Goal: Transaction & Acquisition: Purchase product/service

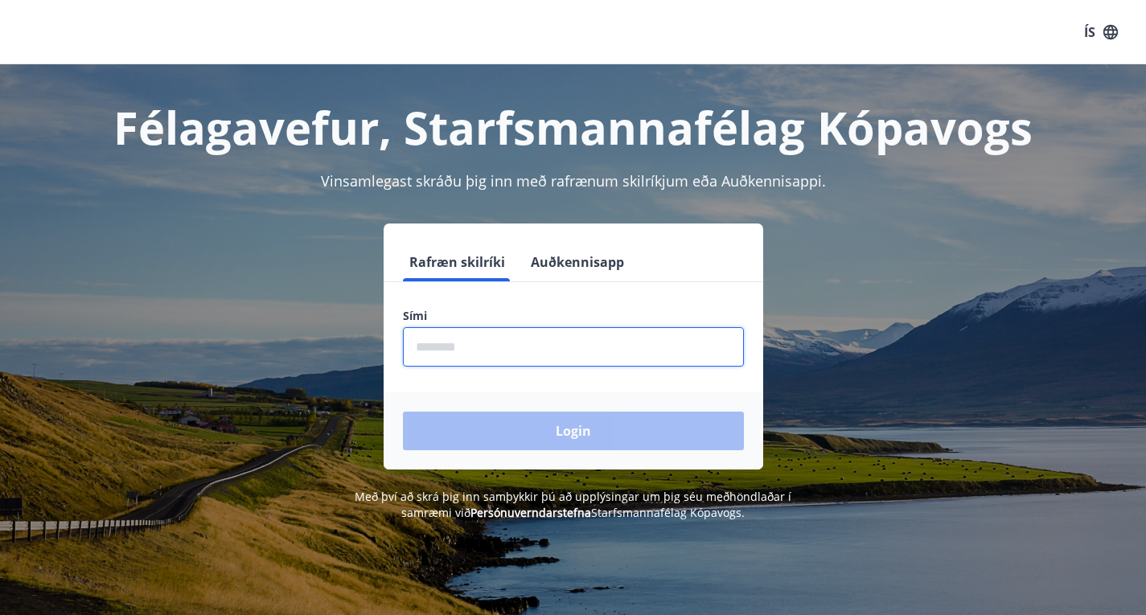
click at [460, 354] on input "phone" at bounding box center [573, 346] width 341 height 39
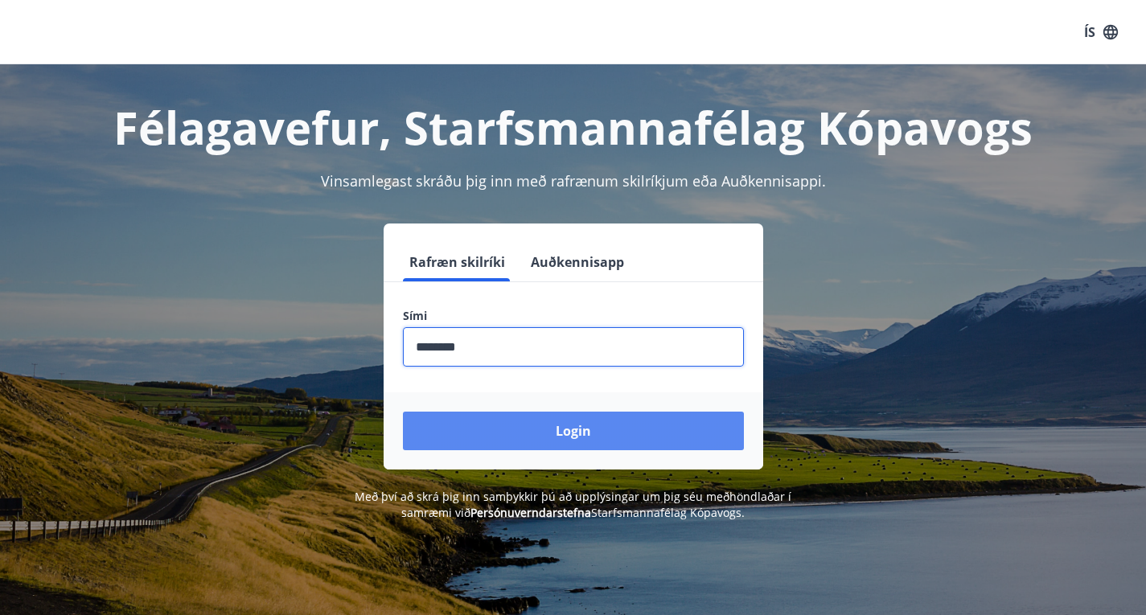
type input "********"
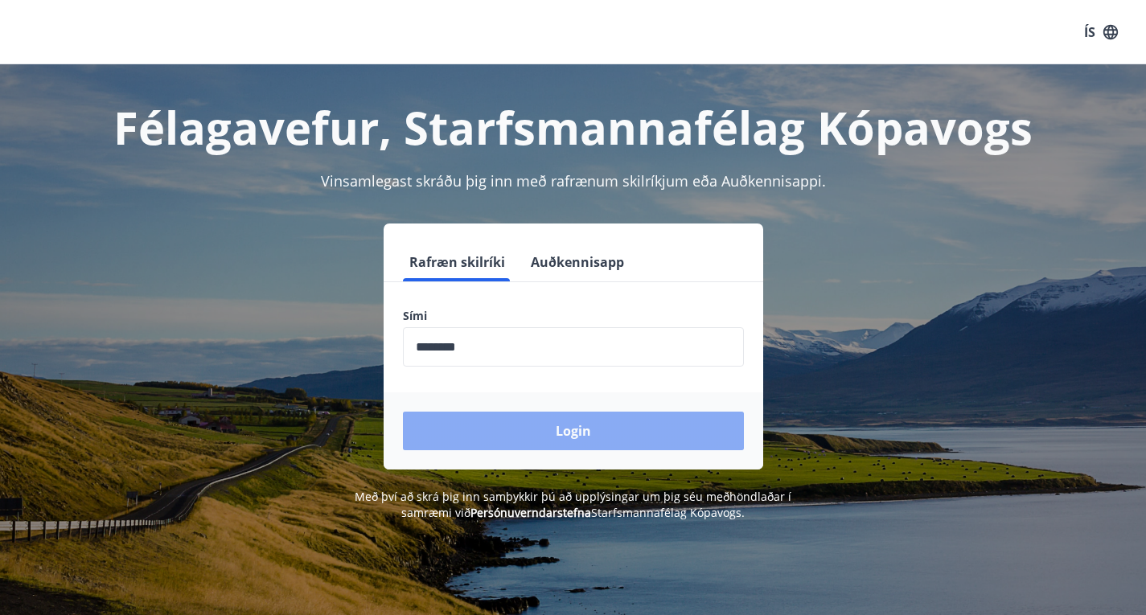
click at [577, 429] on button "Login" at bounding box center [573, 431] width 341 height 39
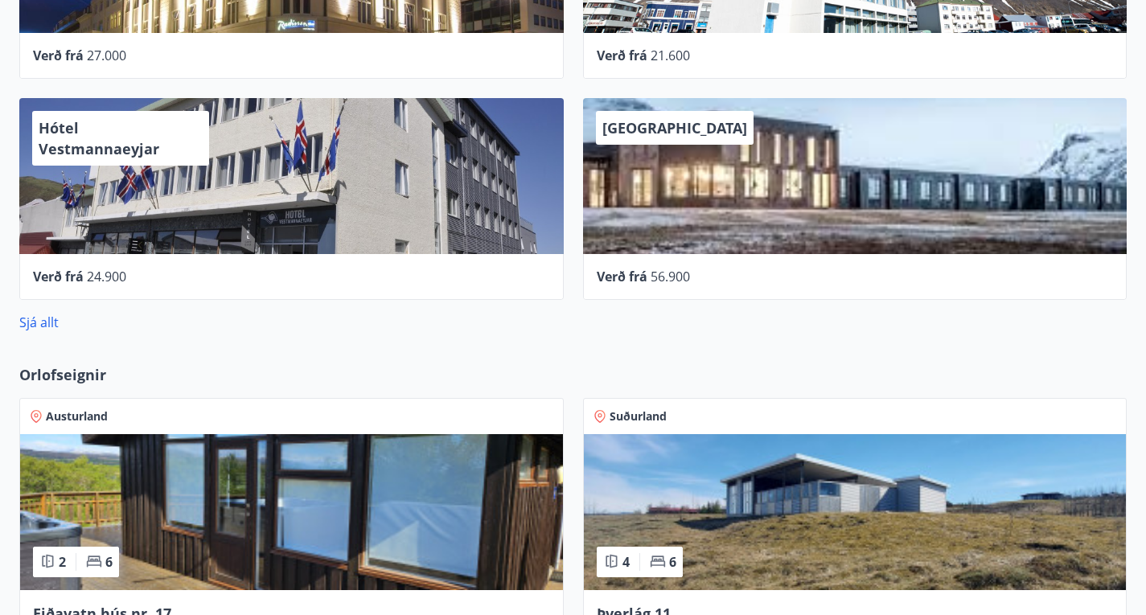
scroll to position [975, 0]
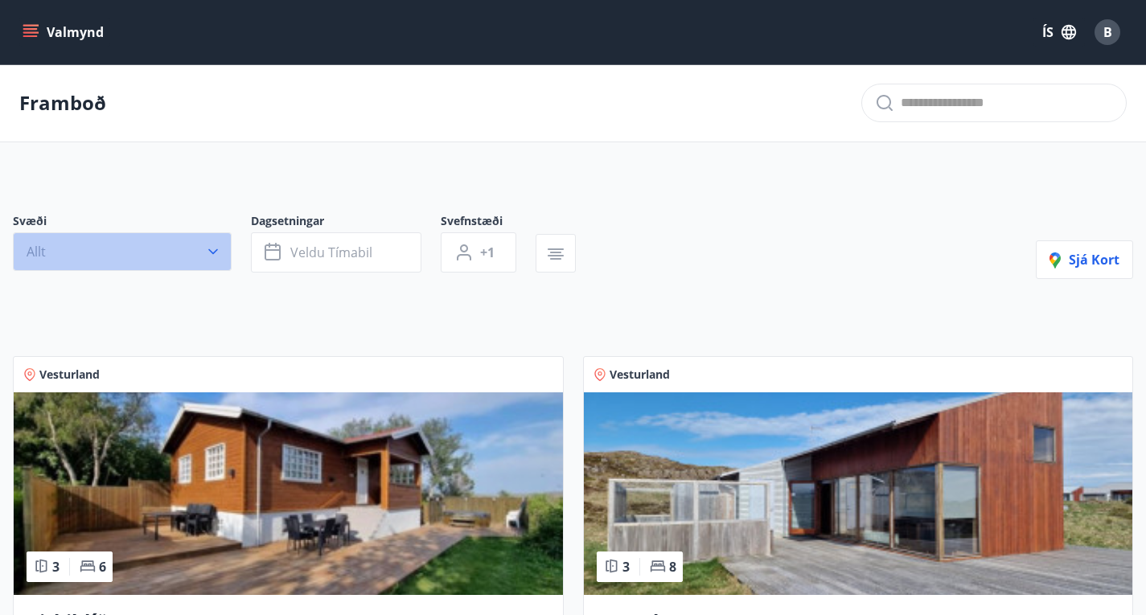
click at [216, 255] on icon "button" at bounding box center [213, 252] width 10 height 6
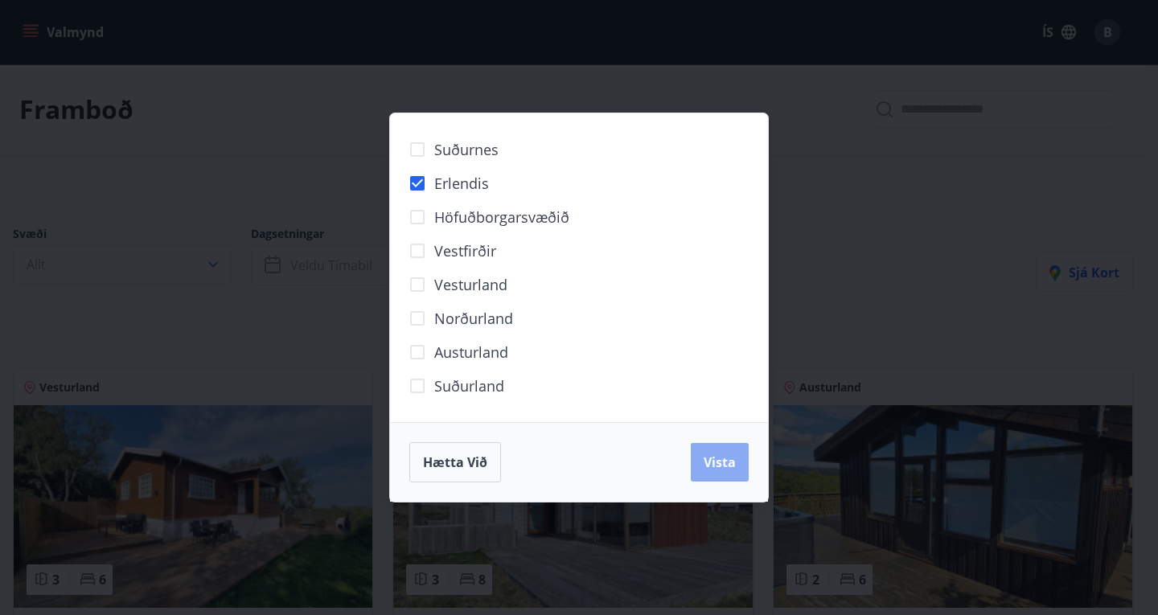
click at [726, 454] on span "Vista" at bounding box center [720, 463] width 32 height 18
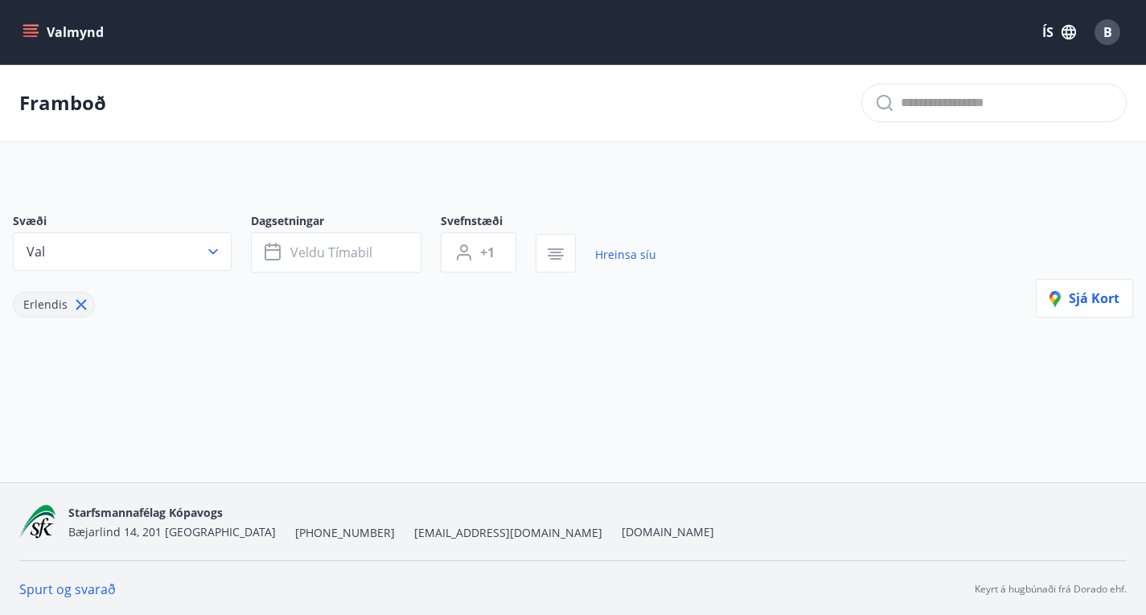
scroll to position [1, 0]
click at [264, 268] on button "Veldu tímabil" at bounding box center [336, 252] width 170 height 40
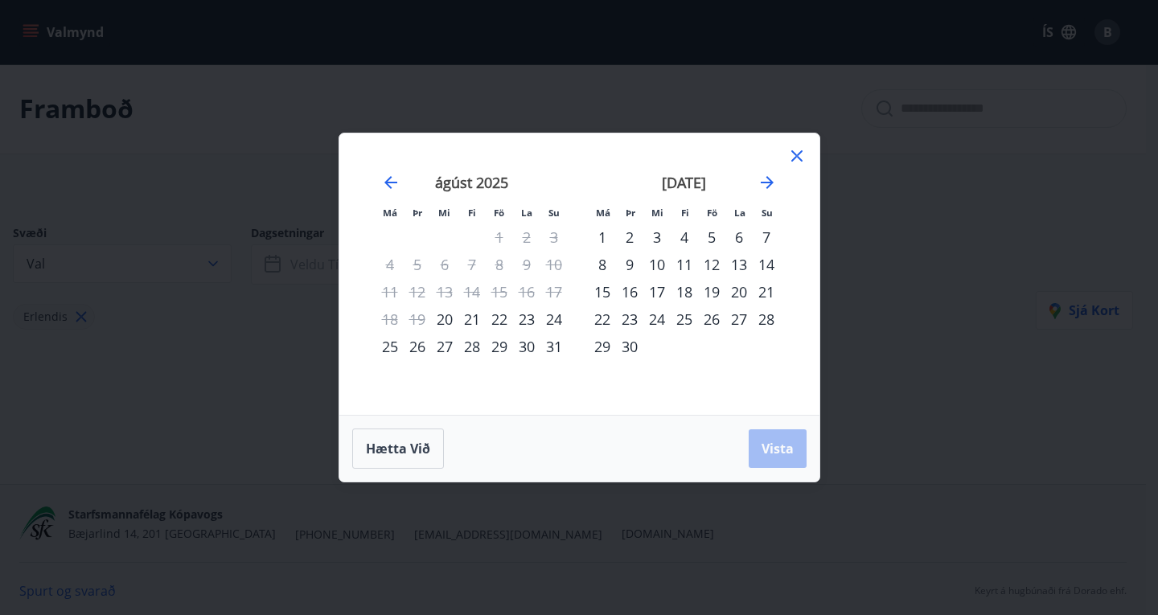
click at [604, 324] on div "22" at bounding box center [602, 319] width 27 height 27
click at [782, 447] on span "Vista" at bounding box center [778, 449] width 32 height 18
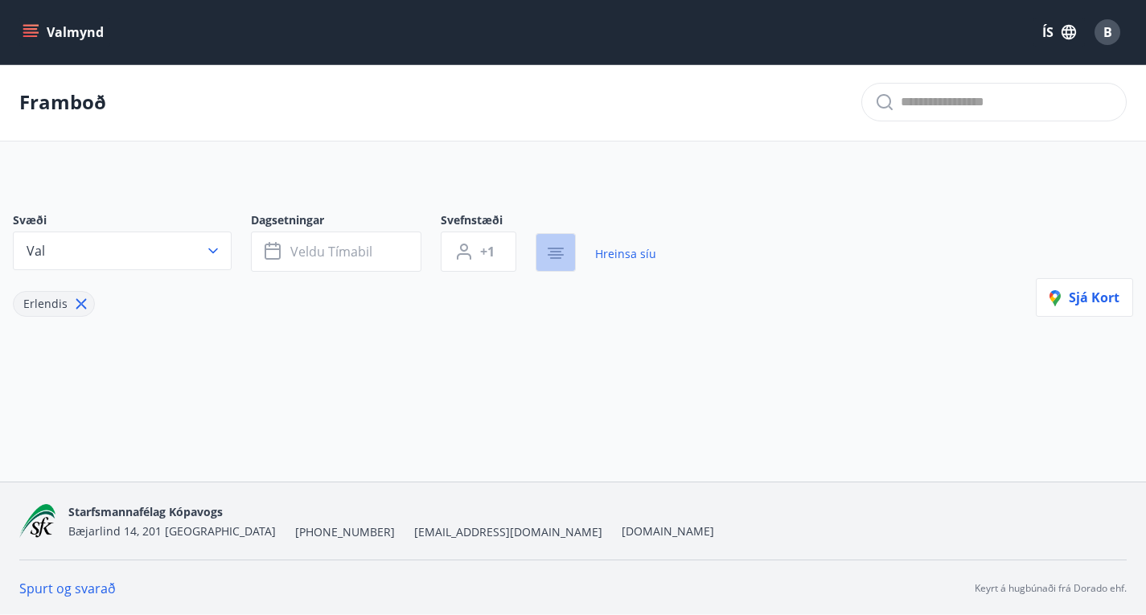
click at [557, 259] on icon "button" at bounding box center [555, 253] width 19 height 19
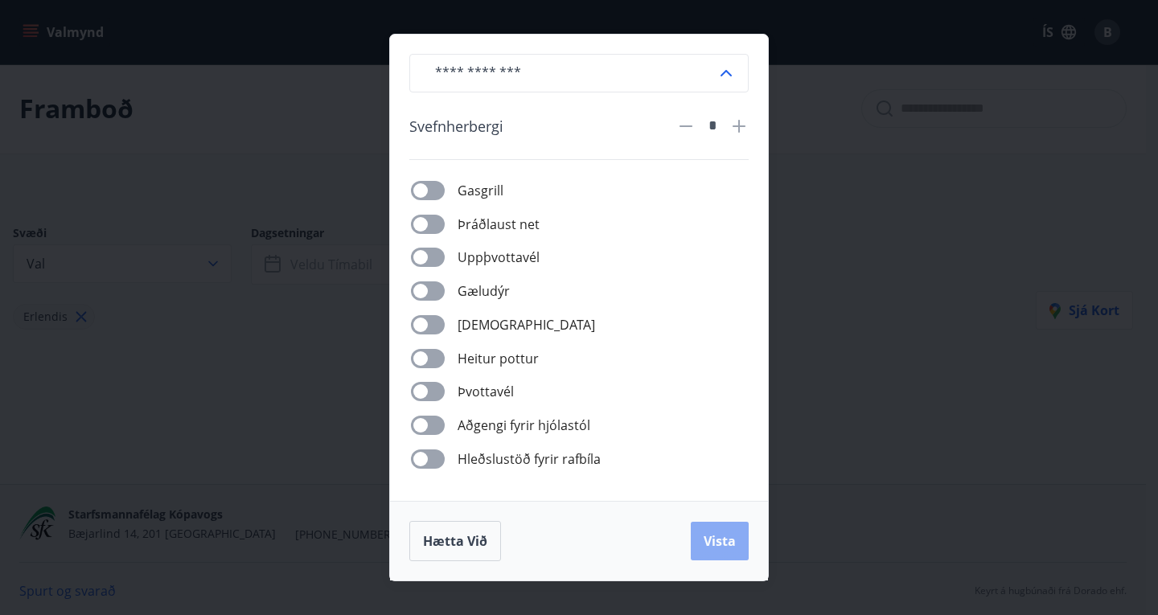
click at [720, 532] on span "Vista" at bounding box center [720, 541] width 32 height 18
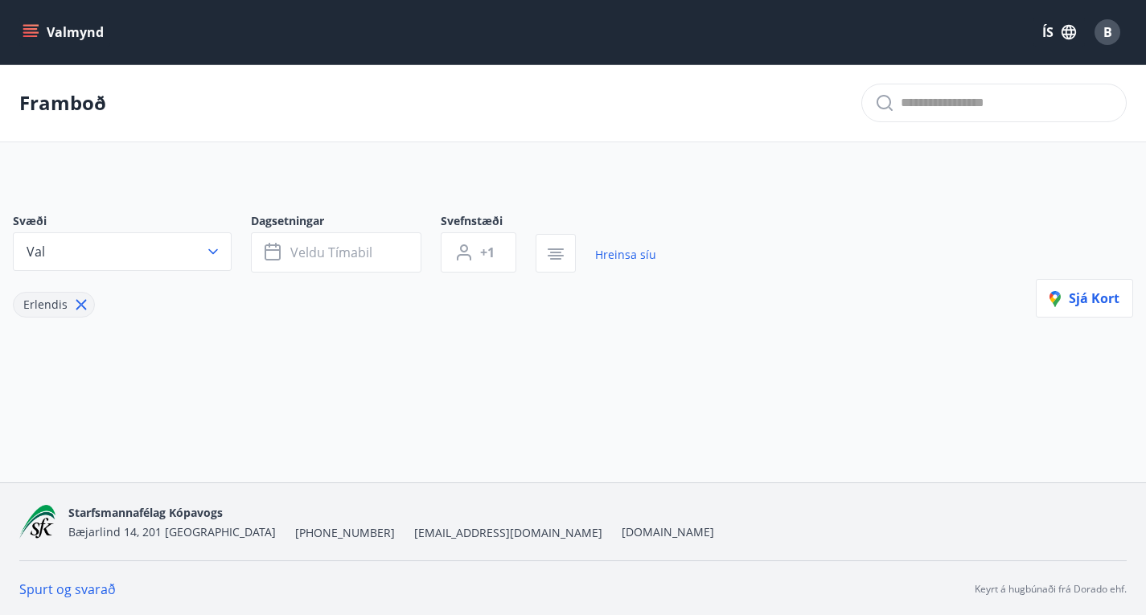
scroll to position [1, 0]
click at [31, 36] on icon "menu" at bounding box center [30, 36] width 14 height 2
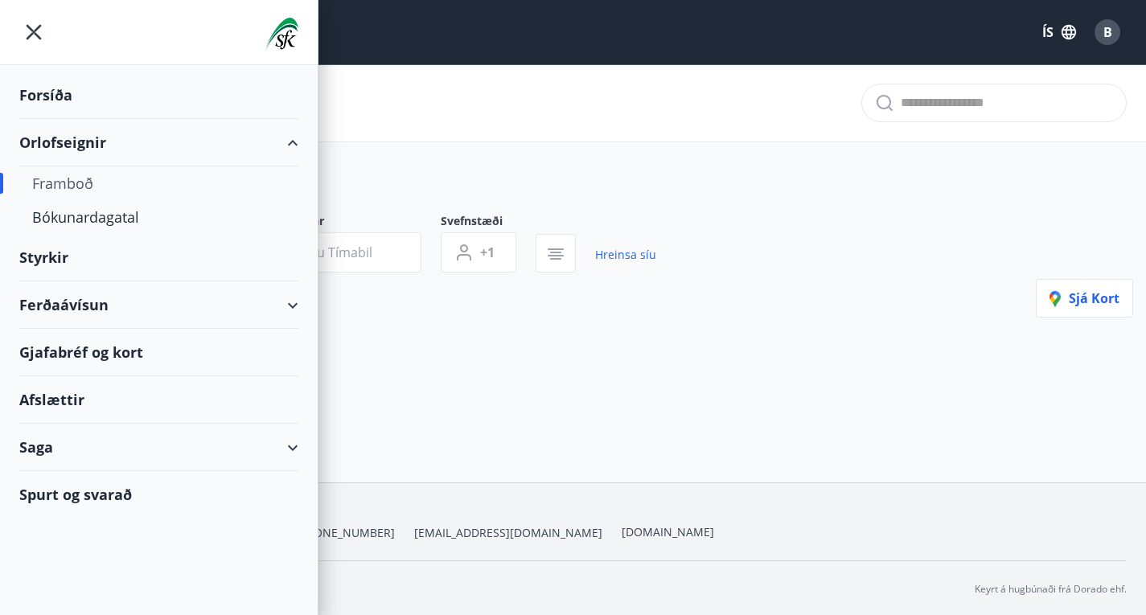
click at [64, 183] on div "Framboð" at bounding box center [158, 183] width 253 height 34
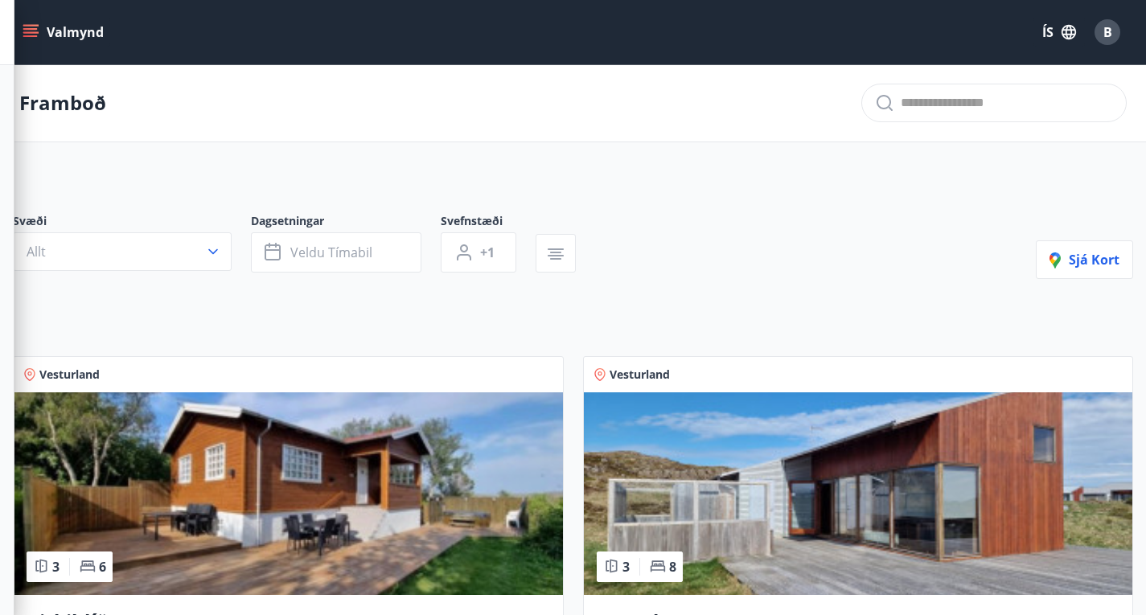
click at [628, 142] on div "Framboð" at bounding box center [573, 103] width 1146 height 78
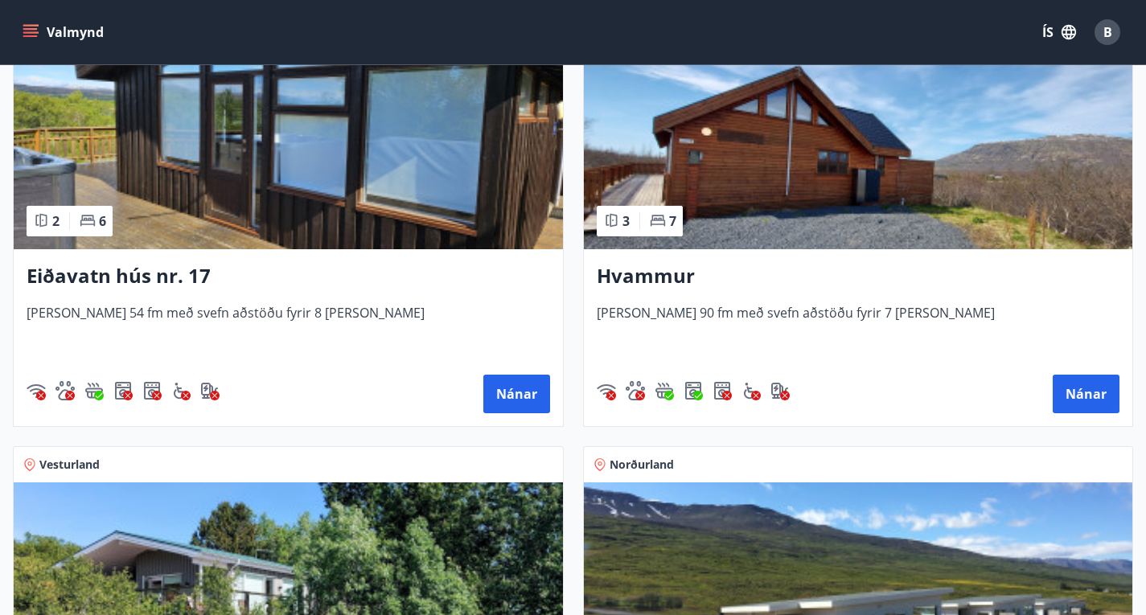
scroll to position [781, 0]
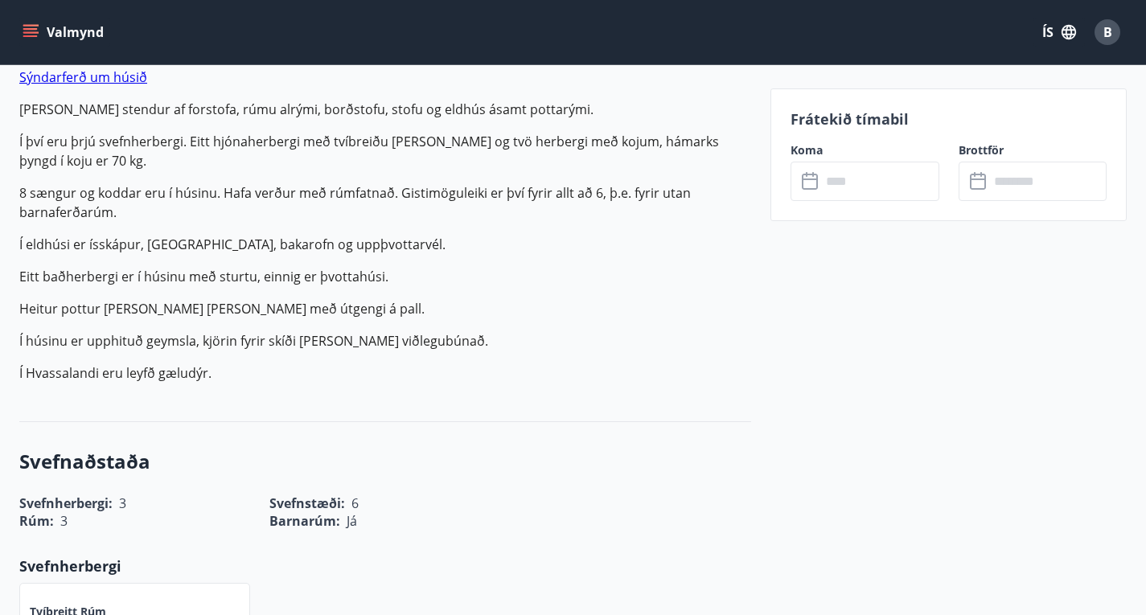
scroll to position [463, 0]
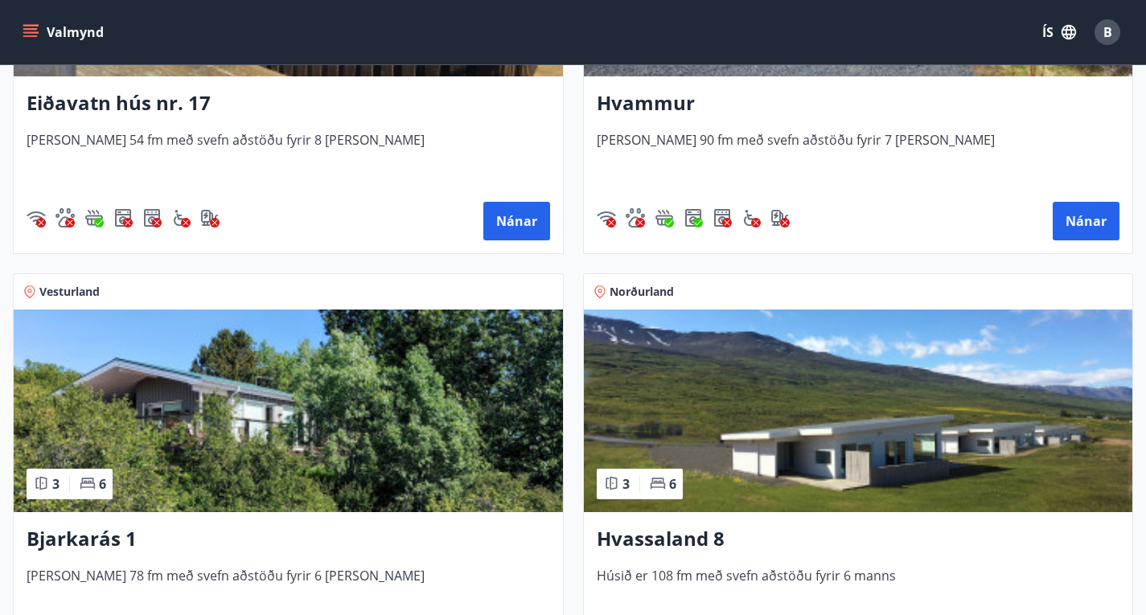
scroll to position [1040, 0]
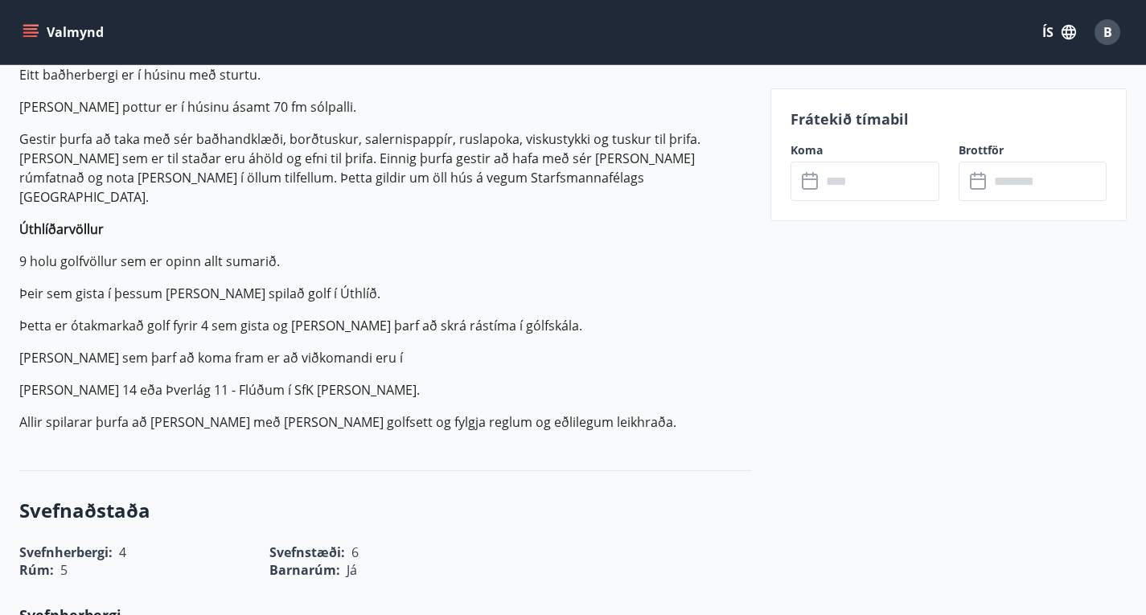
scroll to position [698, 0]
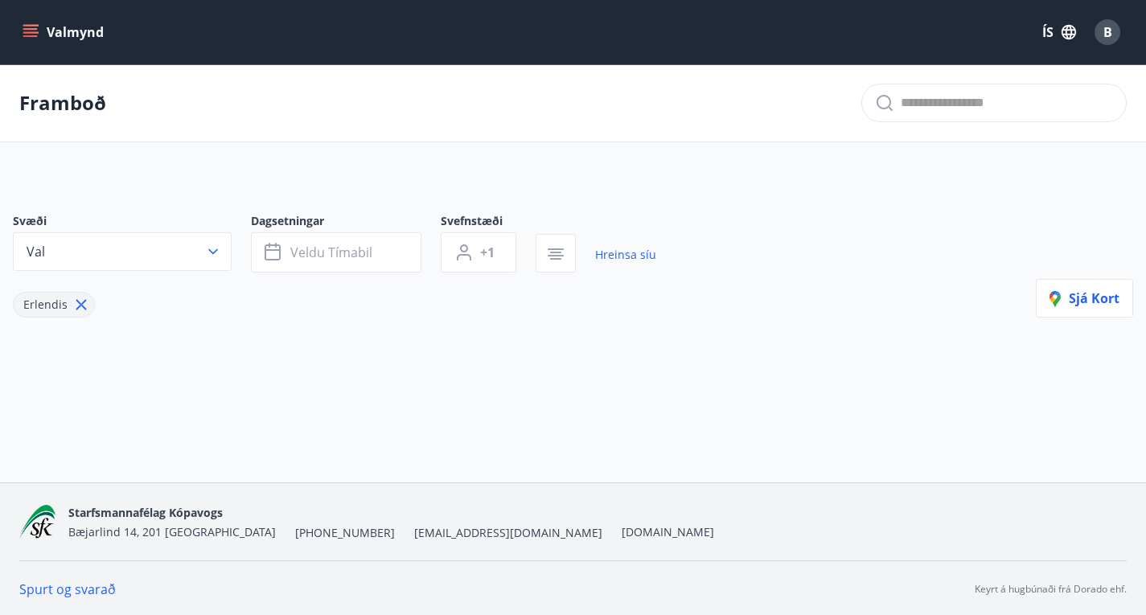
click at [82, 314] on icon at bounding box center [81, 305] width 18 height 18
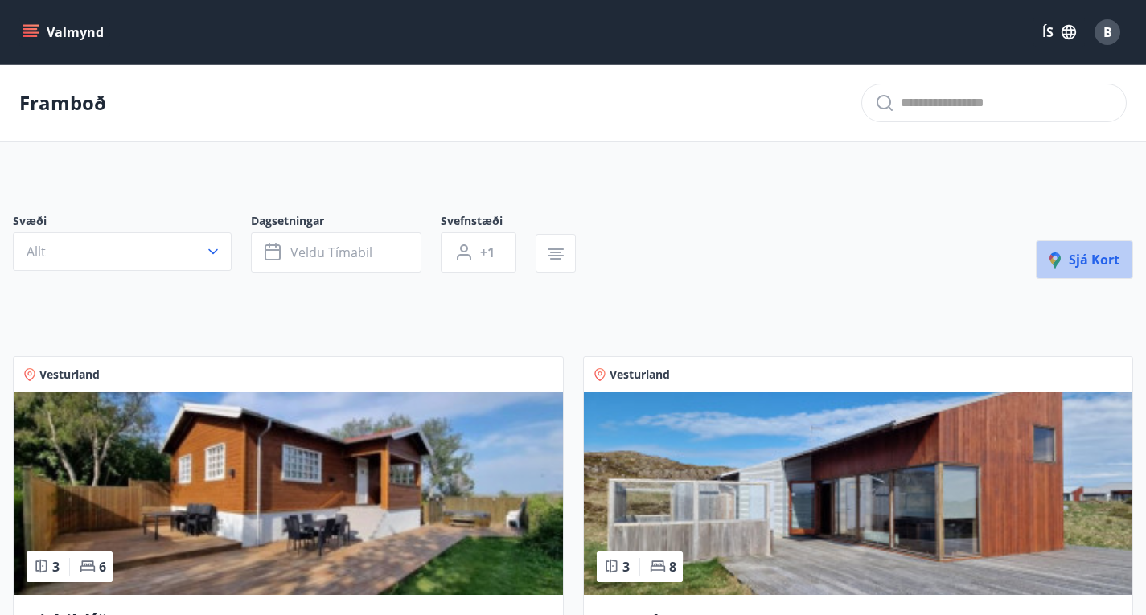
click at [1080, 269] on span "Sjá kort" at bounding box center [1084, 260] width 70 height 18
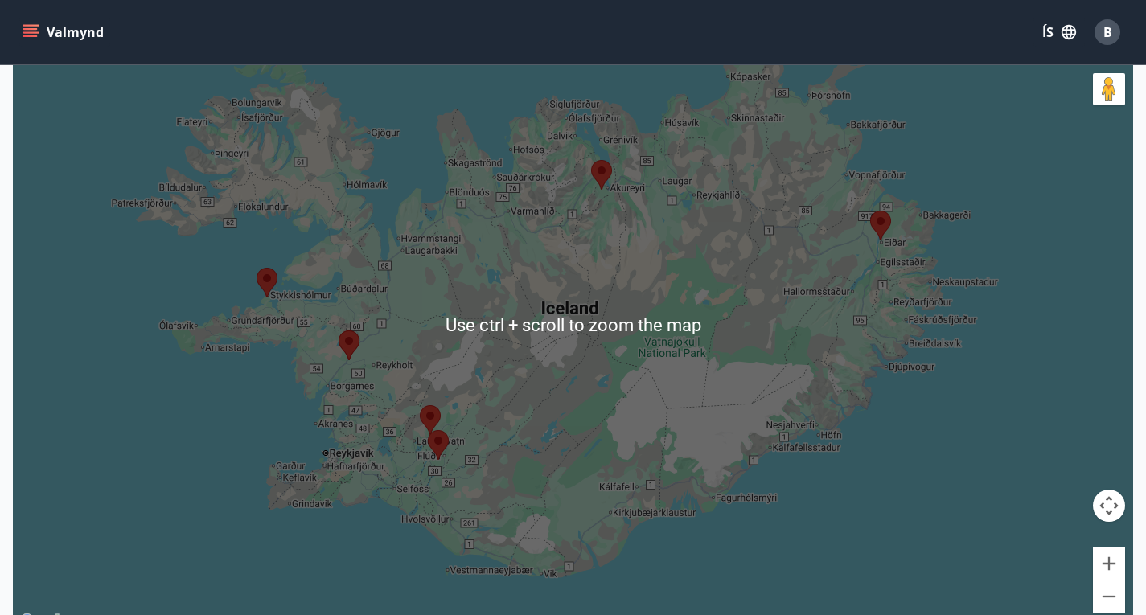
scroll to position [207, 0]
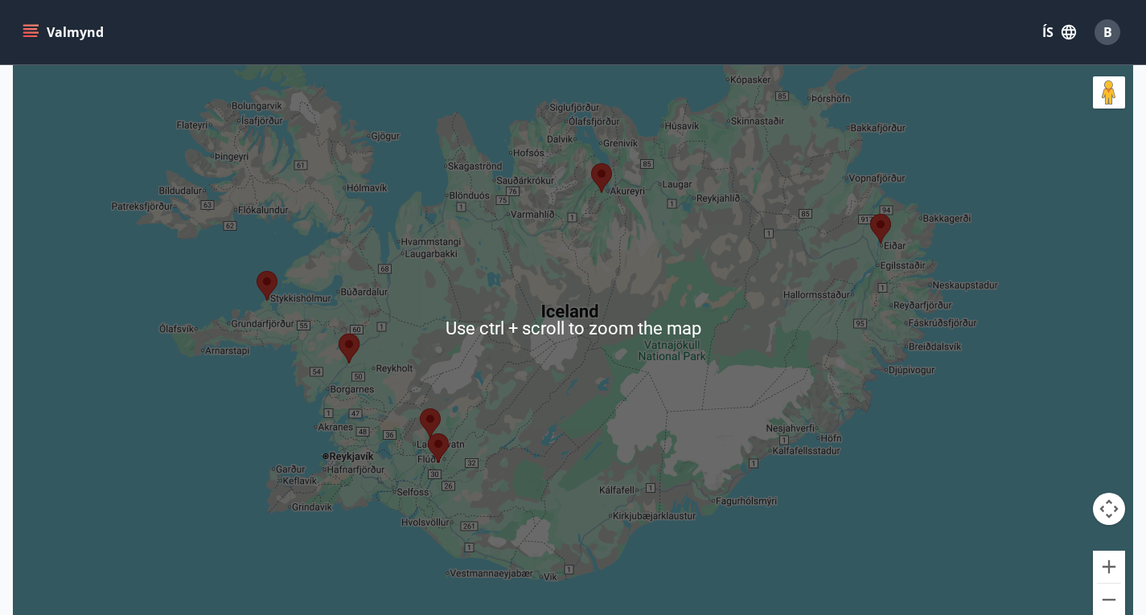
click at [322, 601] on div at bounding box center [573, 327] width 1120 height 615
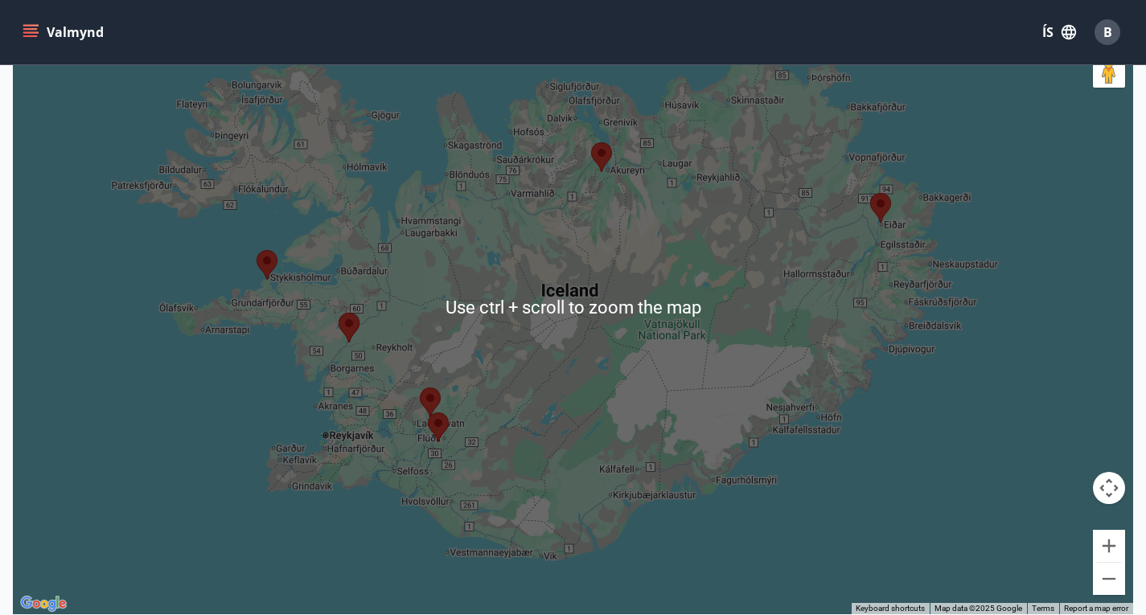
scroll to position [227, 0]
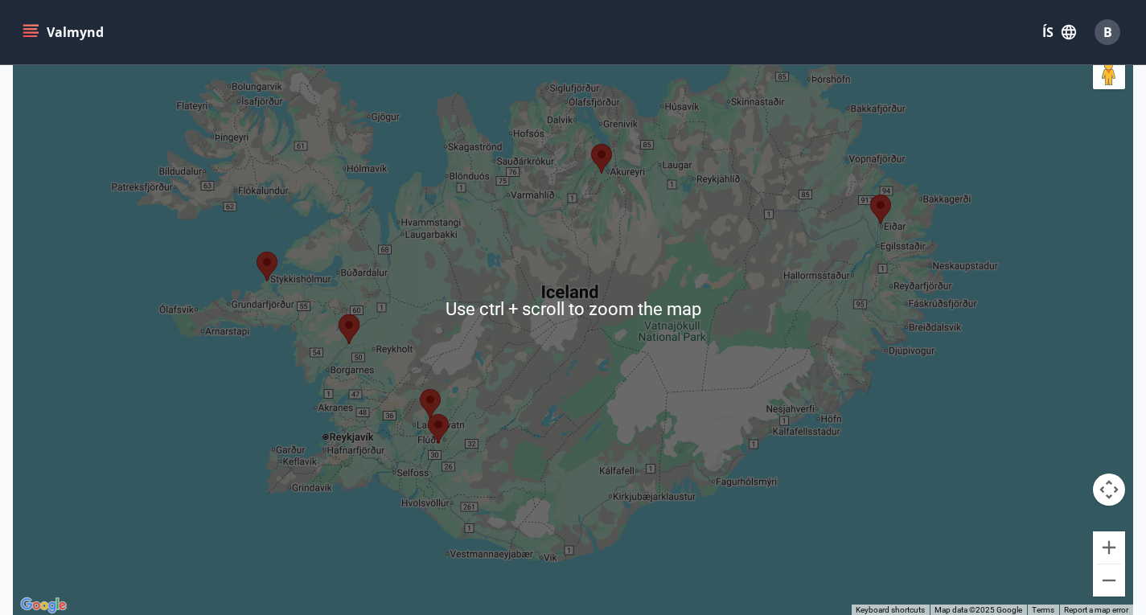
click at [378, 560] on div at bounding box center [573, 308] width 1120 height 615
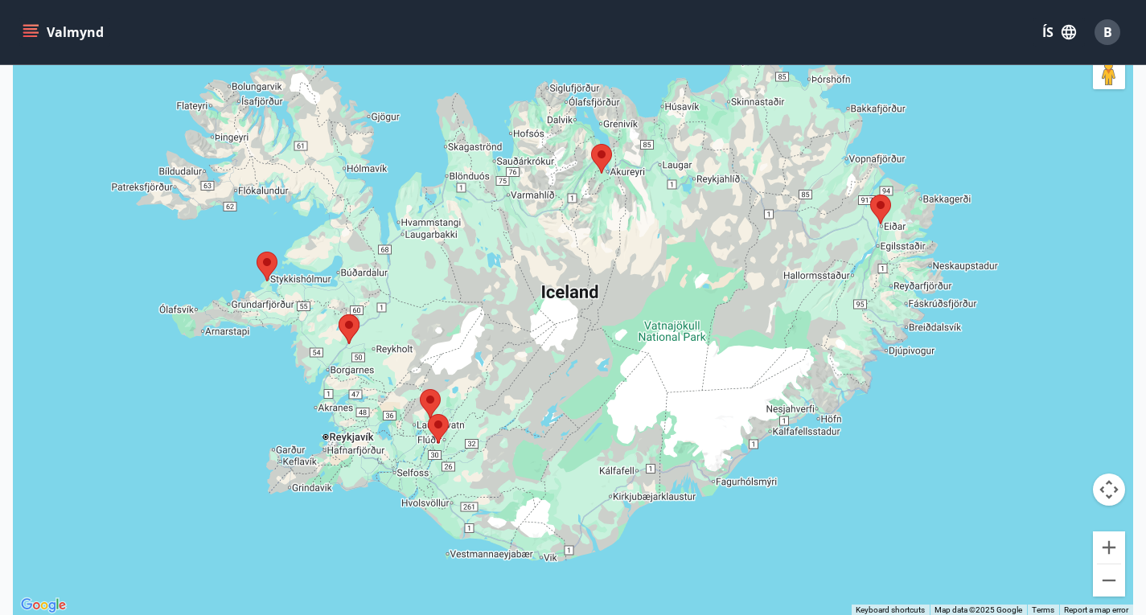
click at [428, 414] on area at bounding box center [428, 414] width 0 height 0
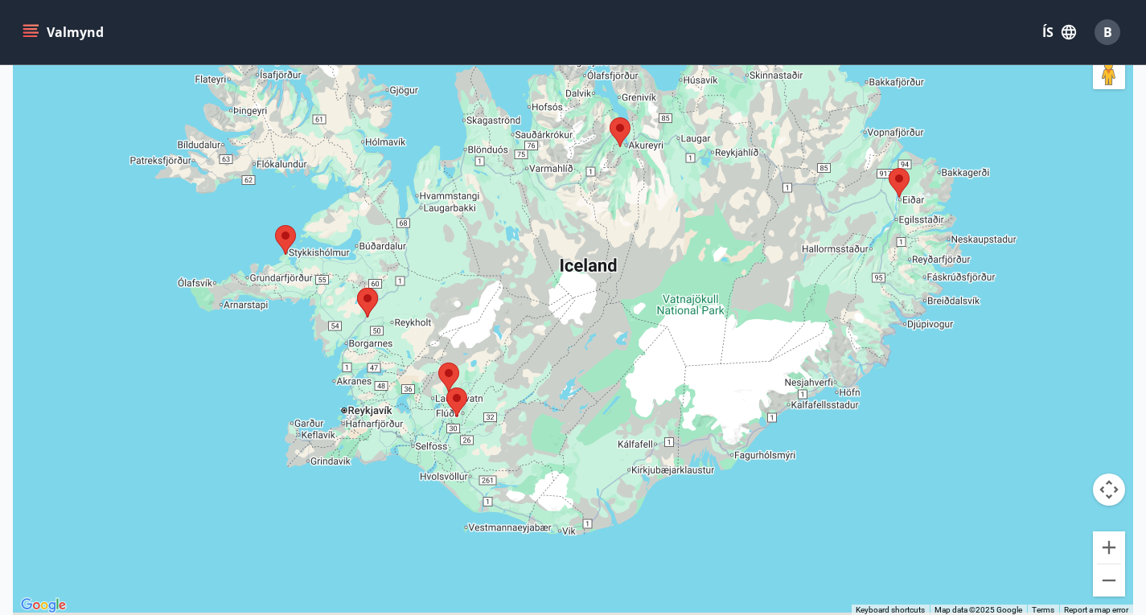
drag, startPoint x: 429, startPoint y: 411, endPoint x: 459, endPoint y: 356, distance: 62.6
click at [438, 363] on area at bounding box center [438, 363] width 0 height 0
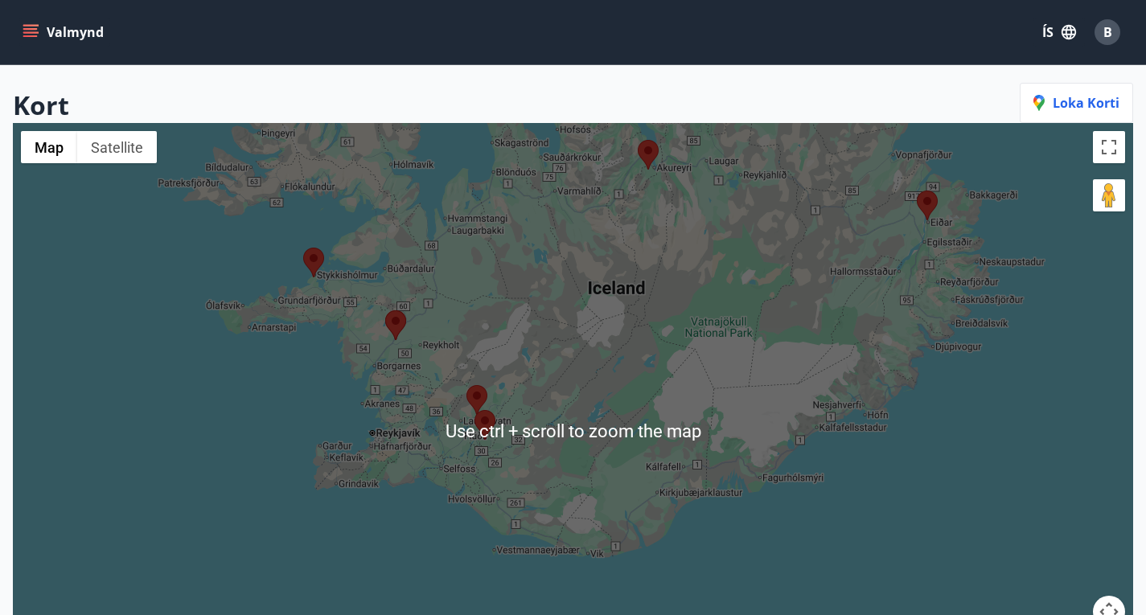
scroll to position [103, 0]
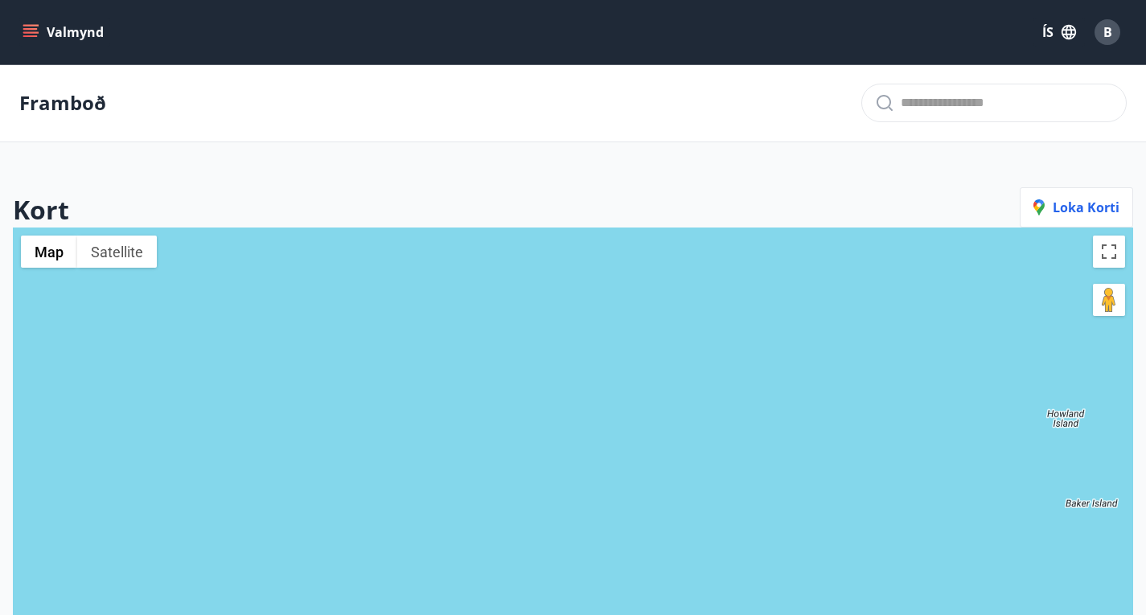
click at [35, 28] on icon "menu" at bounding box center [30, 29] width 14 height 2
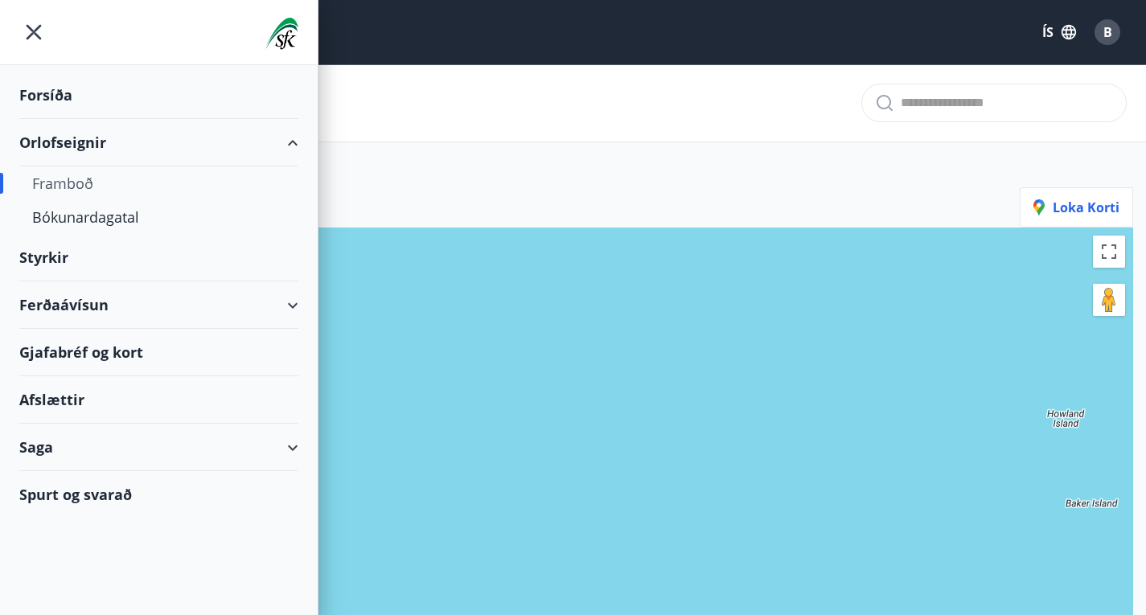
click at [177, 179] on div "Framboð" at bounding box center [158, 183] width 253 height 34
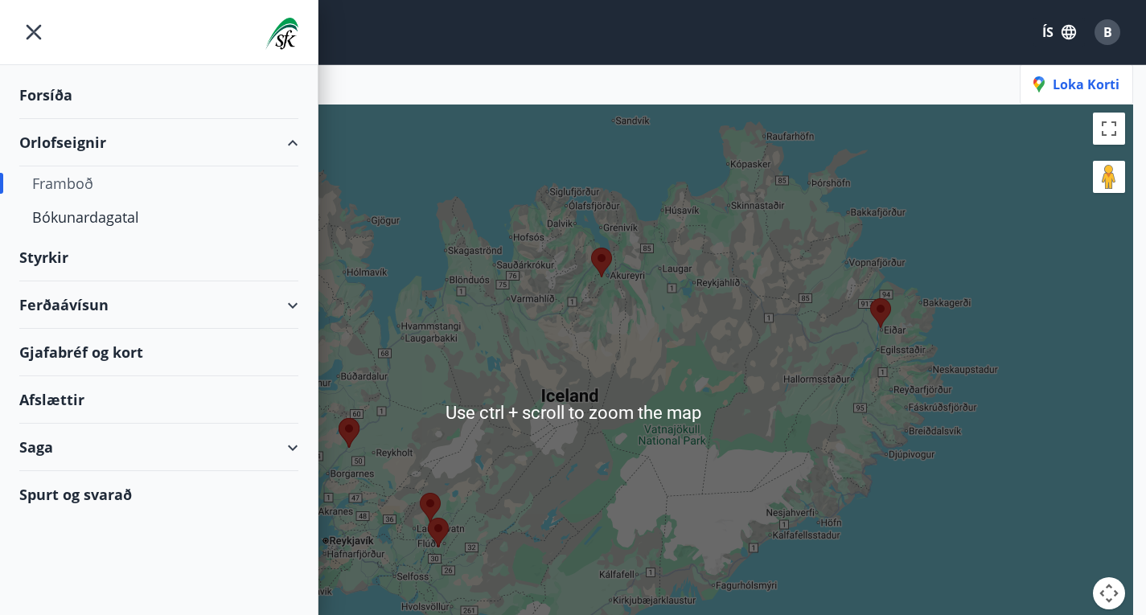
scroll to position [124, 0]
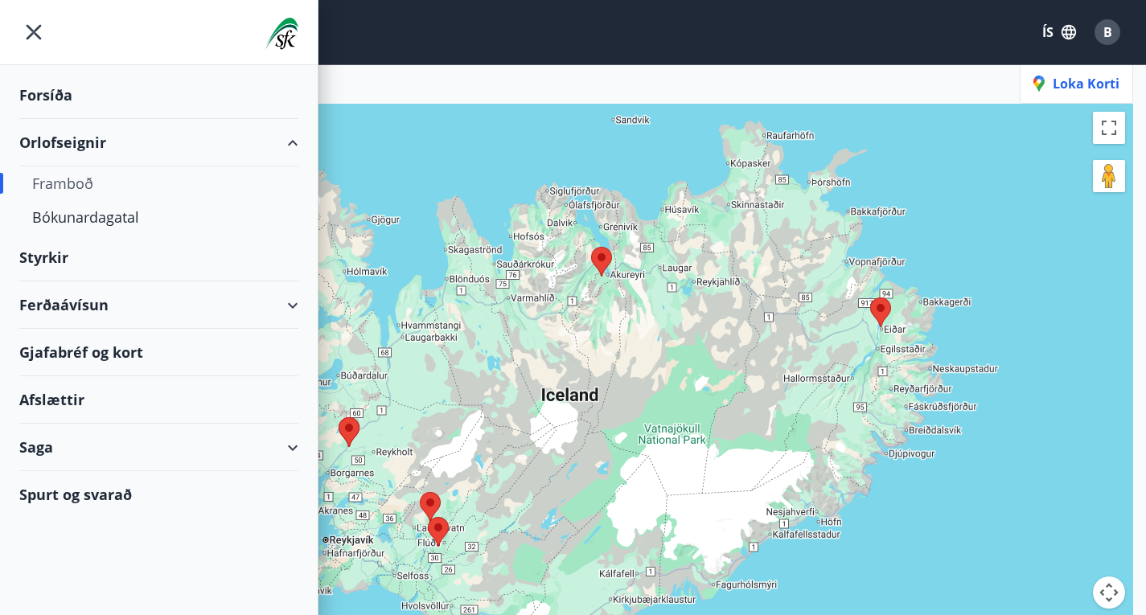
click at [289, 442] on div "Saga" at bounding box center [159, 447] width 318 height 47
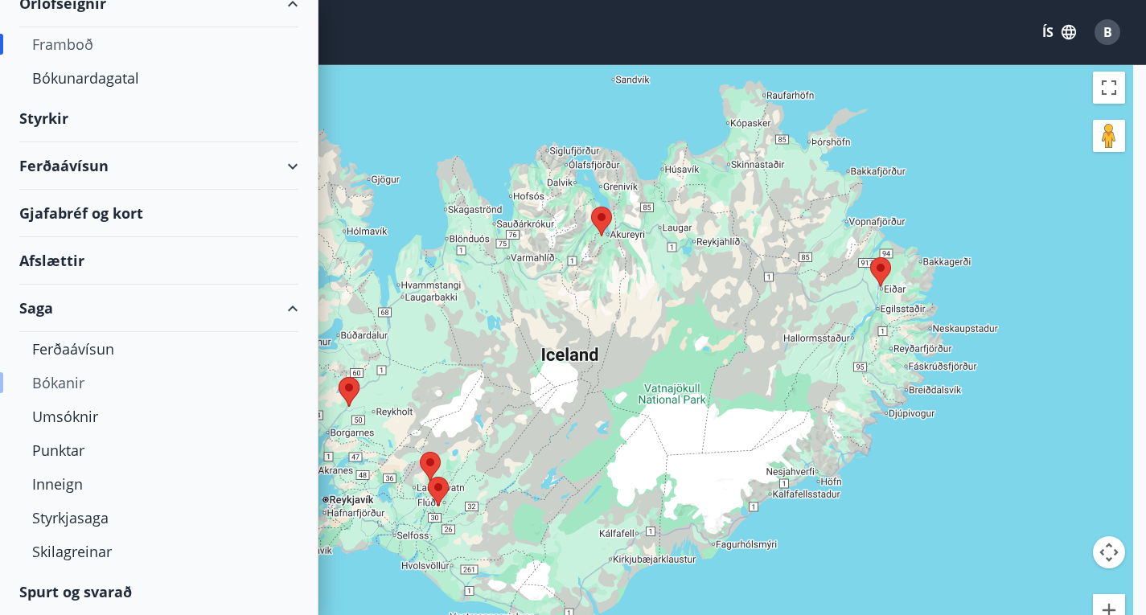
scroll to position [165, 0]
click at [61, 346] on div "Ferðaávísun" at bounding box center [158, 349] width 253 height 34
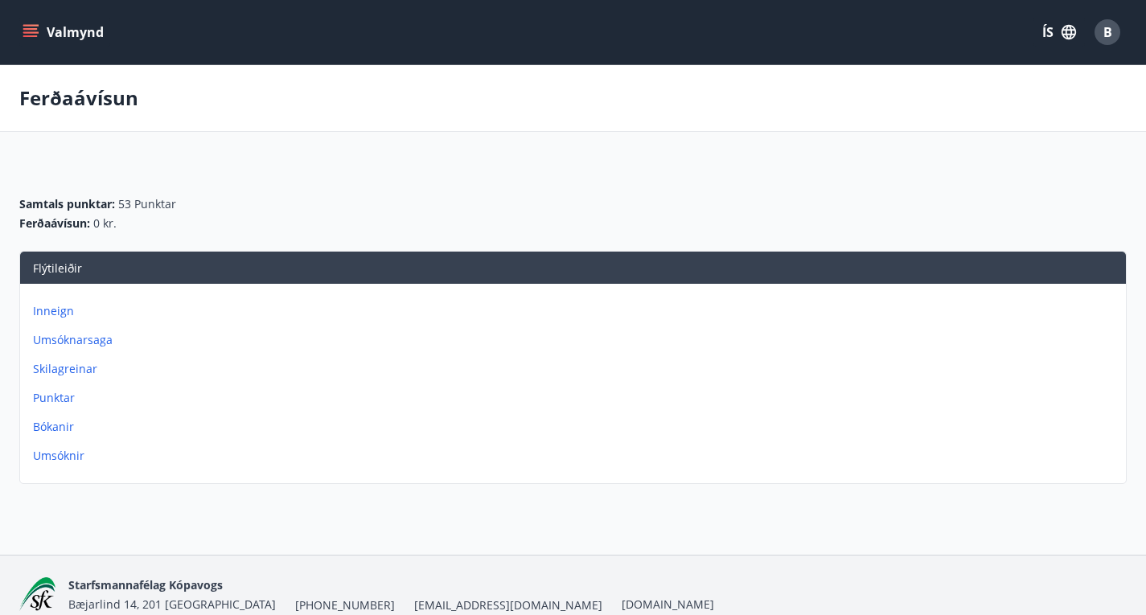
scroll to position [1, 0]
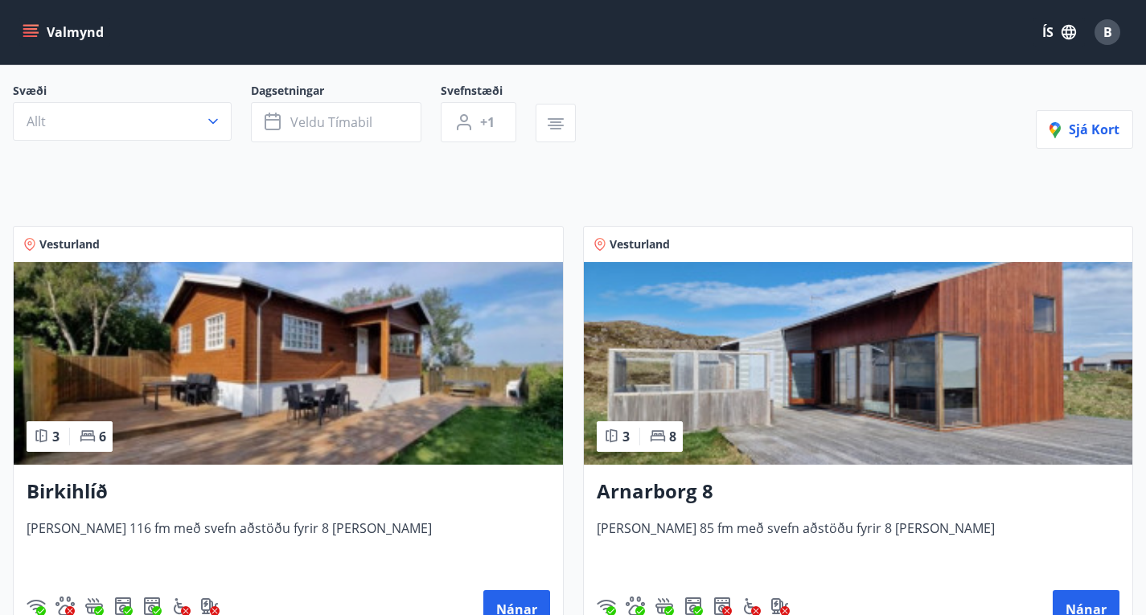
scroll to position [54, 0]
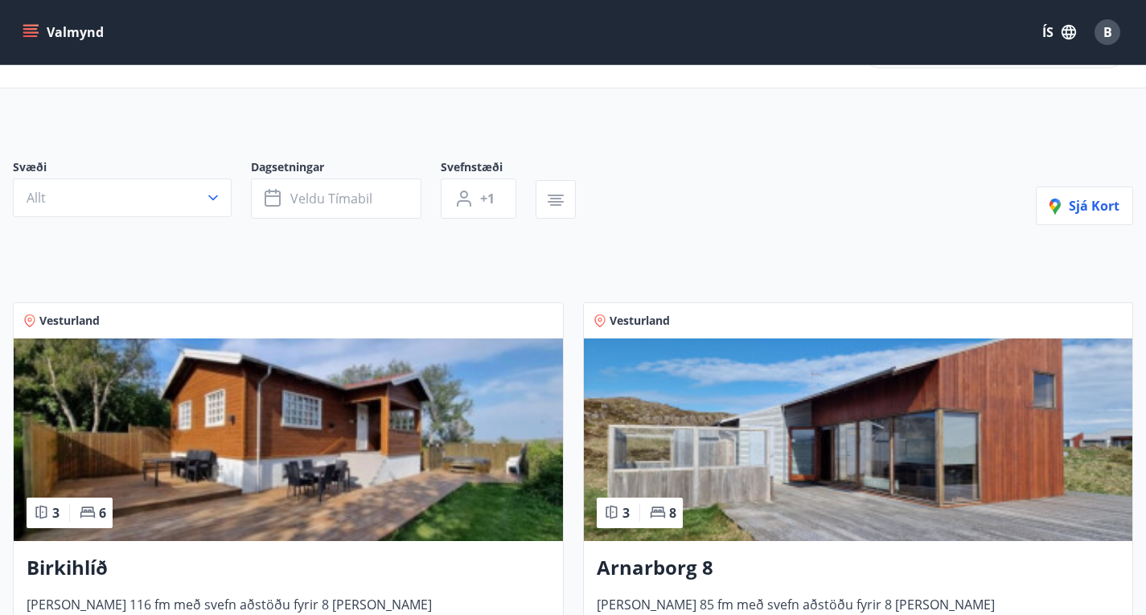
click at [31, 29] on icon "menu" at bounding box center [30, 29] width 14 height 2
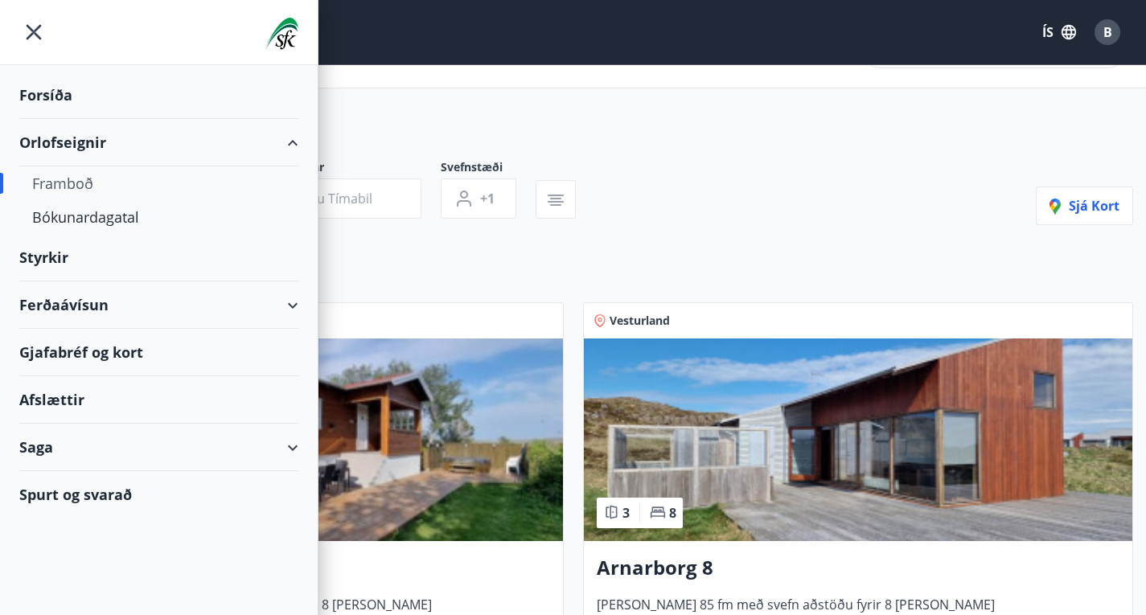
click at [280, 442] on div "Saga" at bounding box center [158, 447] width 279 height 47
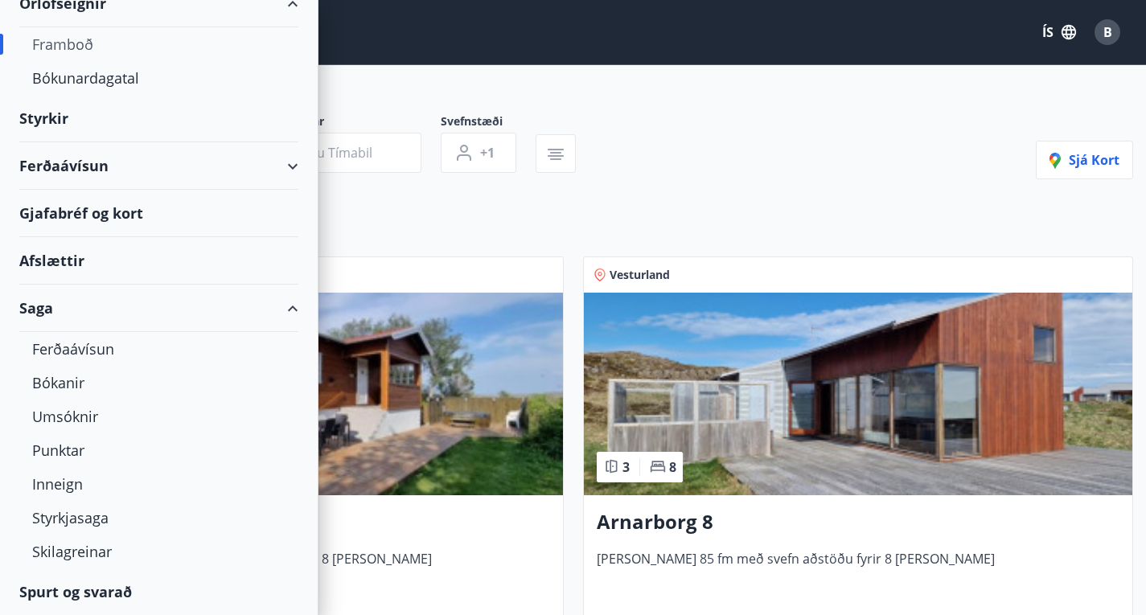
scroll to position [101, 0]
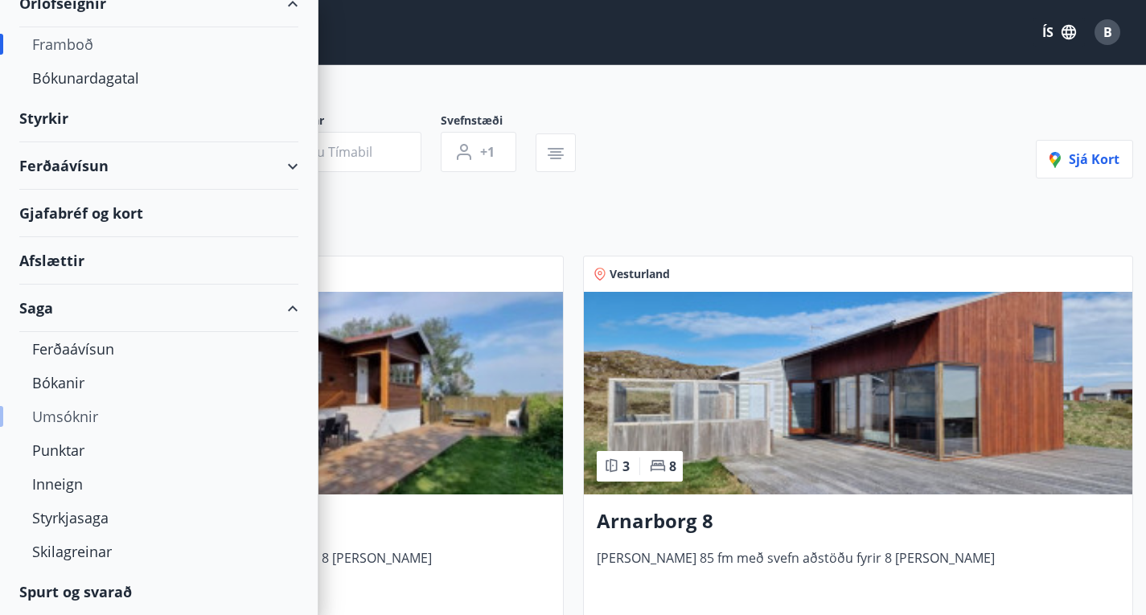
click at [69, 425] on div "Umsóknir" at bounding box center [158, 417] width 253 height 34
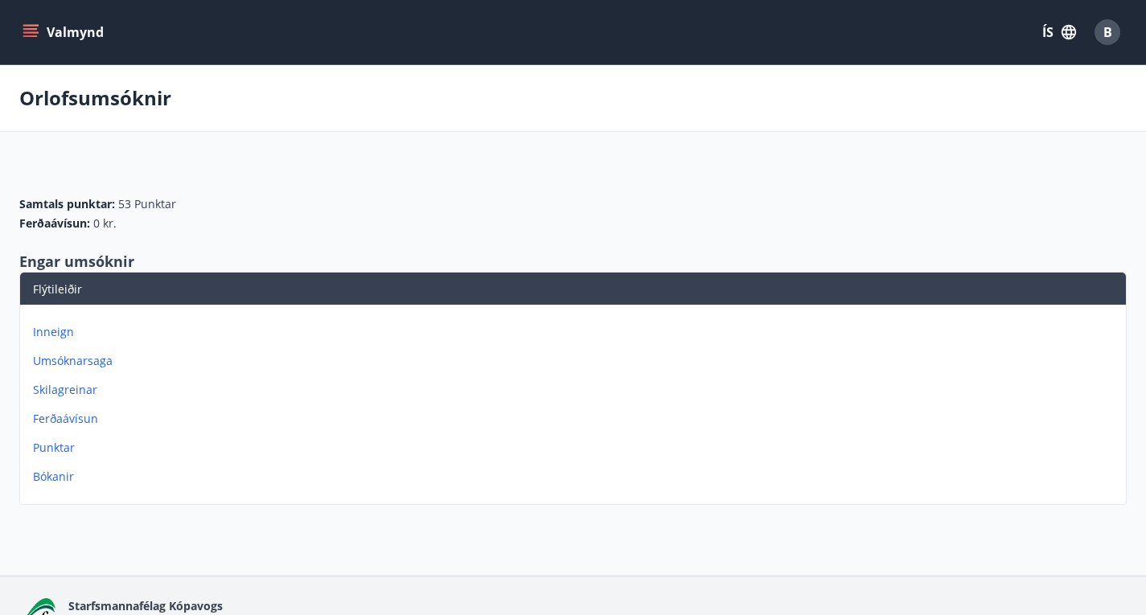
scroll to position [33, 0]
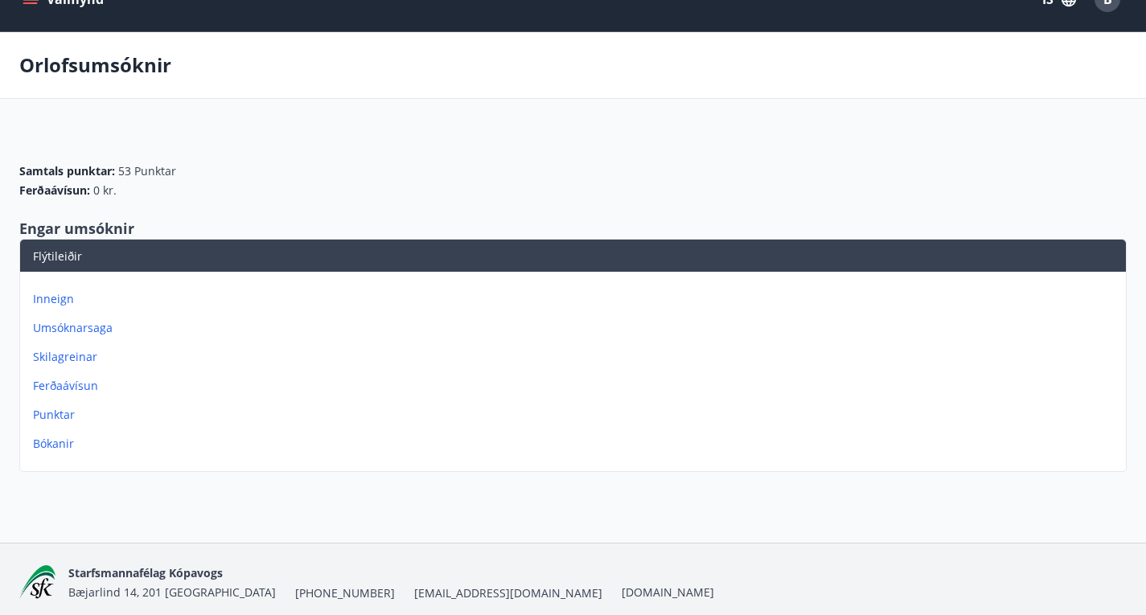
click at [800, 298] on p "Inneign" at bounding box center [576, 299] width 1086 height 16
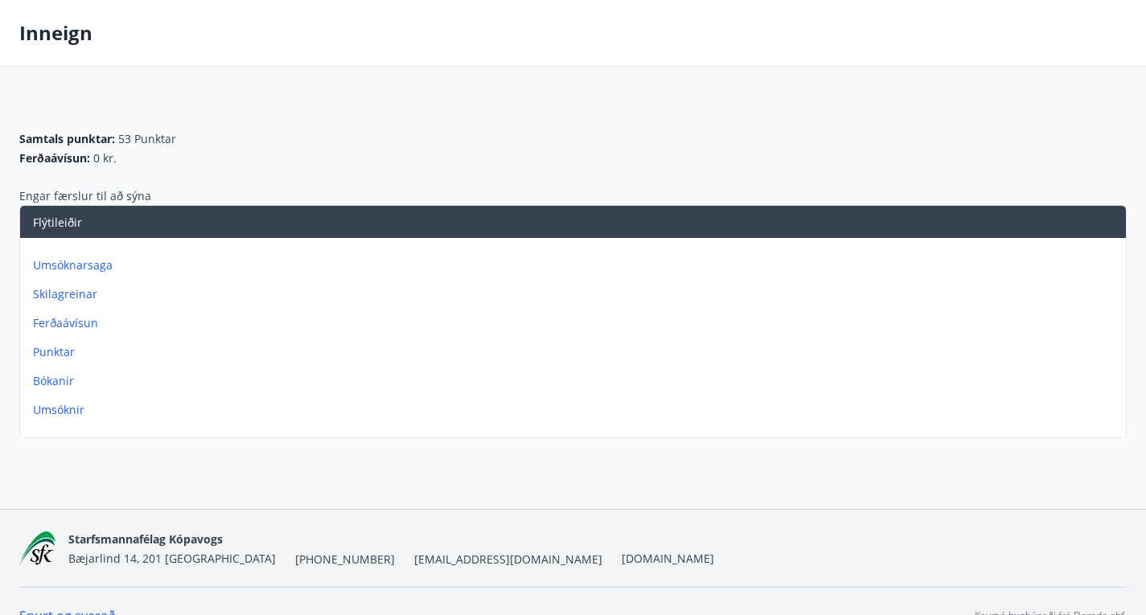
scroll to position [96, 0]
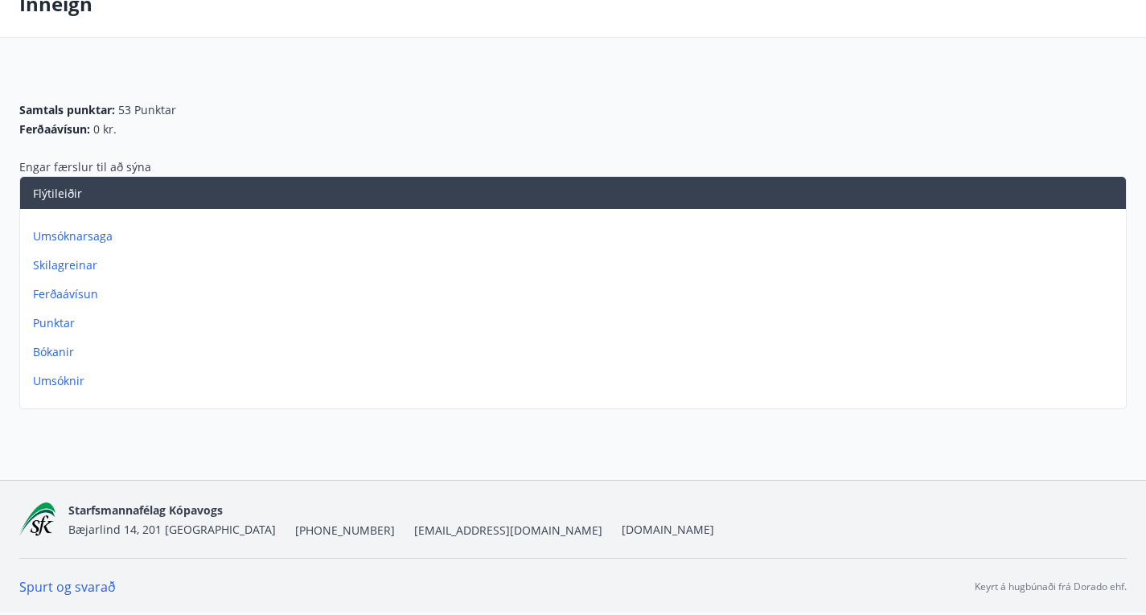
click at [807, 347] on p "Bókanir" at bounding box center [576, 352] width 1086 height 16
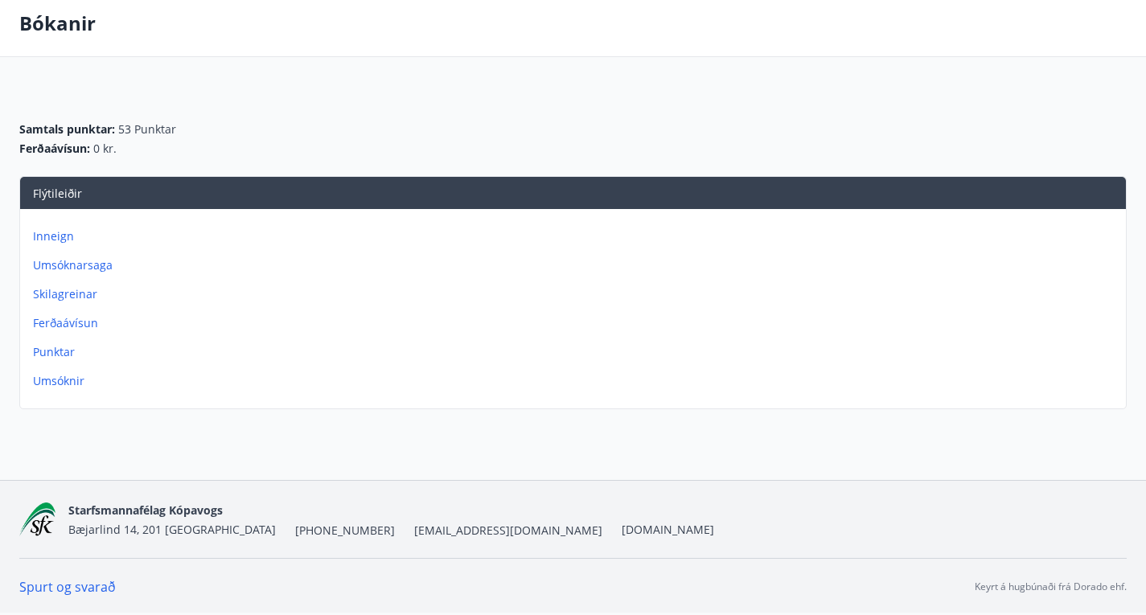
scroll to position [68, 0]
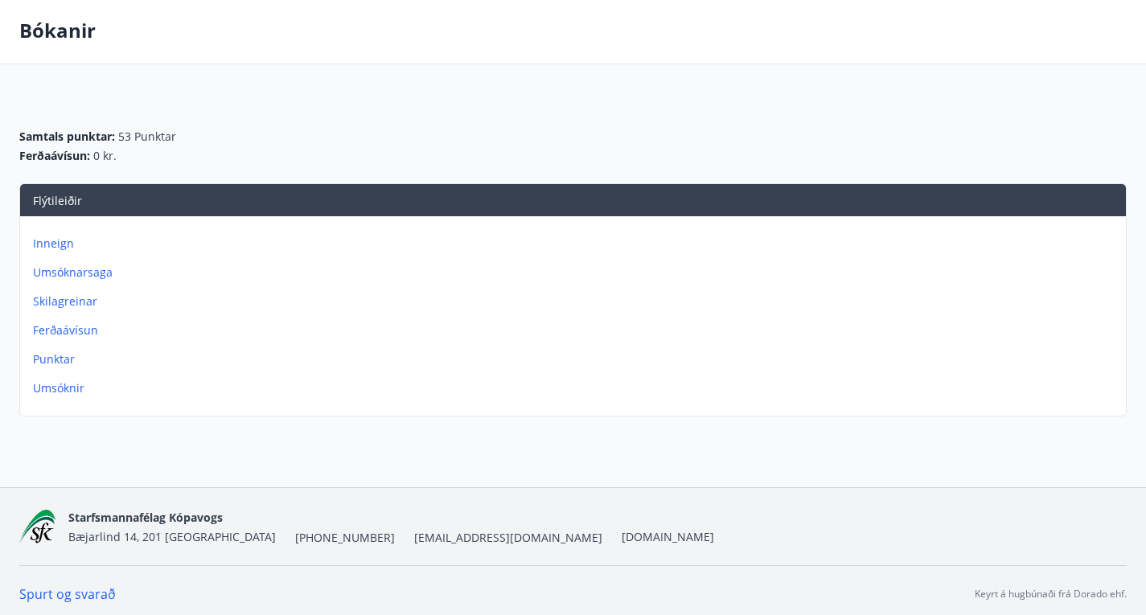
click at [821, 396] on p "Umsóknir" at bounding box center [576, 388] width 1086 height 16
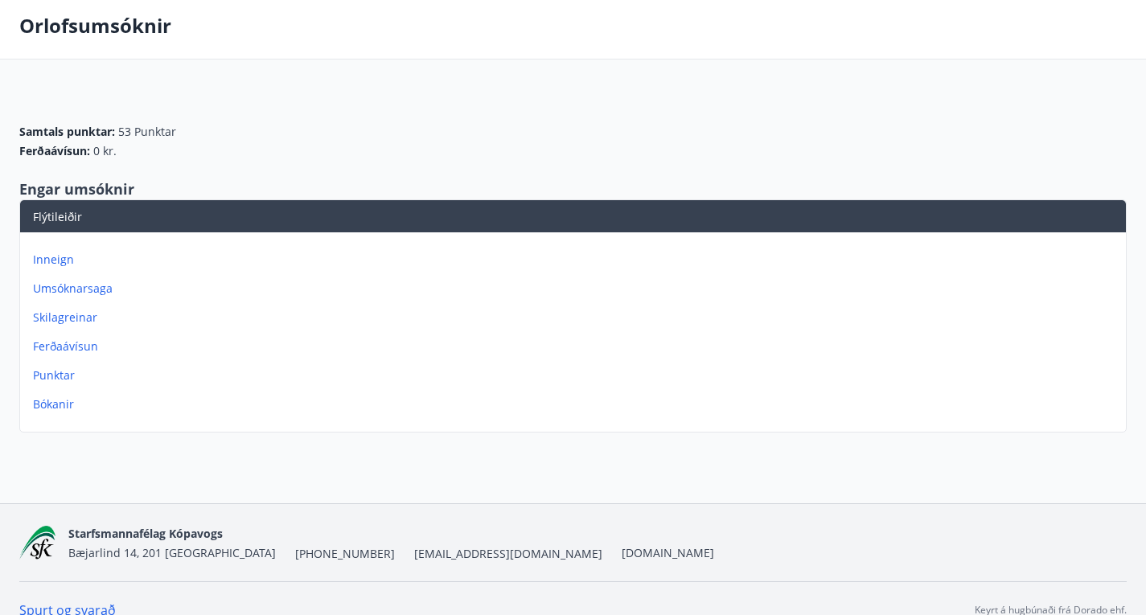
scroll to position [96, 0]
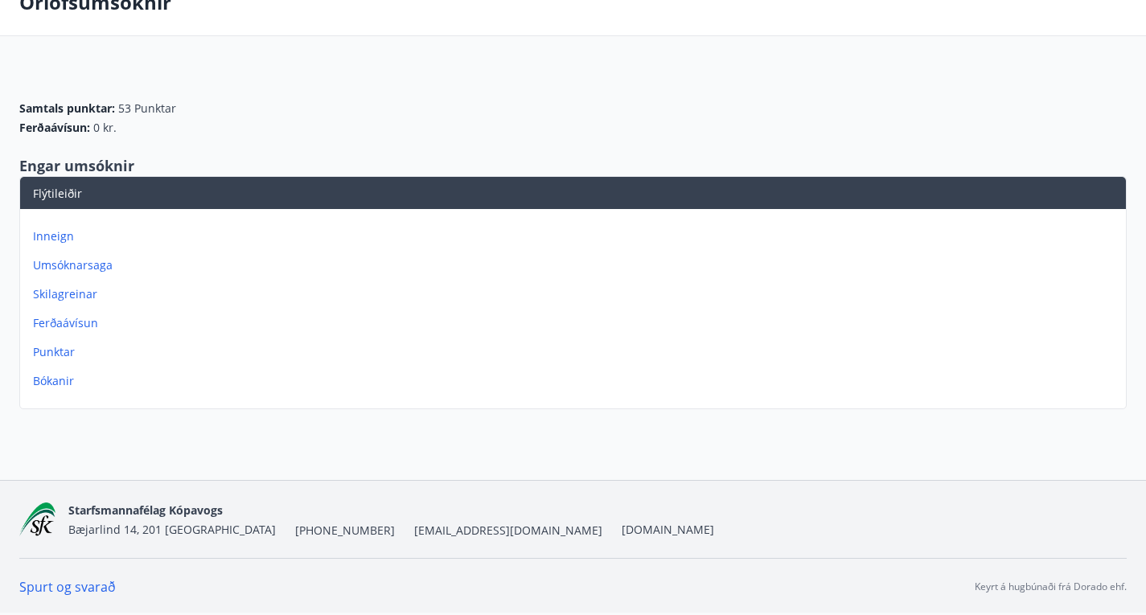
click at [822, 321] on p "Ferðaávísun" at bounding box center [576, 323] width 1086 height 16
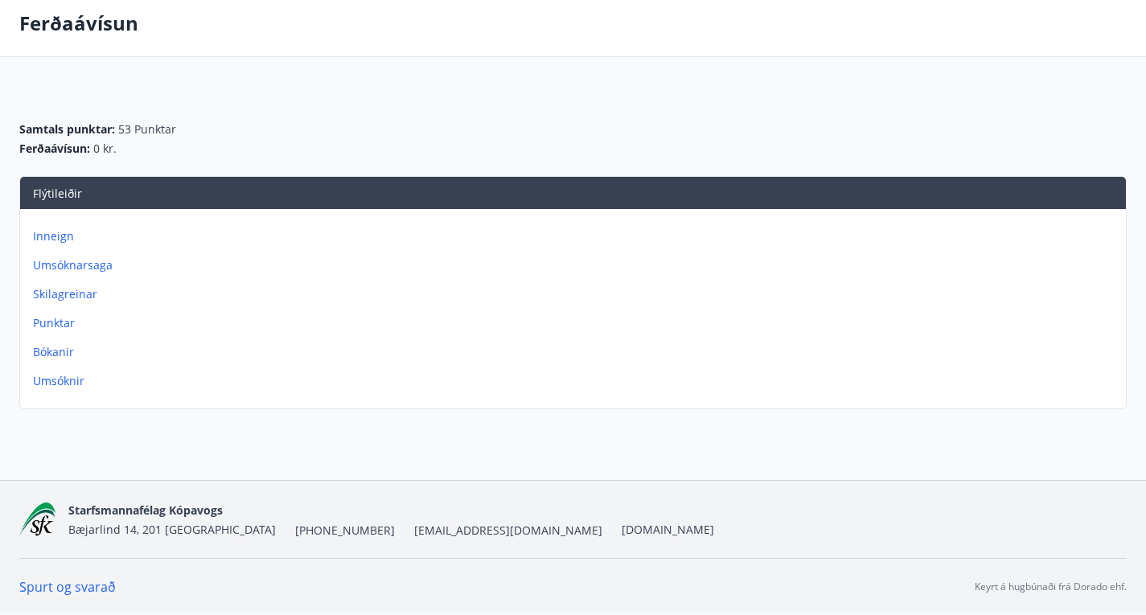
scroll to position [96, 0]
click at [837, 263] on p "Umsóknarsaga" at bounding box center [576, 265] width 1086 height 16
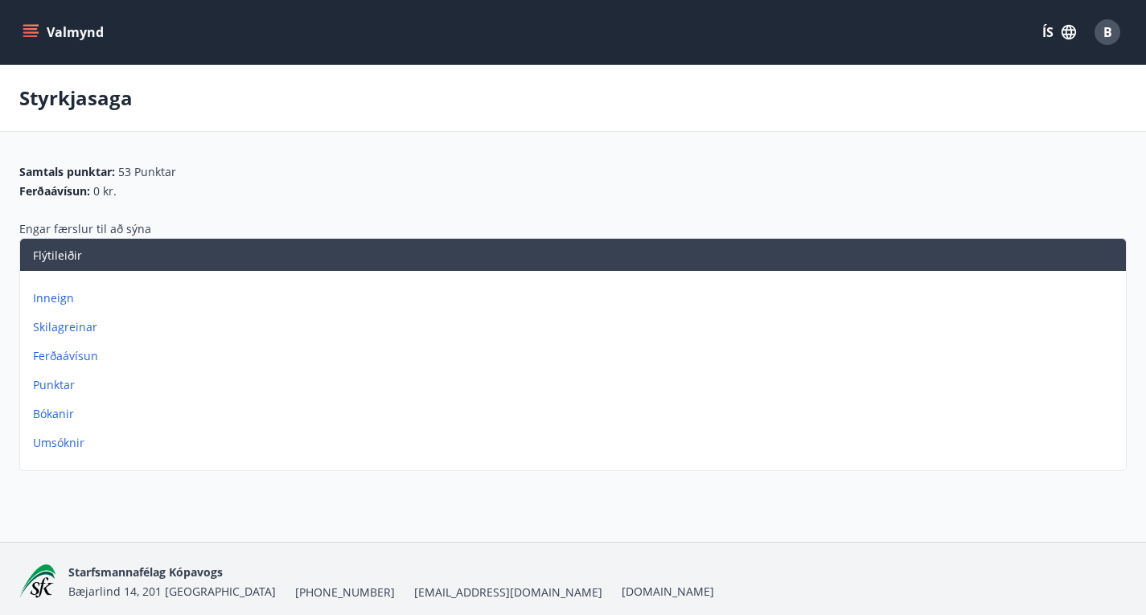
click at [33, 27] on icon "menu" at bounding box center [31, 32] width 16 height 16
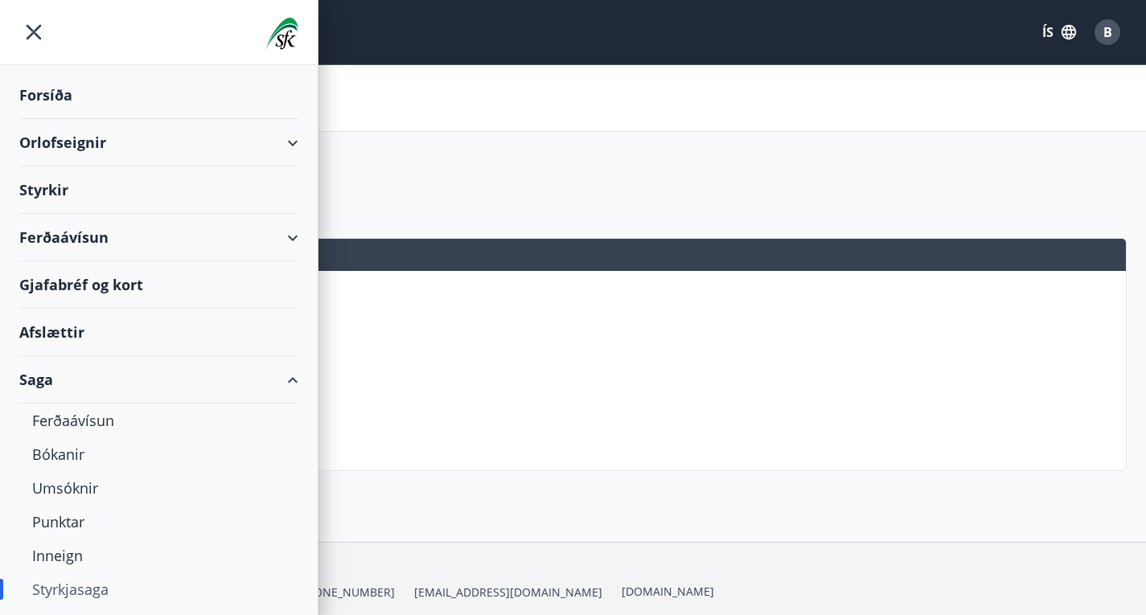
click at [260, 239] on div "Ferðaávísun" at bounding box center [158, 237] width 279 height 47
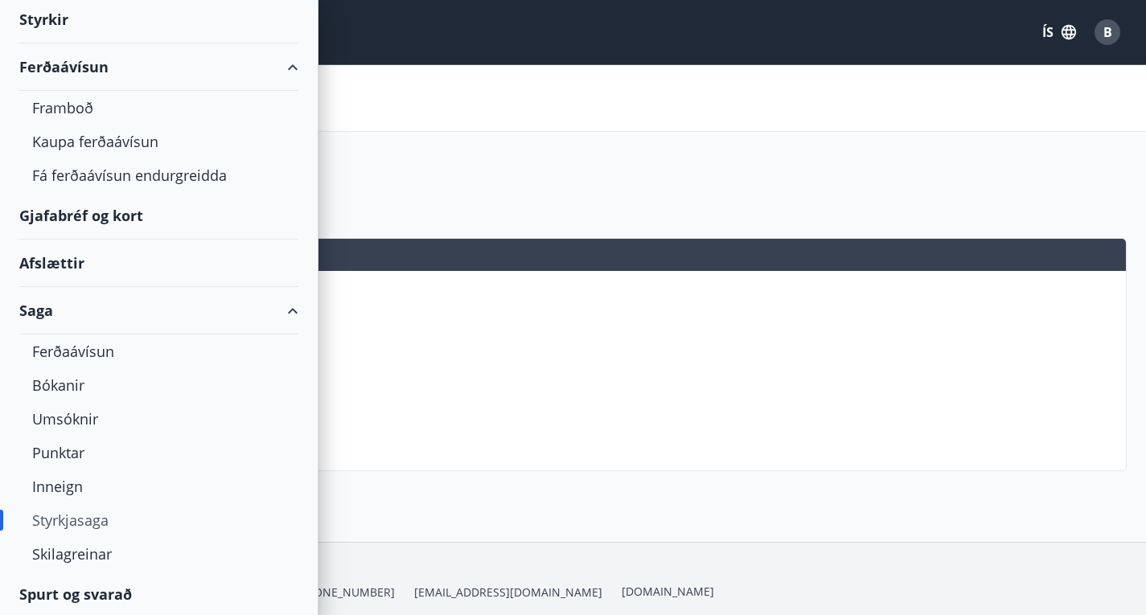
scroll to position [173, 0]
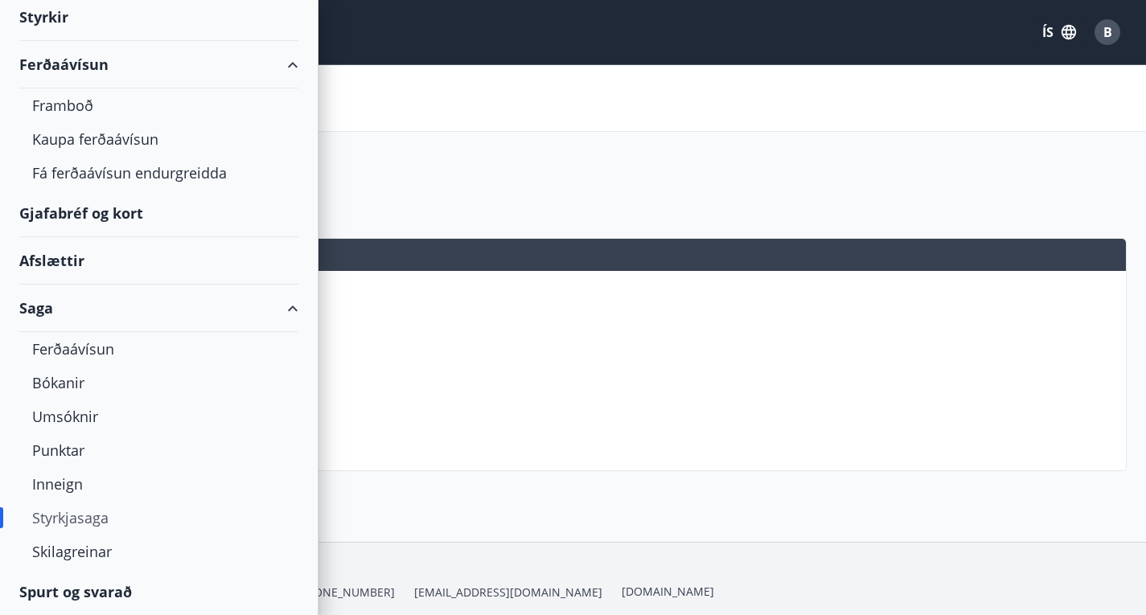
click at [121, 207] on div "Gjafabréf og kort" at bounding box center [158, 213] width 279 height 47
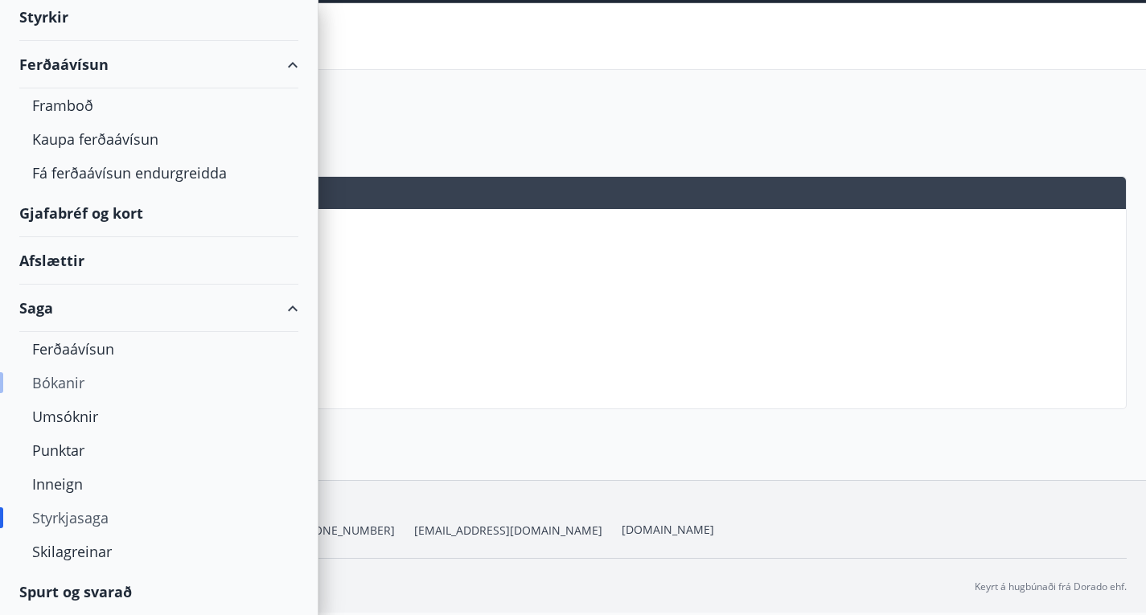
click at [124, 381] on div "Bókanir" at bounding box center [158, 383] width 253 height 34
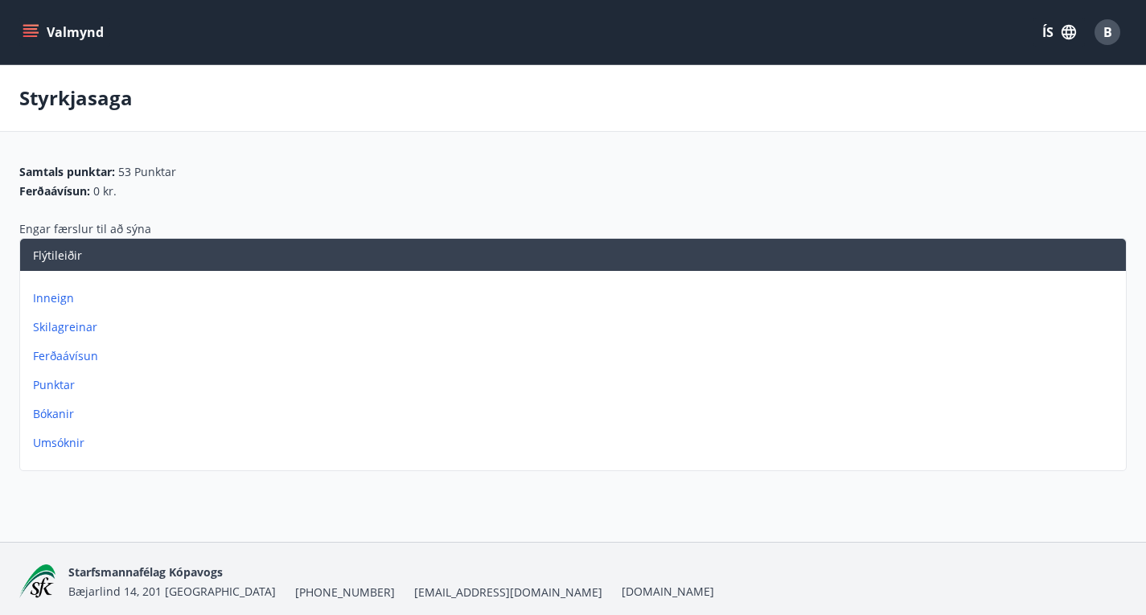
click at [34, 32] on icon "menu" at bounding box center [32, 32] width 18 height 2
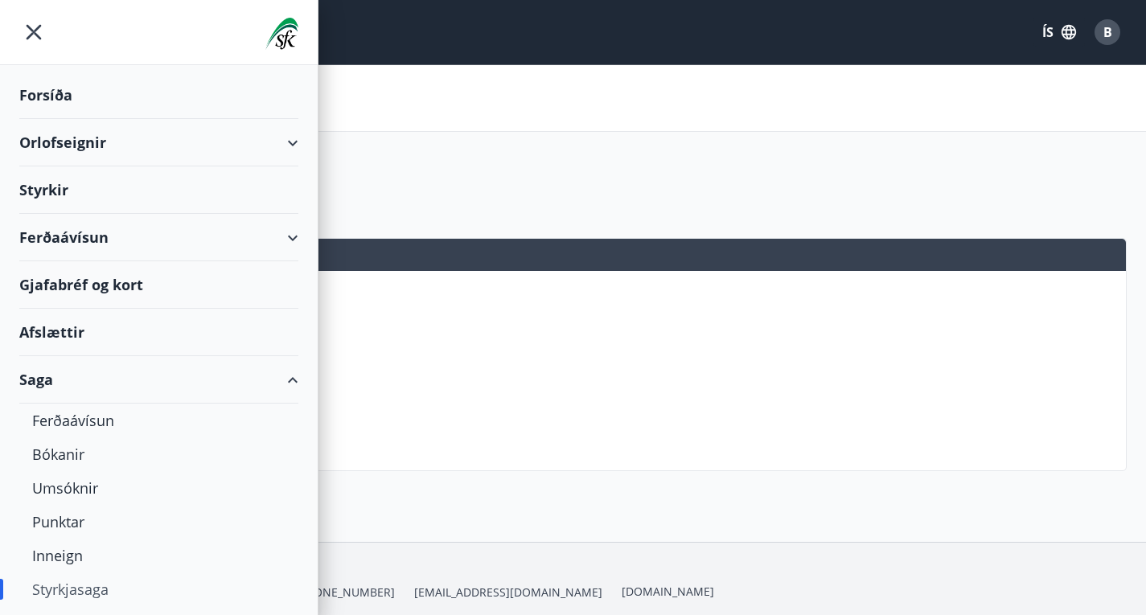
click at [269, 240] on div "Ferðaávísun" at bounding box center [158, 237] width 279 height 47
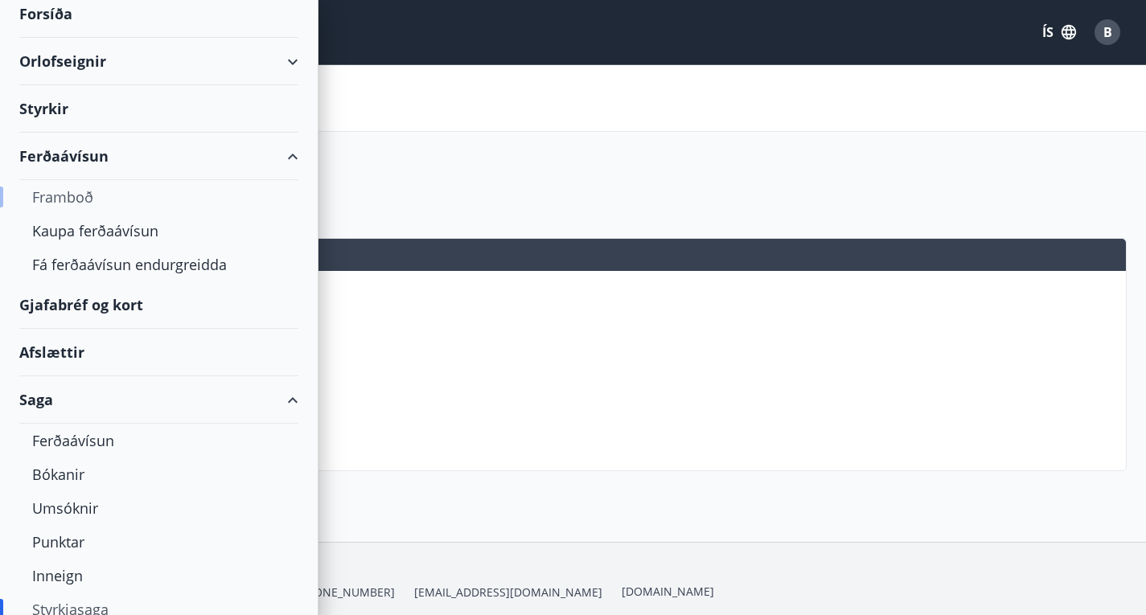
scroll to position [83, 0]
click at [72, 189] on div "Framboð" at bounding box center [158, 196] width 253 height 34
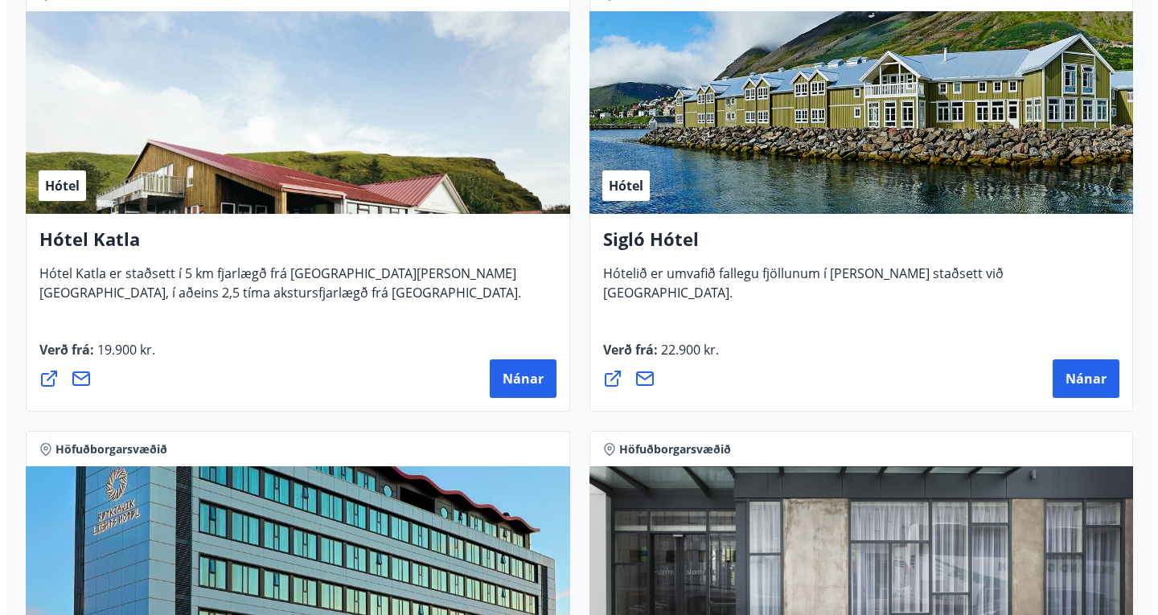
scroll to position [1688, 0]
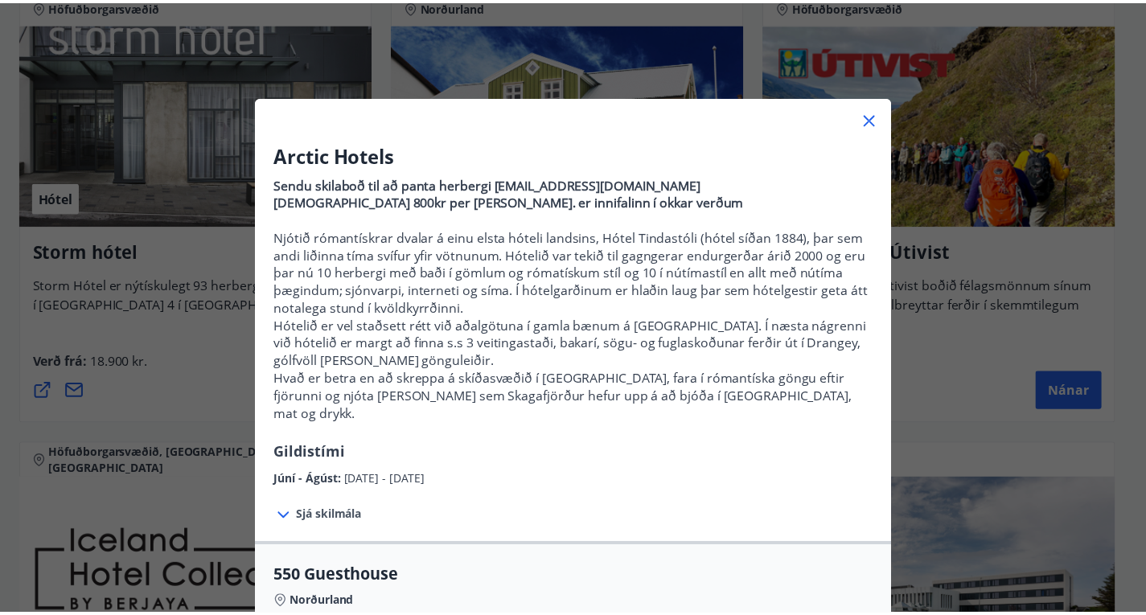
scroll to position [0, 0]
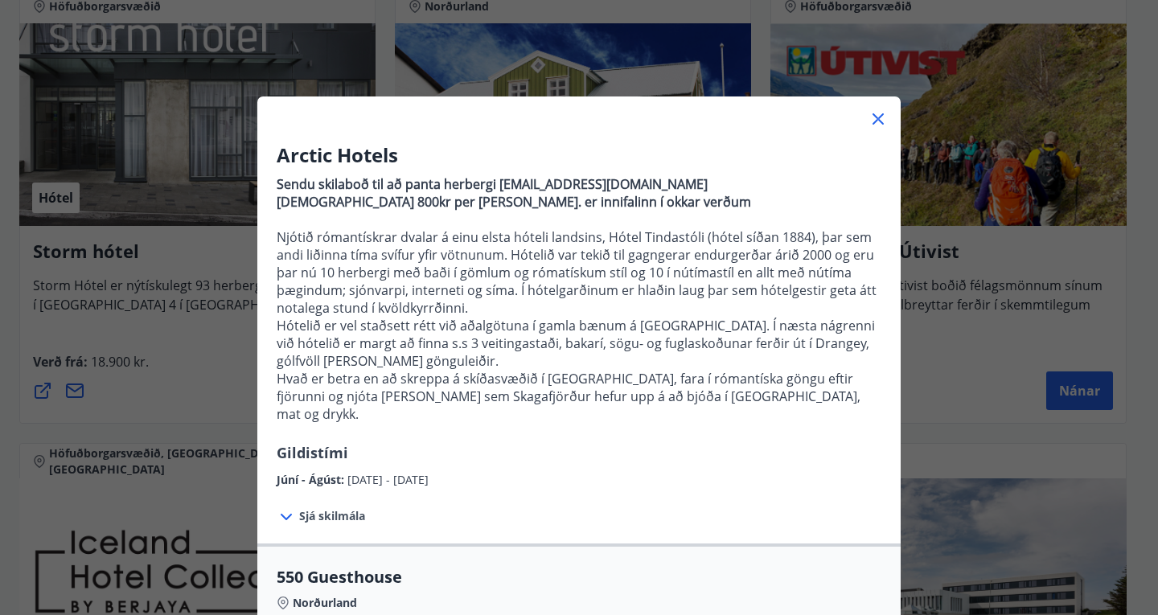
drag, startPoint x: 547, startPoint y: 391, endPoint x: 881, endPoint y: 128, distance: 424.9
click at [881, 128] on icon at bounding box center [877, 118] width 19 height 19
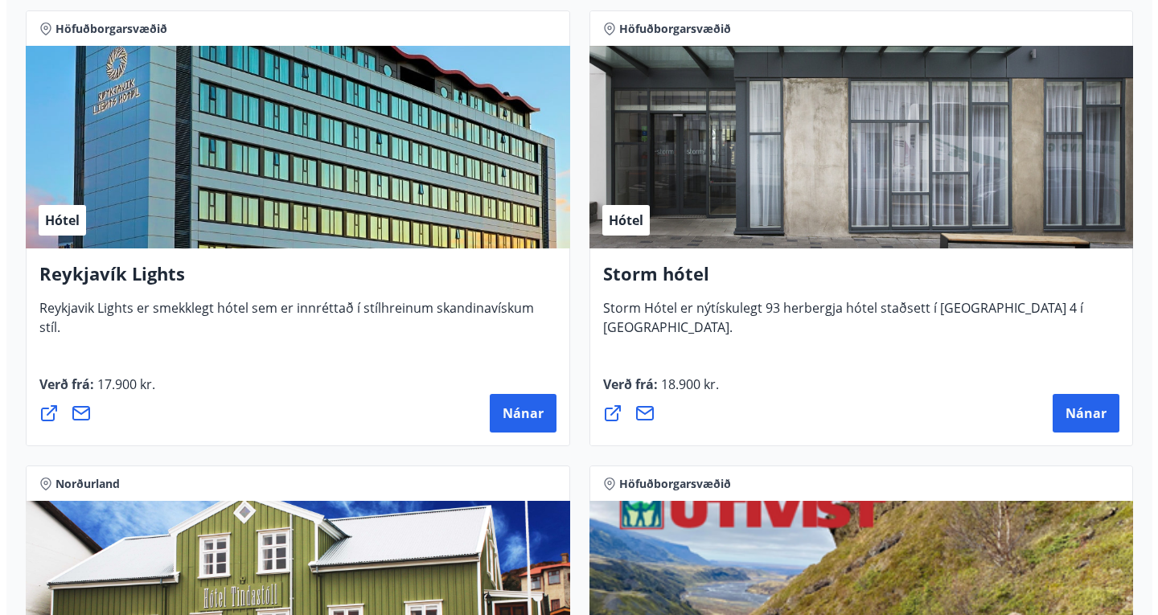
scroll to position [2130, 0]
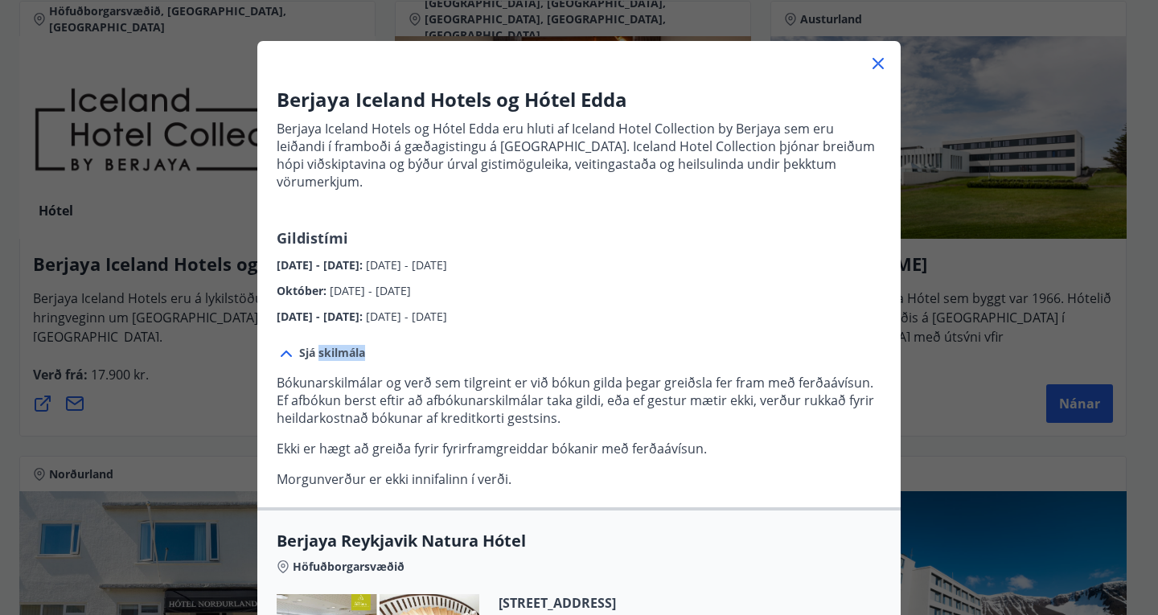
scroll to position [56, 0]
click at [573, 276] on div "Október : [DATE] - [DATE]" at bounding box center [579, 286] width 605 height 26
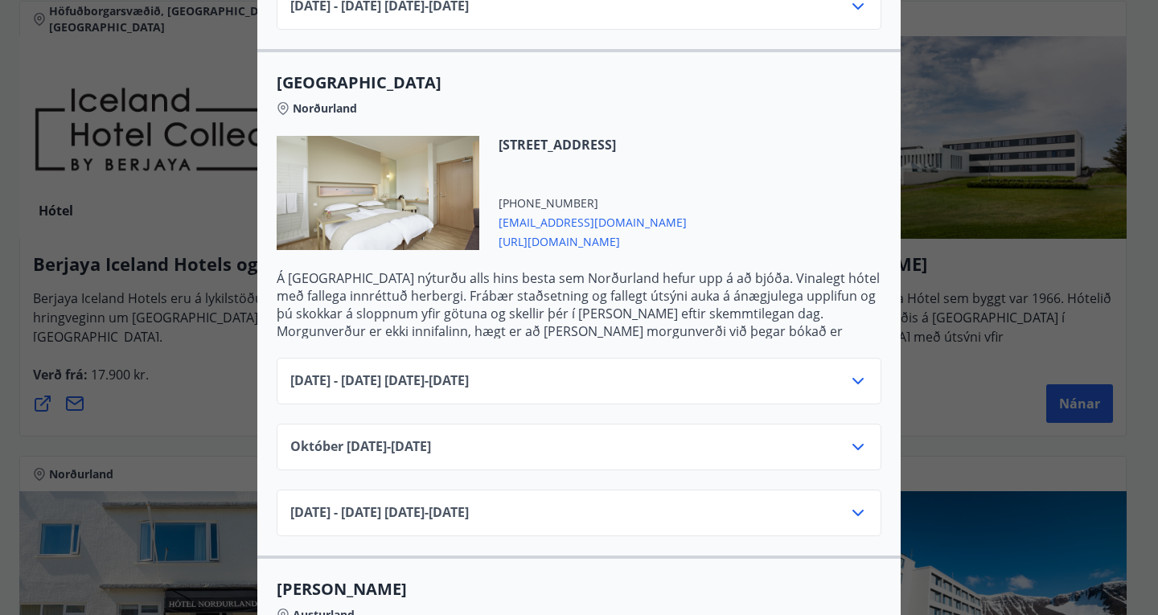
scroll to position [1058, 0]
click at [855, 371] on icon at bounding box center [857, 380] width 19 height 19
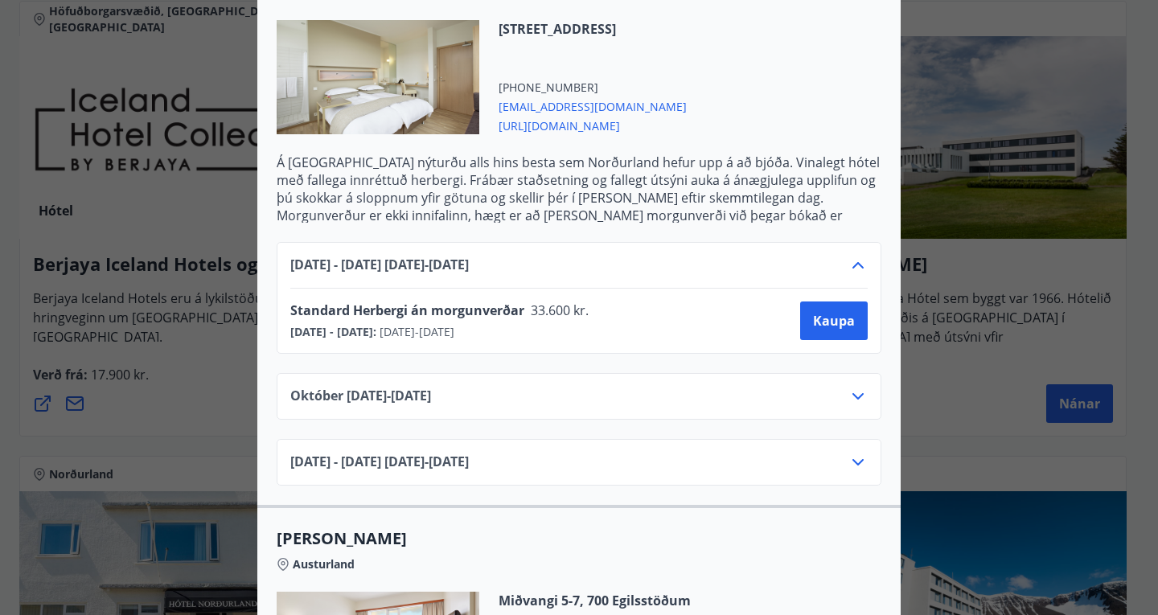
scroll to position [1174, 0]
click at [848, 386] on icon at bounding box center [857, 395] width 19 height 19
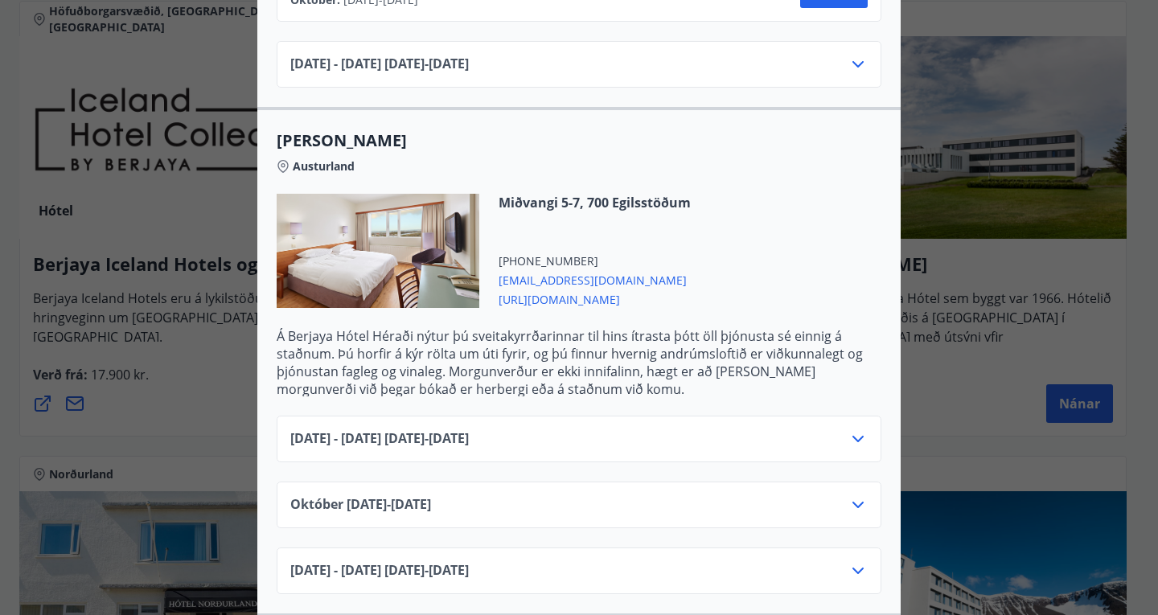
scroll to position [1572, 0]
click at [848, 429] on icon at bounding box center [857, 438] width 19 height 19
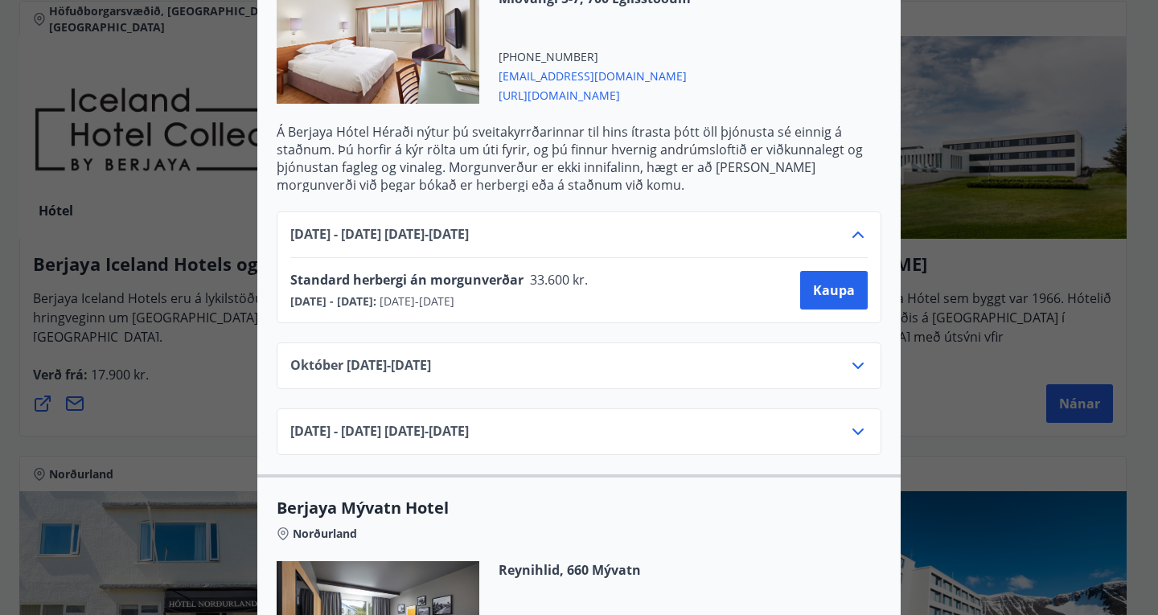
scroll to position [1776, 0]
click at [853, 355] on icon at bounding box center [857, 364] width 19 height 19
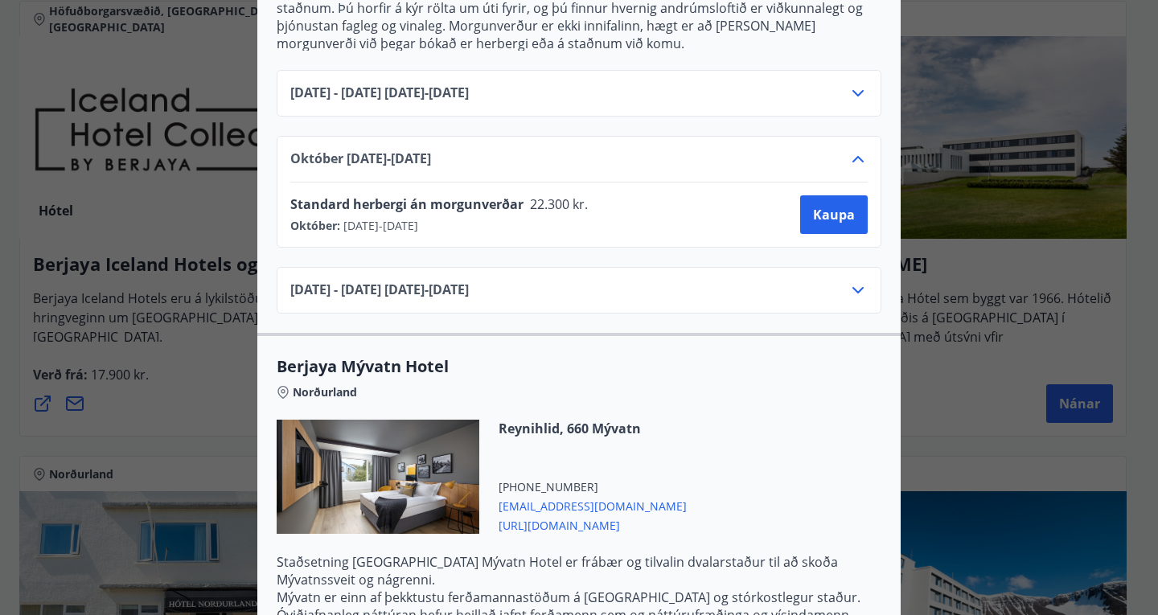
scroll to position [1918, 0]
click at [856, 280] on icon at bounding box center [857, 289] width 19 height 19
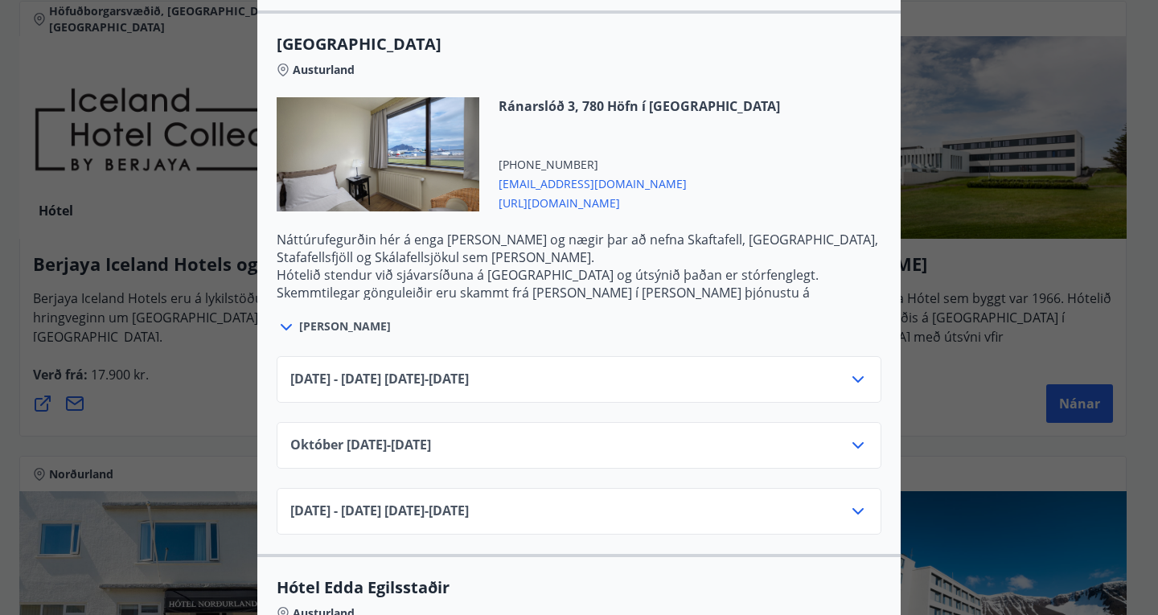
scroll to position [2783, 0]
click at [849, 369] on icon at bounding box center [857, 378] width 19 height 19
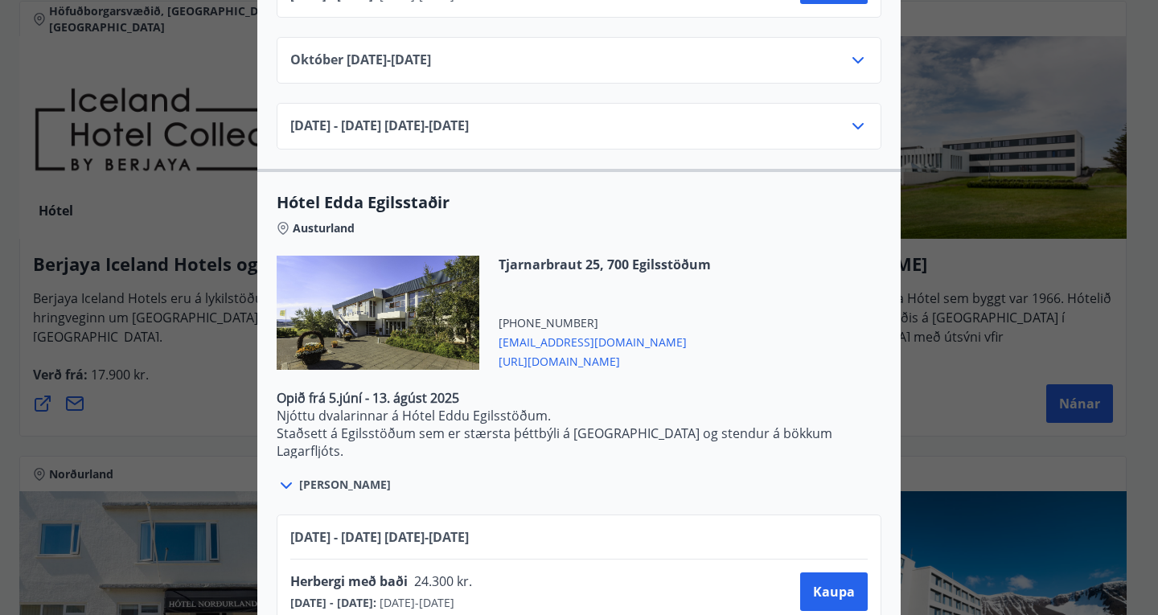
scroll to position [3254, 0]
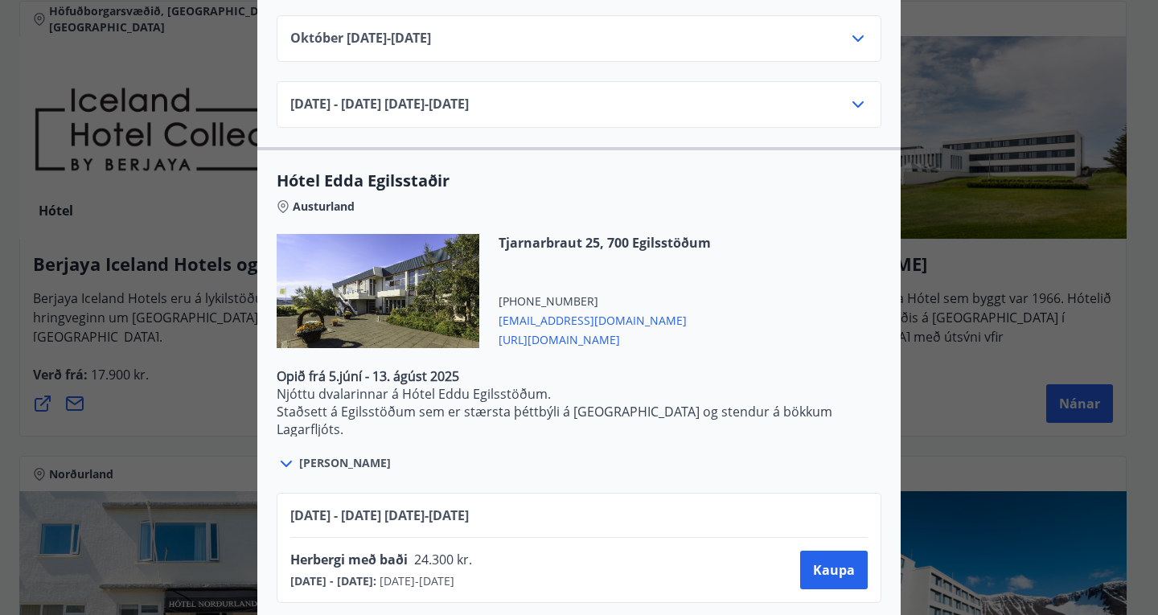
click at [332, 455] on span "[PERSON_NAME]" at bounding box center [345, 463] width 92 height 16
click at [279, 454] on icon at bounding box center [286, 463] width 19 height 19
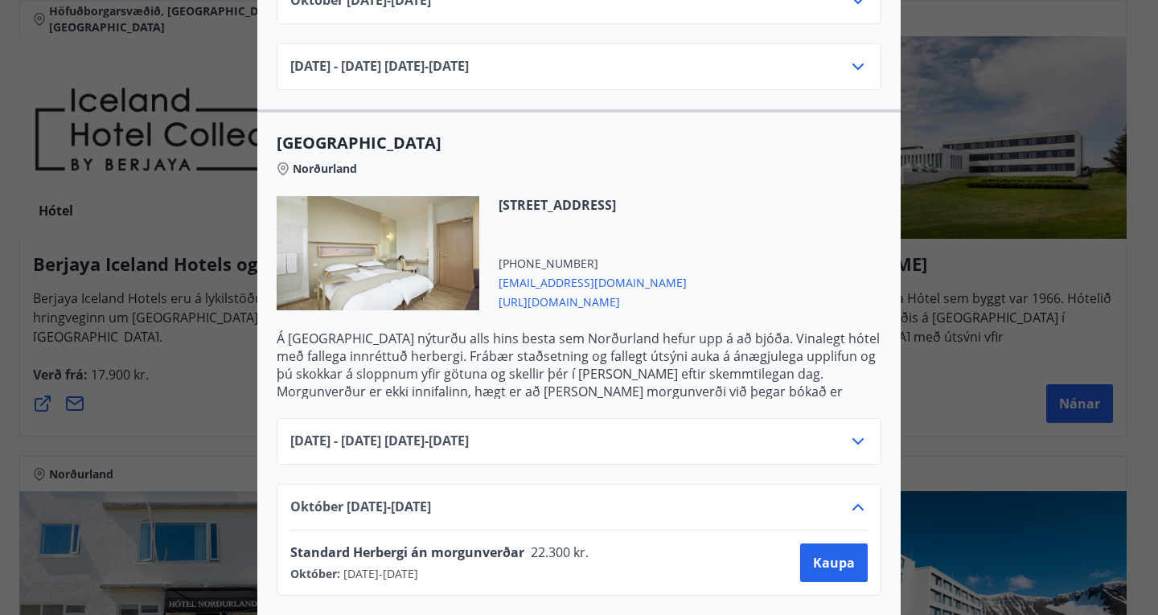
scroll to position [1000, 0]
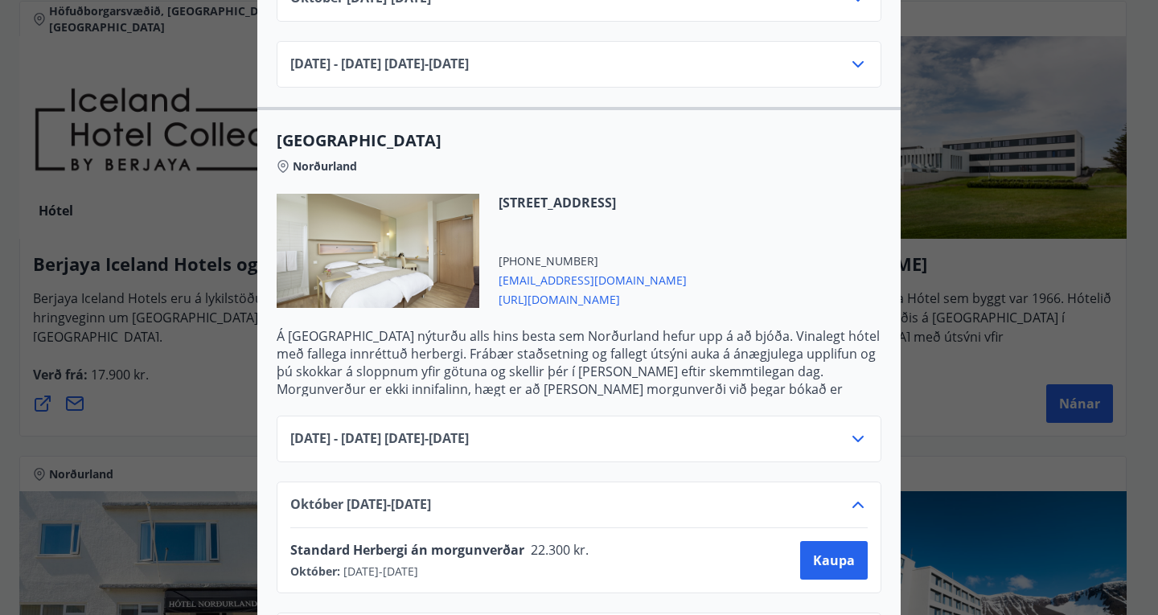
click at [852, 436] on icon at bounding box center [857, 439] width 11 height 6
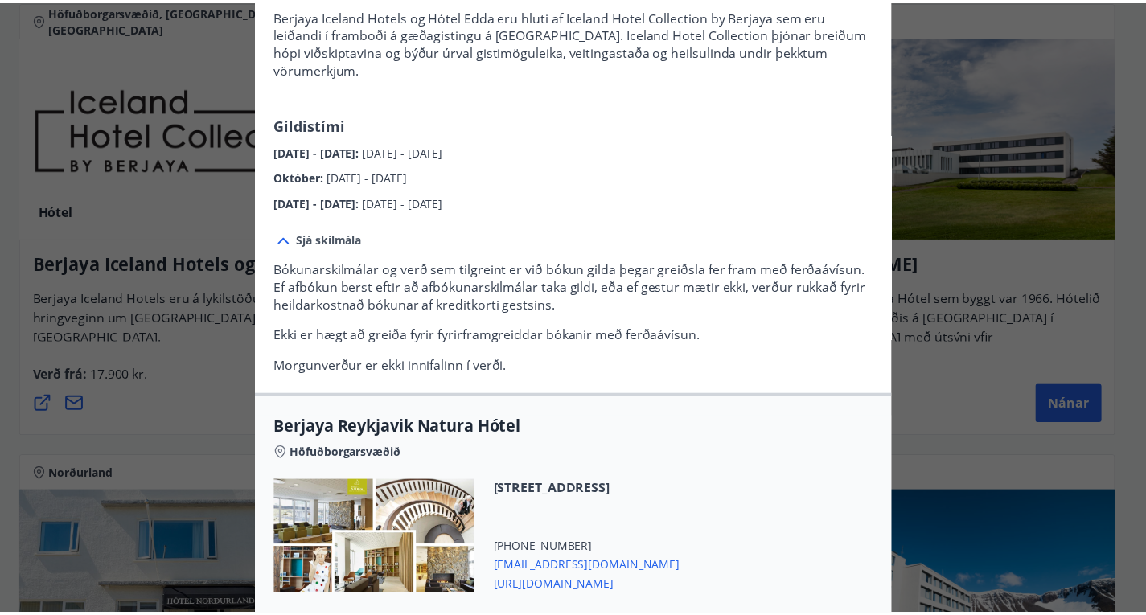
scroll to position [0, 0]
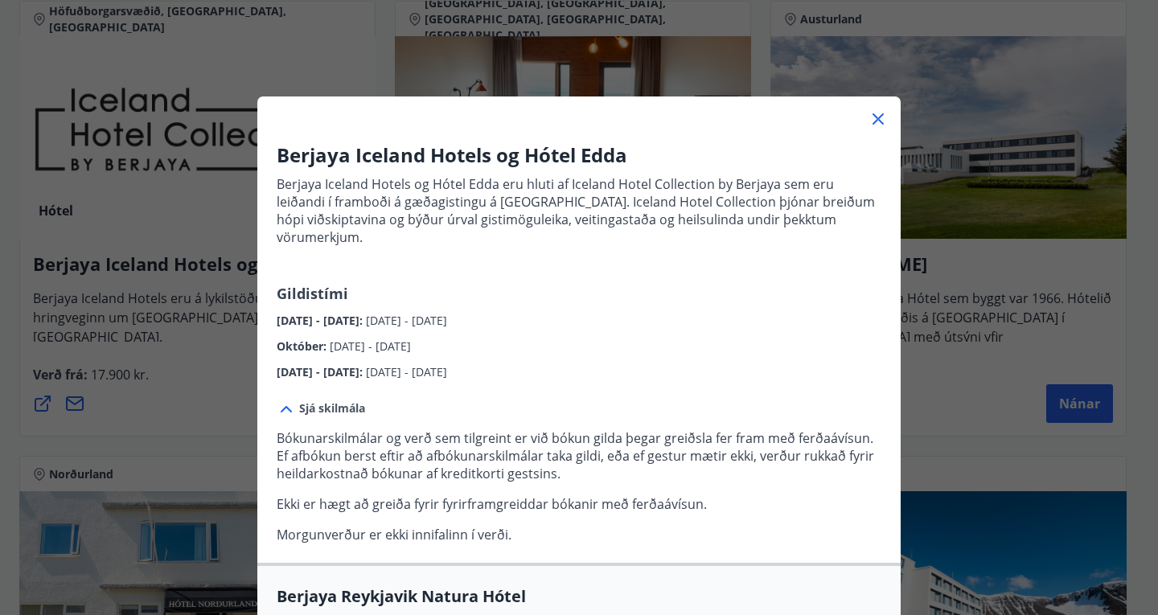
click at [881, 120] on icon at bounding box center [877, 118] width 19 height 19
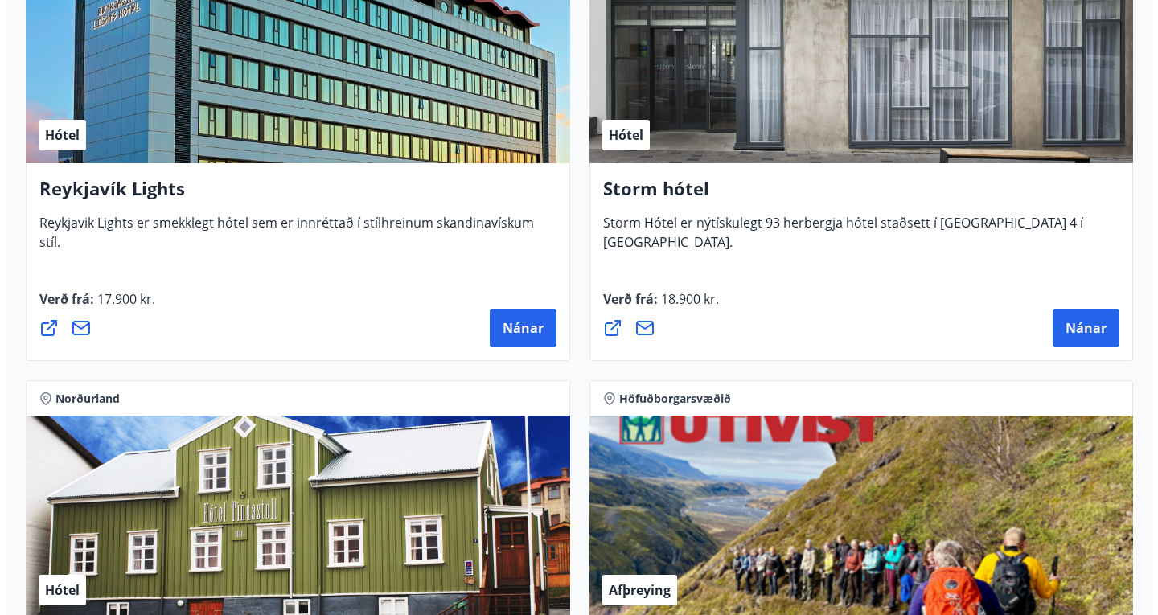
scroll to position [2236, 0]
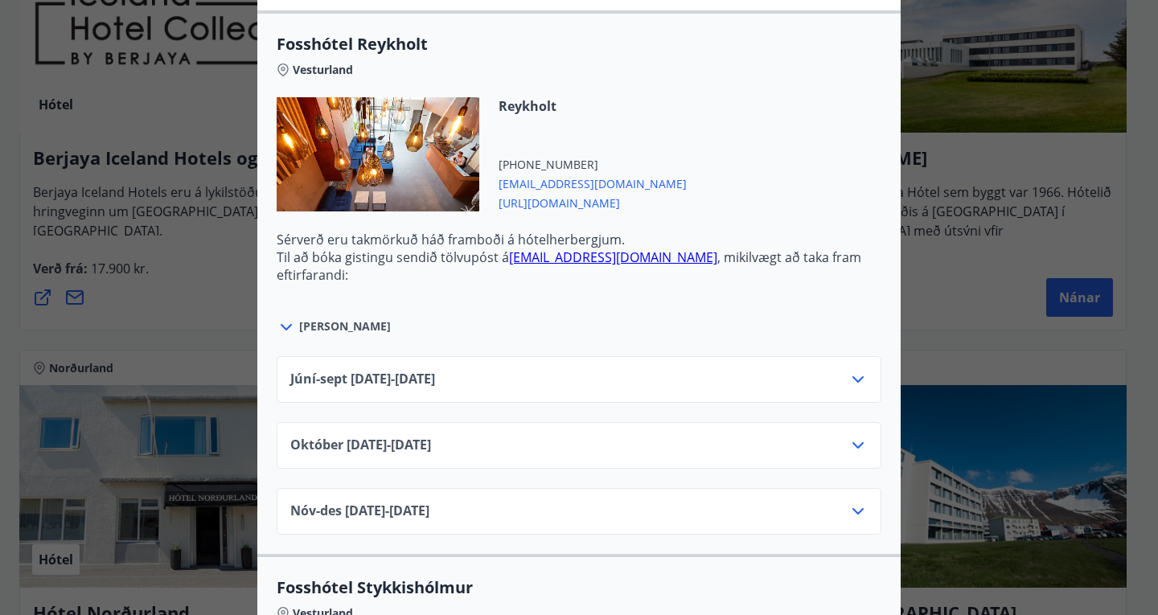
scroll to position [559, 0]
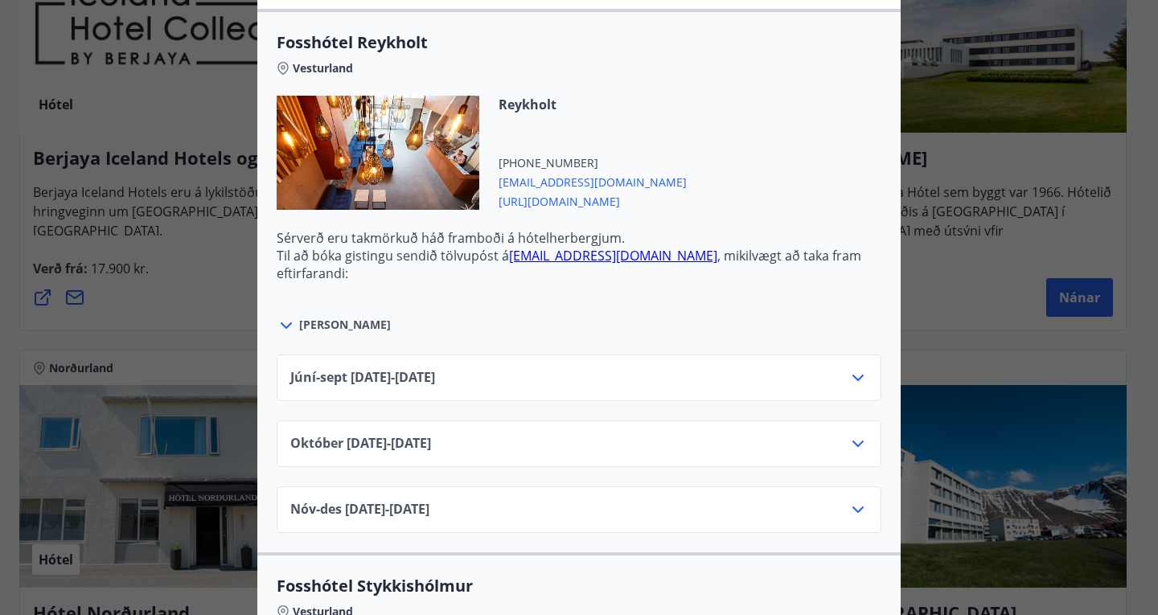
click at [852, 376] on icon at bounding box center [857, 377] width 19 height 19
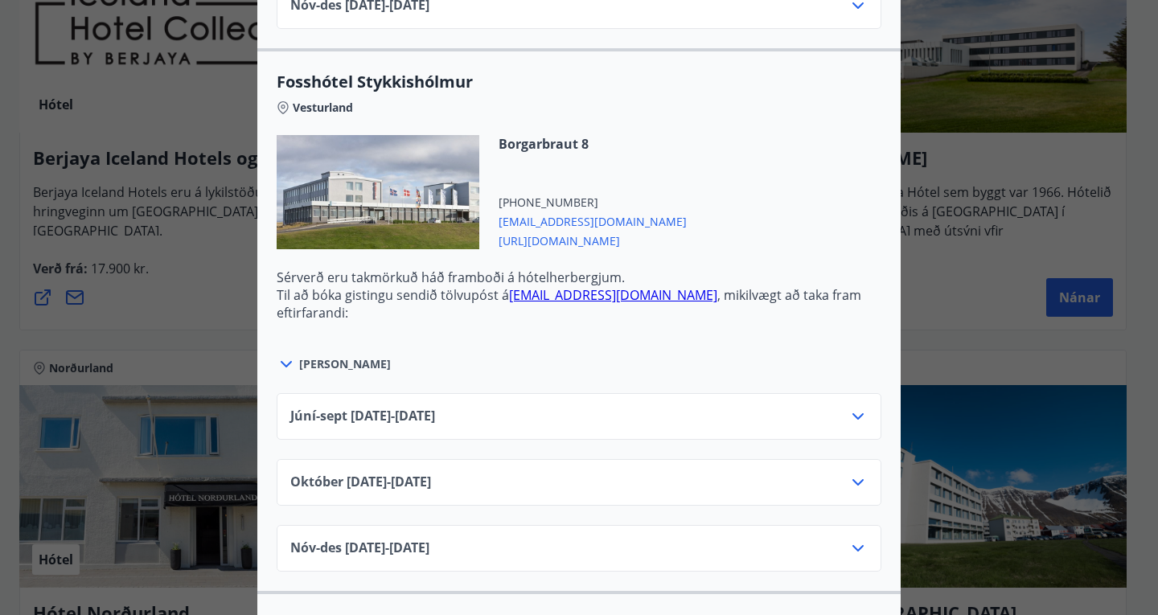
scroll to position [1196, 0]
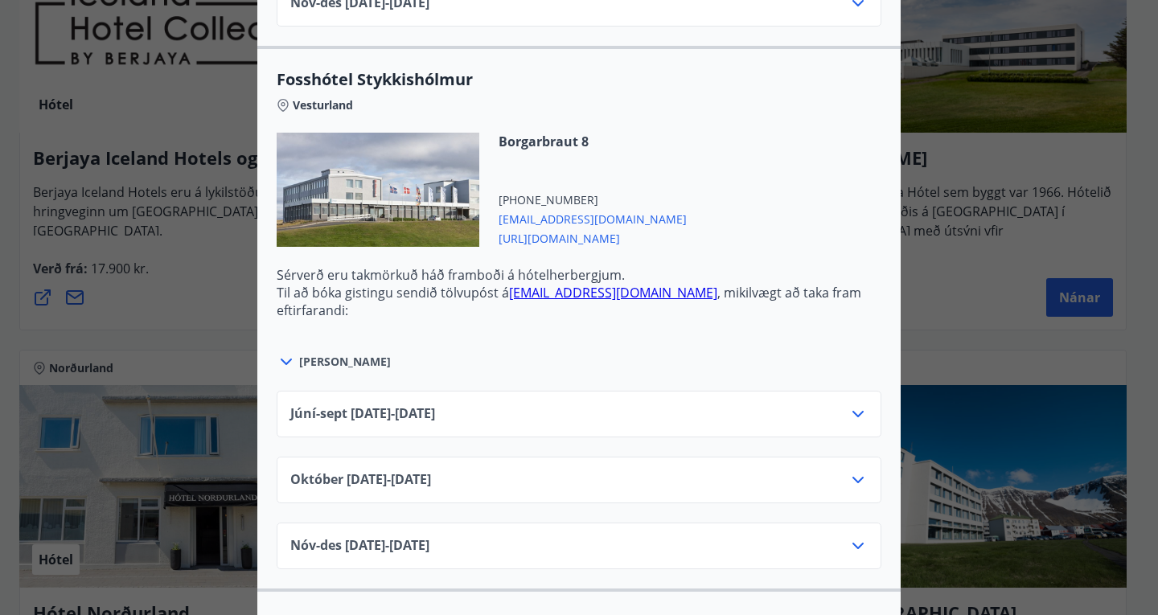
click at [850, 413] on icon at bounding box center [857, 413] width 19 height 19
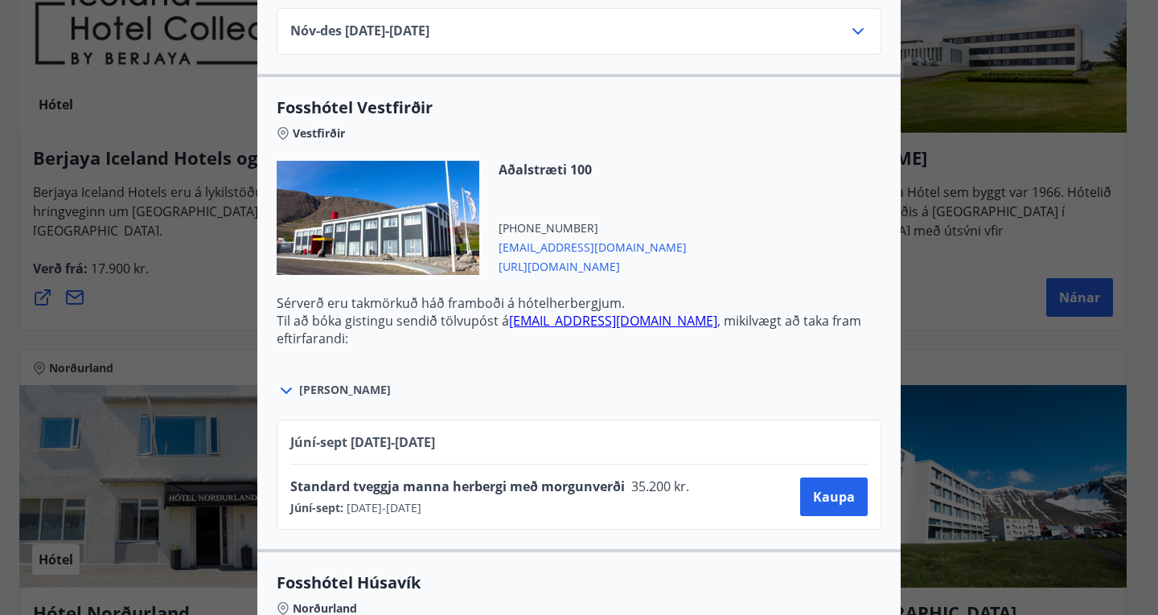
scroll to position [2385, 0]
click at [314, 396] on span "[PERSON_NAME]" at bounding box center [345, 389] width 92 height 16
click at [283, 386] on icon at bounding box center [286, 389] width 19 height 19
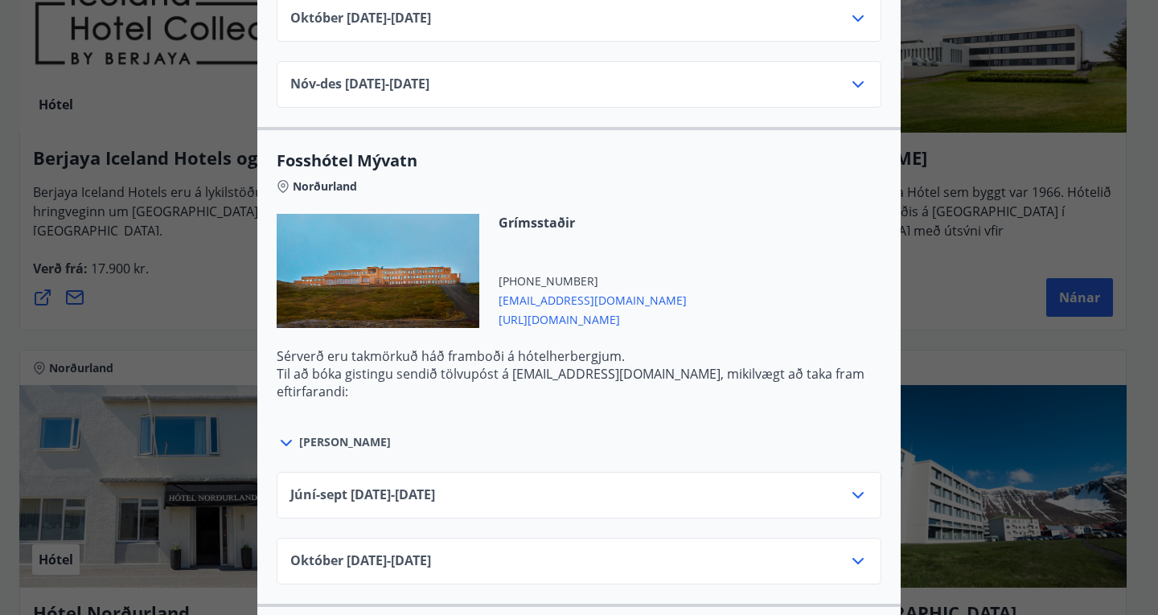
scroll to position [3454, 0]
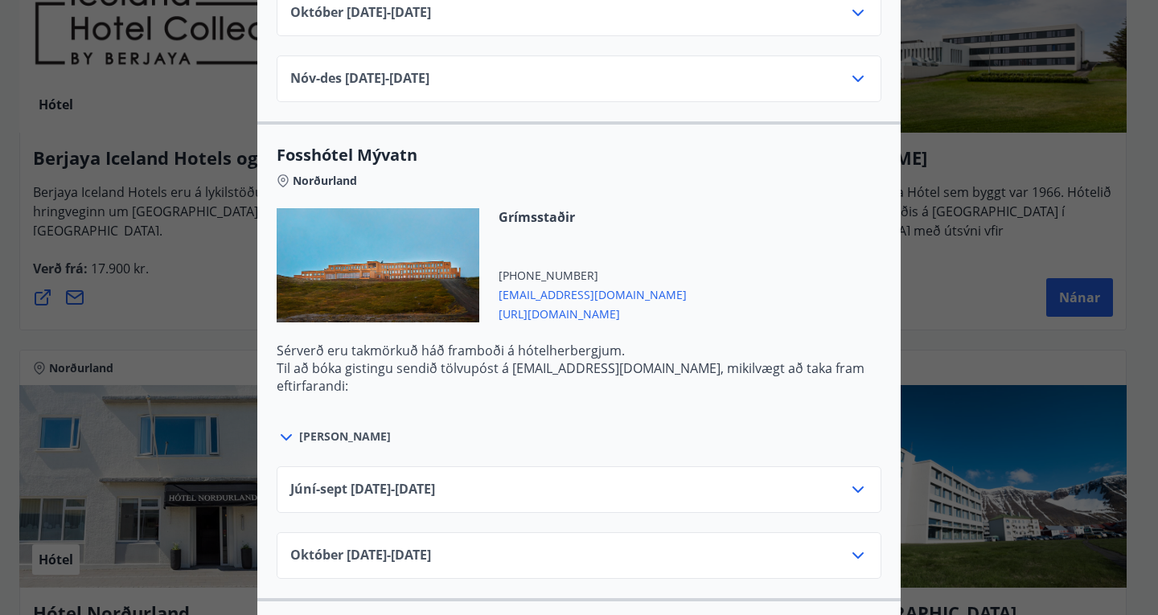
click at [290, 427] on div at bounding box center [288, 437] width 23 height 21
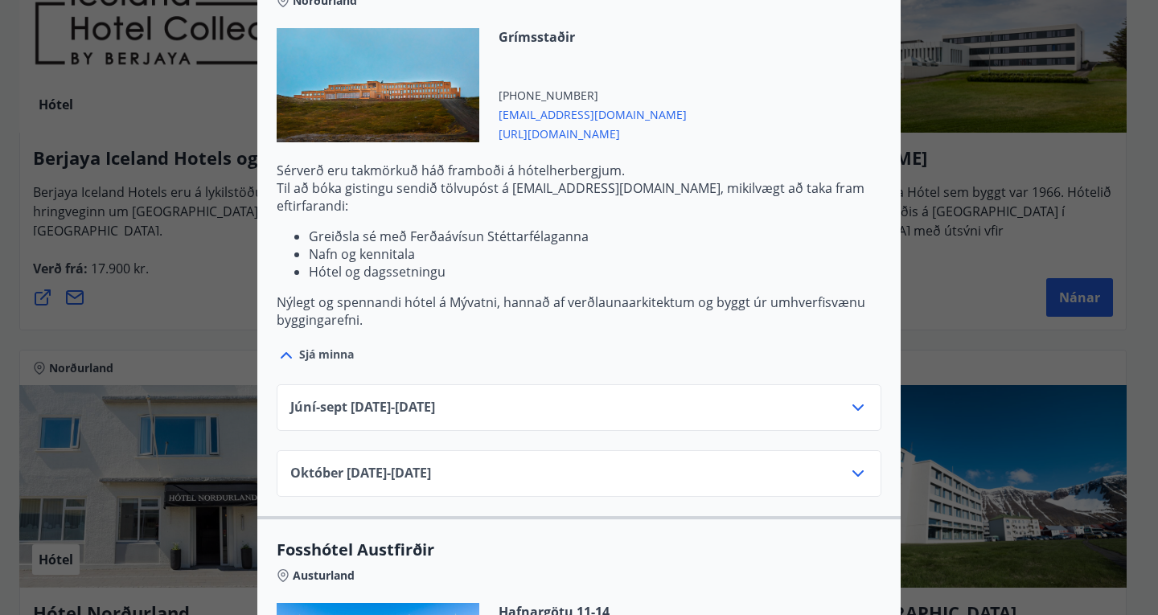
scroll to position [3636, 0]
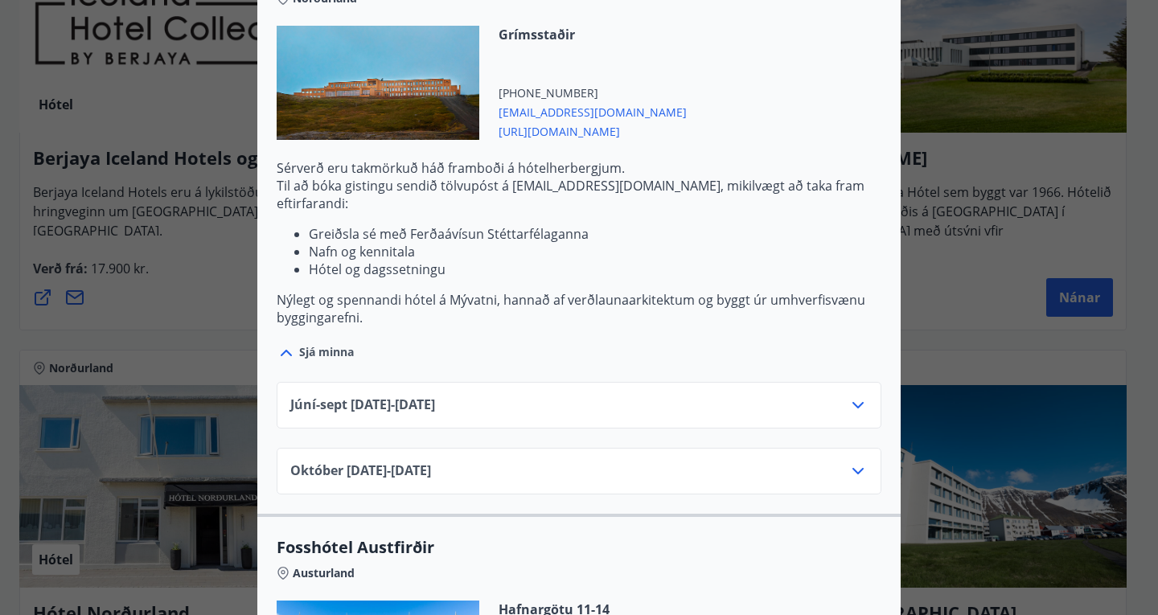
click at [856, 396] on icon at bounding box center [857, 405] width 19 height 19
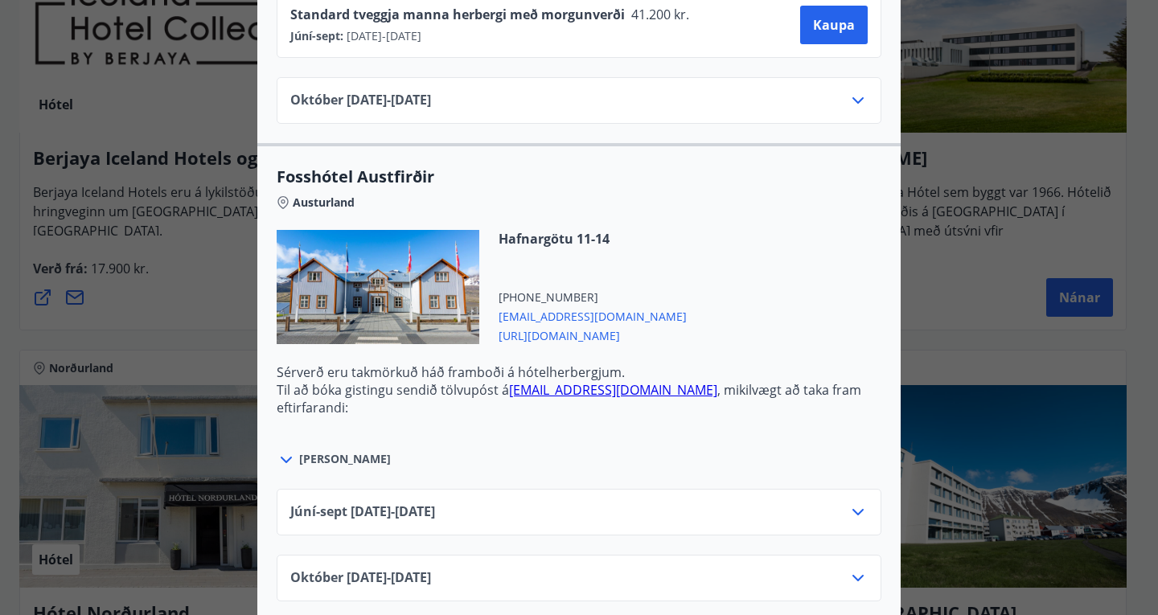
scroll to position [4073, 0]
click at [277, 450] on icon at bounding box center [286, 459] width 19 height 19
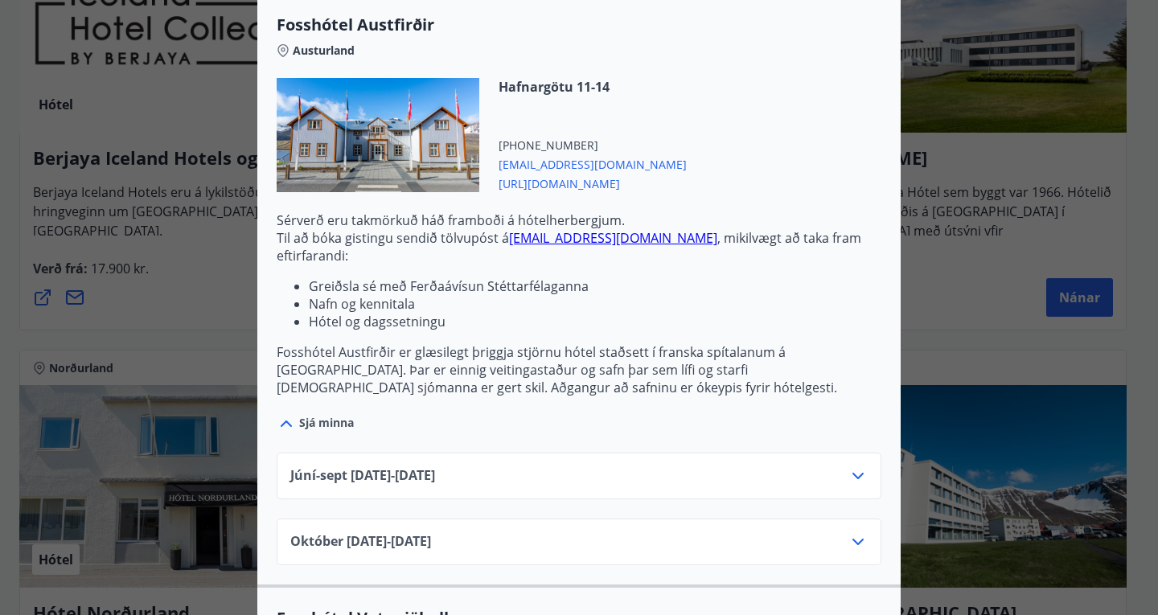
scroll to position [4225, 0]
click at [852, 472] on icon at bounding box center [857, 475] width 11 height 6
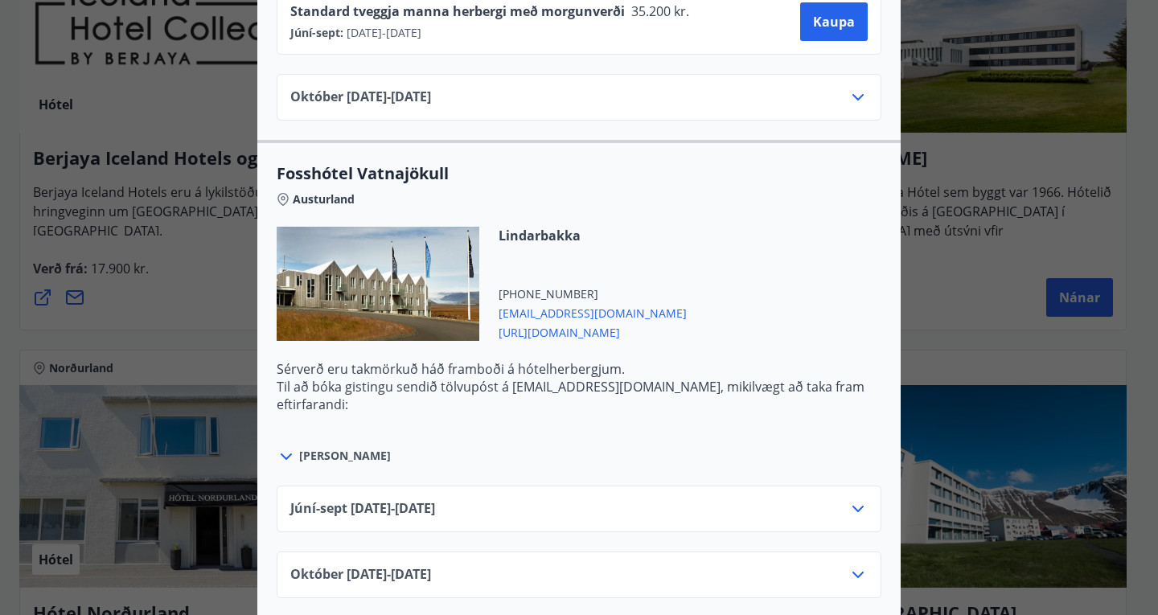
scroll to position [4737, 0]
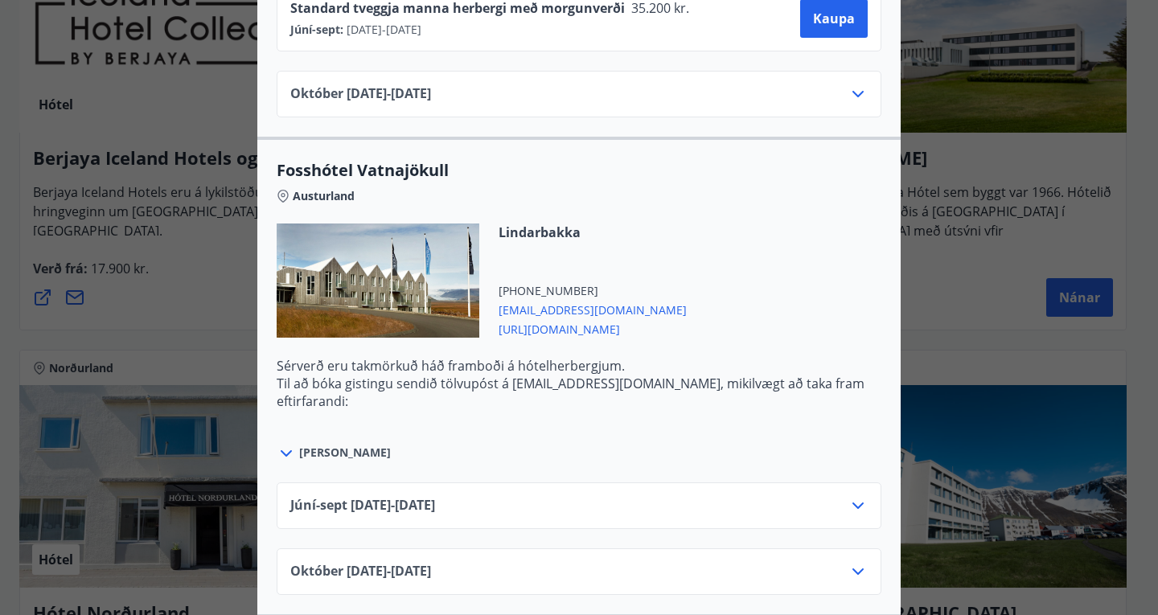
click at [285, 463] on div "Júní-[DATE]06.25 - [DATE] [DATE]10.25 - [DATE]" at bounding box center [578, 529] width 643 height 132
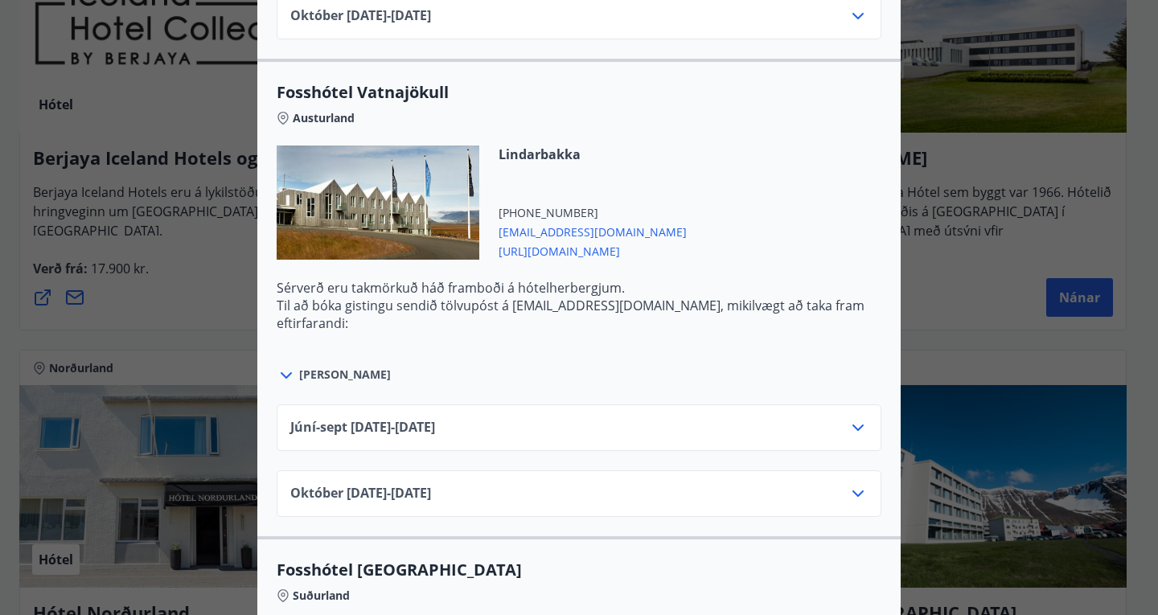
scroll to position [4817, 0]
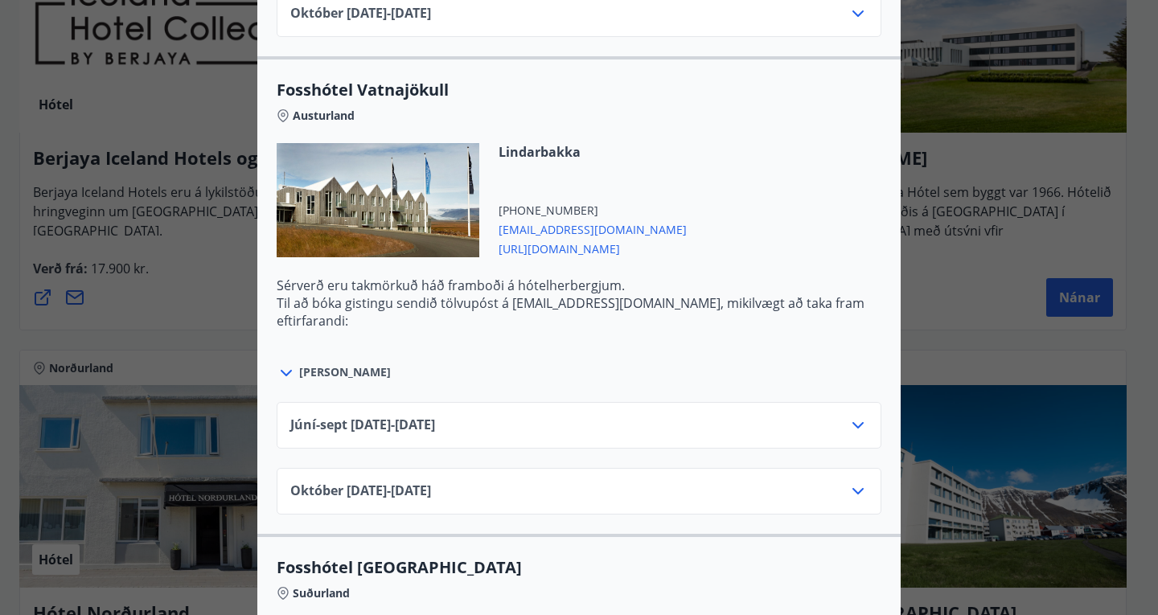
click at [280, 363] on icon at bounding box center [286, 372] width 19 height 19
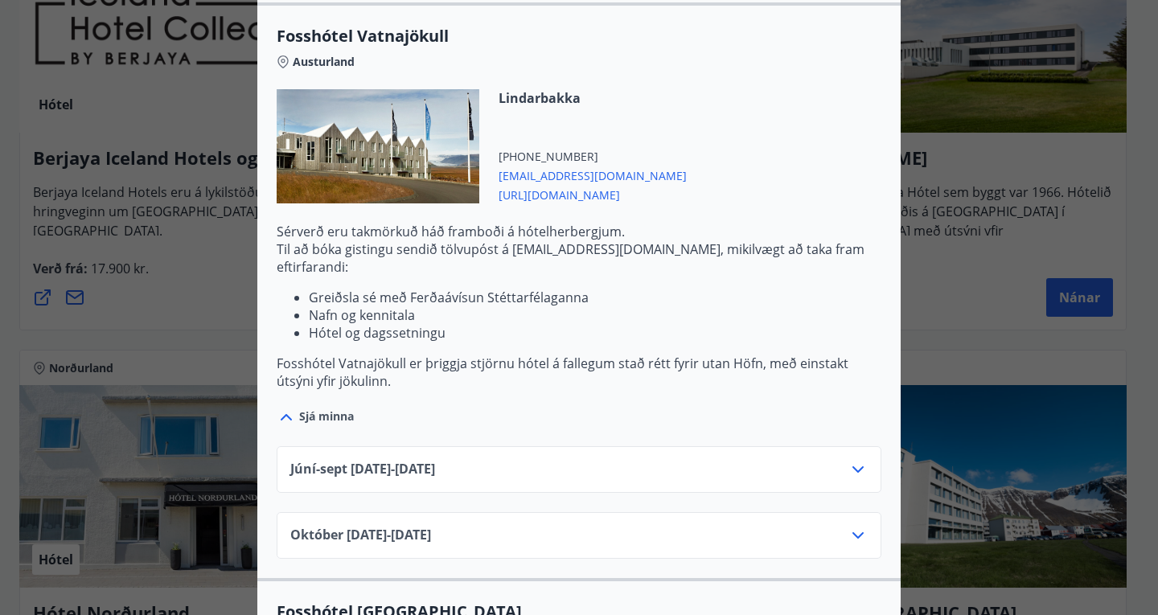
scroll to position [4873, 0]
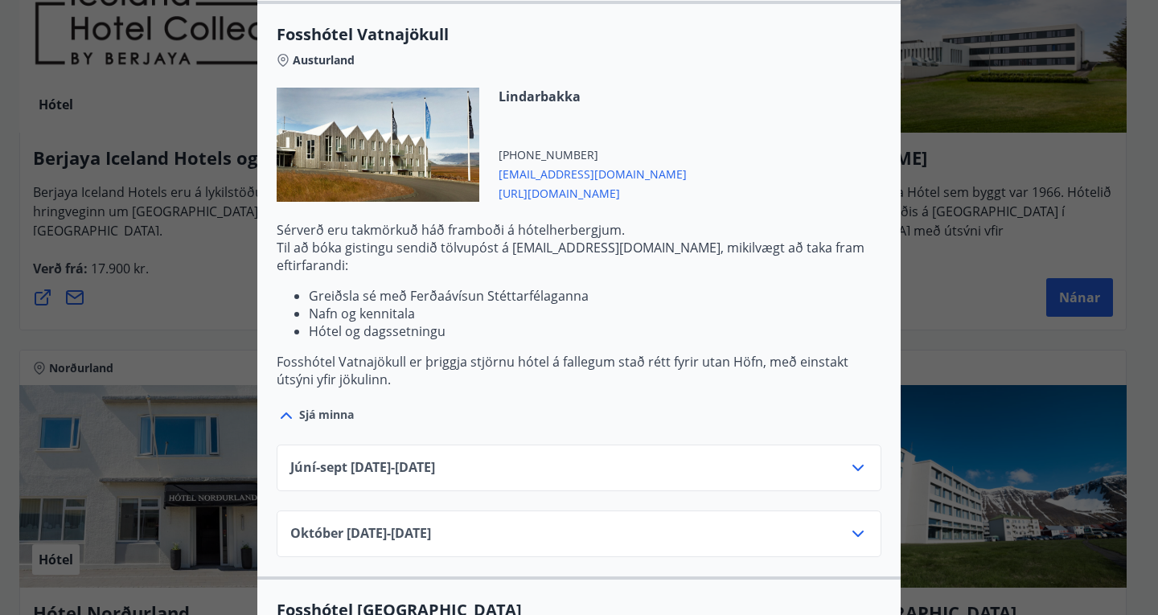
click at [852, 458] on icon at bounding box center [857, 467] width 19 height 19
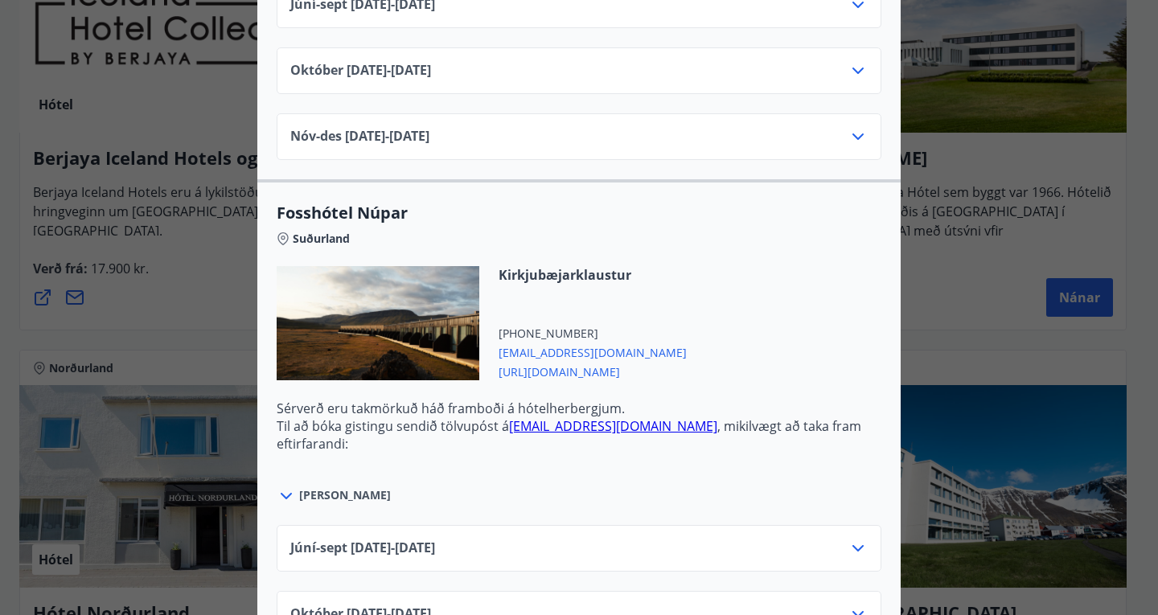
scroll to position [5879, 0]
click at [281, 486] on icon at bounding box center [286, 495] width 19 height 19
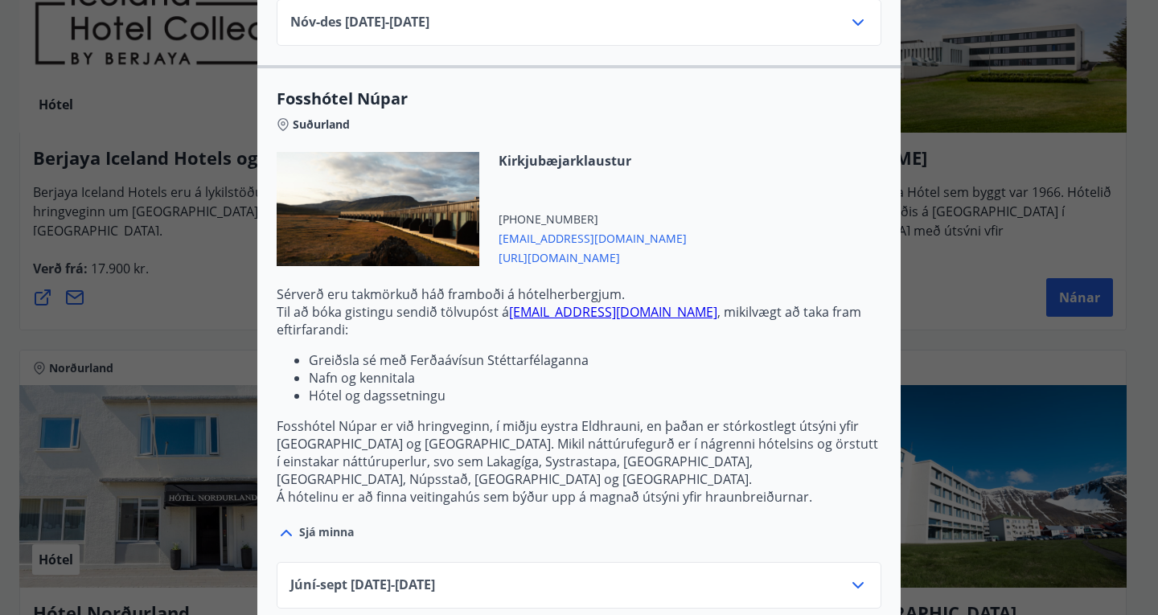
scroll to position [5994, 0]
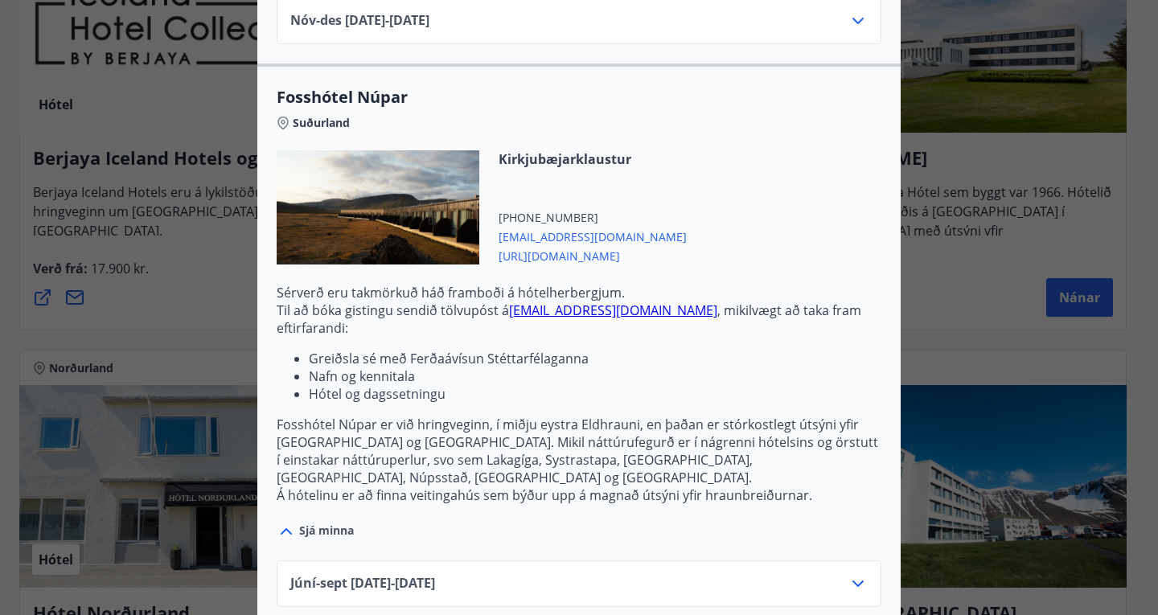
click at [856, 574] on icon at bounding box center [857, 583] width 19 height 19
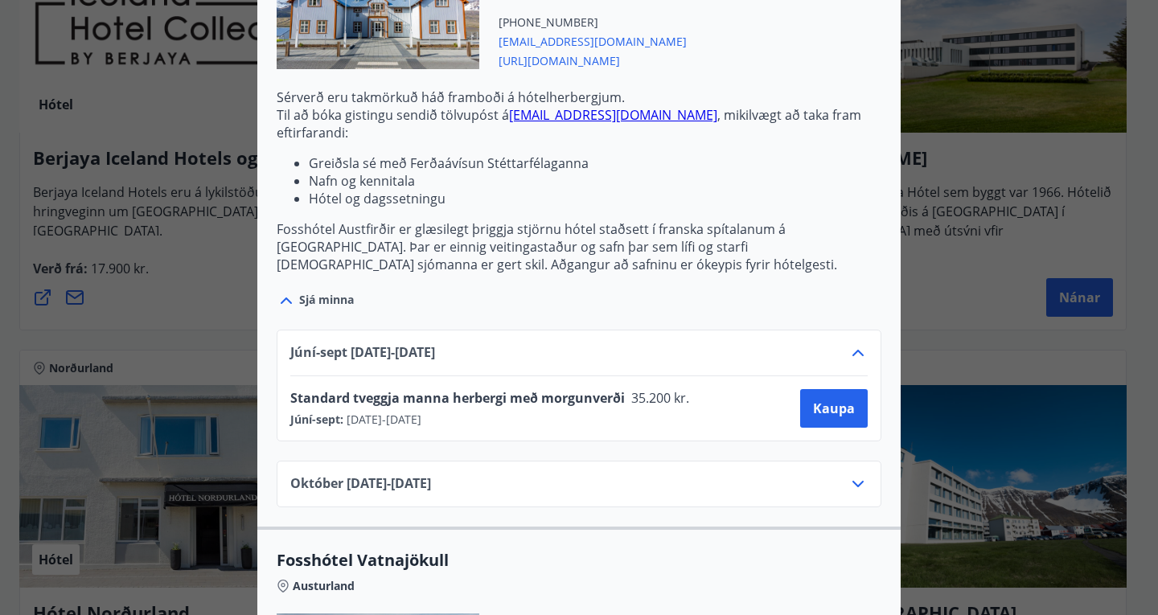
scroll to position [4349, 0]
click at [848, 473] on icon at bounding box center [857, 482] width 19 height 19
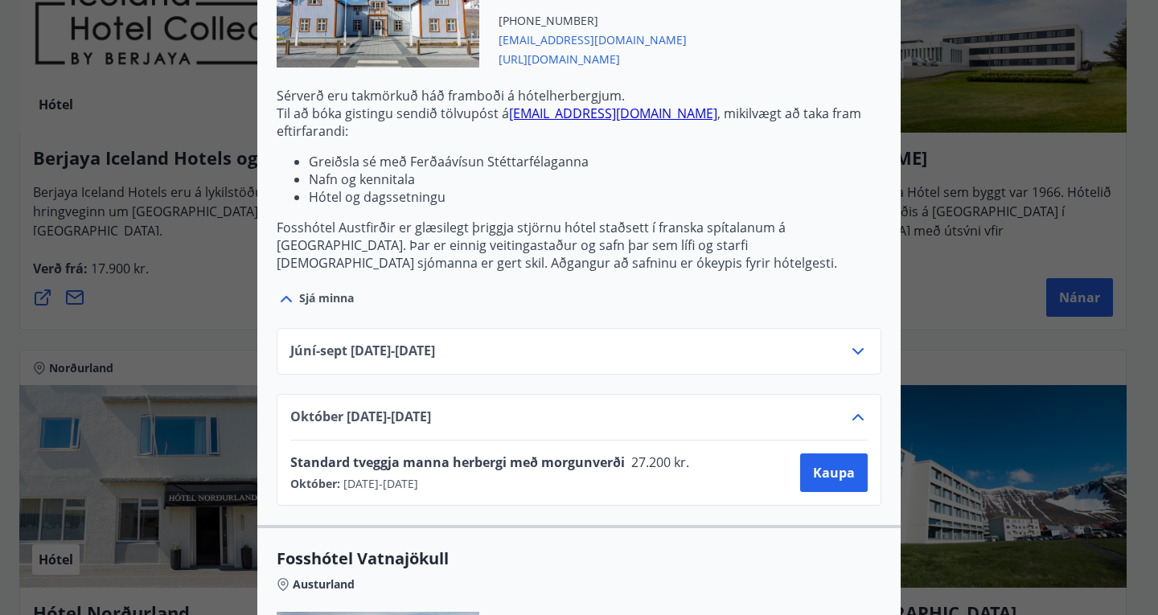
click at [848, 408] on icon at bounding box center [857, 417] width 19 height 19
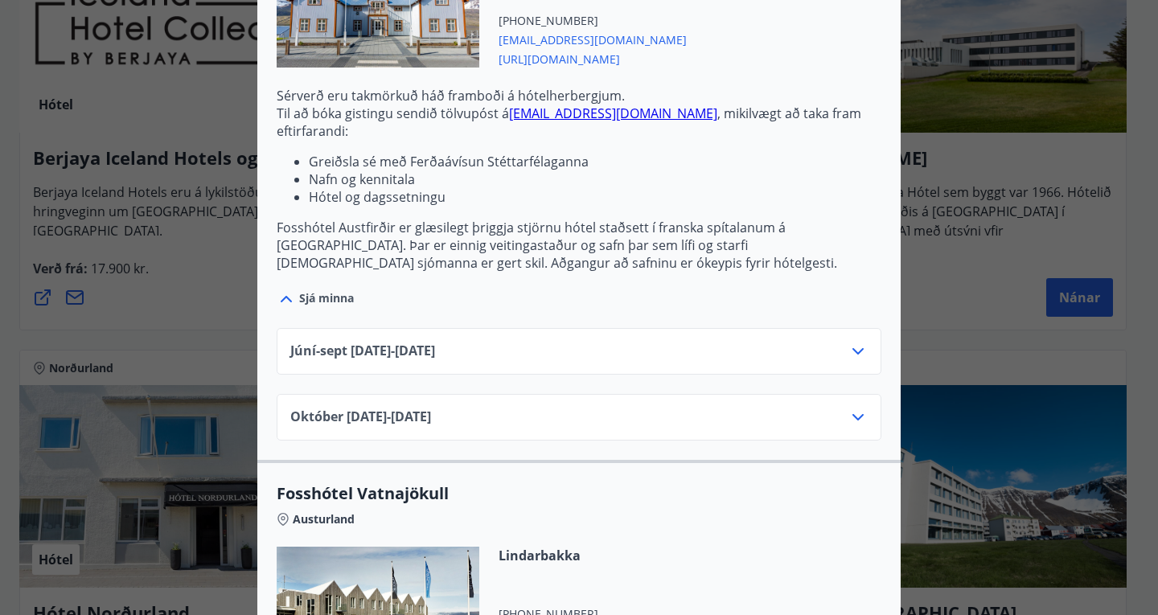
click at [856, 342] on icon at bounding box center [857, 351] width 19 height 19
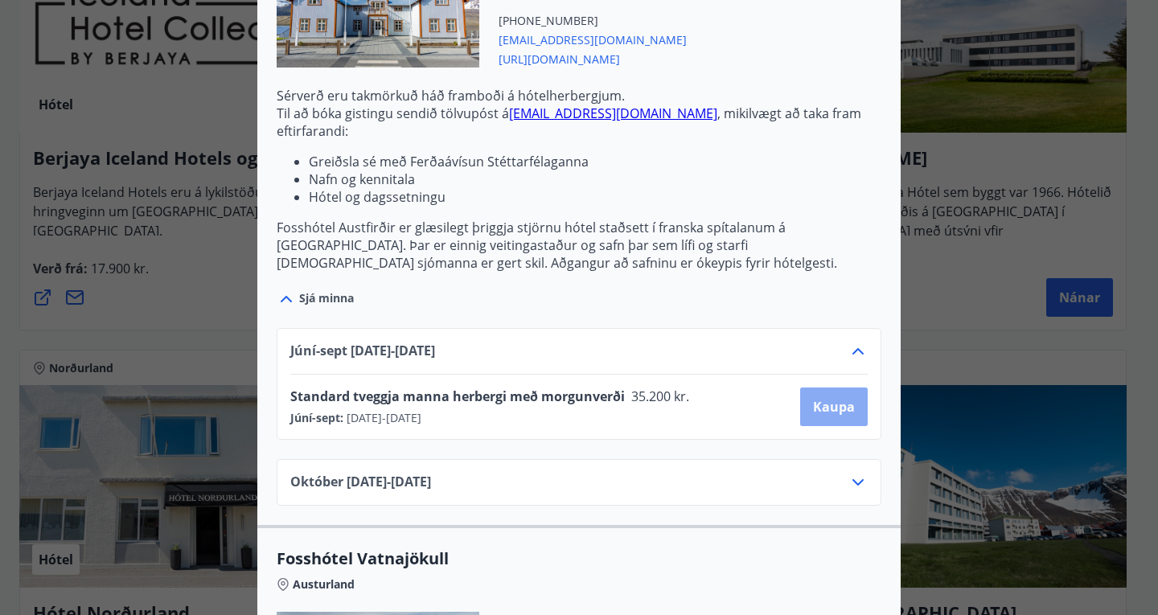
click at [840, 388] on button "Kaupa" at bounding box center [834, 407] width 68 height 39
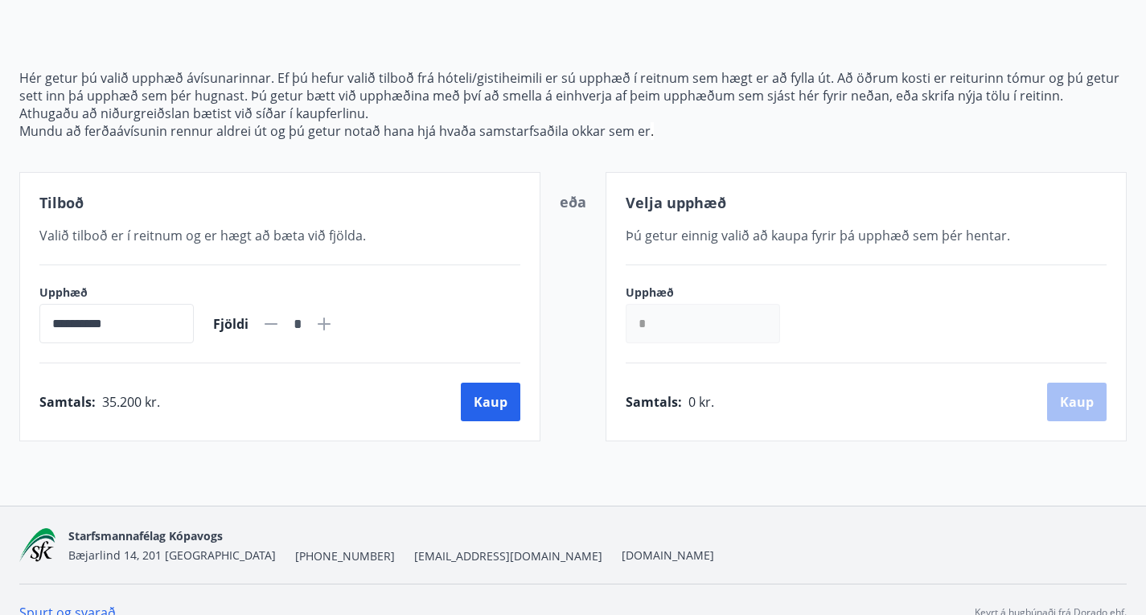
scroll to position [179, 0]
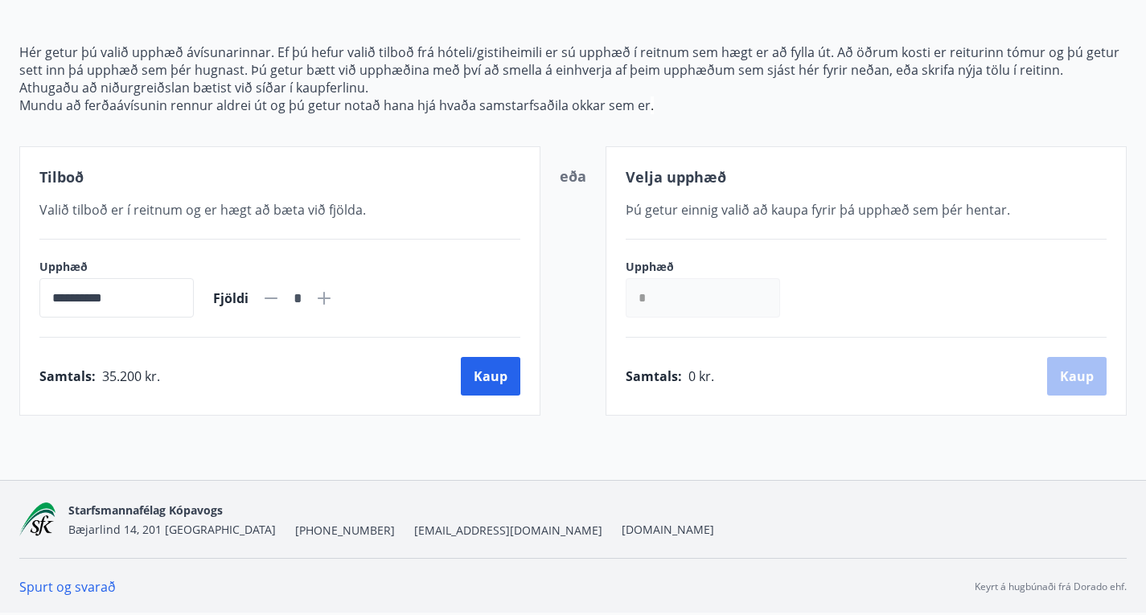
click at [334, 293] on icon at bounding box center [323, 298] width 19 height 19
click at [281, 294] on icon at bounding box center [270, 298] width 19 height 19
type input "*"
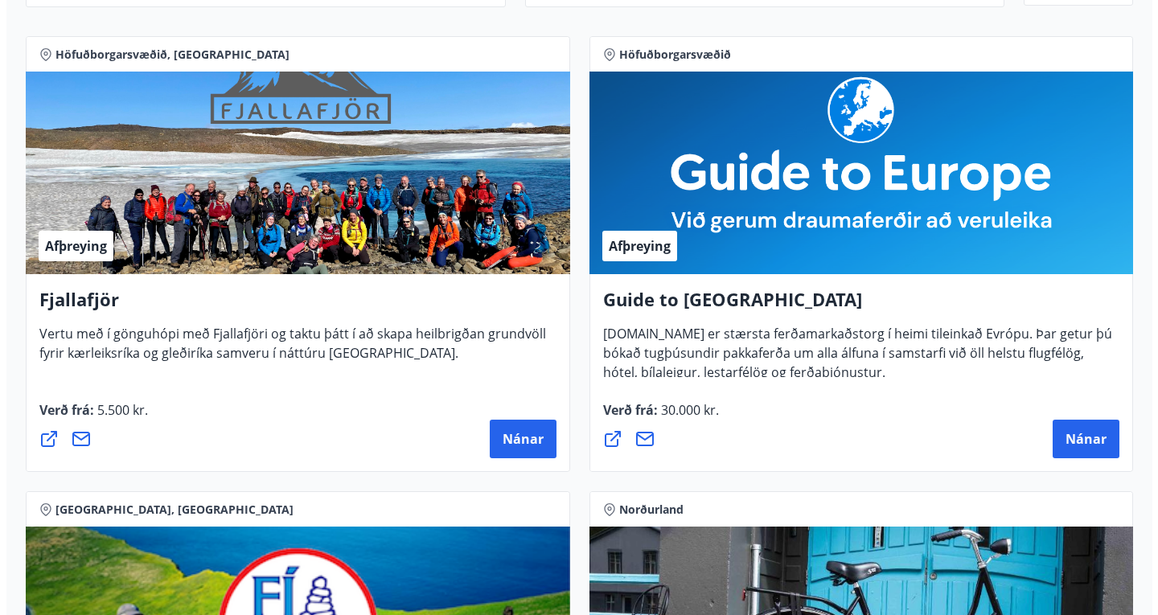
scroll to position [266, 0]
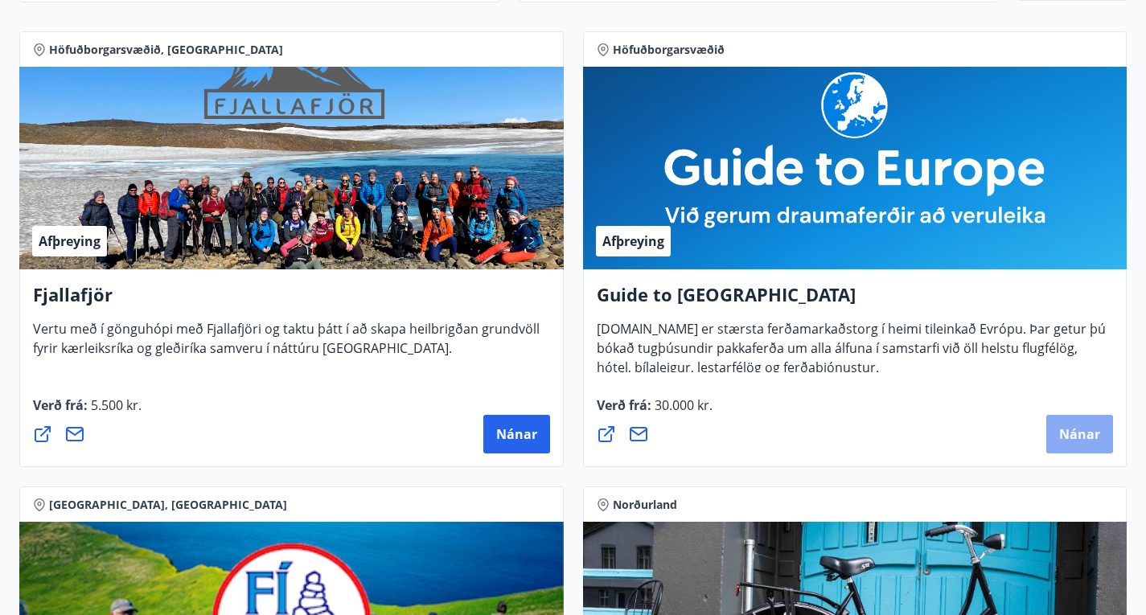
click at [1059, 438] on span "Nánar" at bounding box center [1079, 434] width 41 height 18
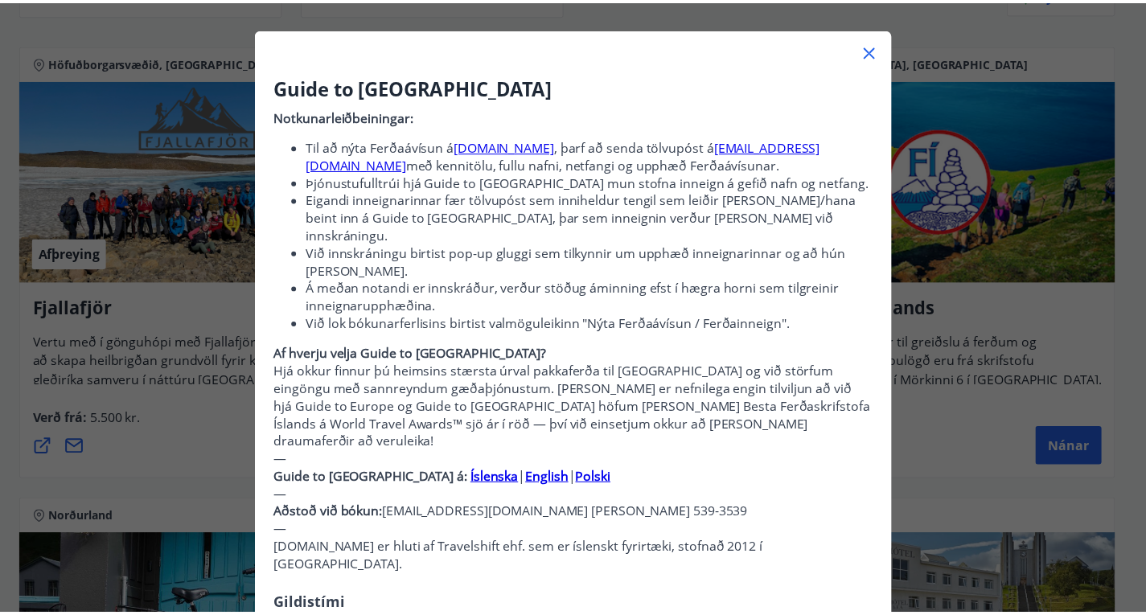
scroll to position [0, 0]
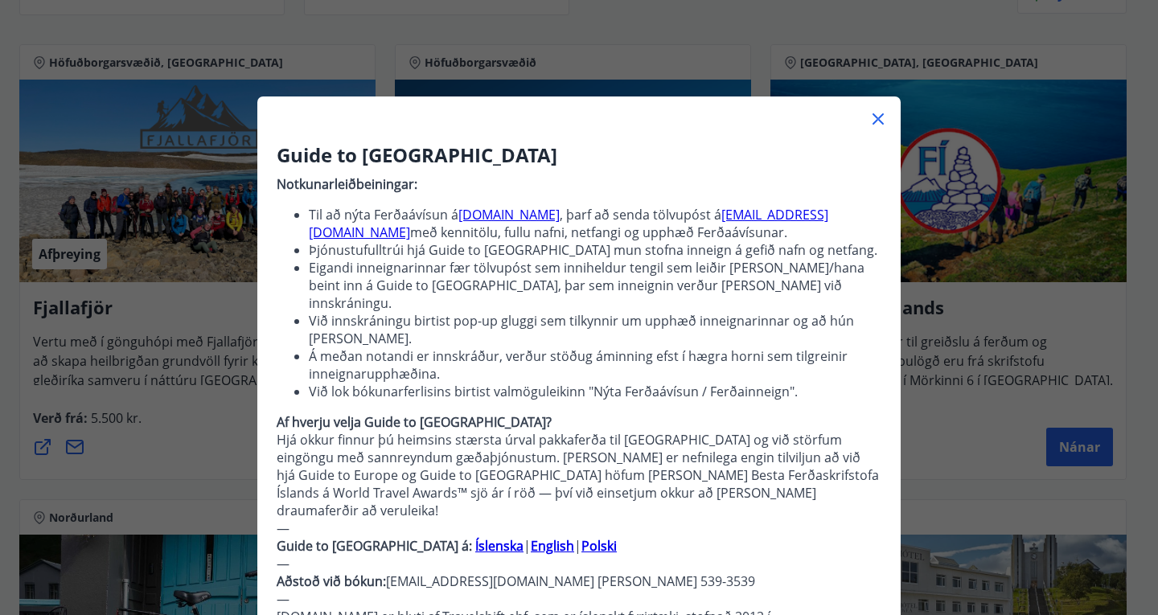
click at [872, 122] on icon at bounding box center [877, 118] width 11 height 11
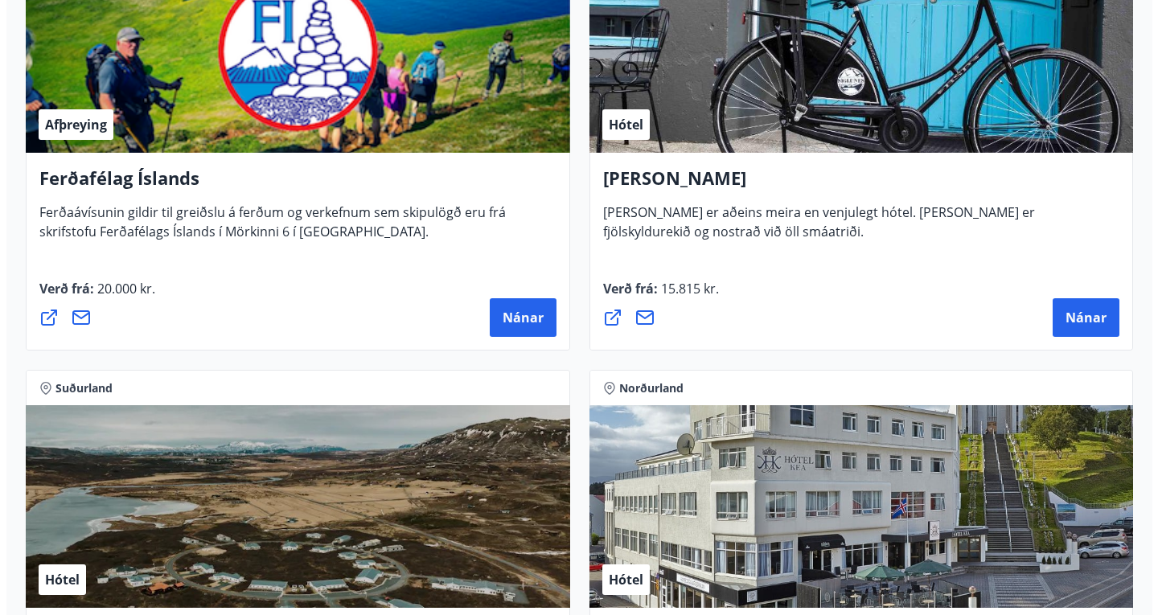
scroll to position [840, 0]
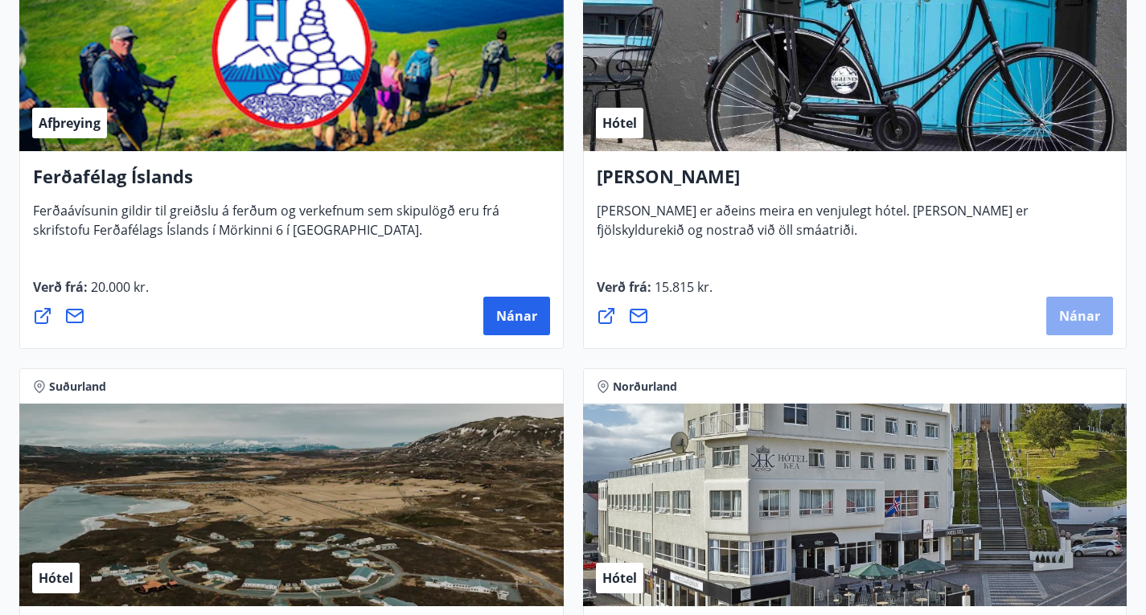
click at [1059, 325] on span "Nánar" at bounding box center [1079, 316] width 41 height 18
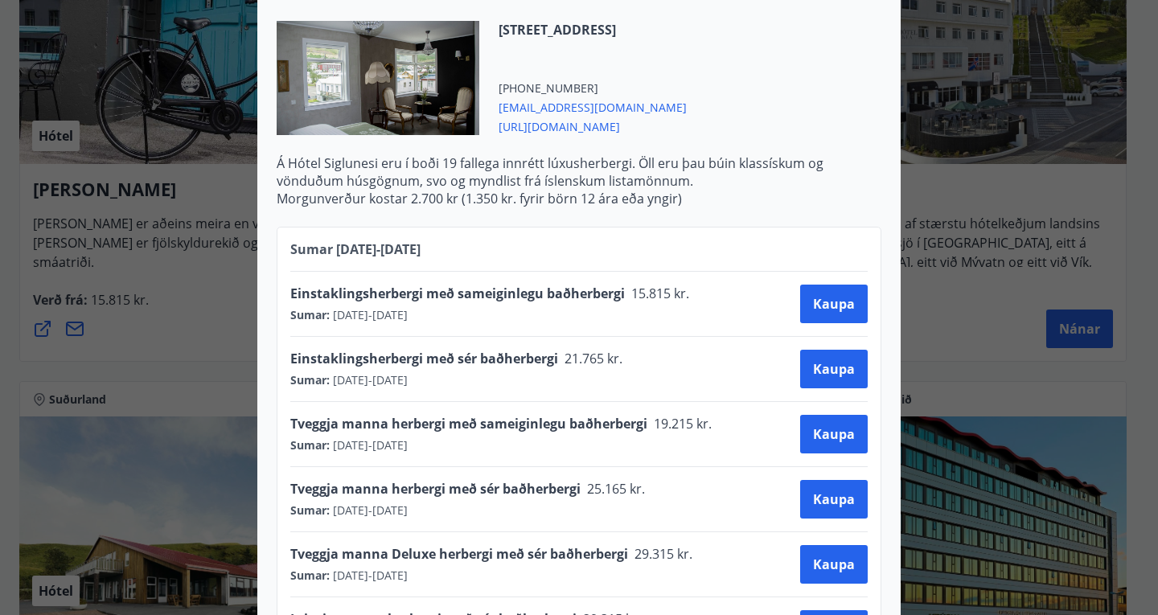
scroll to position [556, 0]
click at [823, 294] on span "Kaupa" at bounding box center [834, 303] width 42 height 18
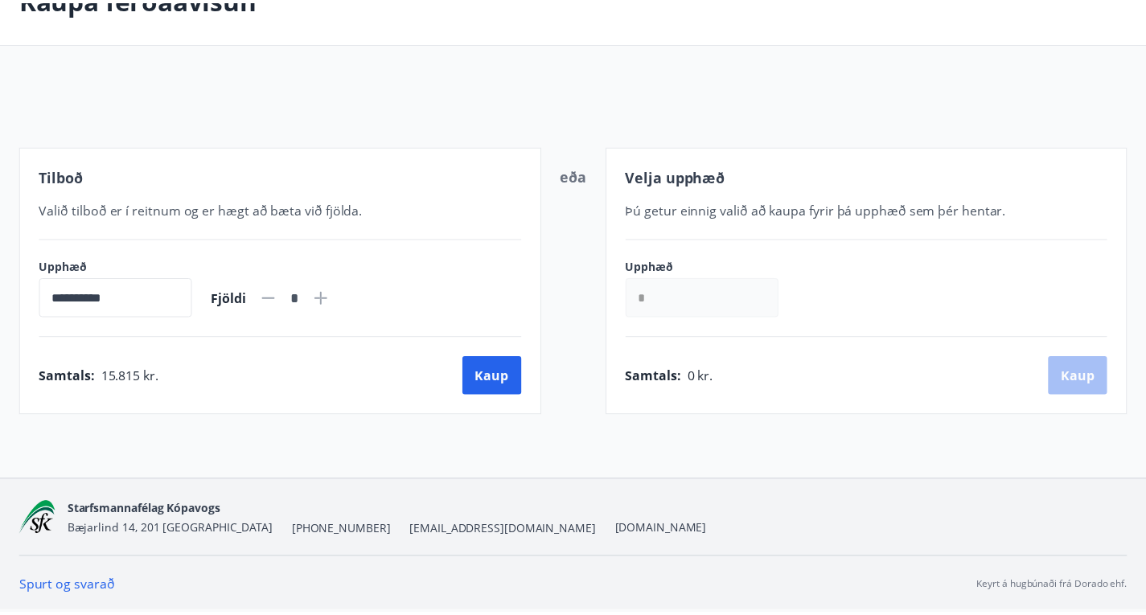
scroll to position [109, 0]
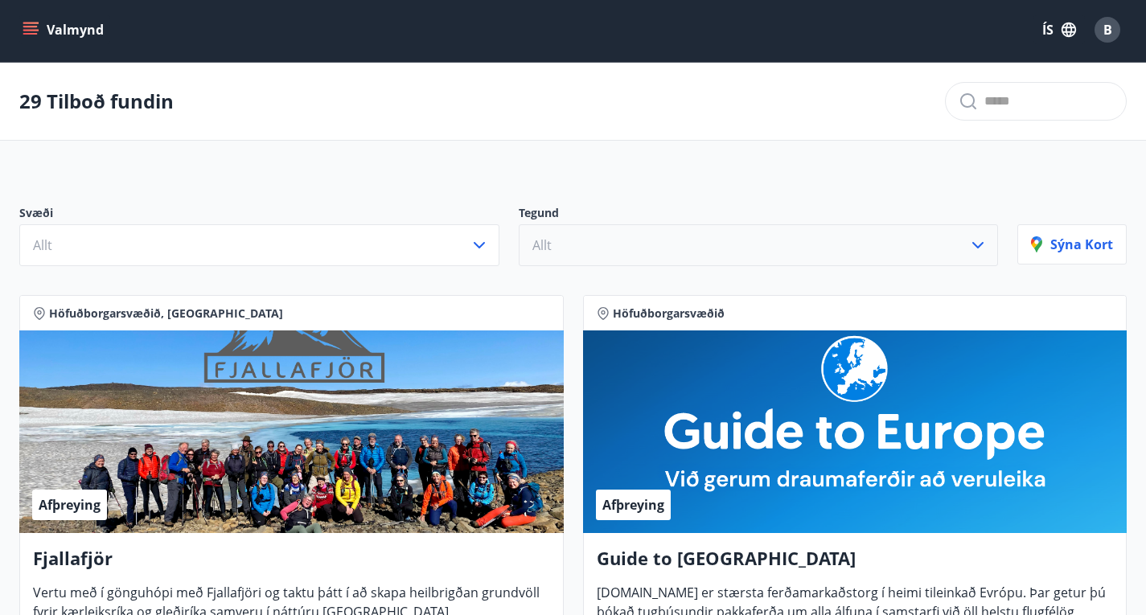
scroll to position [109, 0]
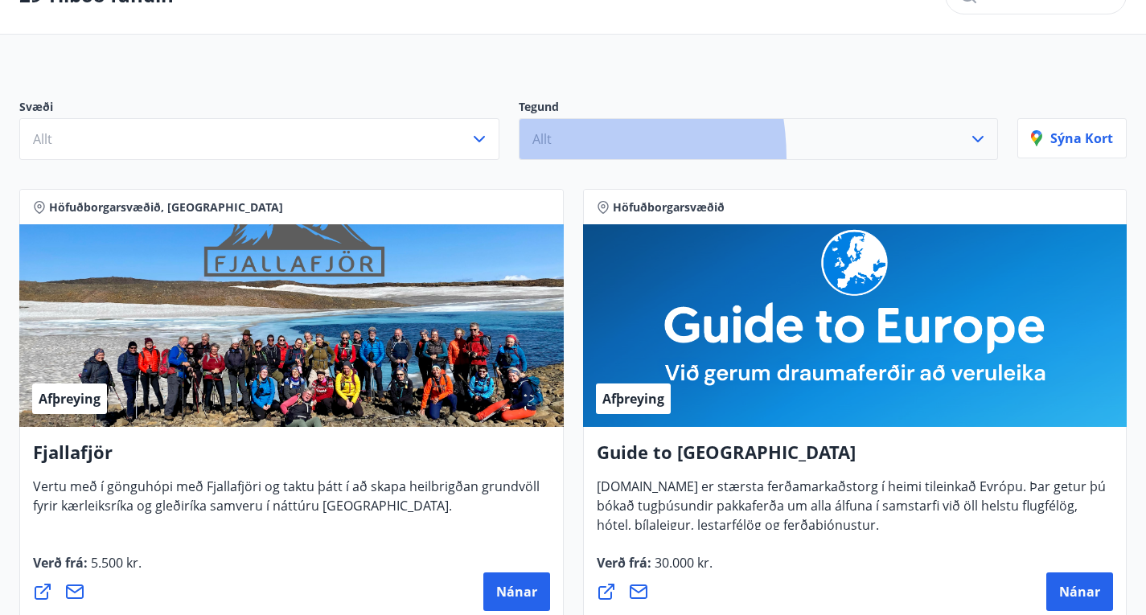
click at [519, 160] on button "Allt" at bounding box center [759, 139] width 480 height 42
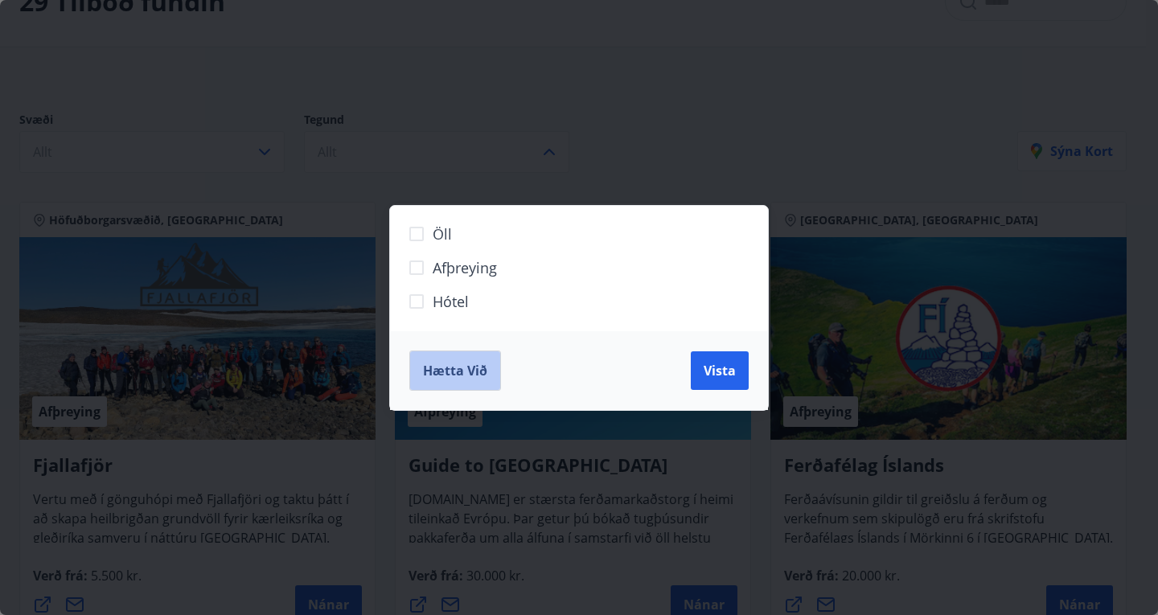
click at [456, 370] on span "Hætta við" at bounding box center [455, 371] width 64 height 18
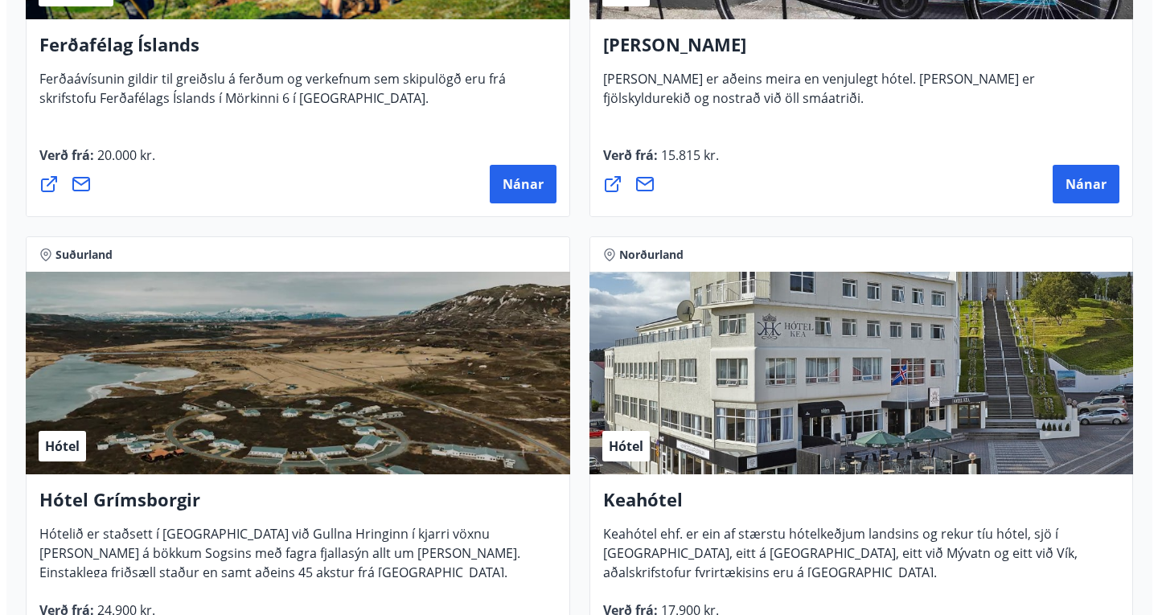
scroll to position [1133, 0]
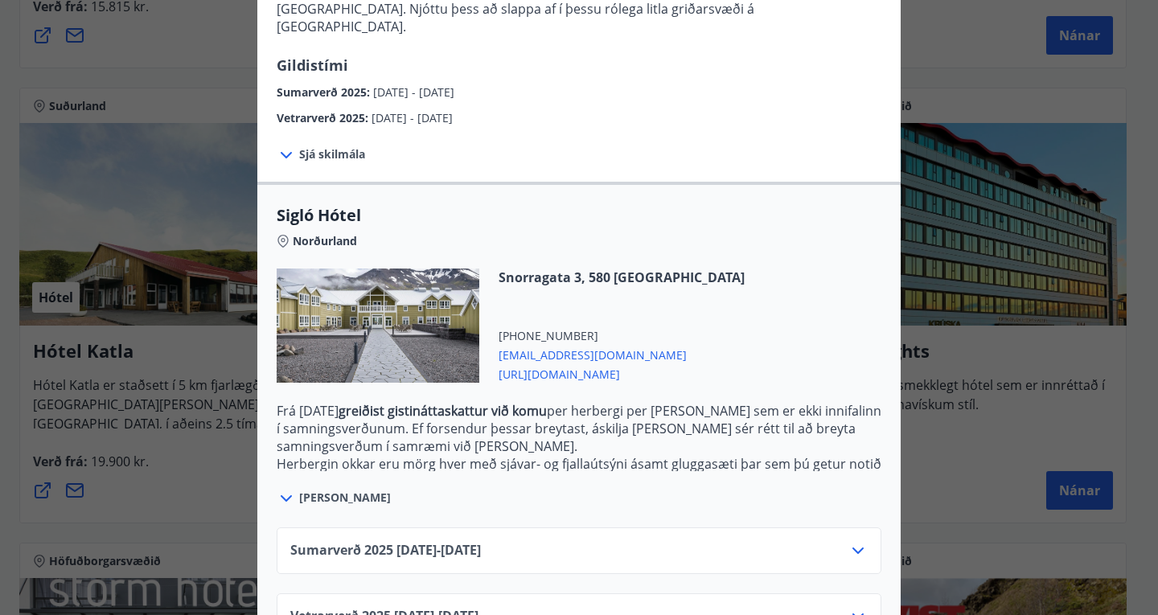
scroll to position [302, 0]
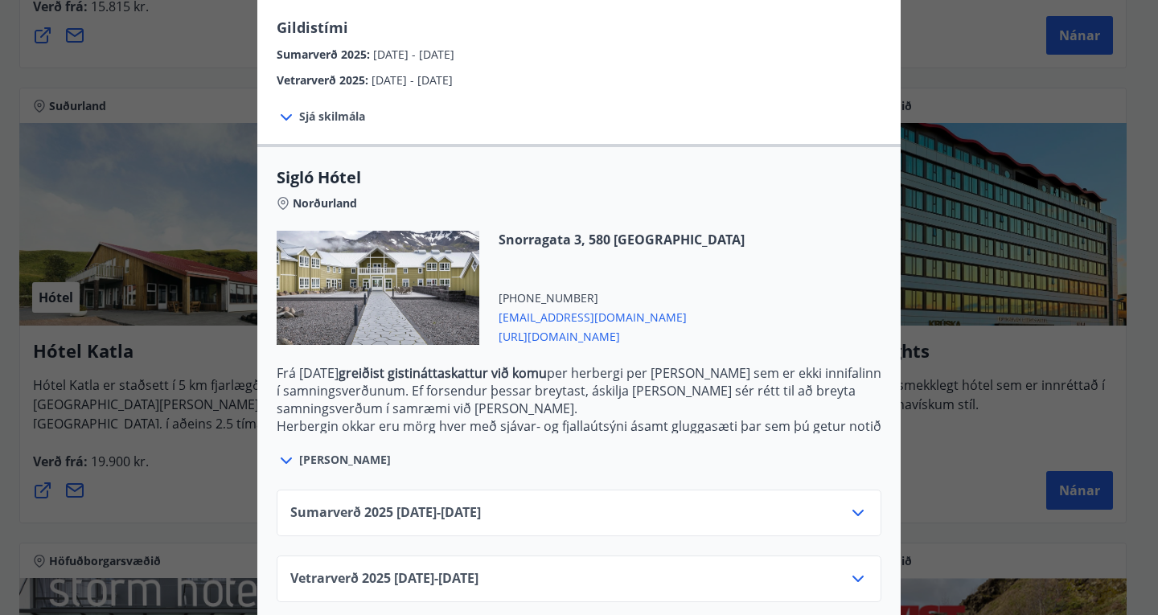
click at [852, 510] on icon at bounding box center [857, 513] width 11 height 6
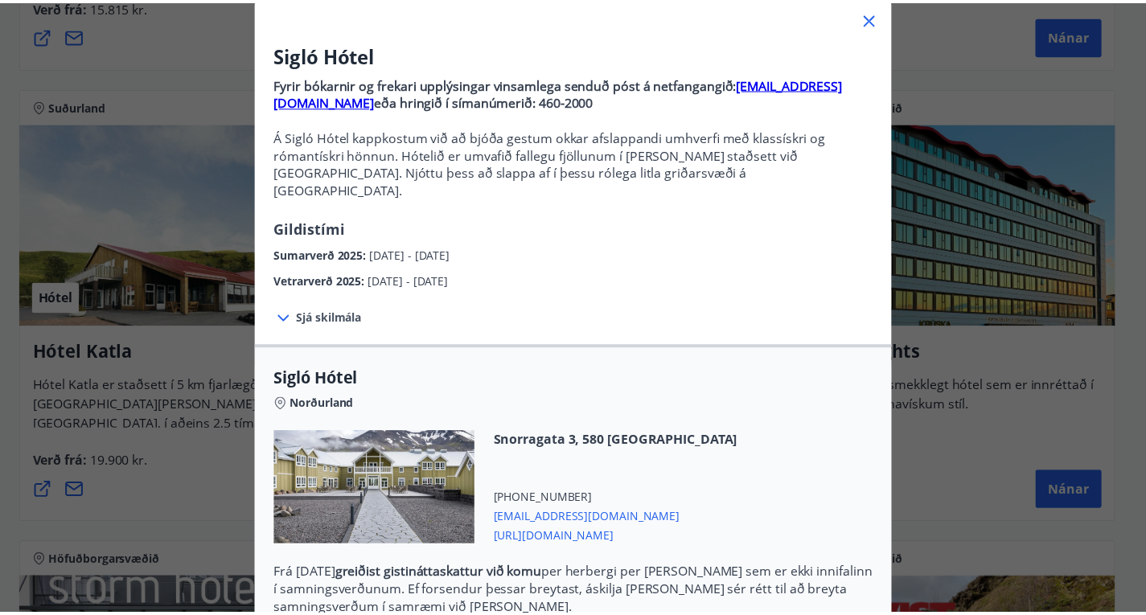
scroll to position [0, 0]
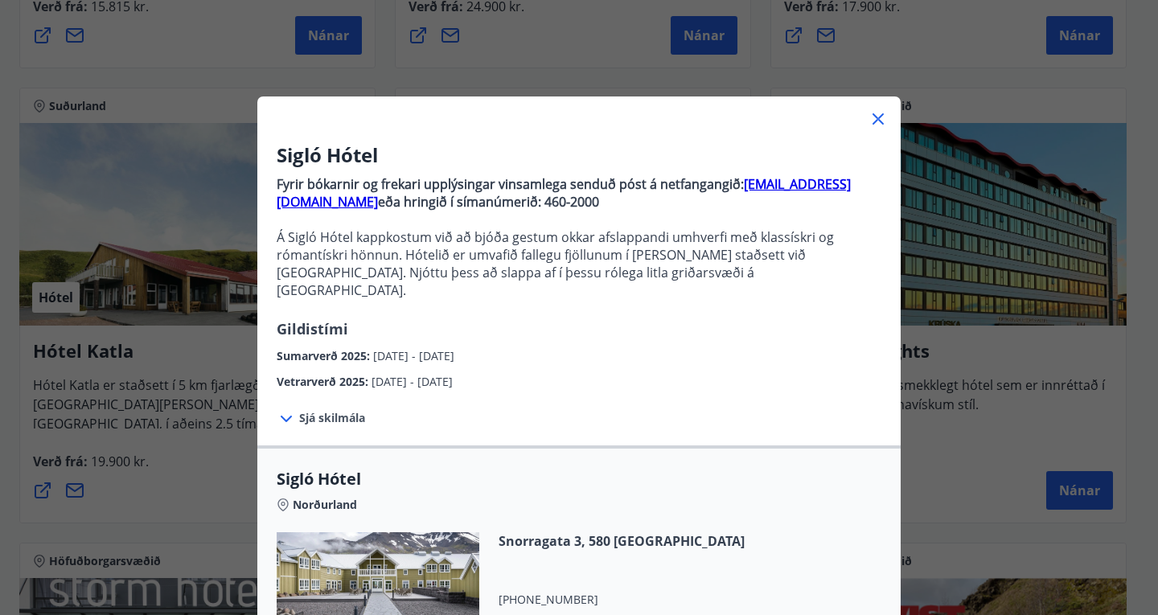
click at [871, 110] on icon at bounding box center [877, 118] width 19 height 19
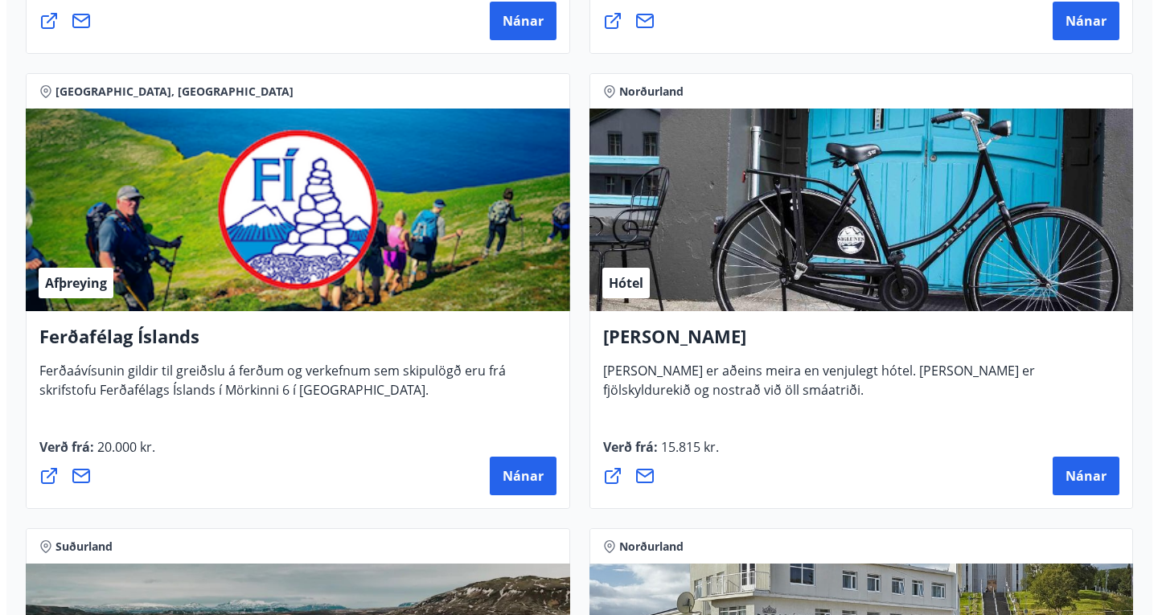
scroll to position [674, 0]
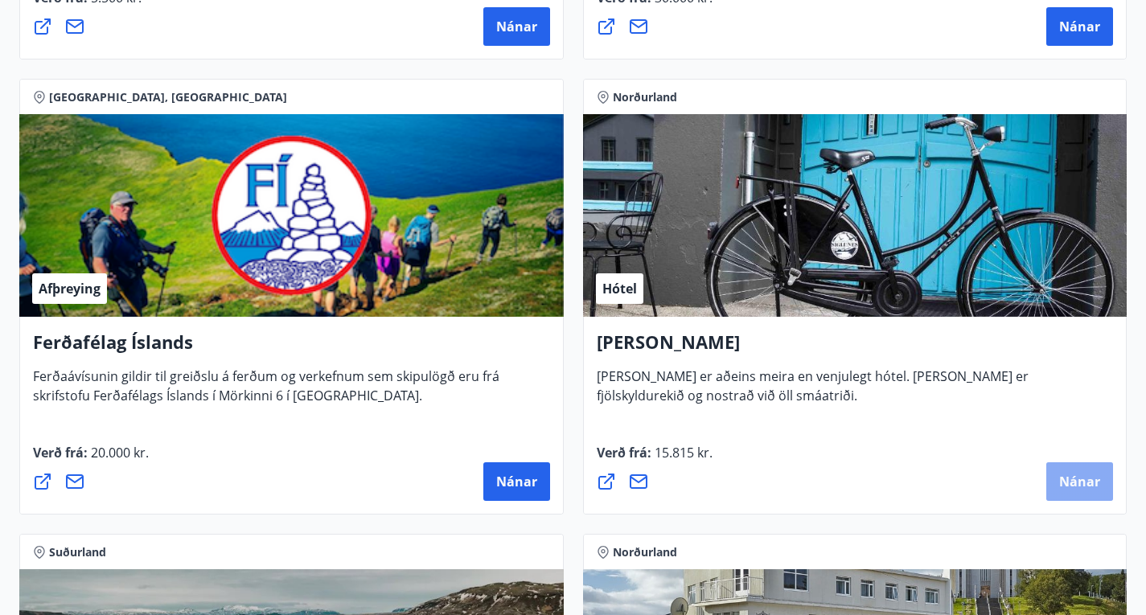
click at [1059, 491] on span "Nánar" at bounding box center [1079, 482] width 41 height 18
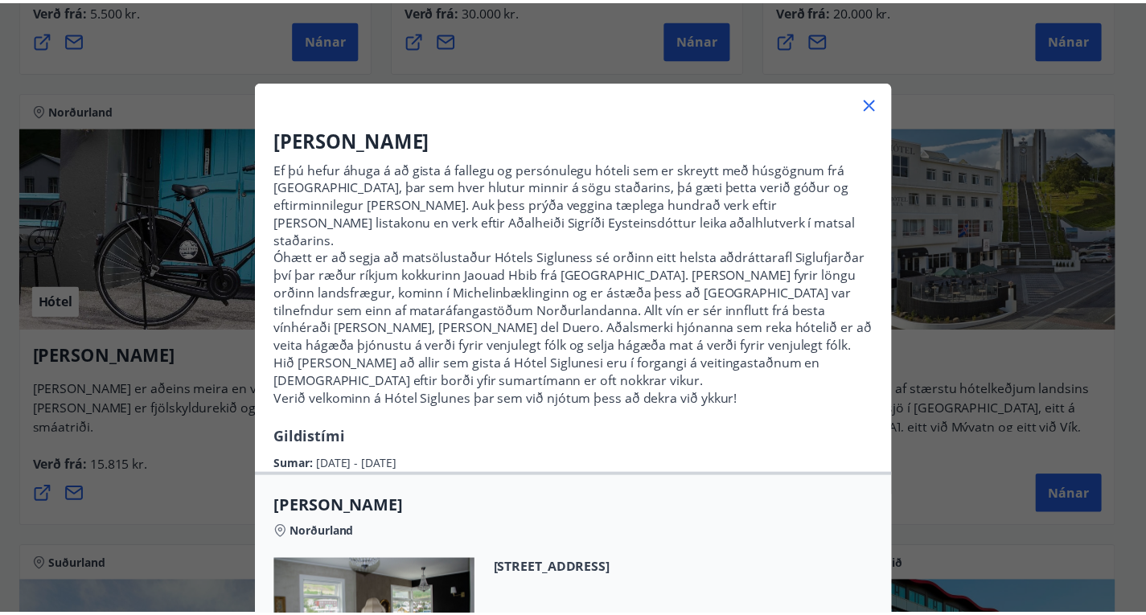
scroll to position [0, 0]
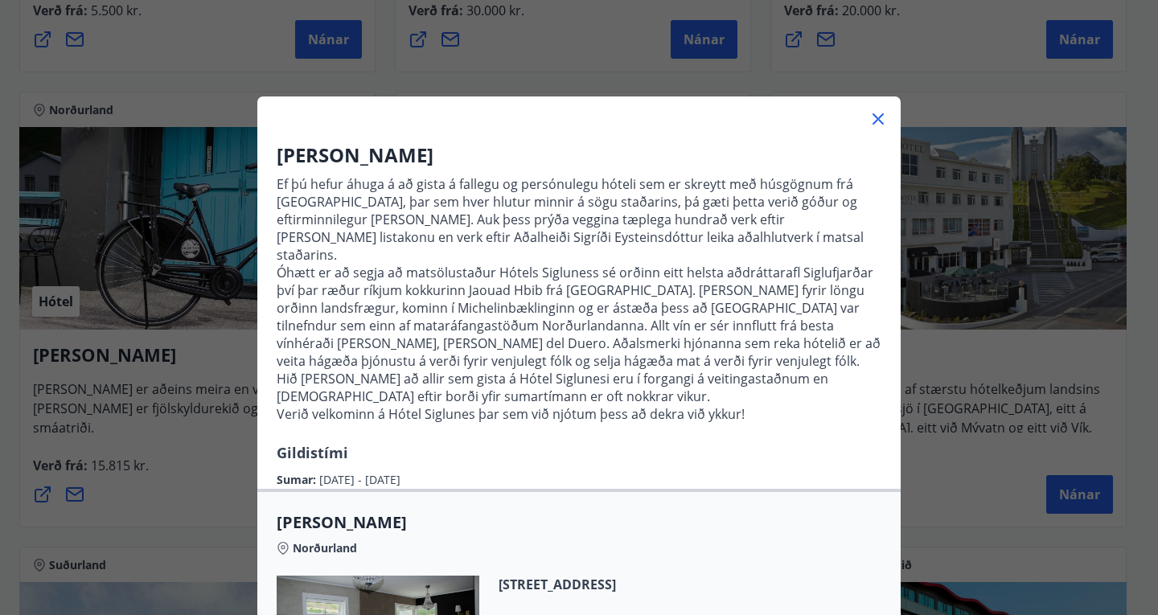
click at [872, 117] on icon at bounding box center [877, 118] width 11 height 11
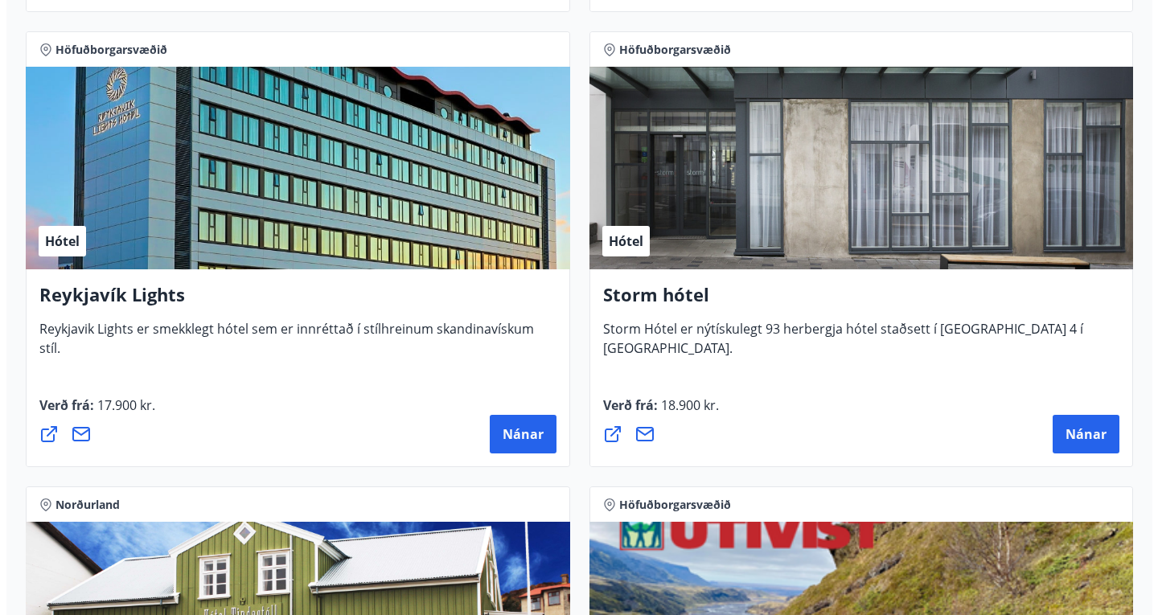
scroll to position [2087, 0]
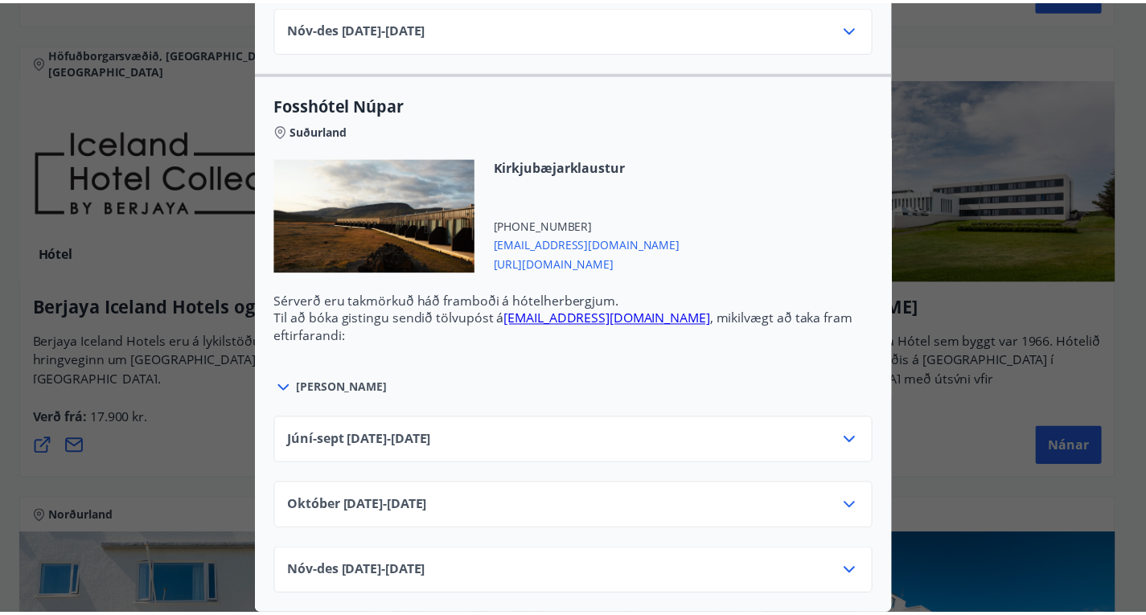
scroll to position [0, 0]
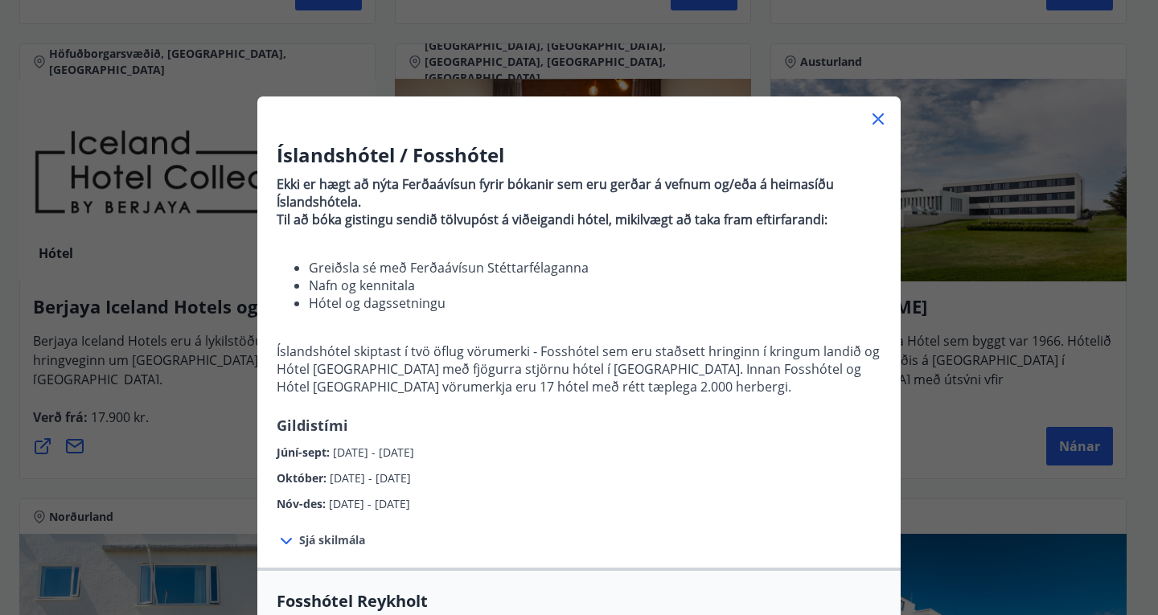
click at [1004, 43] on div "Íslandshótel / Fosshótel Ekki er hægt að nýta Ferðaávísun fyrir bókanir sem eru…" at bounding box center [579, 307] width 1158 height 615
click at [872, 115] on icon at bounding box center [877, 118] width 19 height 19
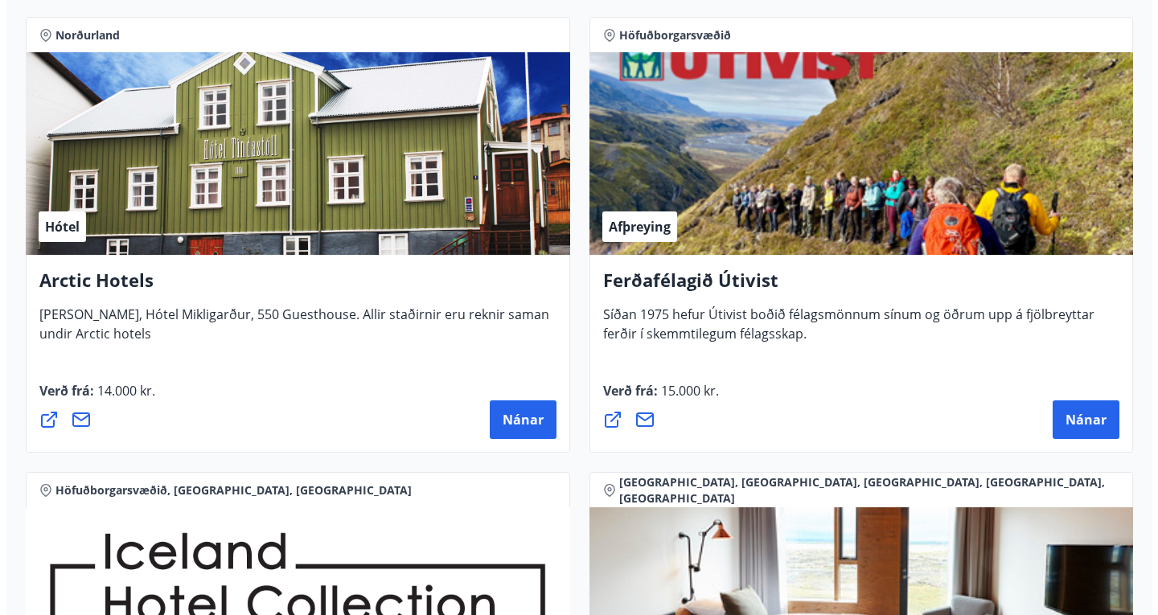
scroll to position [2557, 0]
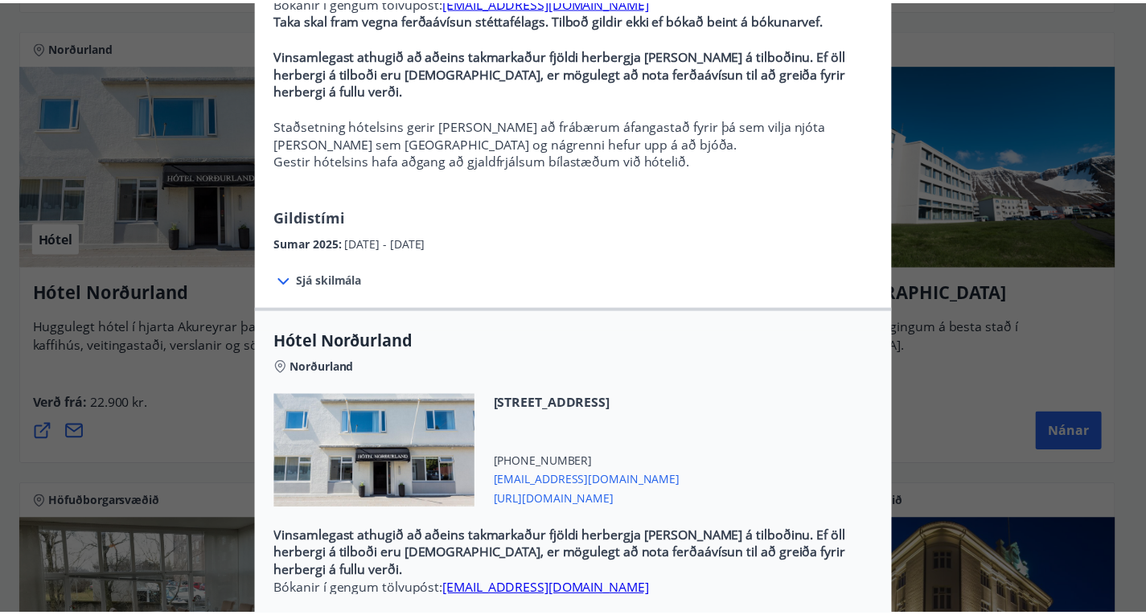
scroll to position [0, 0]
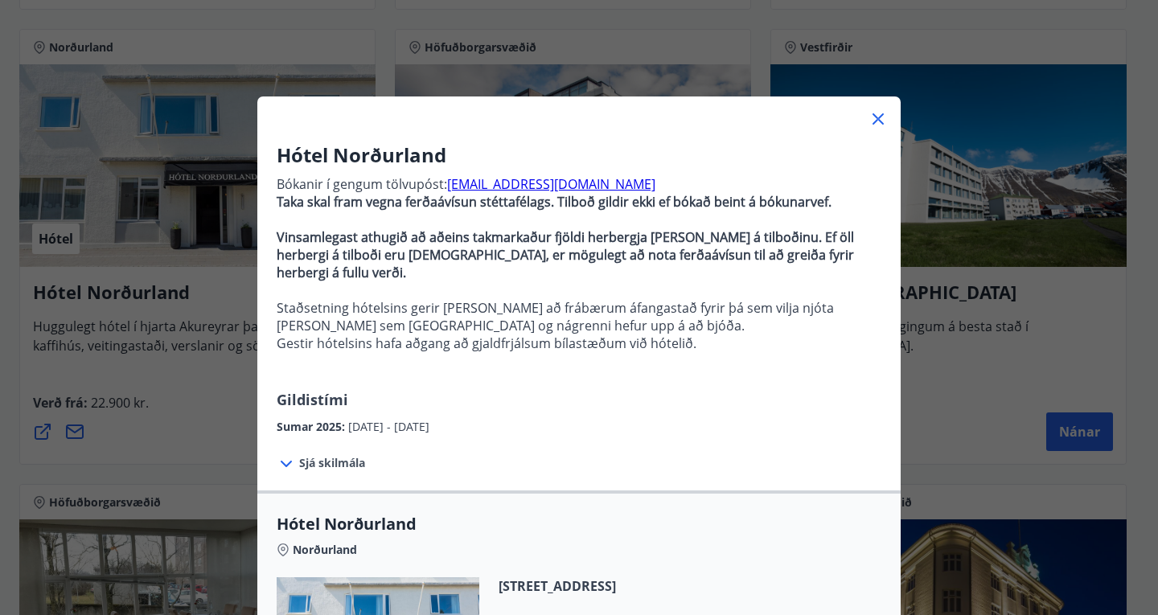
click at [872, 117] on icon at bounding box center [877, 118] width 19 height 19
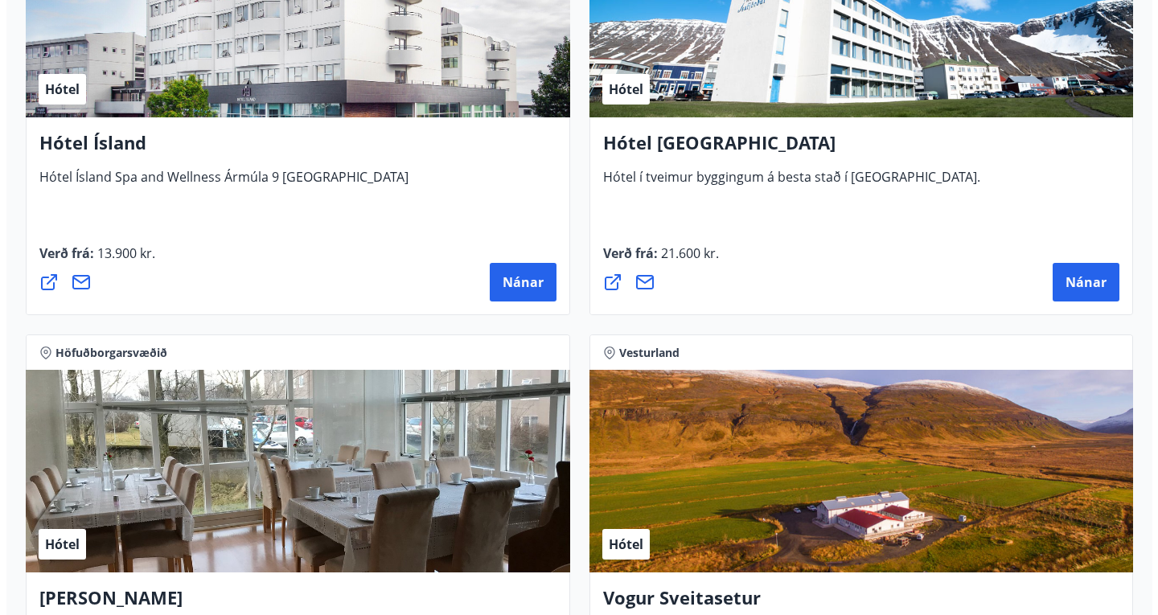
scroll to position [4060, 0]
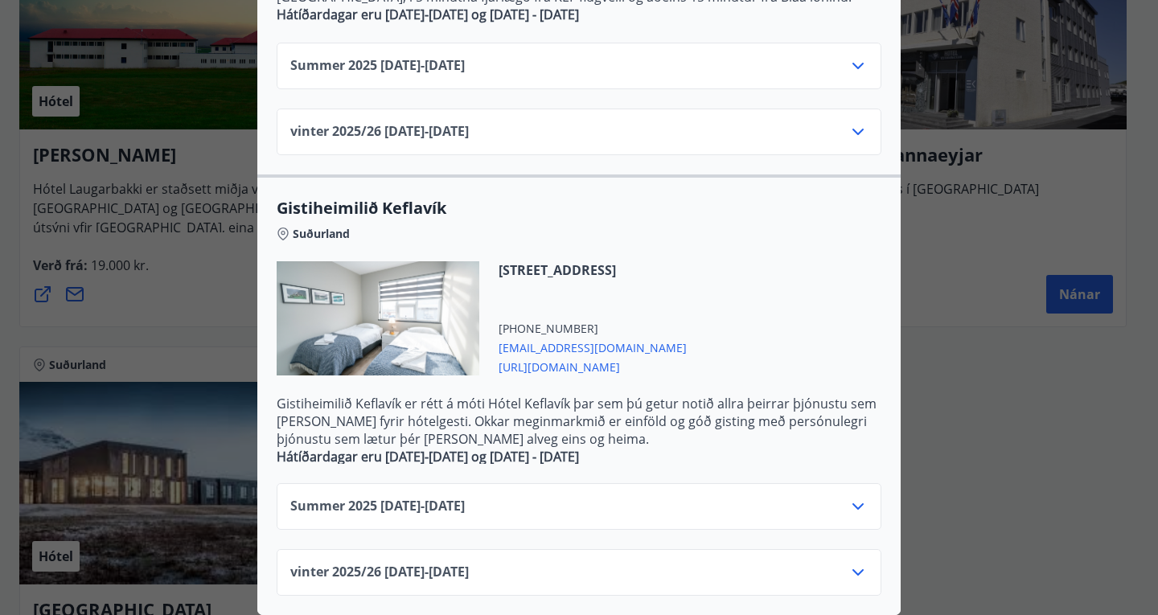
scroll to position [601, 0]
click at [852, 497] on icon at bounding box center [857, 506] width 19 height 19
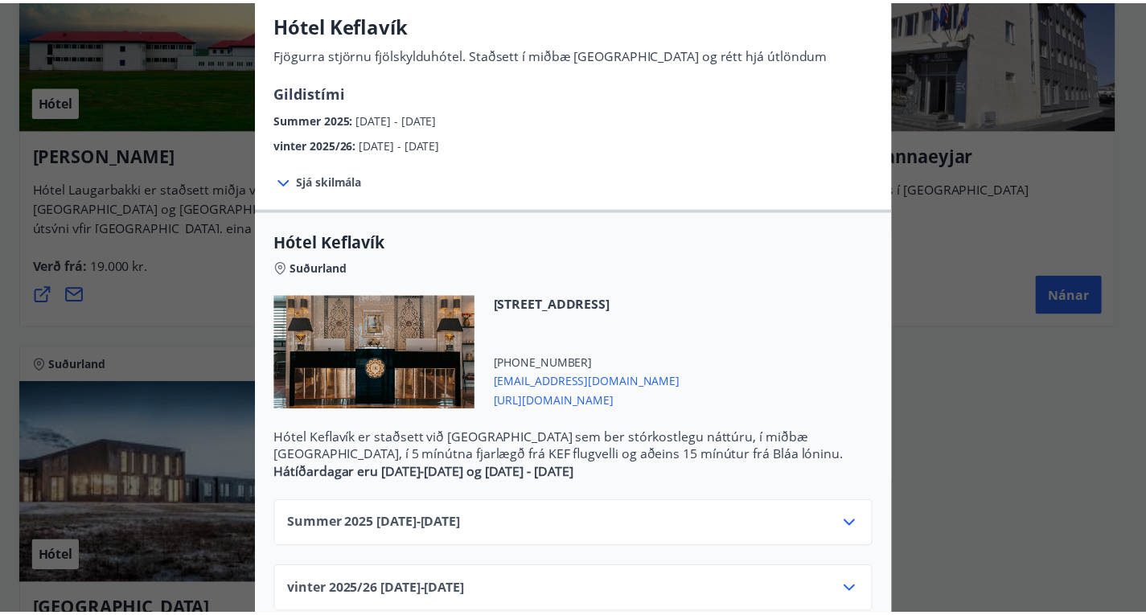
scroll to position [0, 0]
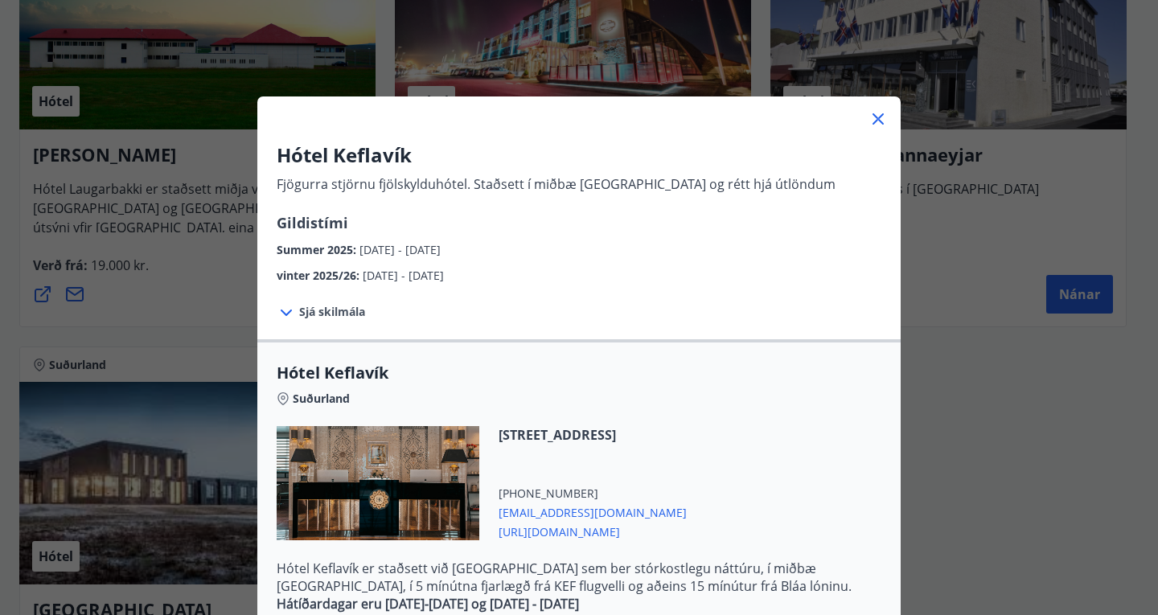
click at [876, 117] on icon at bounding box center [877, 118] width 19 height 19
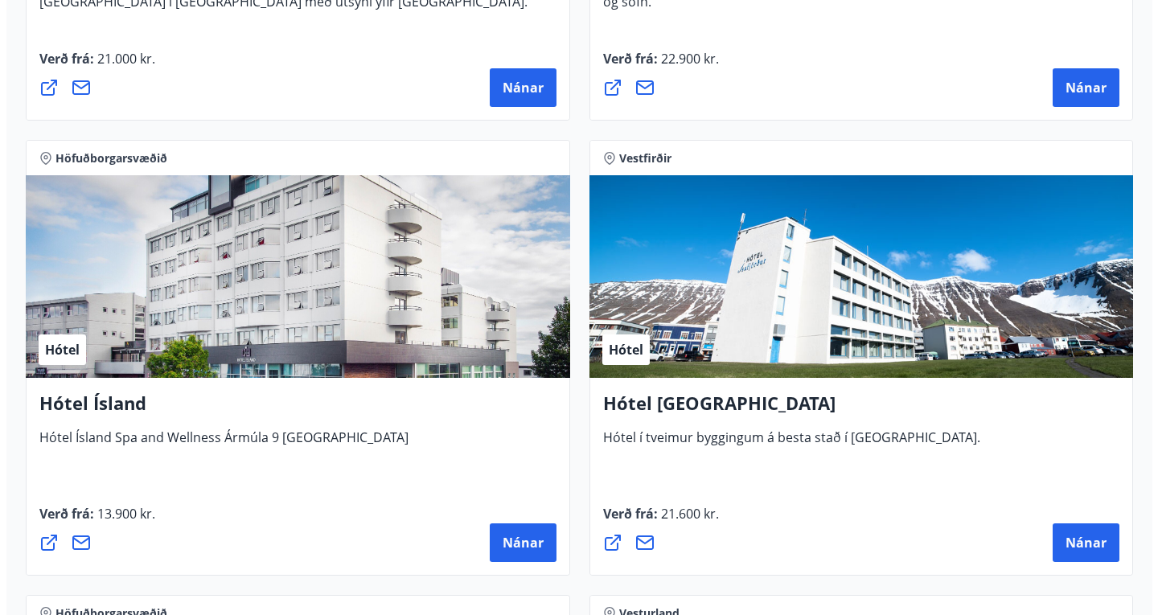
scroll to position [3799, 0]
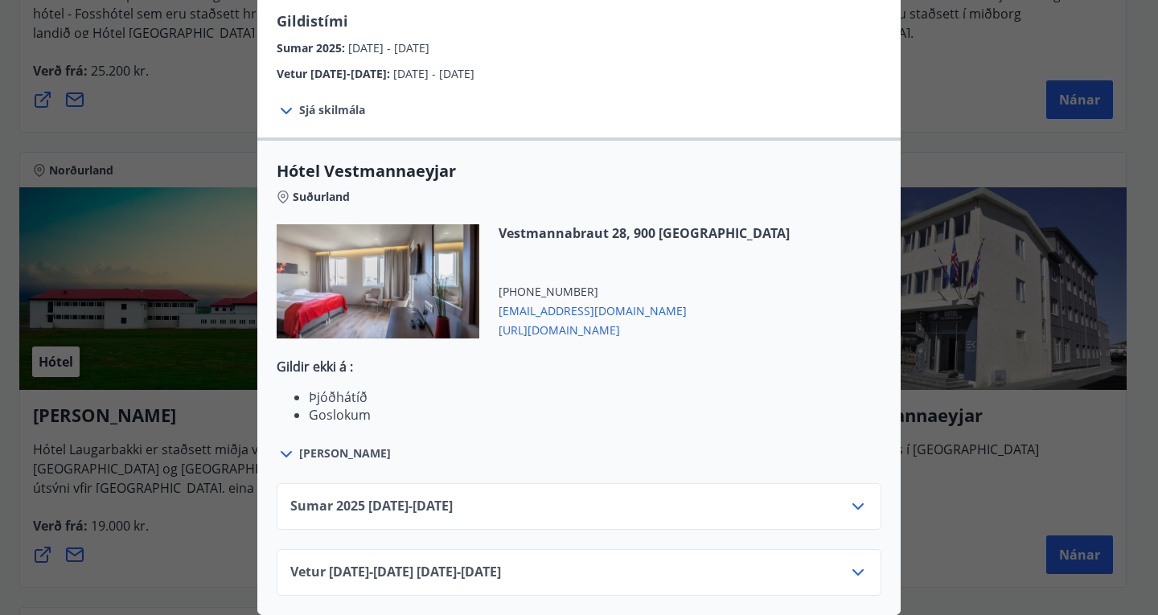
scroll to position [390, 0]
click at [852, 497] on icon at bounding box center [857, 506] width 19 height 19
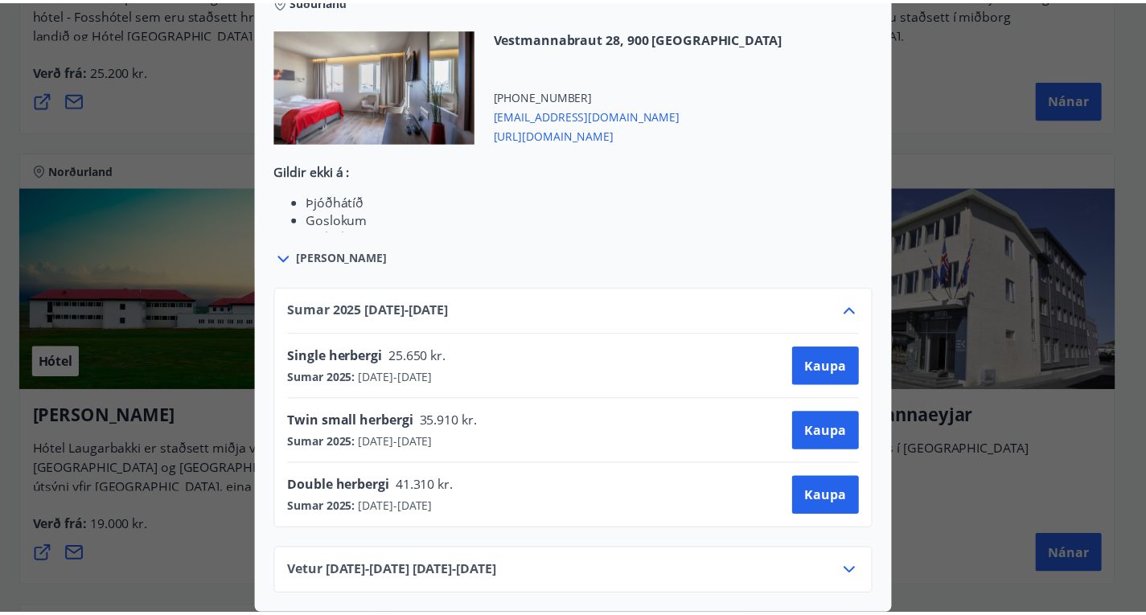
scroll to position [0, 0]
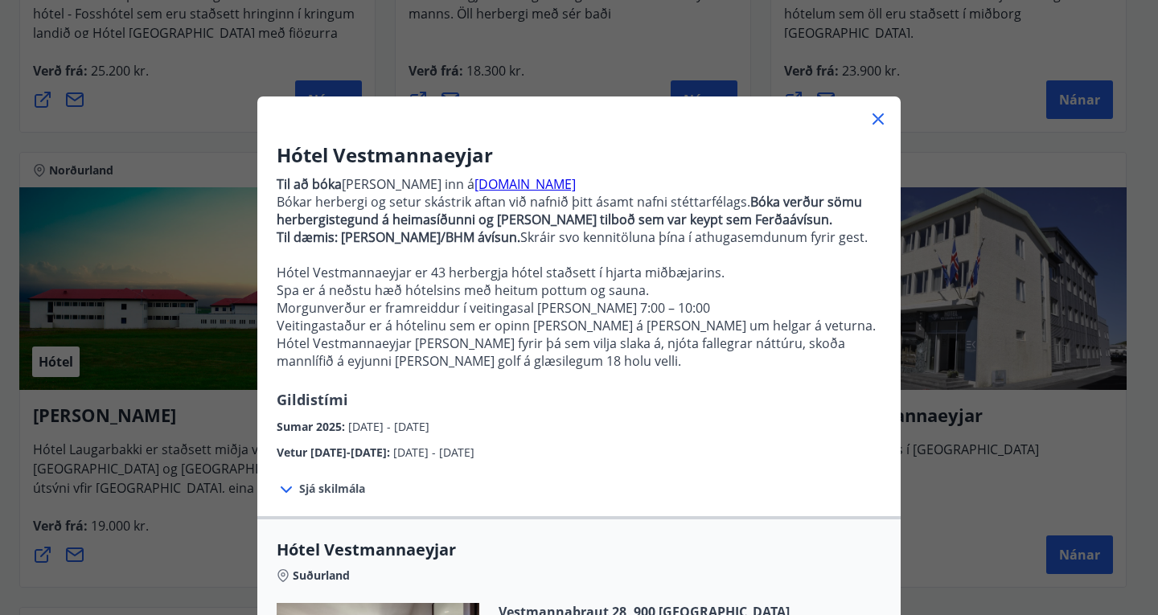
click at [1011, 135] on div "Hótel Vestmannaeyjar Til að [PERSON_NAME] [PERSON_NAME] inn á [DOMAIN_NAME] Bók…" at bounding box center [579, 307] width 1158 height 615
click at [875, 111] on icon at bounding box center [877, 118] width 19 height 19
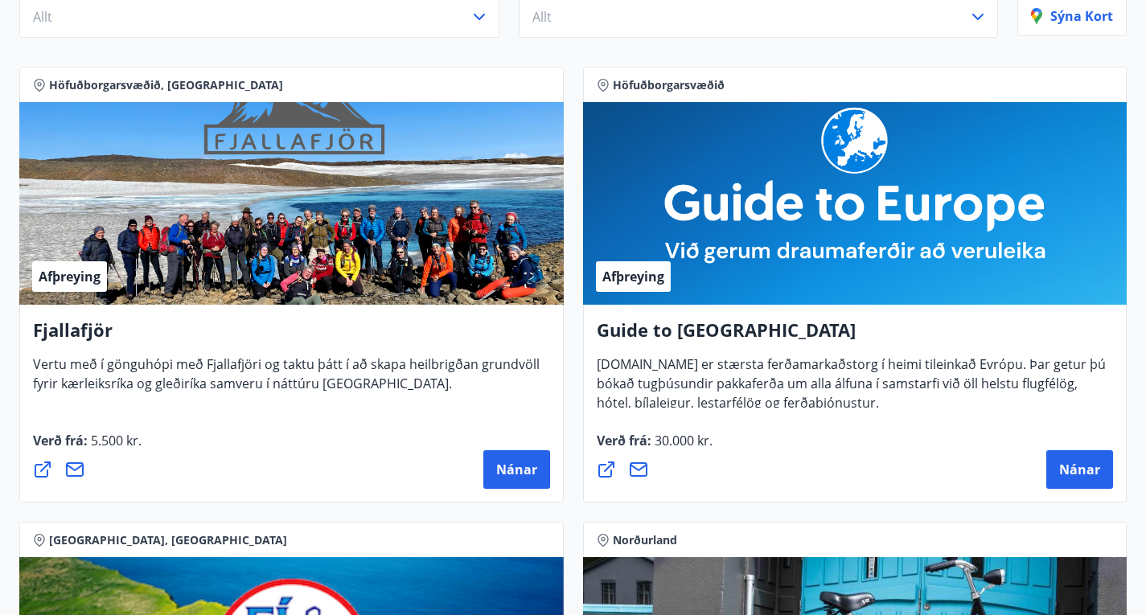
scroll to position [232, 0]
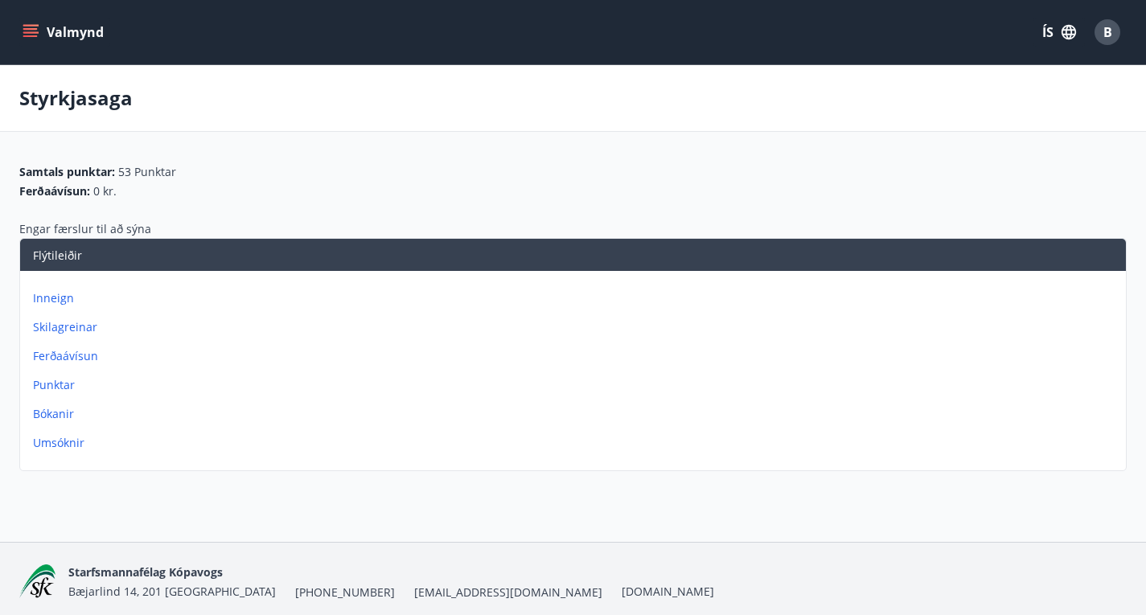
click at [28, 25] on icon "menu" at bounding box center [32, 26] width 18 height 2
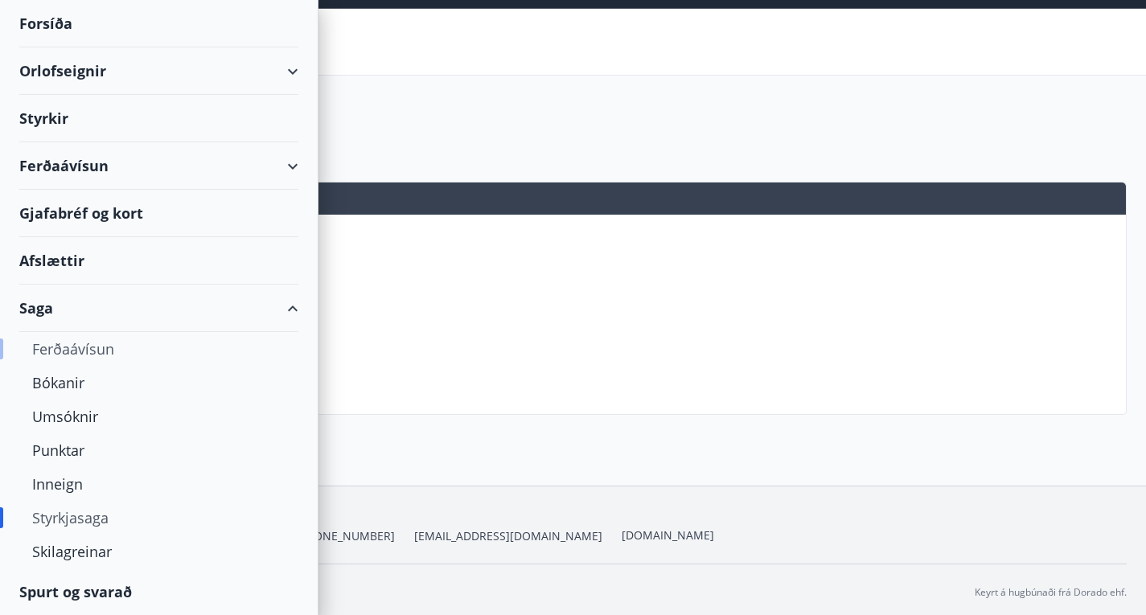
scroll to position [61, 0]
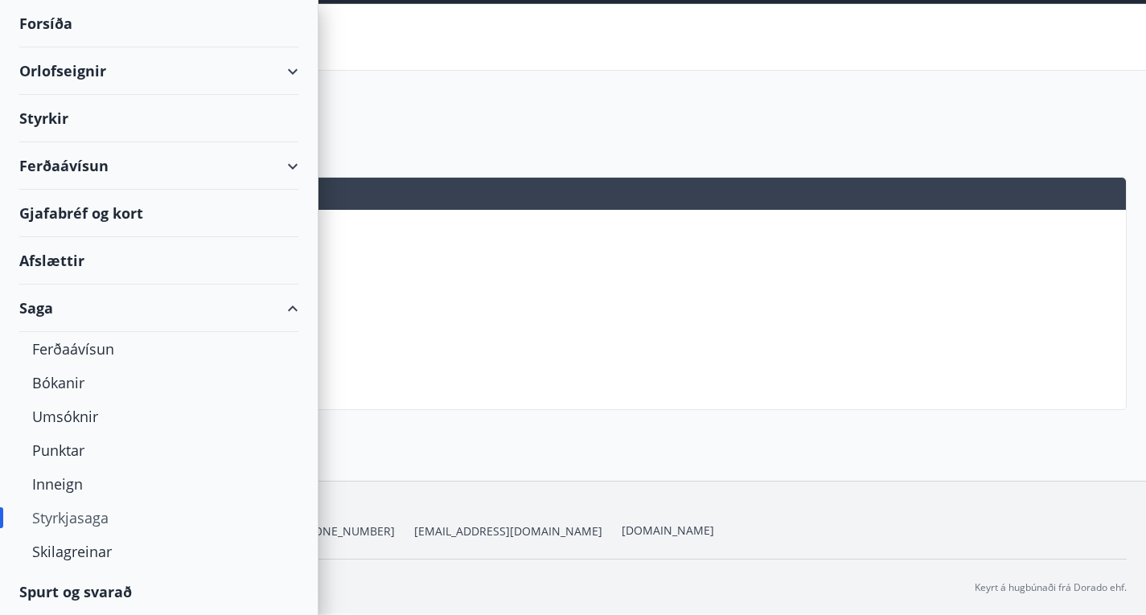
click at [54, 257] on div "Afslættir" at bounding box center [158, 260] width 279 height 47
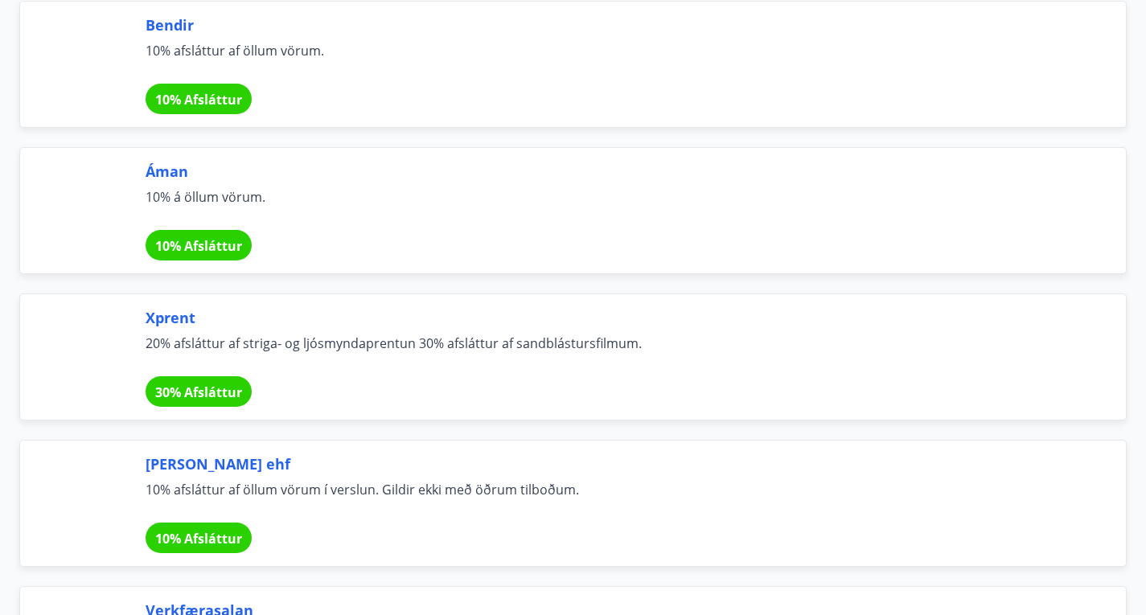
scroll to position [4749, 0]
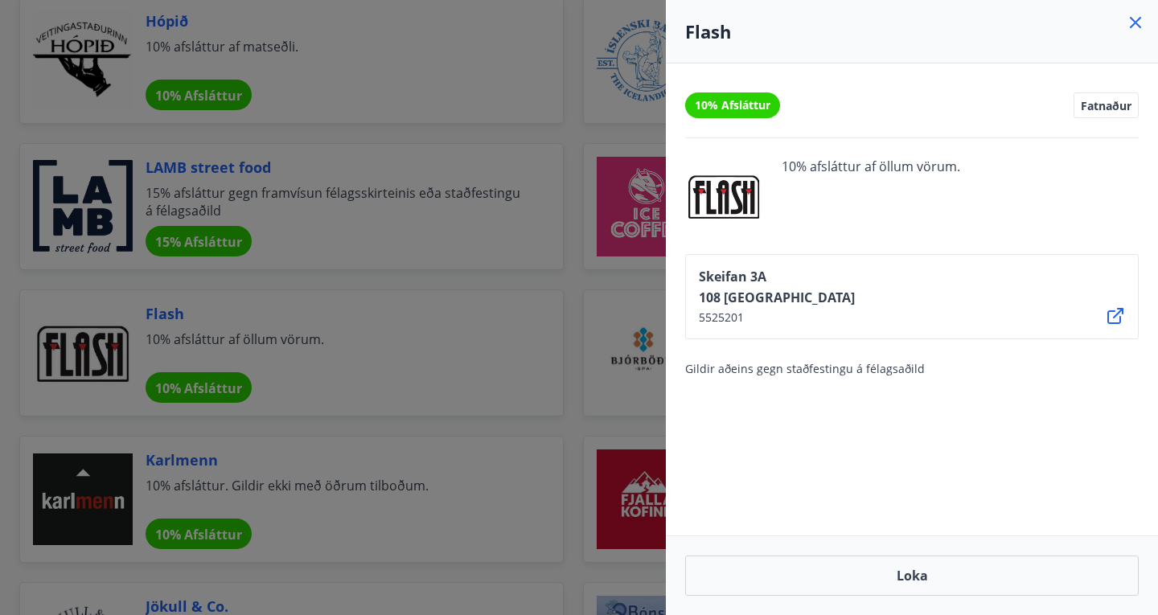
click at [1135, 20] on icon at bounding box center [1135, 22] width 19 height 19
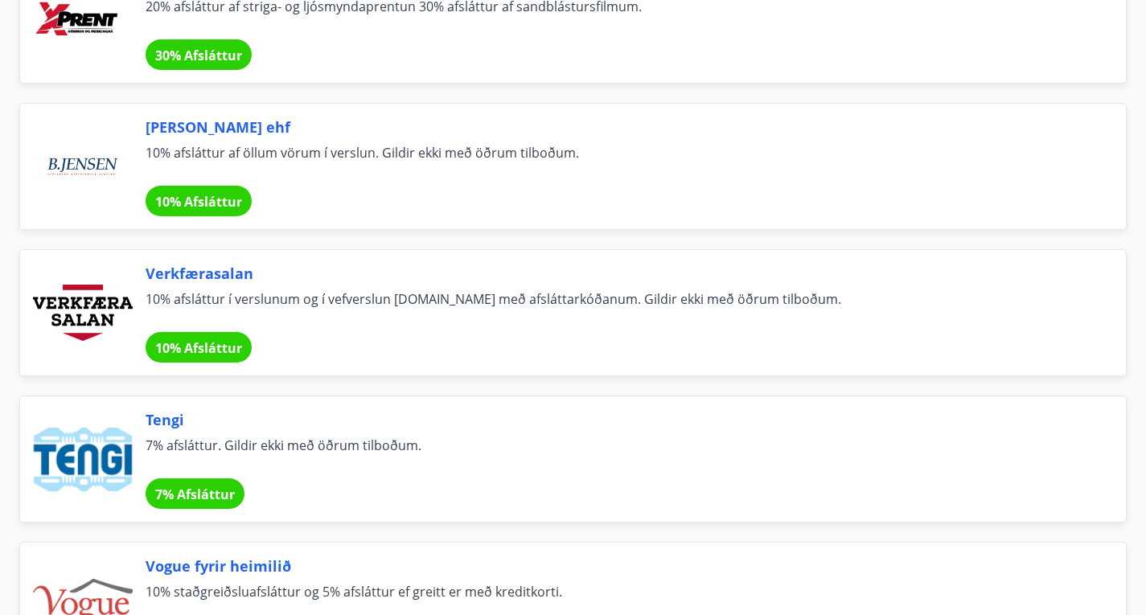
scroll to position [5088, 0]
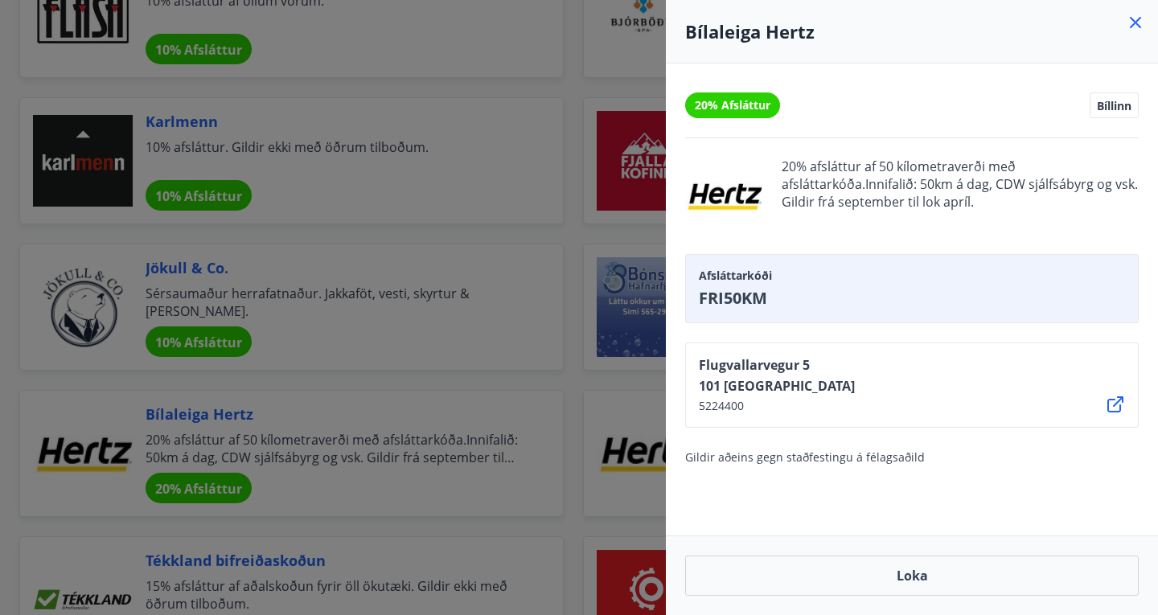
click at [1140, 27] on icon at bounding box center [1135, 22] width 19 height 19
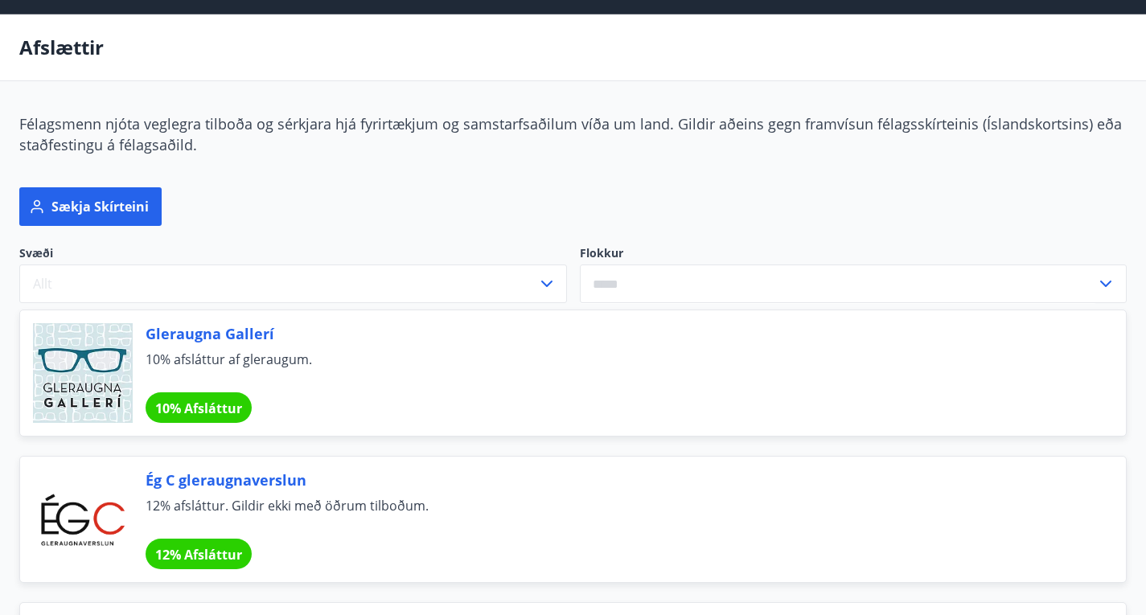
scroll to position [51, 0]
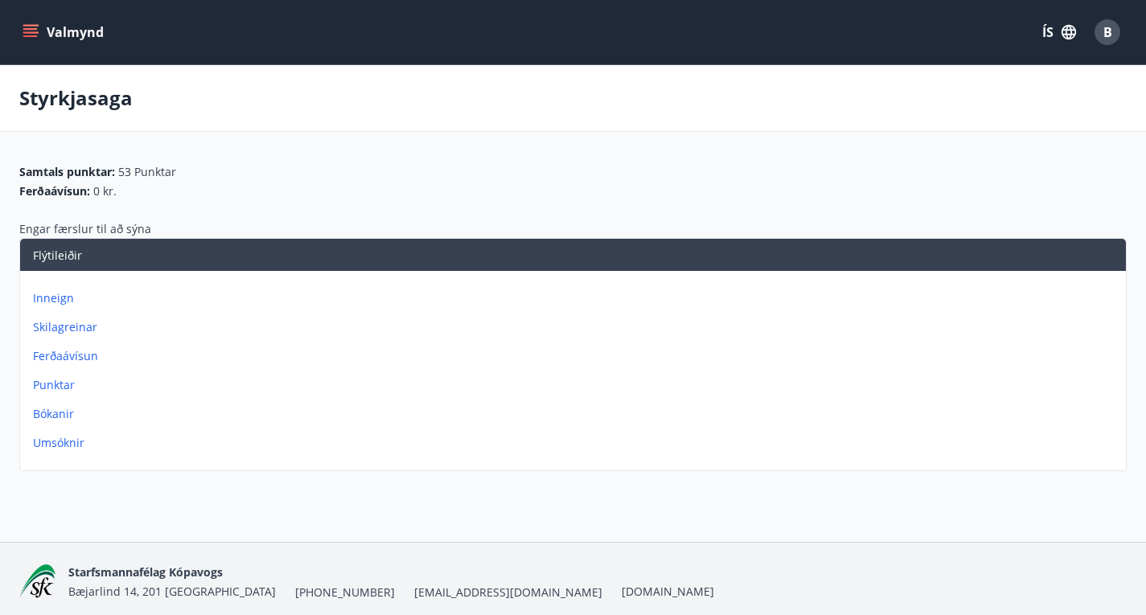
scroll to position [64, 0]
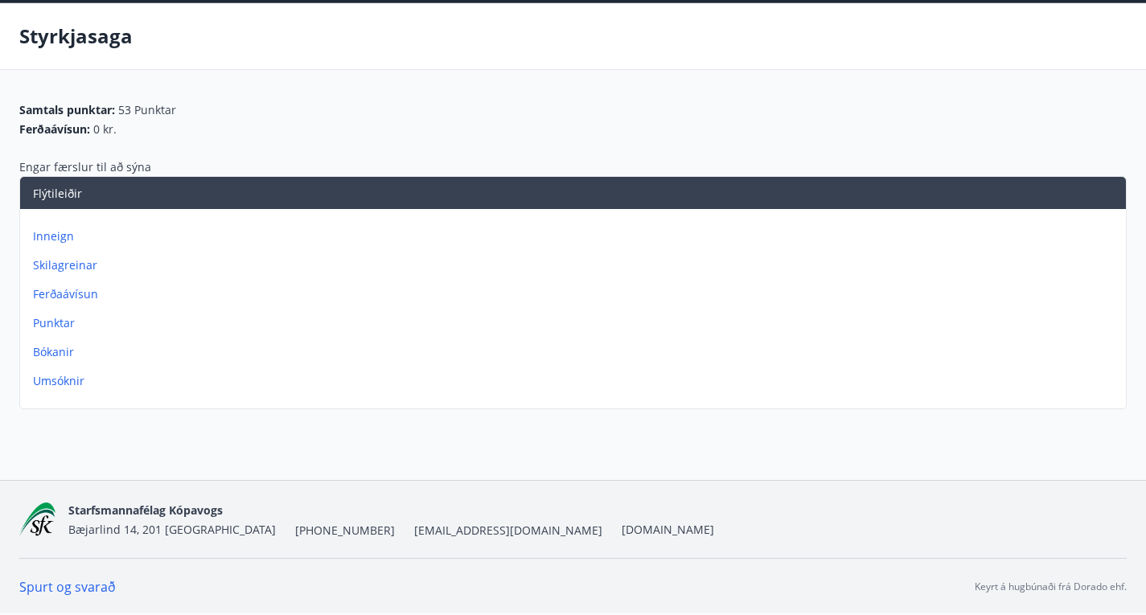
click at [811, 288] on p "Ferðaávísun" at bounding box center [576, 294] width 1086 height 16
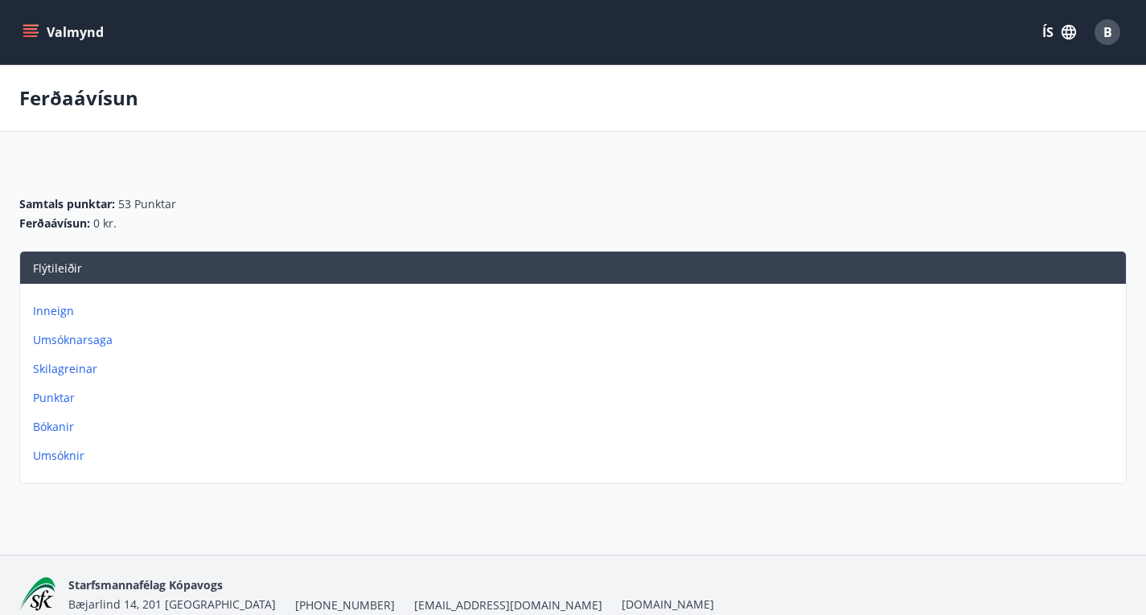
click at [39, 31] on button "Valmynd" at bounding box center [64, 32] width 91 height 29
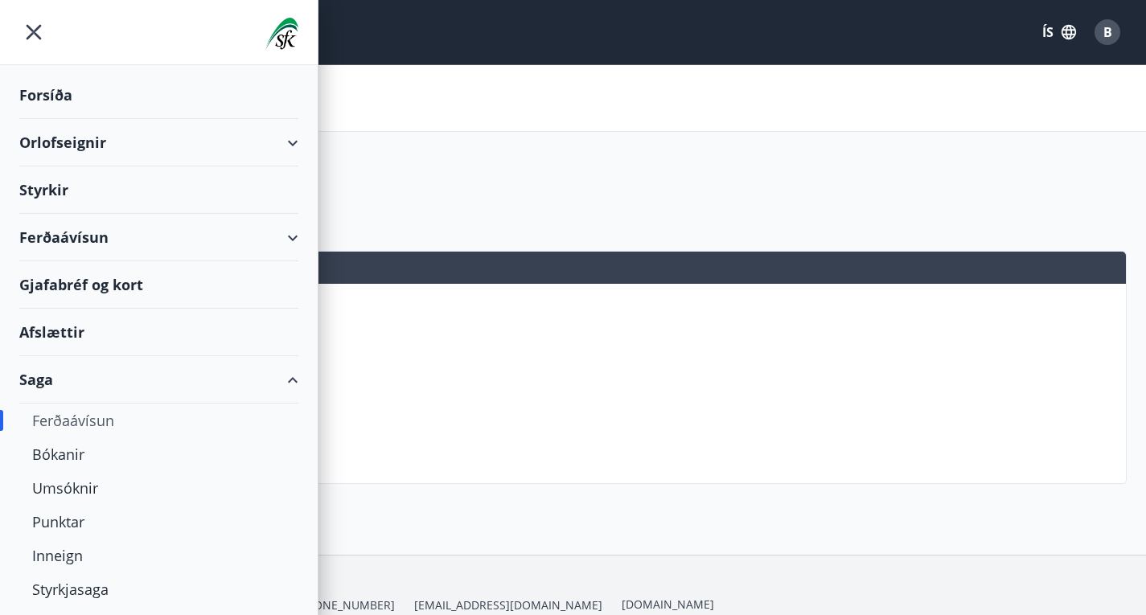
click at [260, 150] on div "Orlofseignir" at bounding box center [158, 142] width 279 height 47
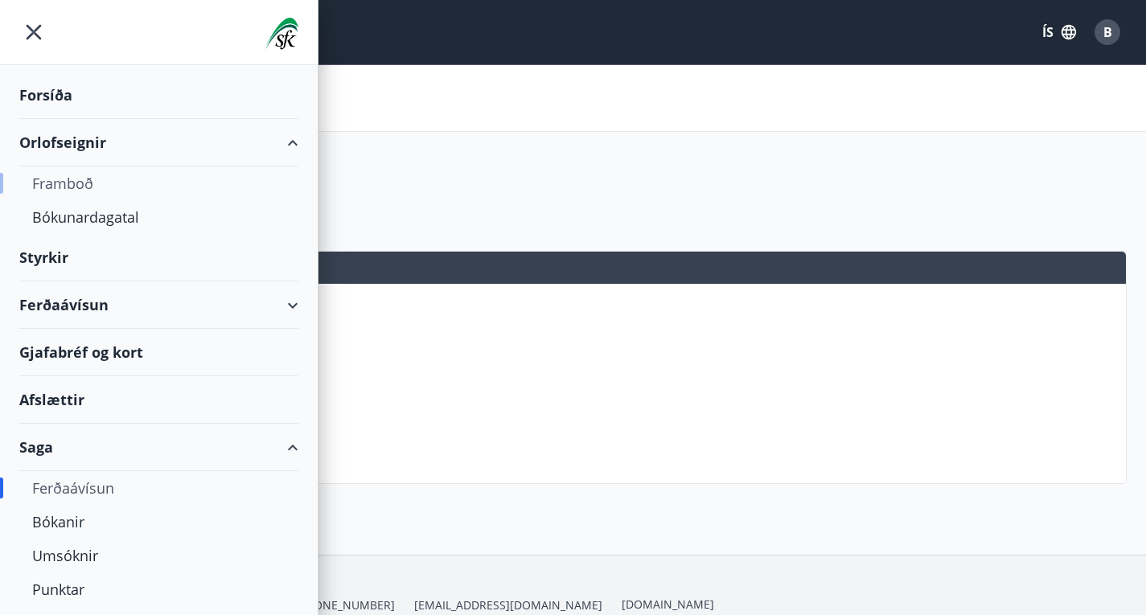
click at [73, 177] on div "Framboð" at bounding box center [158, 183] width 253 height 34
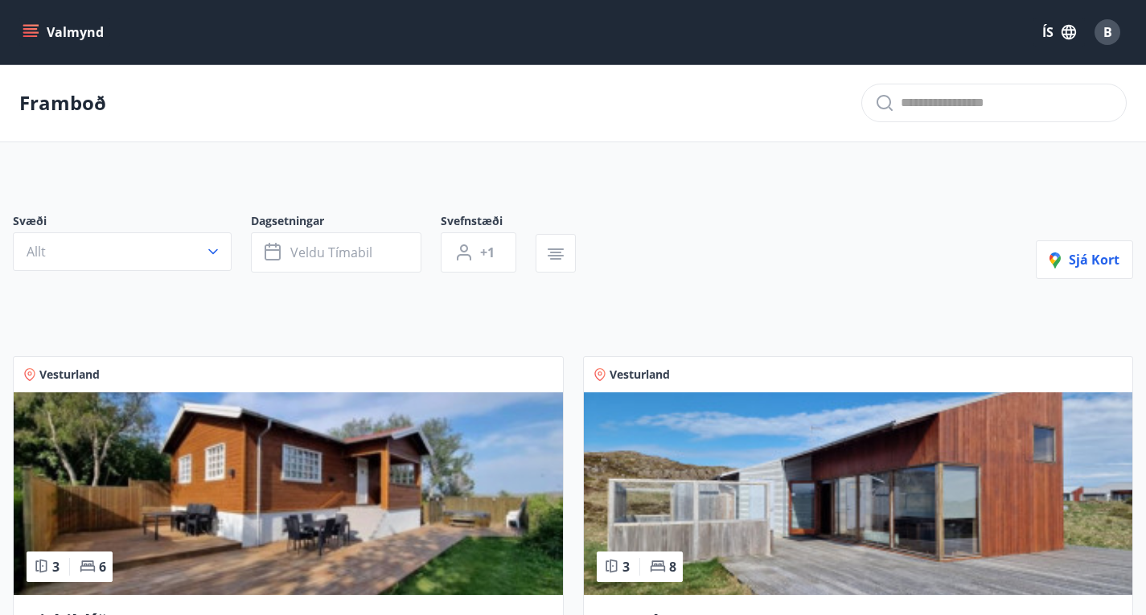
click at [31, 30] on icon "menu" at bounding box center [31, 32] width 16 height 16
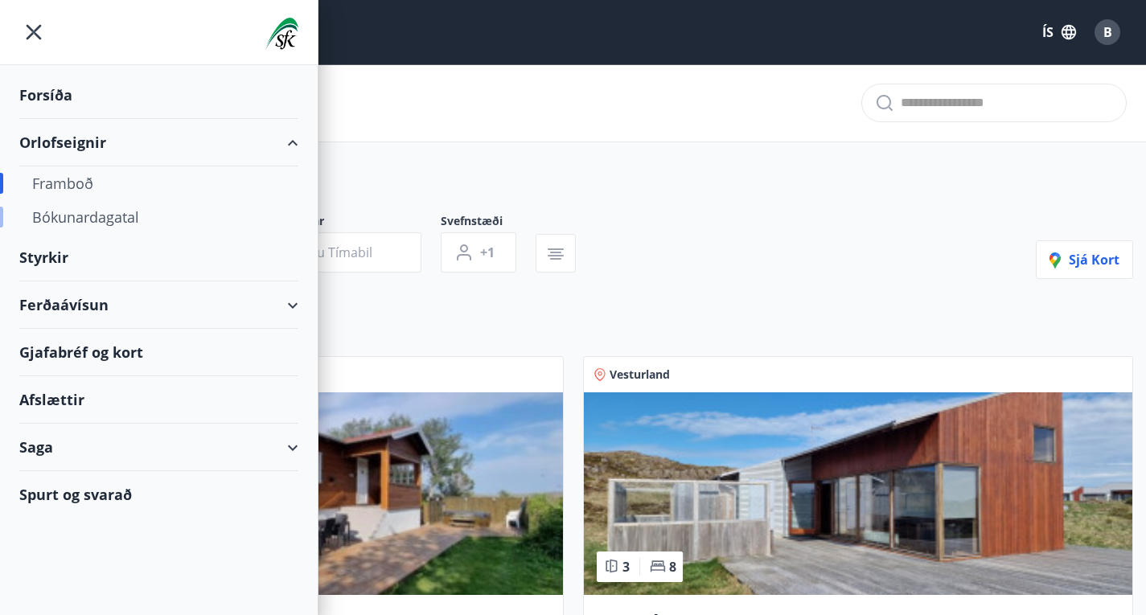
click at [94, 207] on div "Bókunardagatal" at bounding box center [158, 217] width 253 height 34
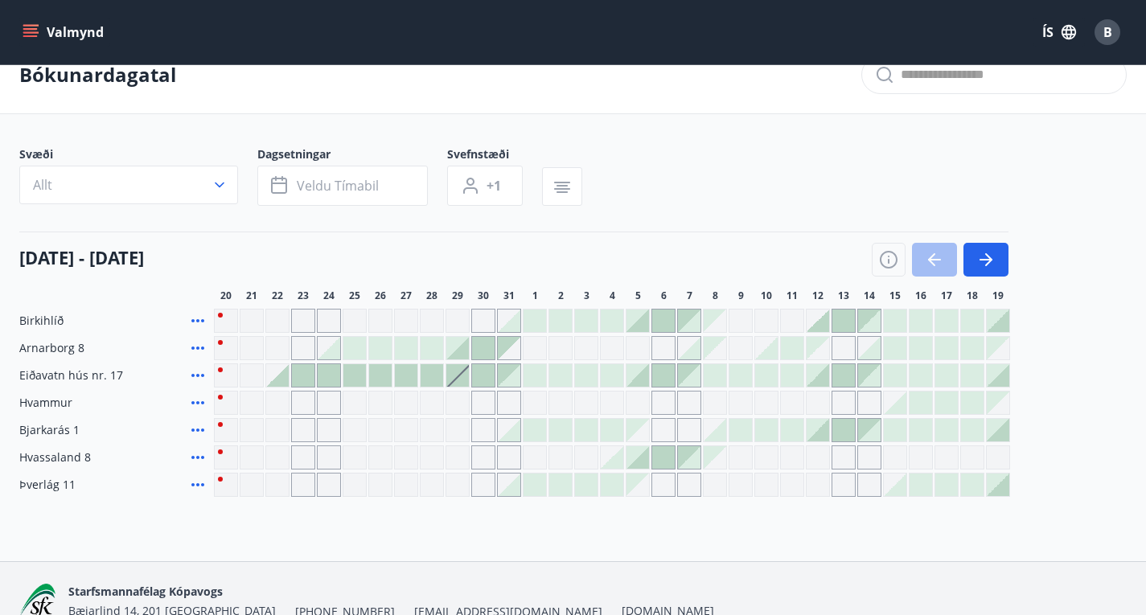
scroll to position [122, 0]
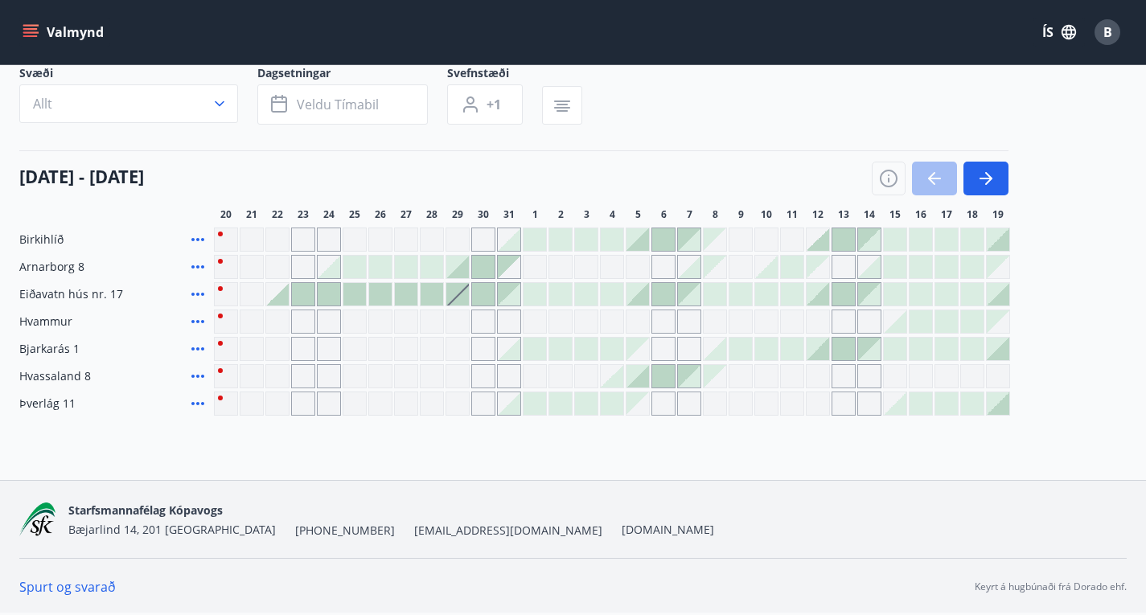
click at [126, 424] on div "Bókunardagatal Svæði Allt Dagsetningar Veldu tímabil Svefnstæði +1 [DATE] - [DA…" at bounding box center [573, 217] width 1146 height 525
click at [25, 42] on button "Valmynd" at bounding box center [64, 32] width 91 height 29
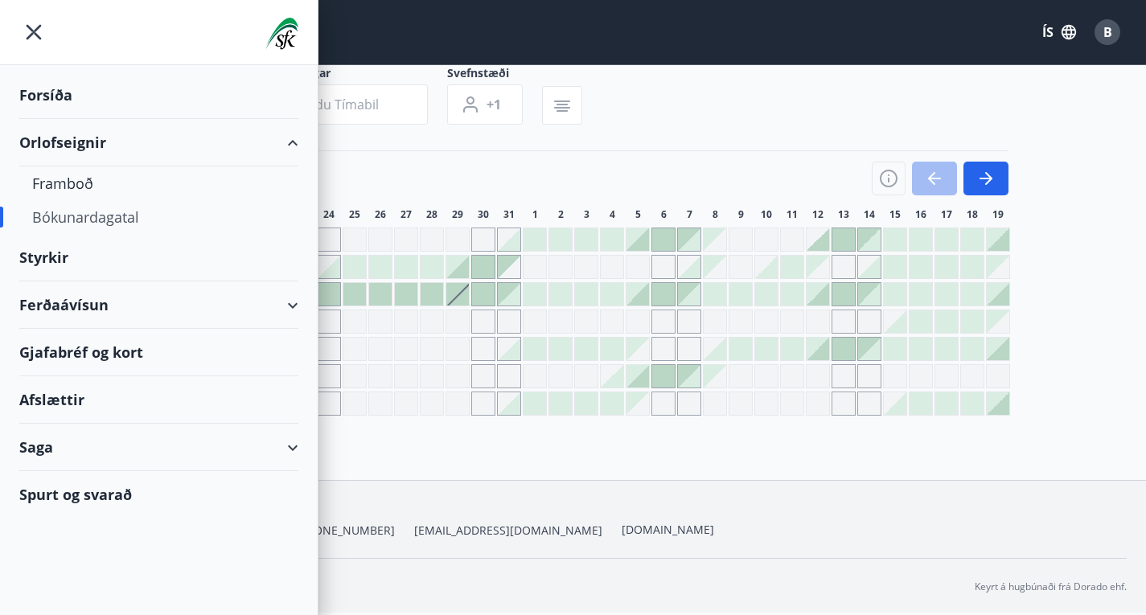
click at [113, 355] on div "Gjafabréf og kort" at bounding box center [158, 352] width 279 height 47
click at [71, 180] on div "Framboð" at bounding box center [158, 183] width 253 height 34
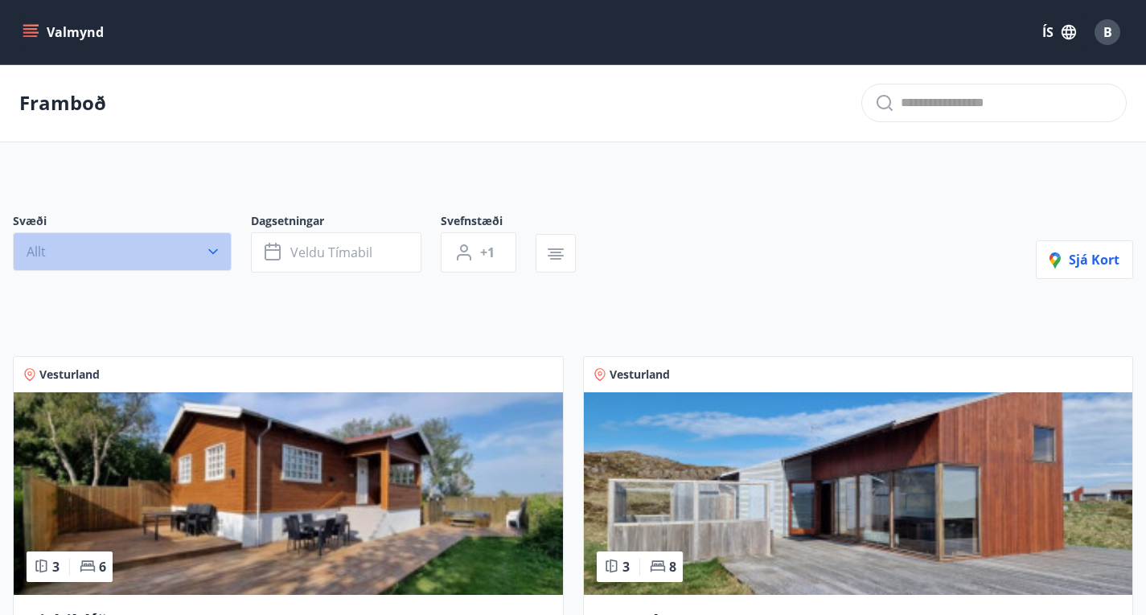
click at [213, 255] on icon "button" at bounding box center [213, 252] width 10 height 6
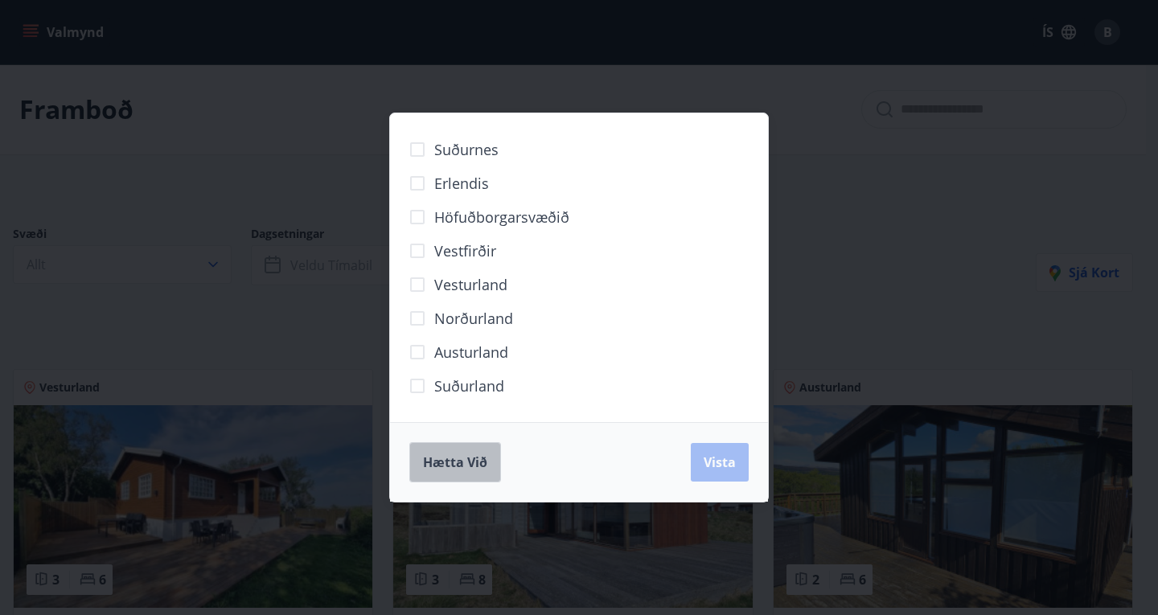
click at [453, 464] on span "Hætta við" at bounding box center [455, 463] width 64 height 18
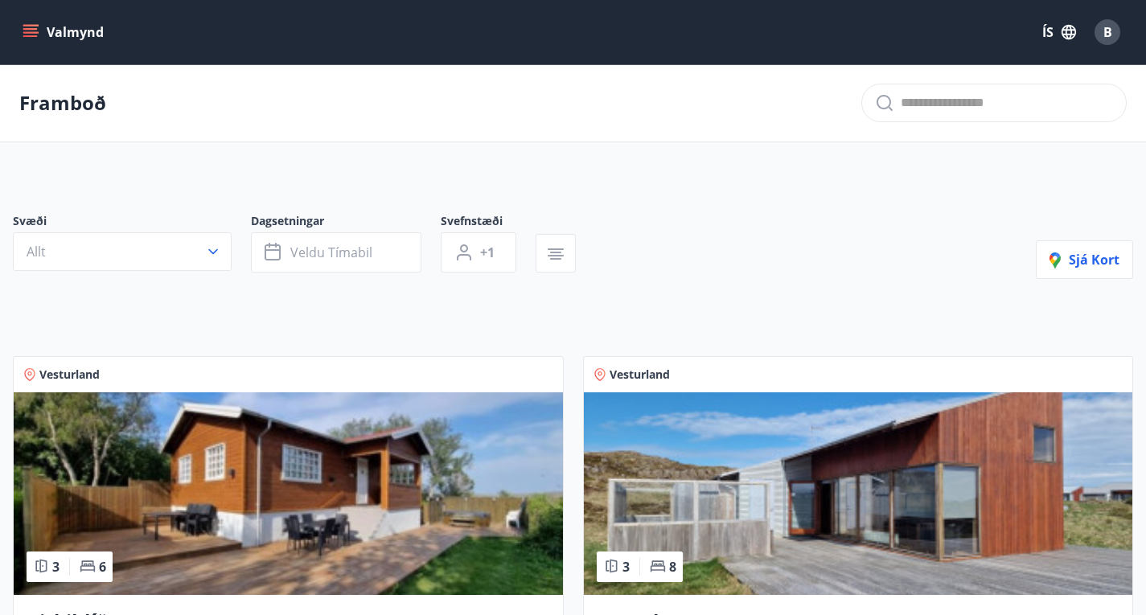
click at [40, 40] on button "Valmynd" at bounding box center [64, 32] width 91 height 29
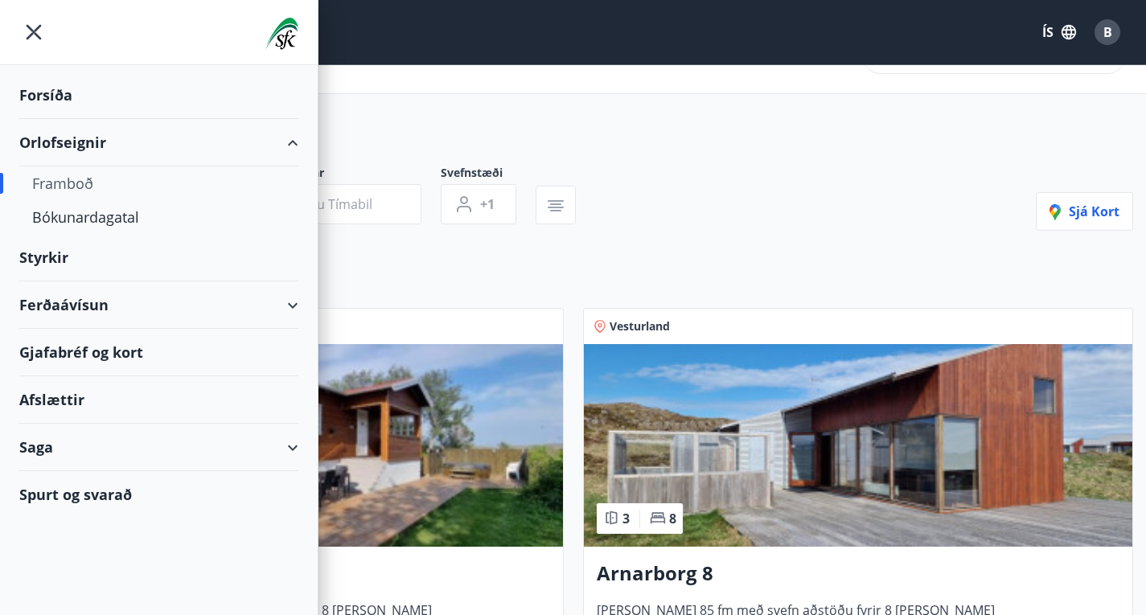
scroll to position [100, 0]
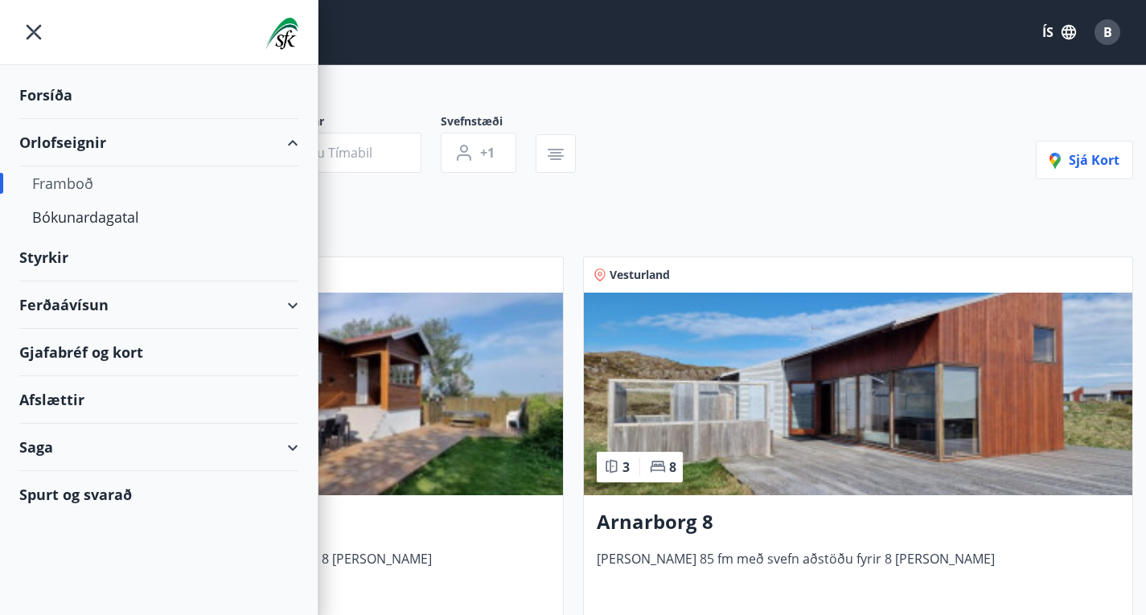
click at [277, 303] on div "Ferðaávísun" at bounding box center [158, 304] width 279 height 47
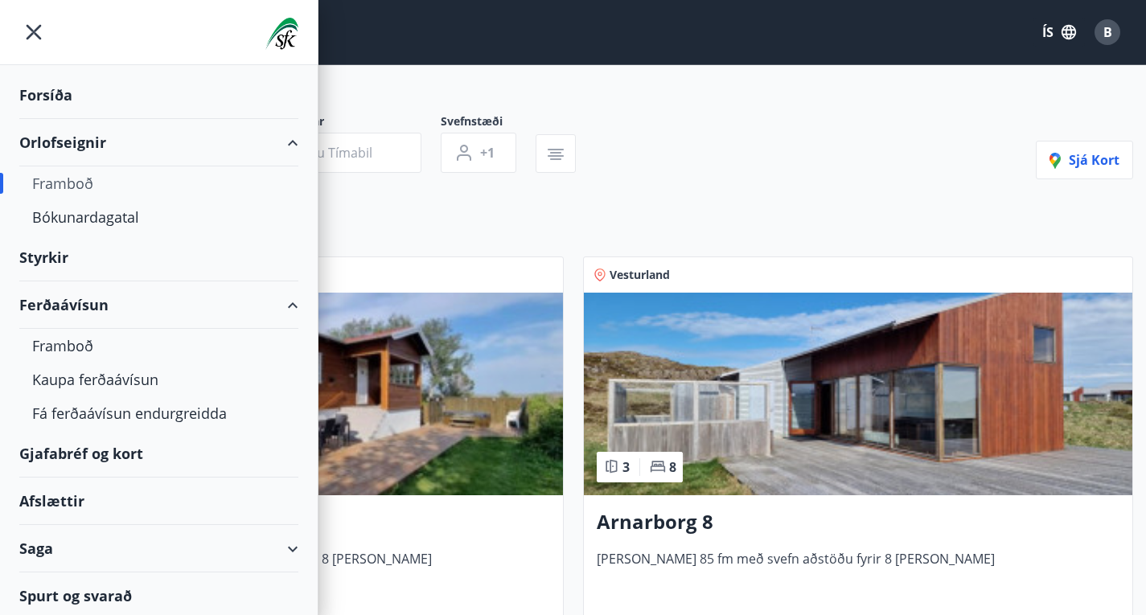
scroll to position [4, 0]
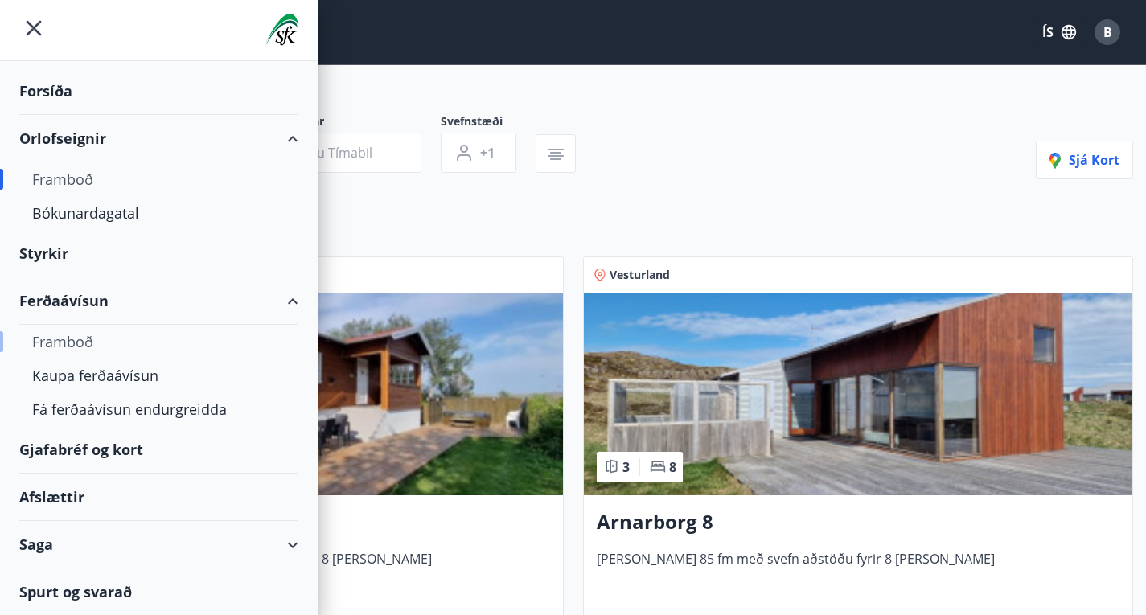
click at [63, 341] on div "Framboð" at bounding box center [158, 342] width 253 height 34
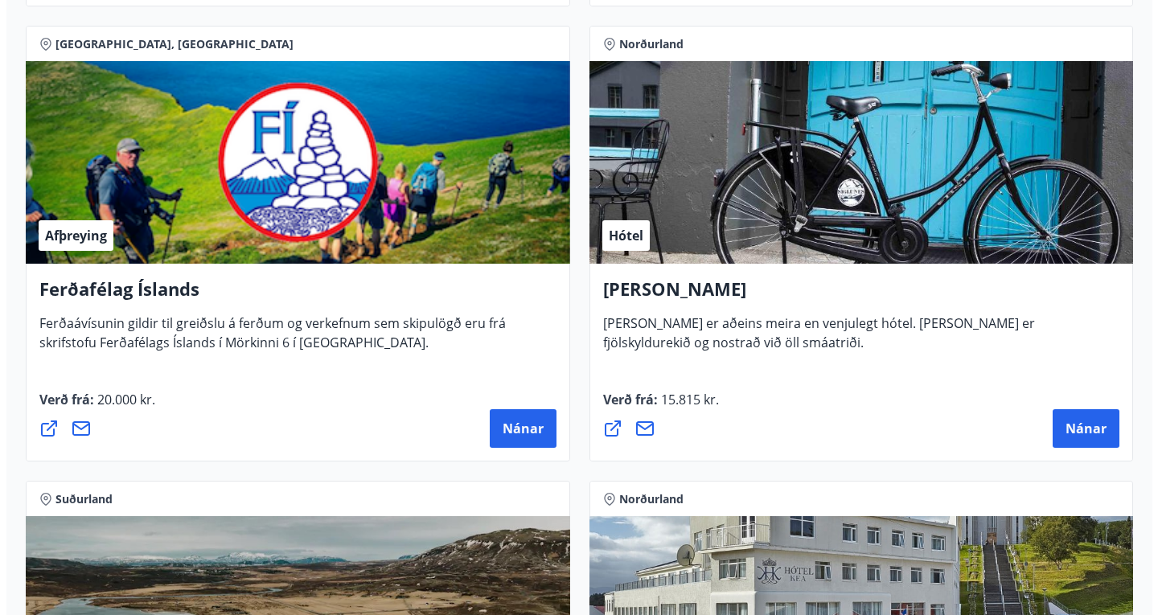
scroll to position [728, 0]
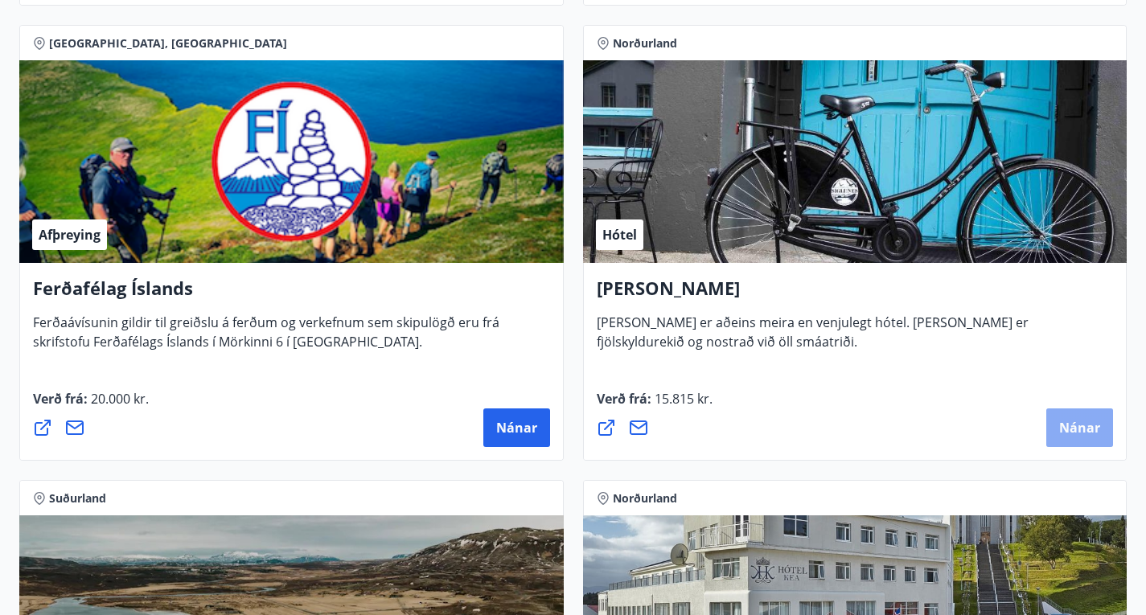
click at [1059, 437] on span "Nánar" at bounding box center [1079, 428] width 41 height 18
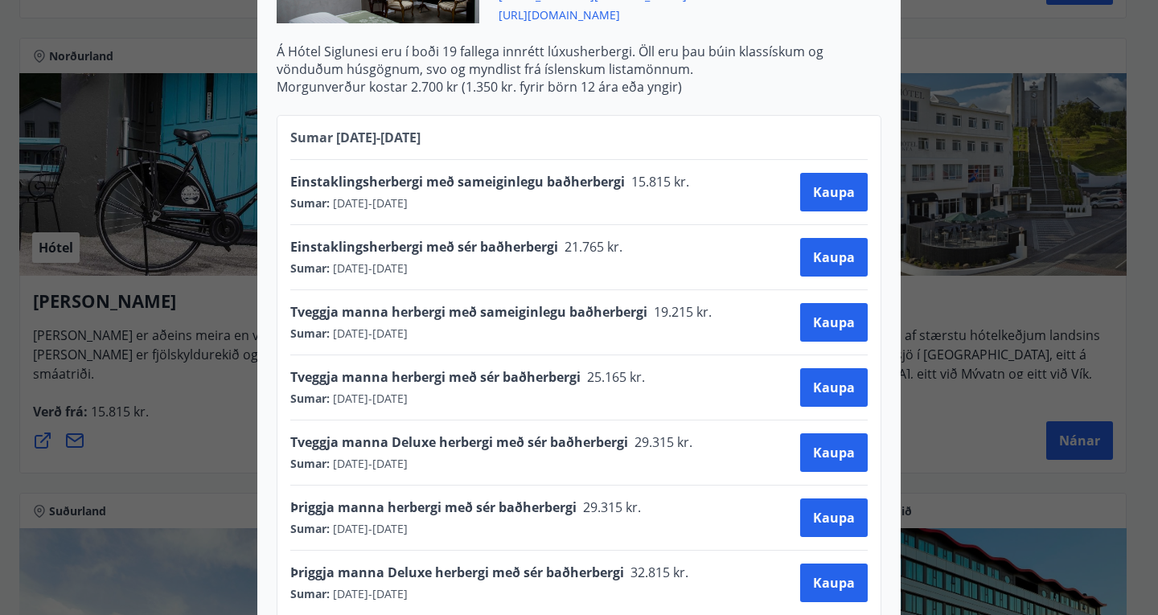
scroll to position [667, 0]
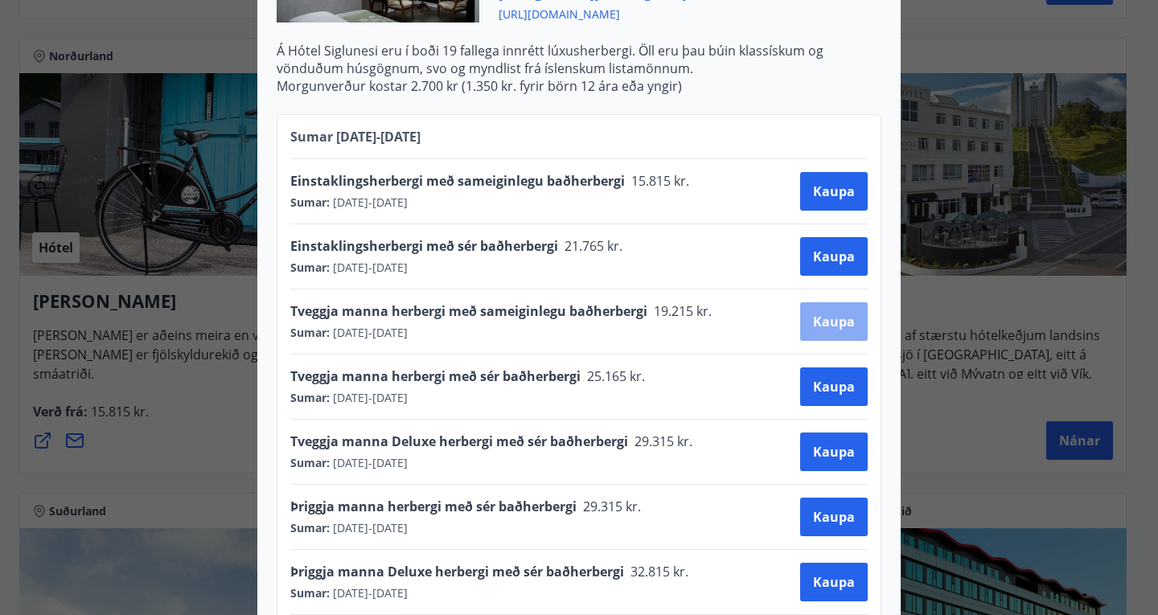
click at [813, 313] on span "Kaupa" at bounding box center [834, 322] width 42 height 18
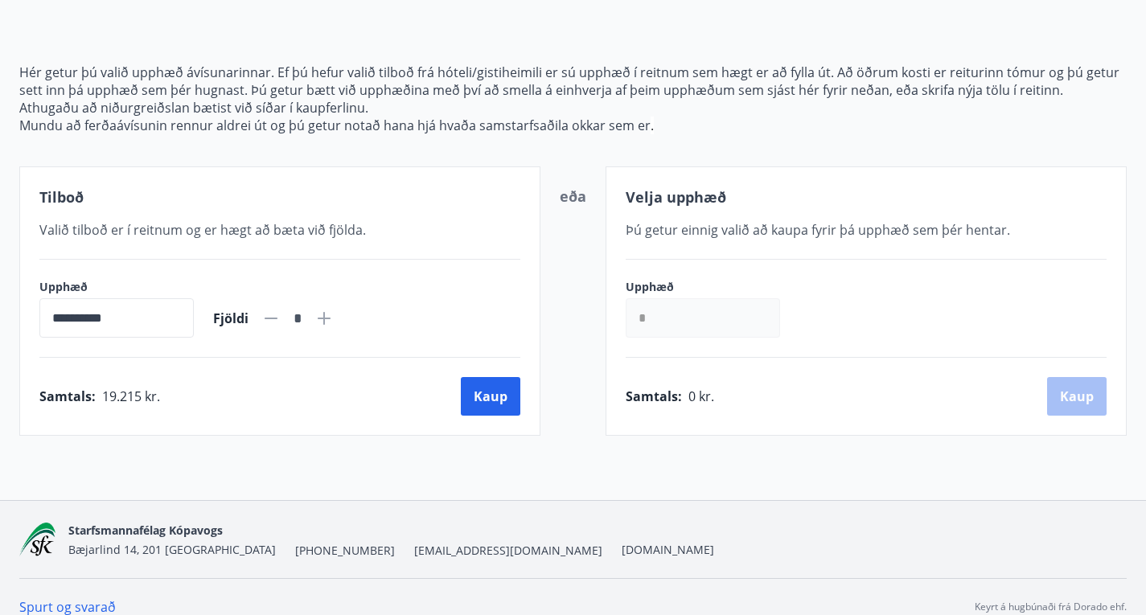
scroll to position [179, 0]
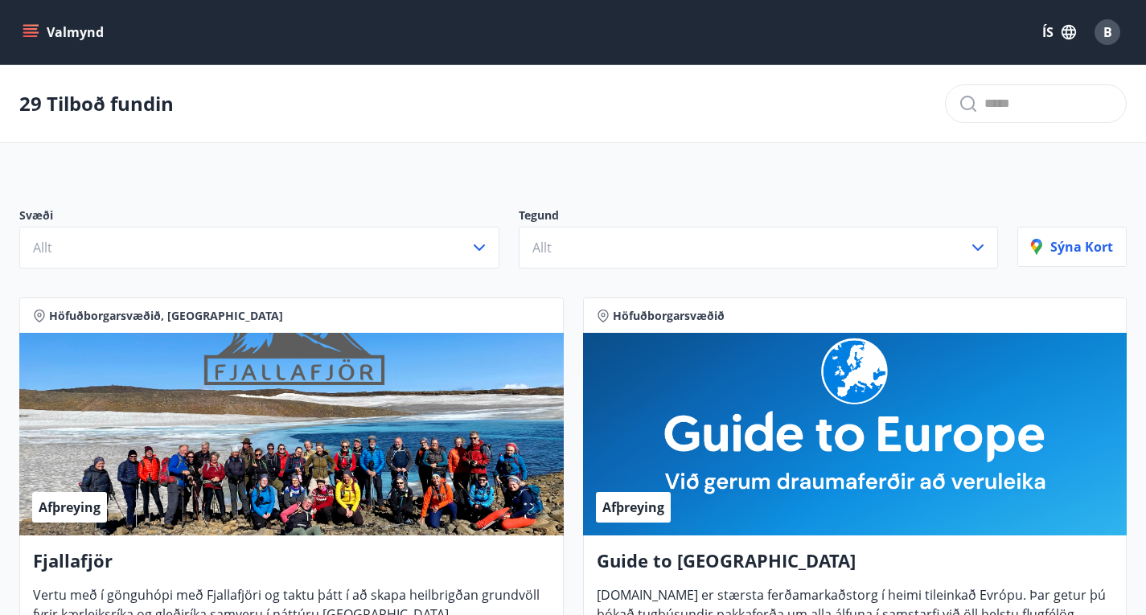
click at [34, 26] on icon "menu" at bounding box center [32, 26] width 18 height 2
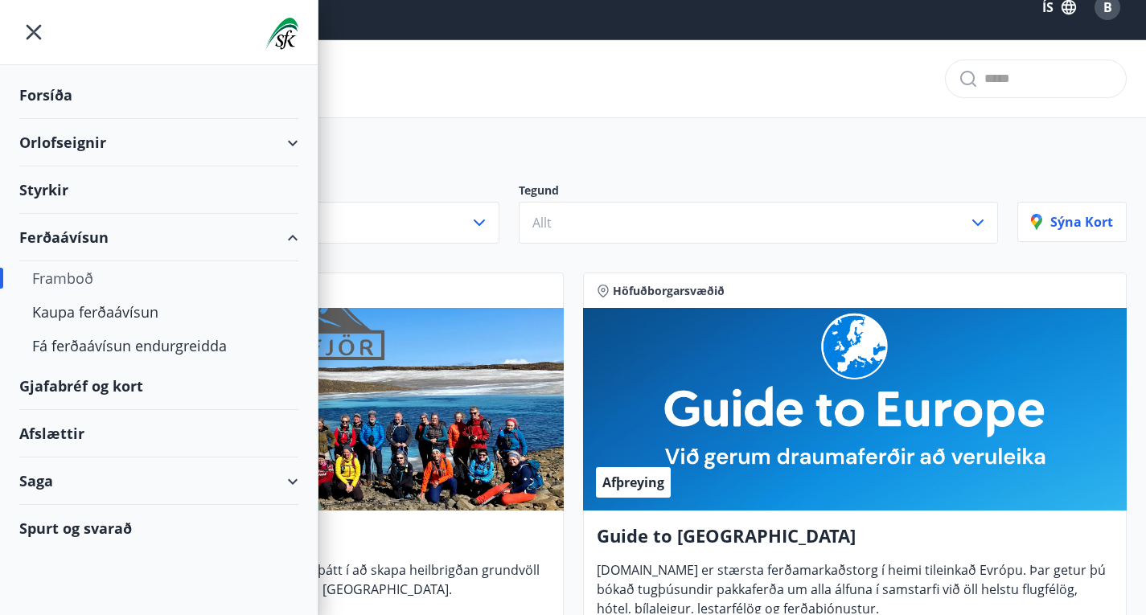
scroll to position [27, 0]
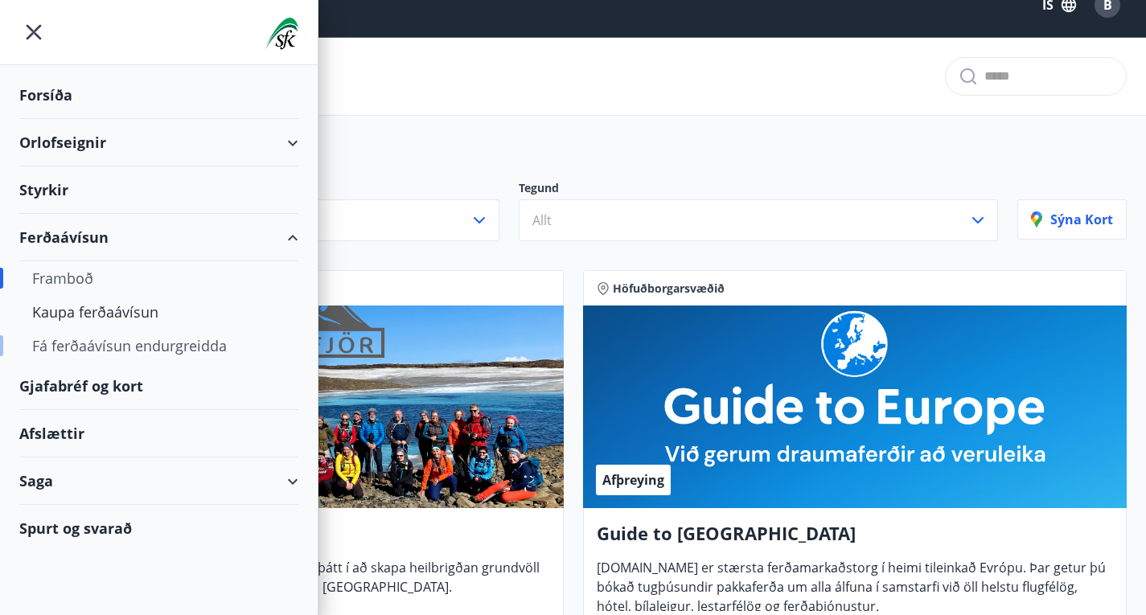
click at [125, 341] on div "Fá ferðaávísun endurgreidda" at bounding box center [158, 346] width 253 height 34
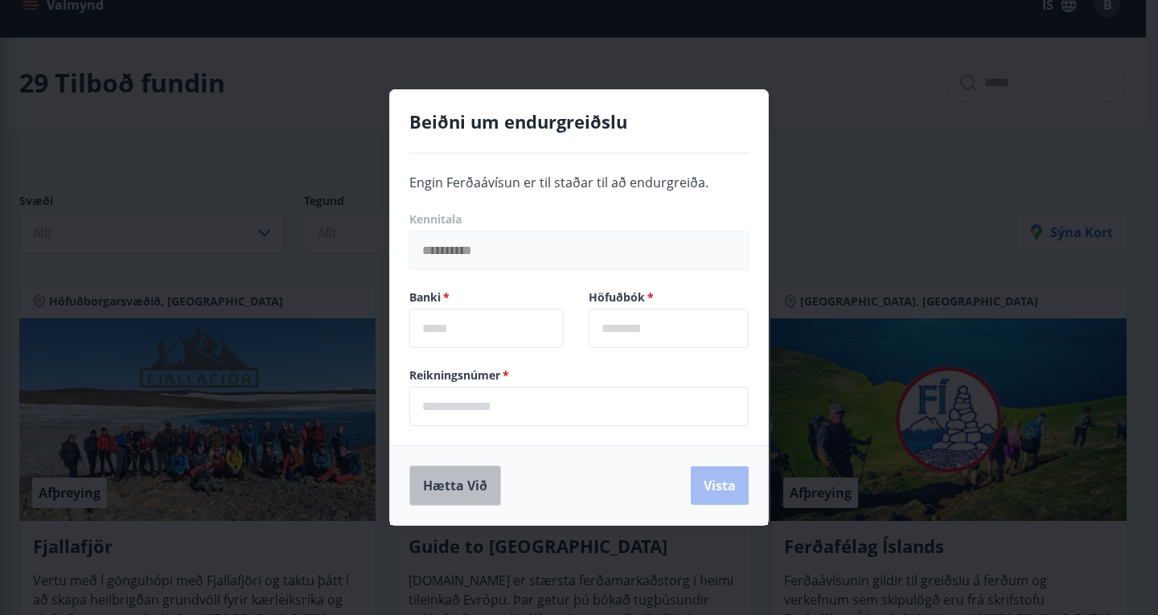
click at [475, 482] on button "Hætta við" at bounding box center [455, 486] width 92 height 40
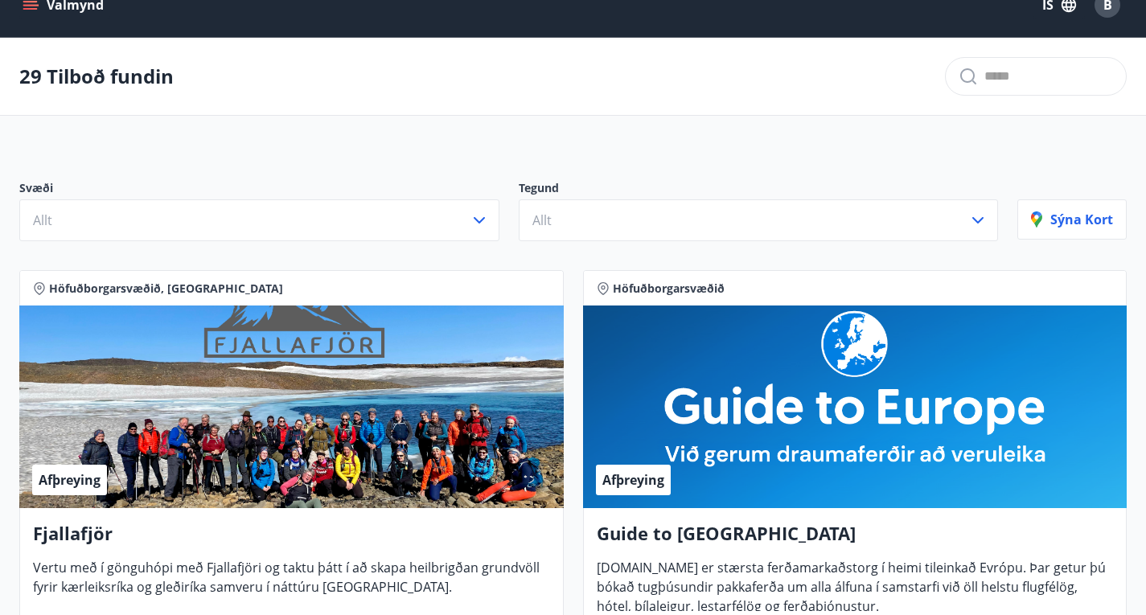
click at [30, 8] on icon "menu" at bounding box center [30, 9] width 14 height 2
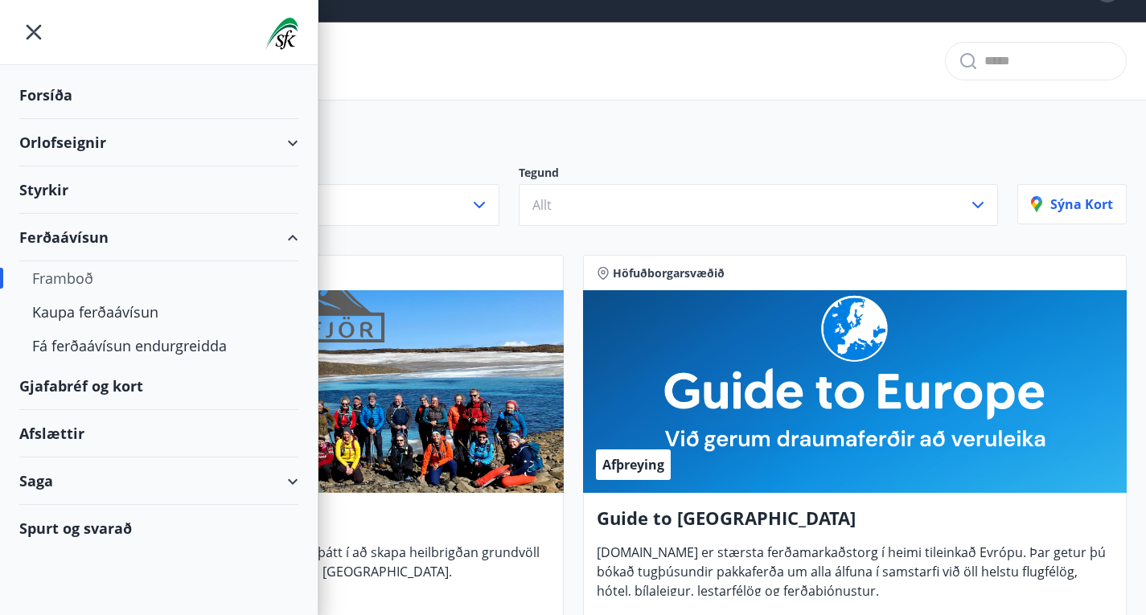
scroll to position [43, 0]
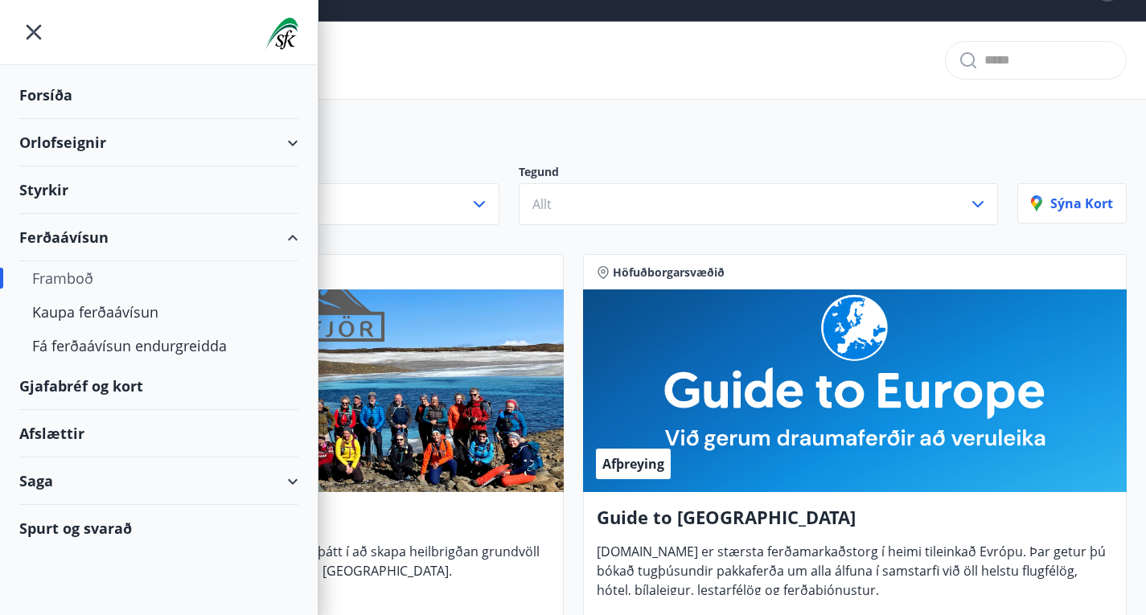
click at [34, 119] on div "Styrkir" at bounding box center [158, 95] width 279 height 47
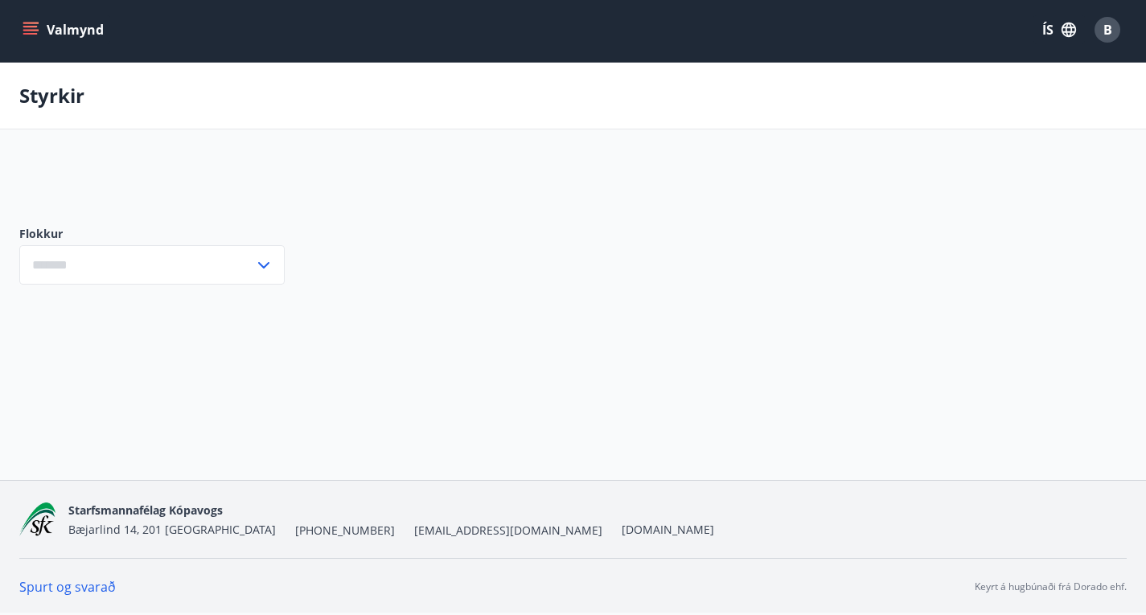
scroll to position [2, 0]
click at [264, 306] on icon at bounding box center [263, 295] width 19 height 19
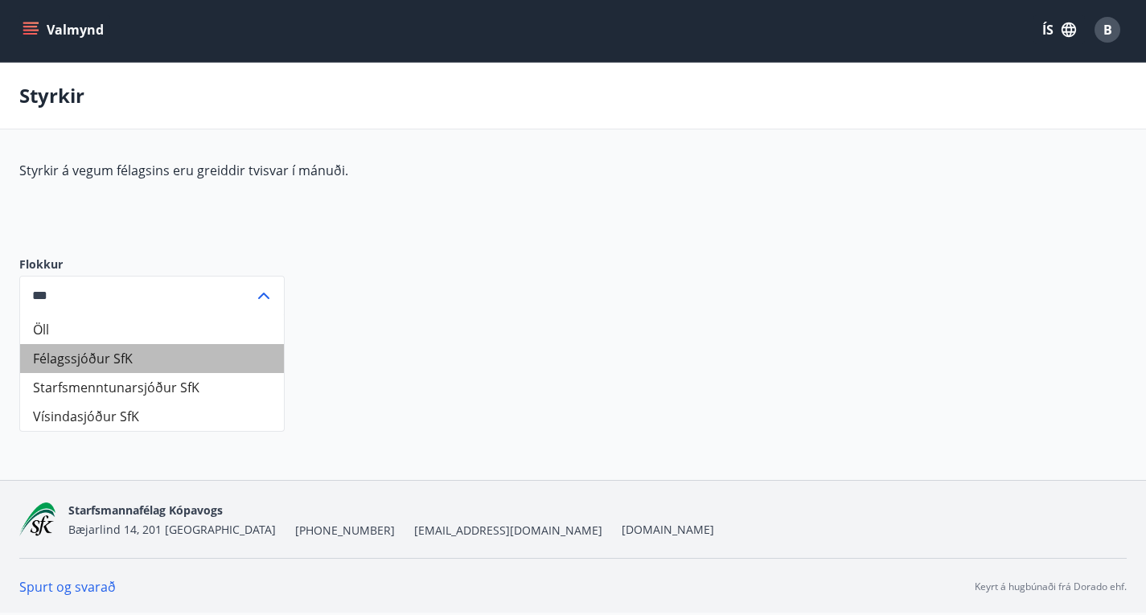
click at [89, 373] on li "Félagssjóður SfK" at bounding box center [152, 358] width 264 height 29
type input "**********"
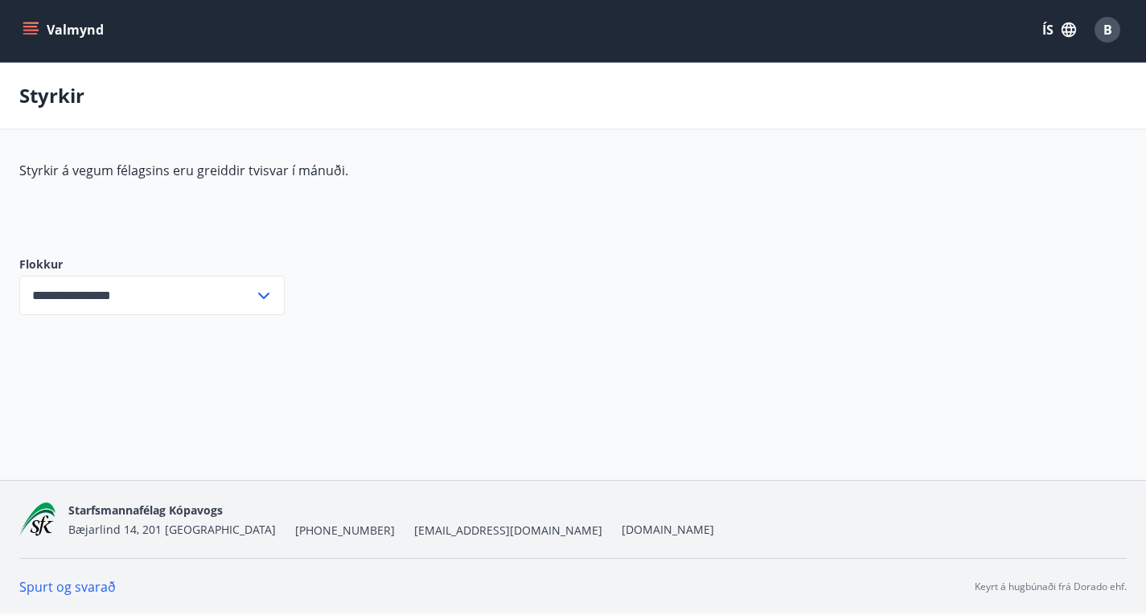
click at [271, 306] on icon at bounding box center [263, 295] width 19 height 19
click at [32, 28] on icon "menu" at bounding box center [31, 30] width 16 height 16
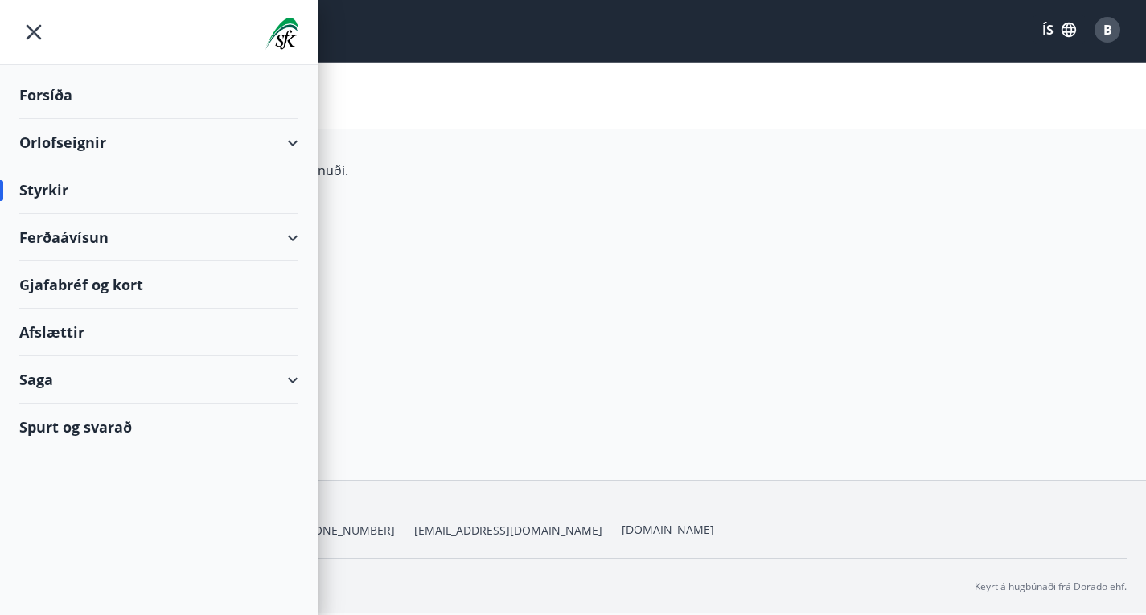
click at [281, 233] on div "Ferðaávísun" at bounding box center [158, 237] width 279 height 47
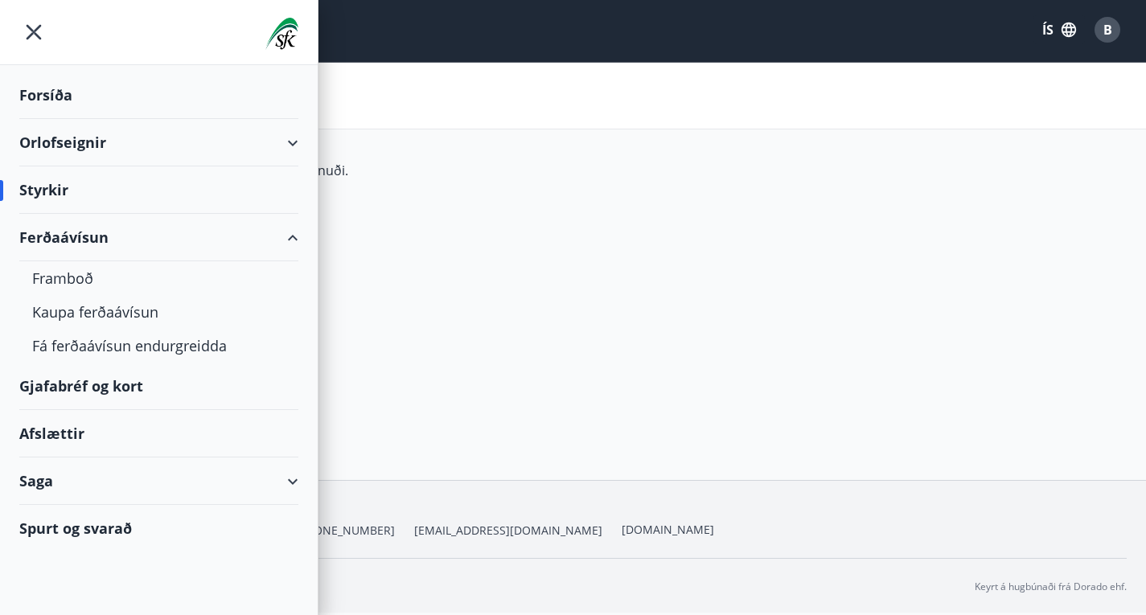
click at [277, 476] on div "Saga" at bounding box center [158, 481] width 279 height 47
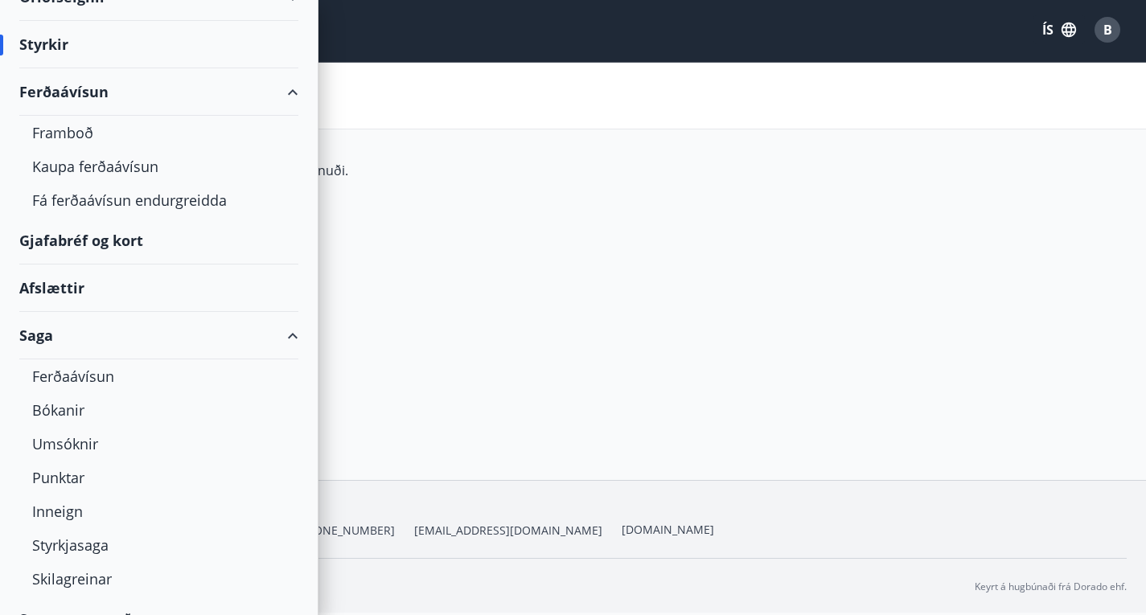
scroll to position [173, 0]
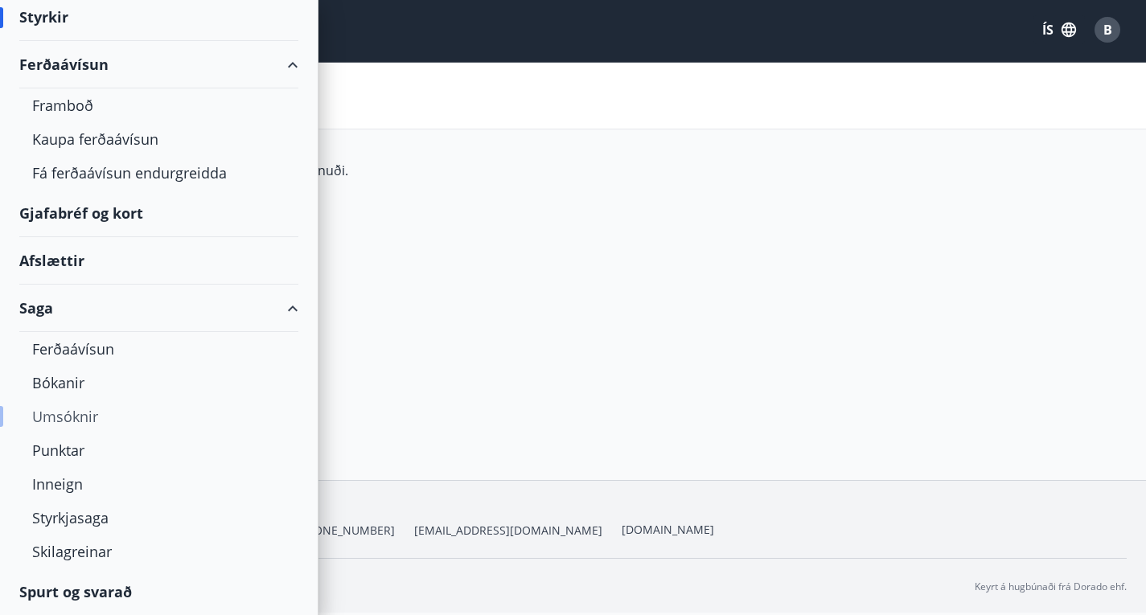
click at [66, 414] on div "Umsóknir" at bounding box center [158, 417] width 253 height 34
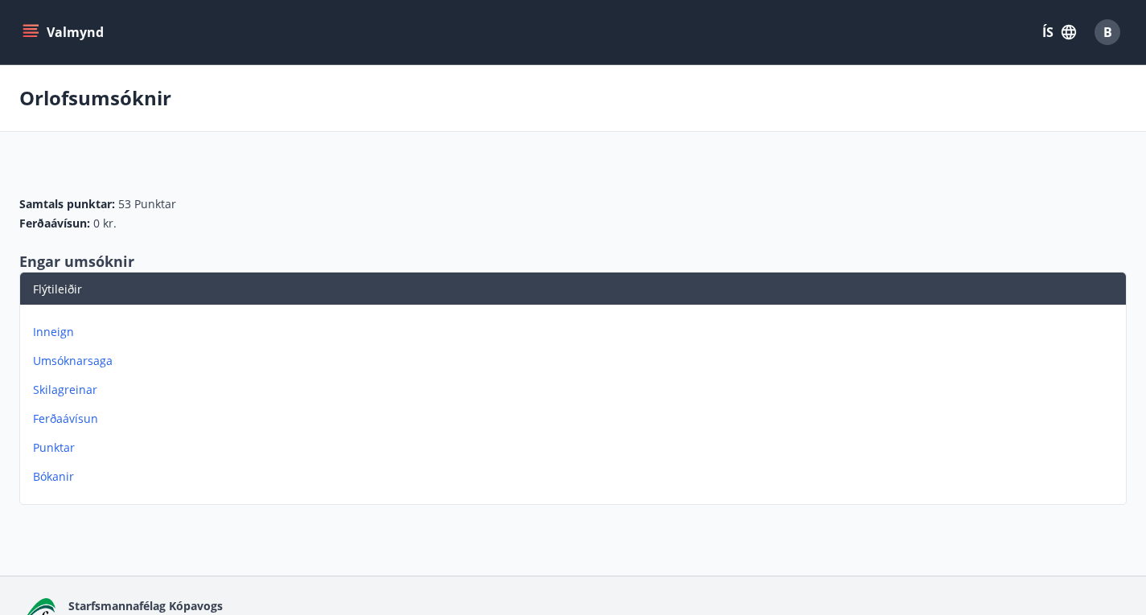
click at [31, 27] on icon "menu" at bounding box center [31, 32] width 16 height 16
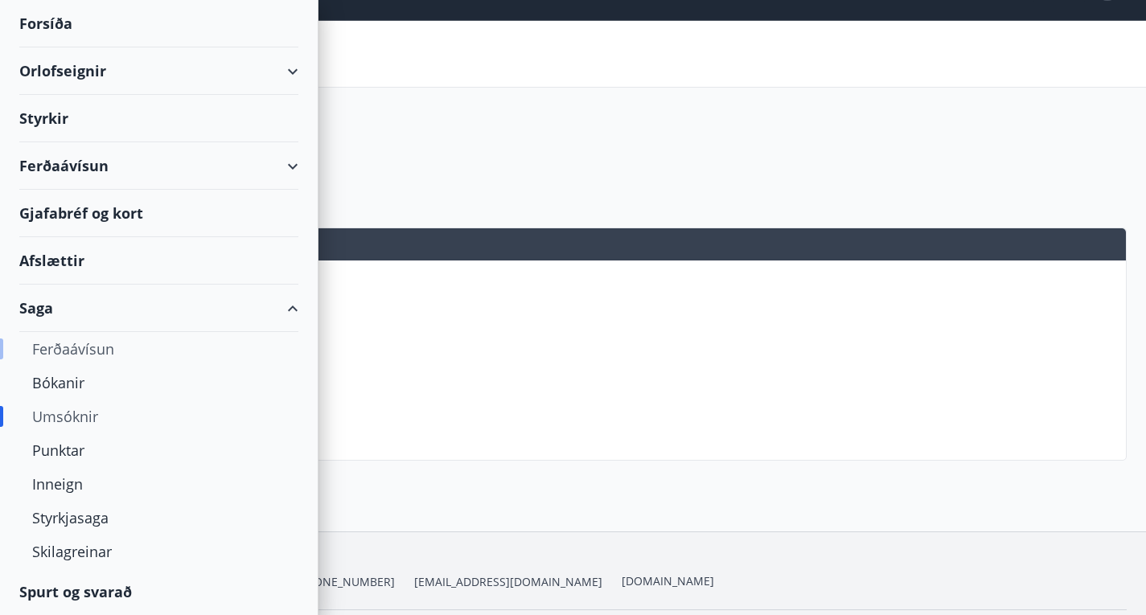
scroll to position [96, 0]
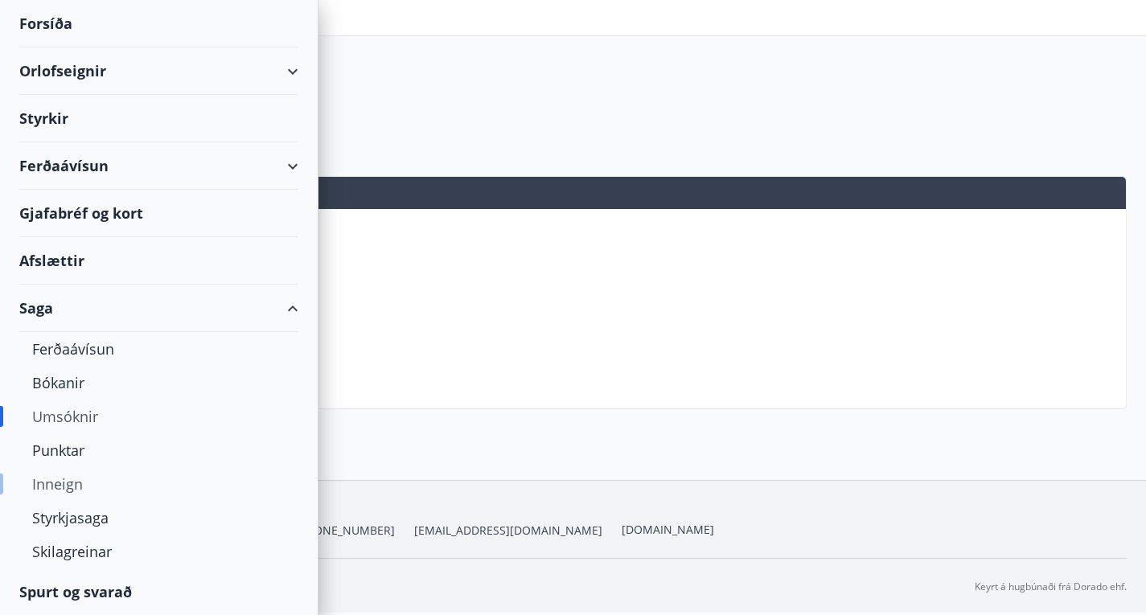
click at [66, 482] on div "Inneign" at bounding box center [158, 484] width 253 height 34
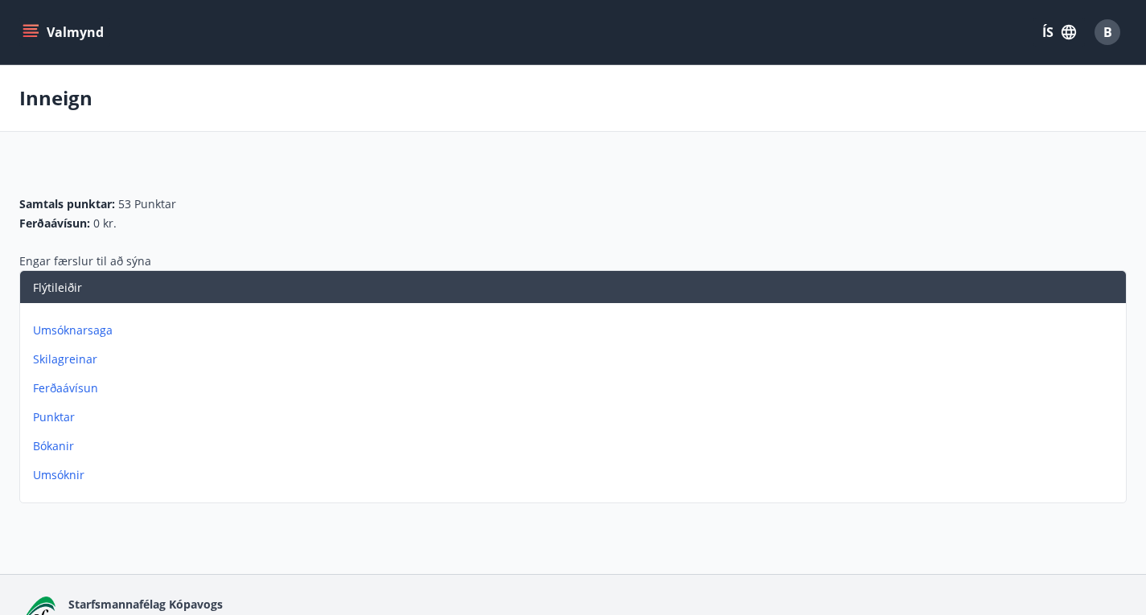
click at [31, 39] on icon "menu" at bounding box center [31, 32] width 16 height 16
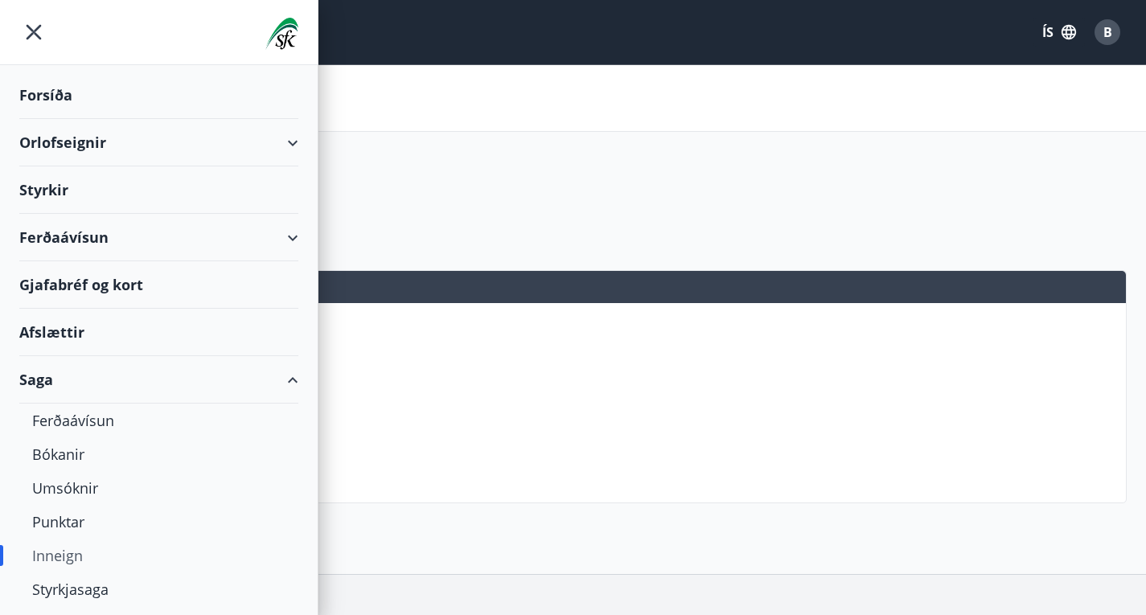
scroll to position [72, 0]
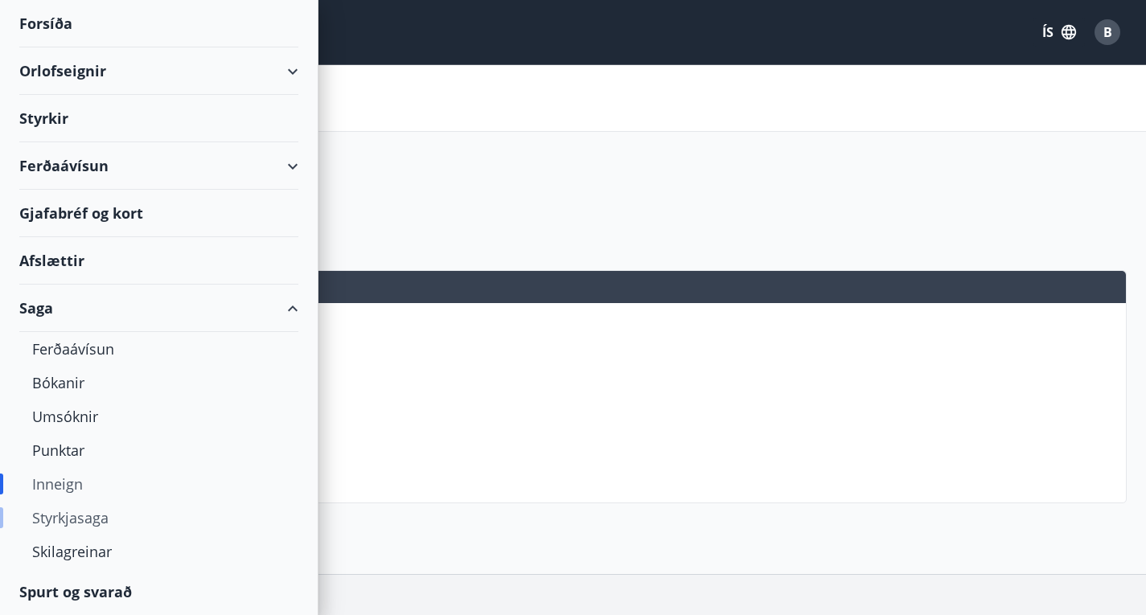
click at [93, 519] on div "Styrkjasaga" at bounding box center [158, 518] width 253 height 34
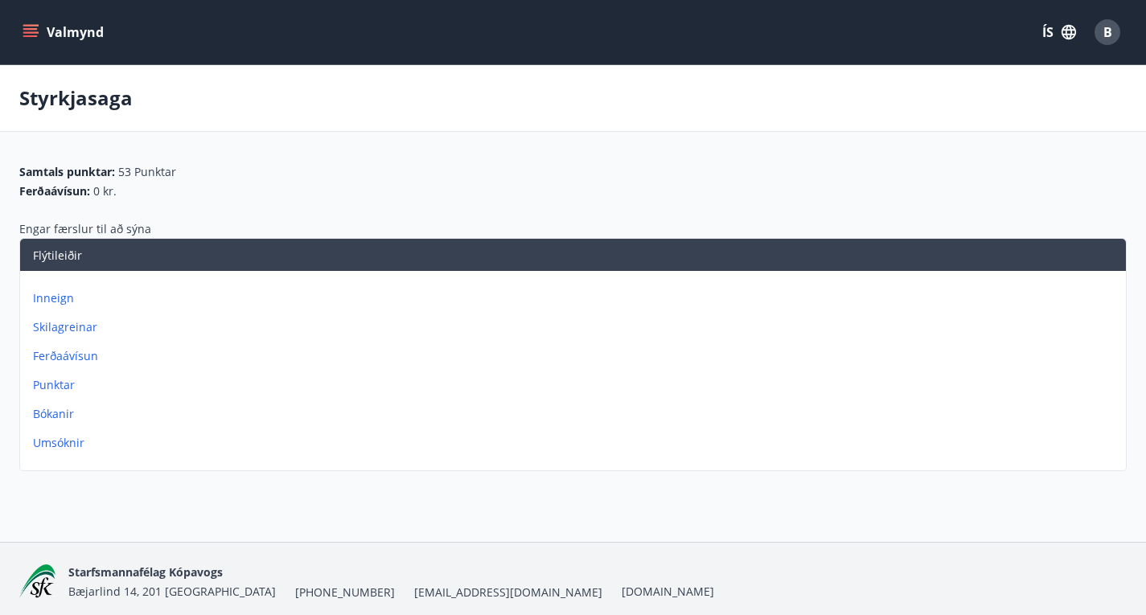
click at [34, 29] on icon "menu" at bounding box center [30, 29] width 14 height 2
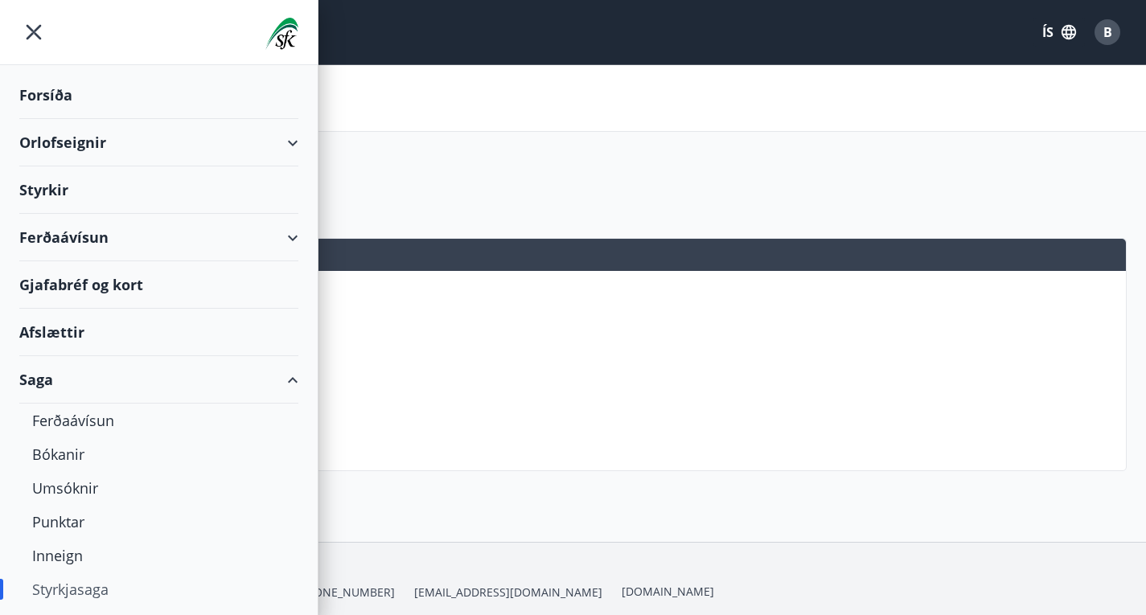
click at [273, 227] on div "Ferðaávísun" at bounding box center [159, 237] width 318 height 47
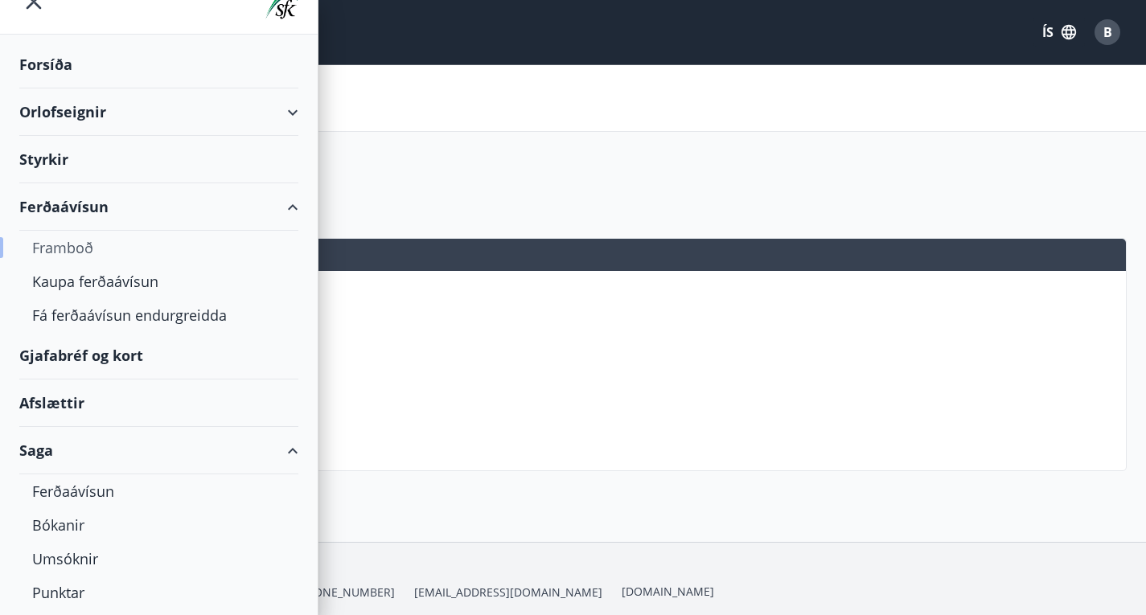
scroll to position [32, 0]
click at [72, 238] on div "Framboð" at bounding box center [158, 246] width 253 height 34
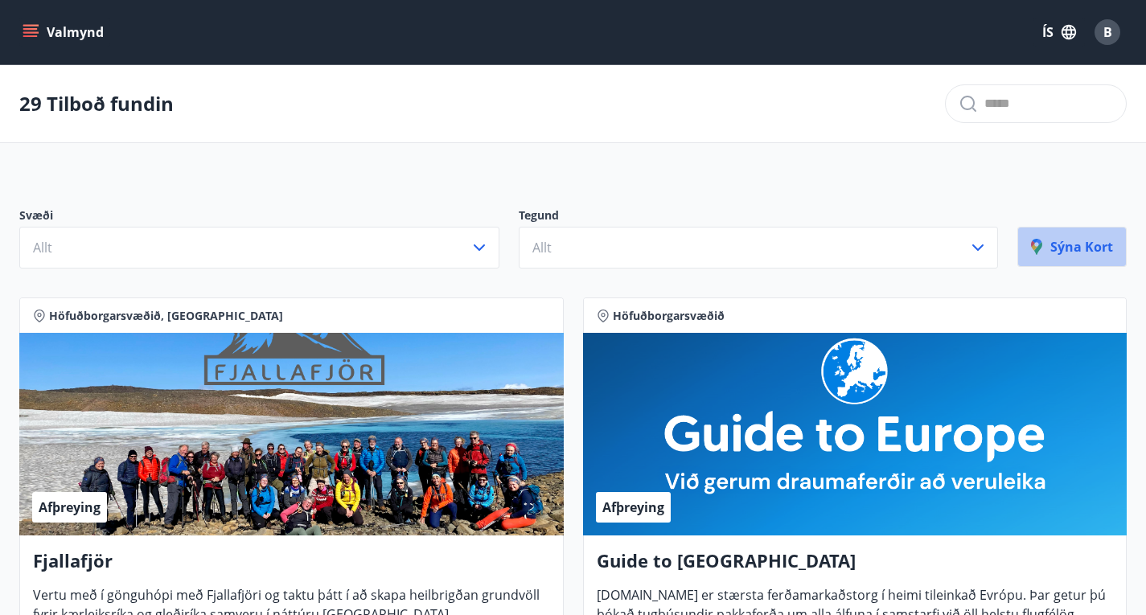
click at [1085, 256] on p "Sýna kort" at bounding box center [1072, 247] width 82 height 18
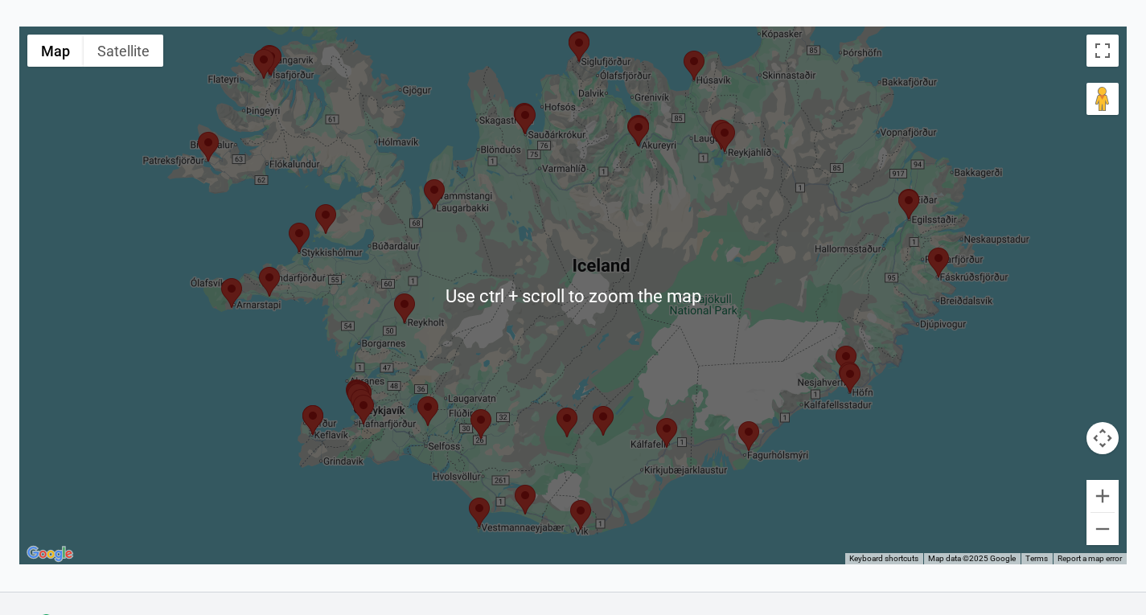
scroll to position [261, 0]
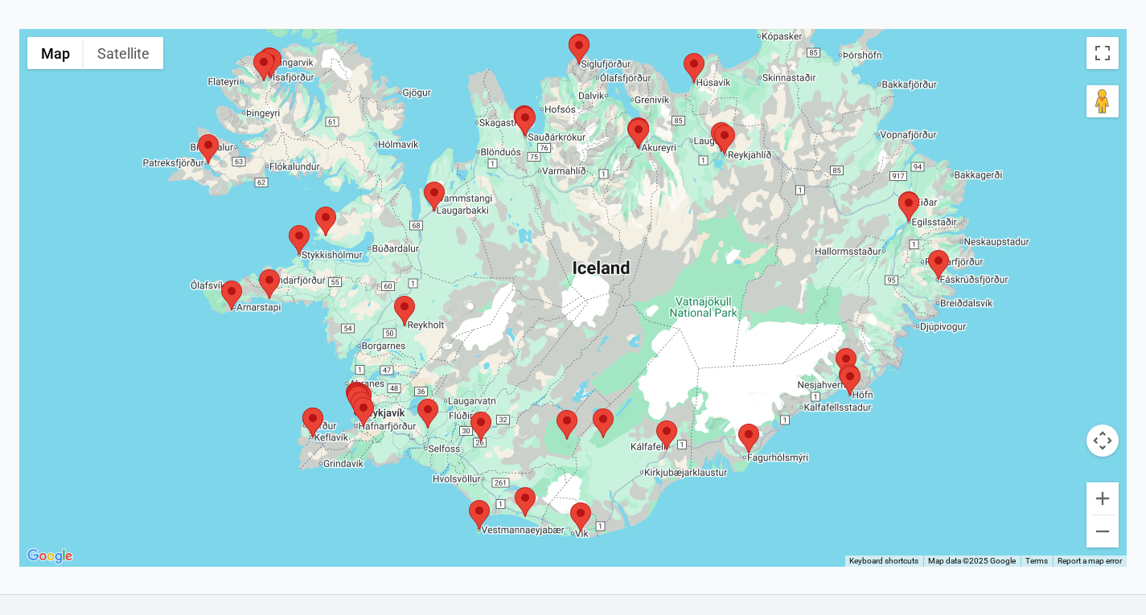
click at [239, 594] on div "29 Tilboð fundin Kort Loka korti ← Move left → Move right ↑ Move up ↓ Move down…" at bounding box center [573, 200] width 1146 height 790
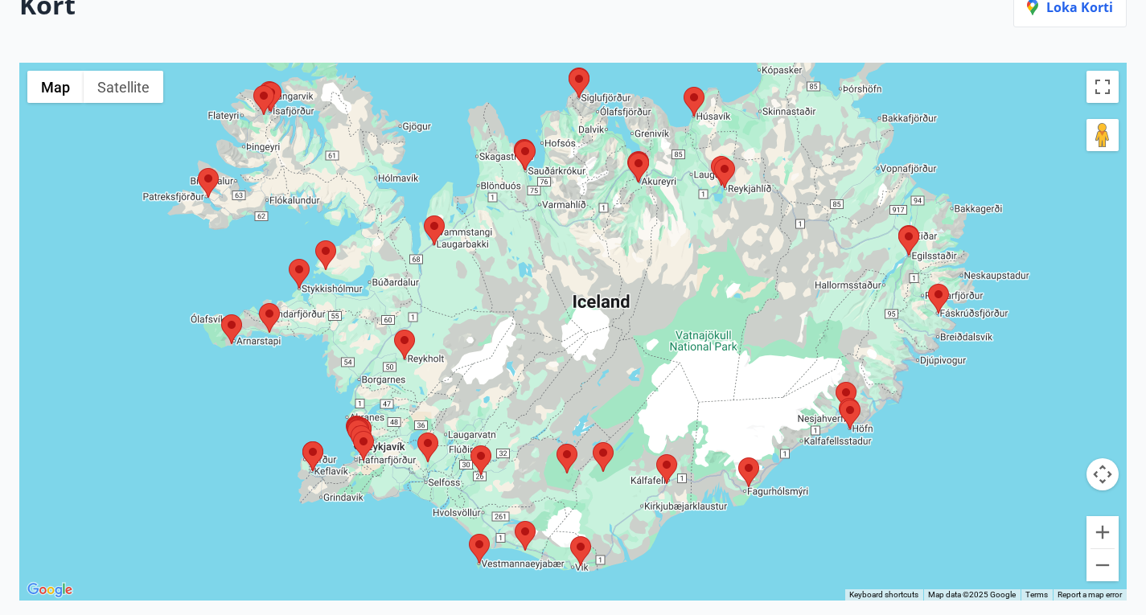
scroll to position [228, 0]
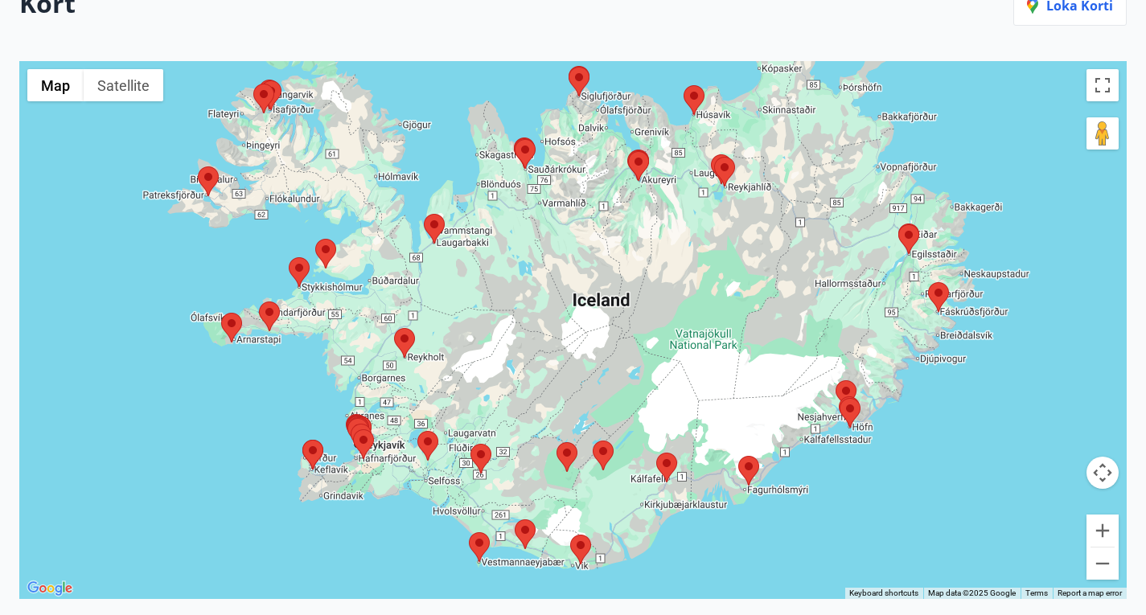
click at [738, 456] on area at bounding box center [738, 456] width 0 height 0
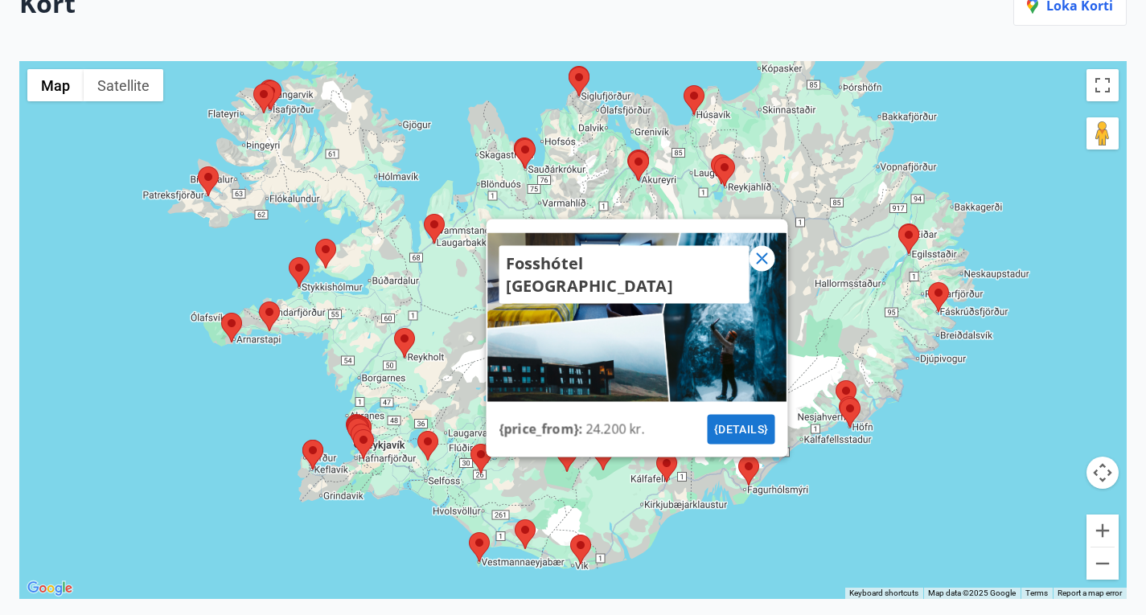
click at [656, 453] on area at bounding box center [656, 453] width 0 height 0
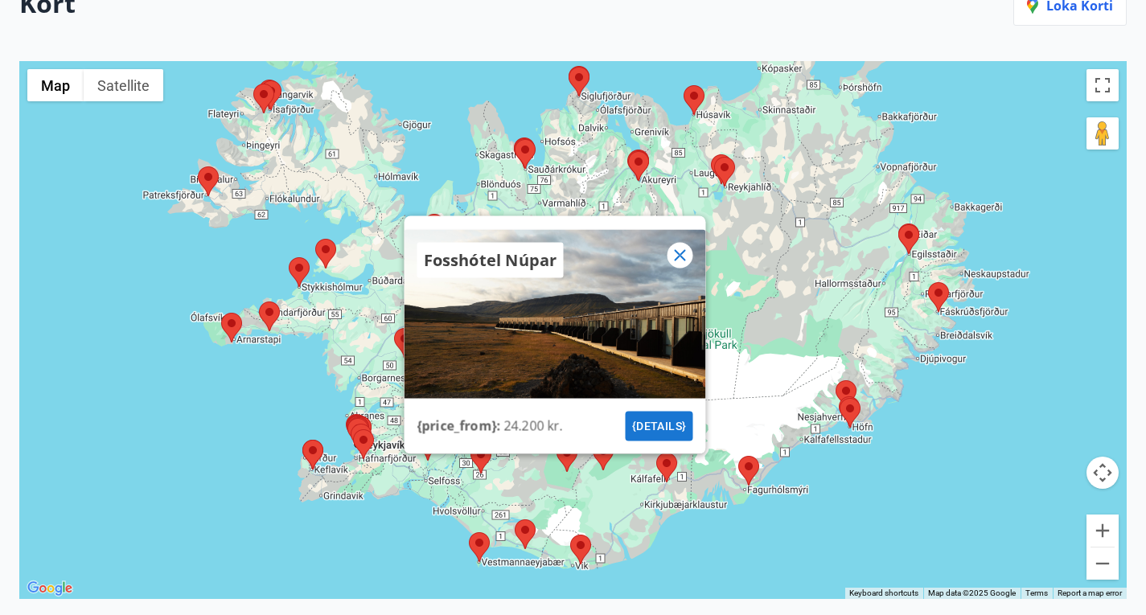
click at [570, 535] on area at bounding box center [570, 535] width 0 height 0
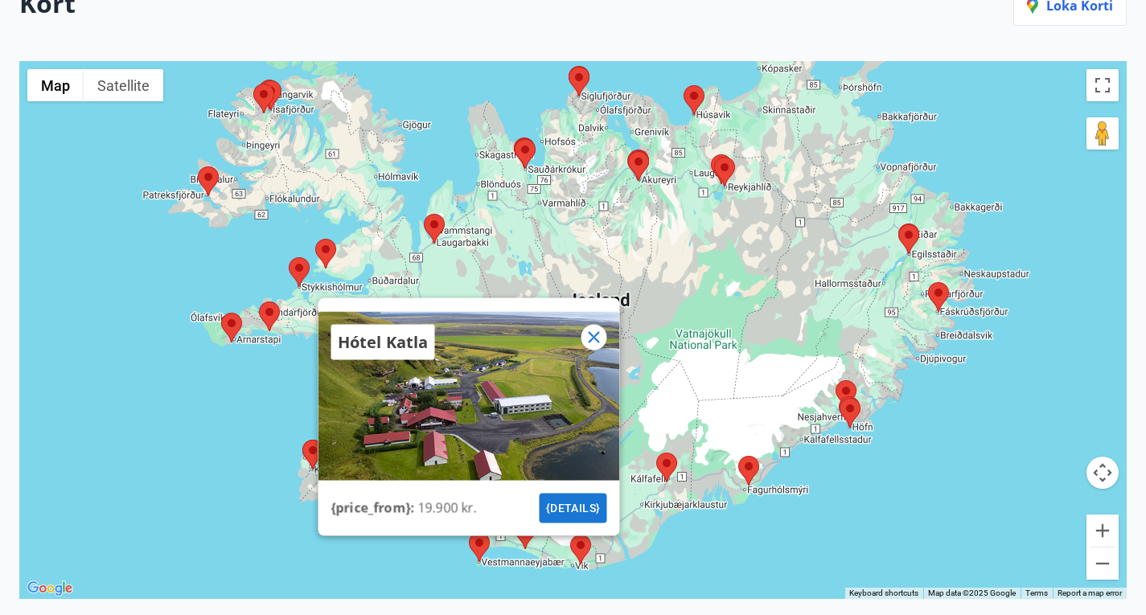
click at [515, 139] on area at bounding box center [515, 139] width 0 height 0
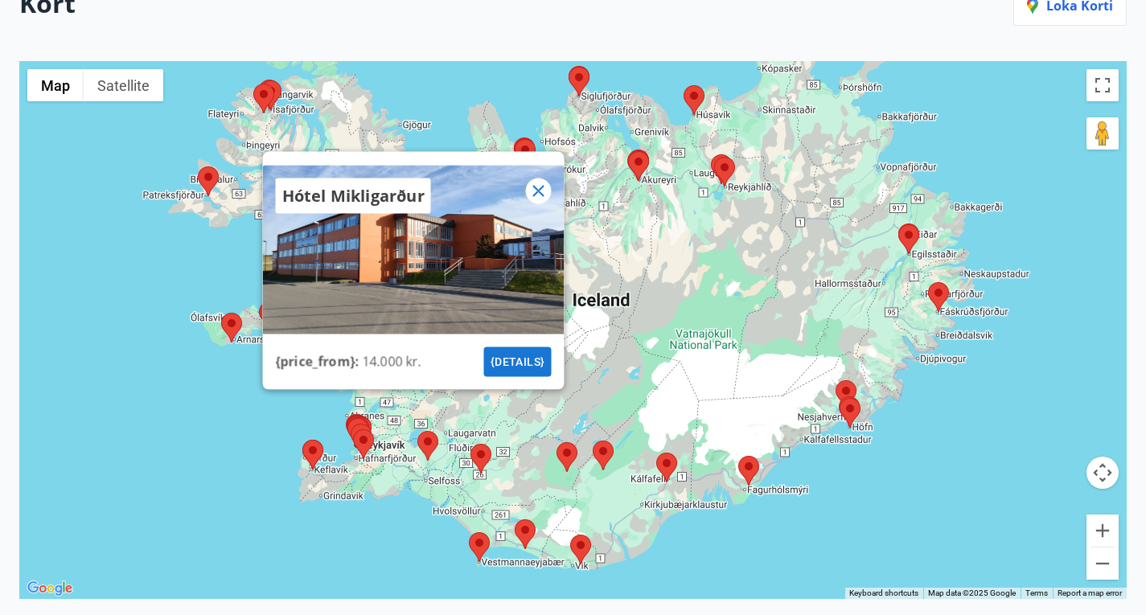
click at [569, 67] on area at bounding box center [569, 67] width 0 height 0
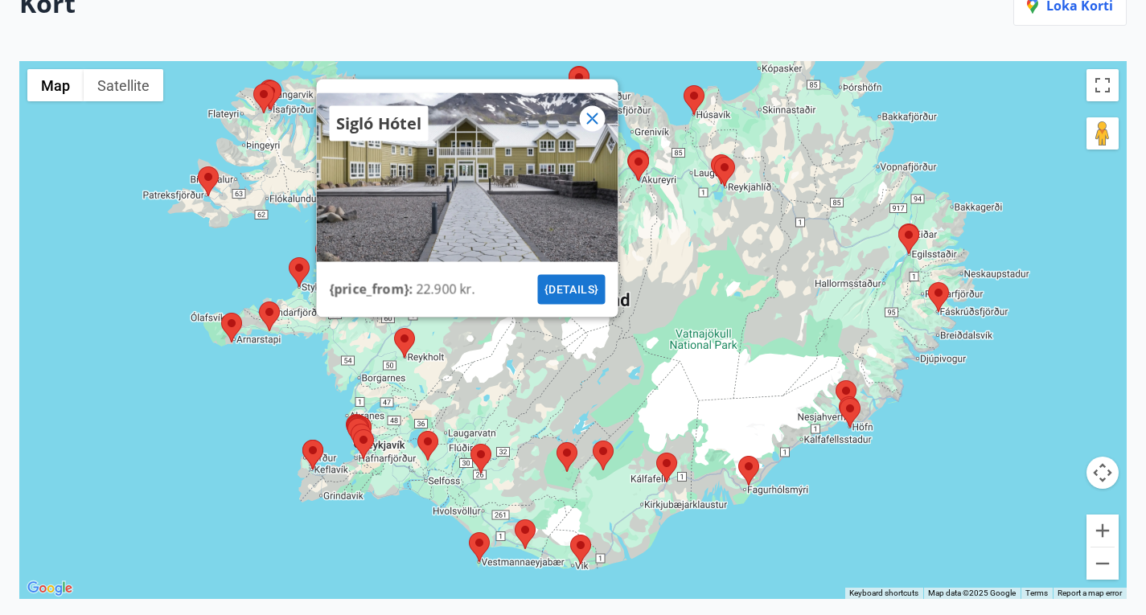
click at [592, 126] on icon at bounding box center [591, 118] width 19 height 19
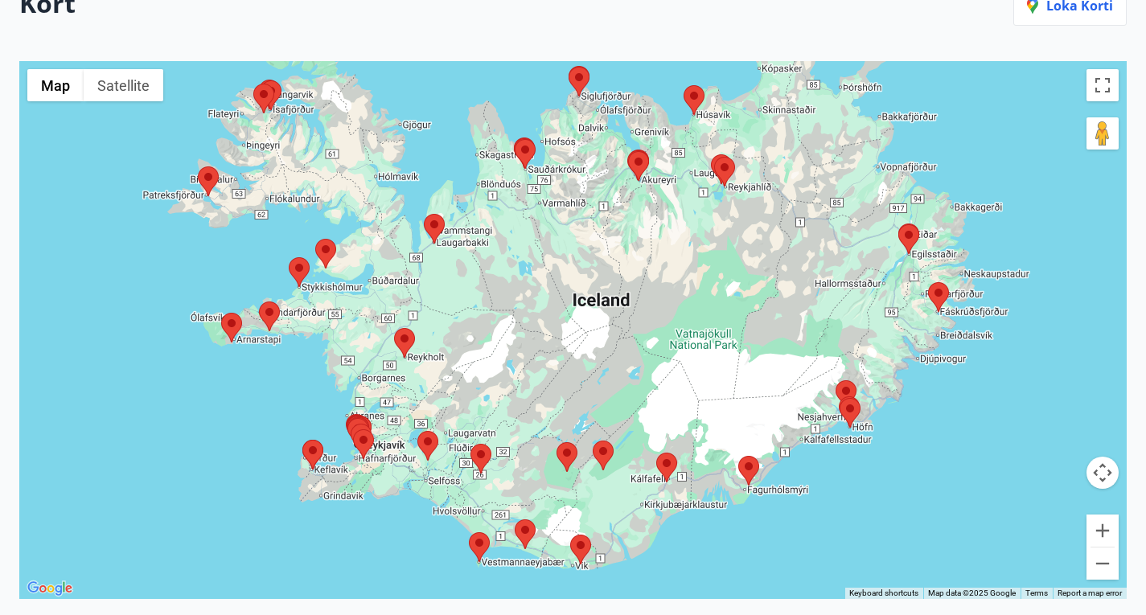
click at [253, 84] on area at bounding box center [253, 84] width 0 height 0
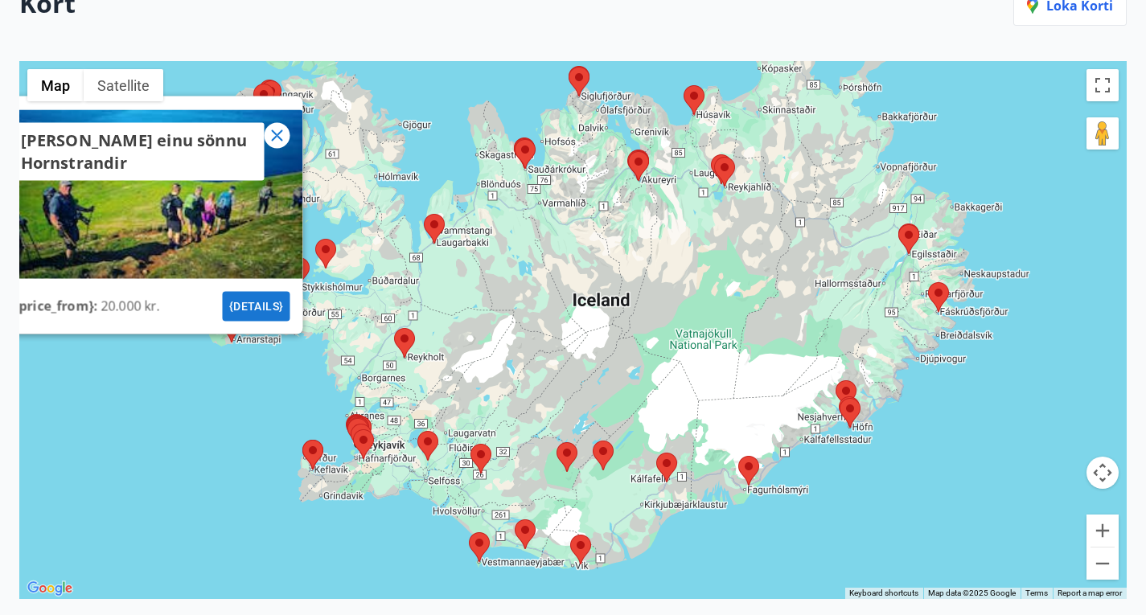
click at [232, 376] on div "Hinar einu sönnu Hornstrandir {price_from} : 20.000 kr. {details}" at bounding box center [572, 330] width 1107 height 538
click at [276, 145] on icon at bounding box center [276, 134] width 19 height 19
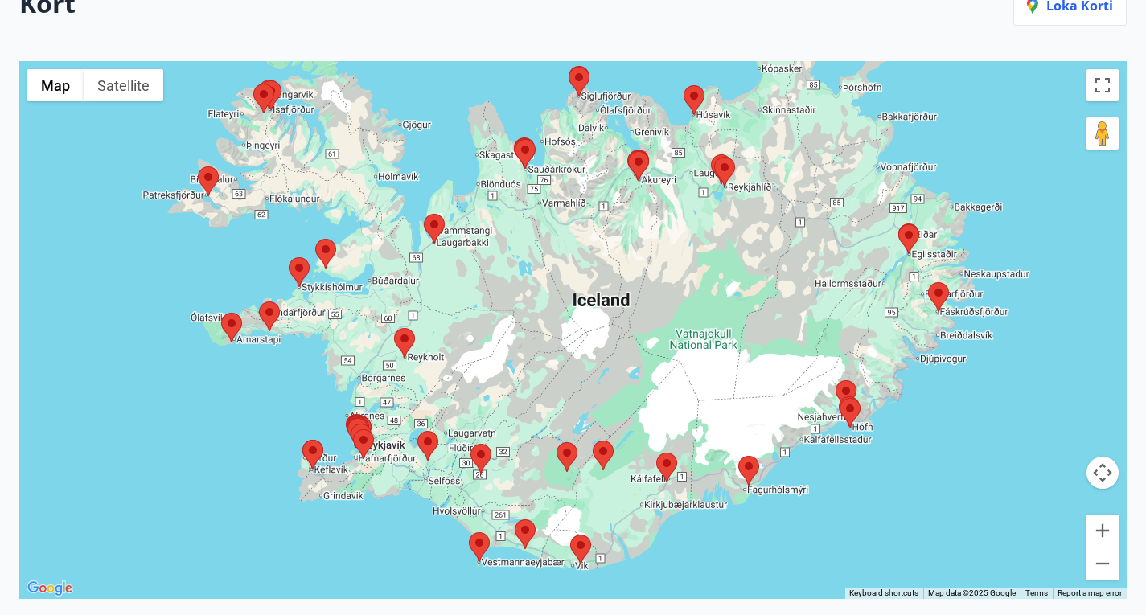
click at [198, 166] on area at bounding box center [198, 166] width 0 height 0
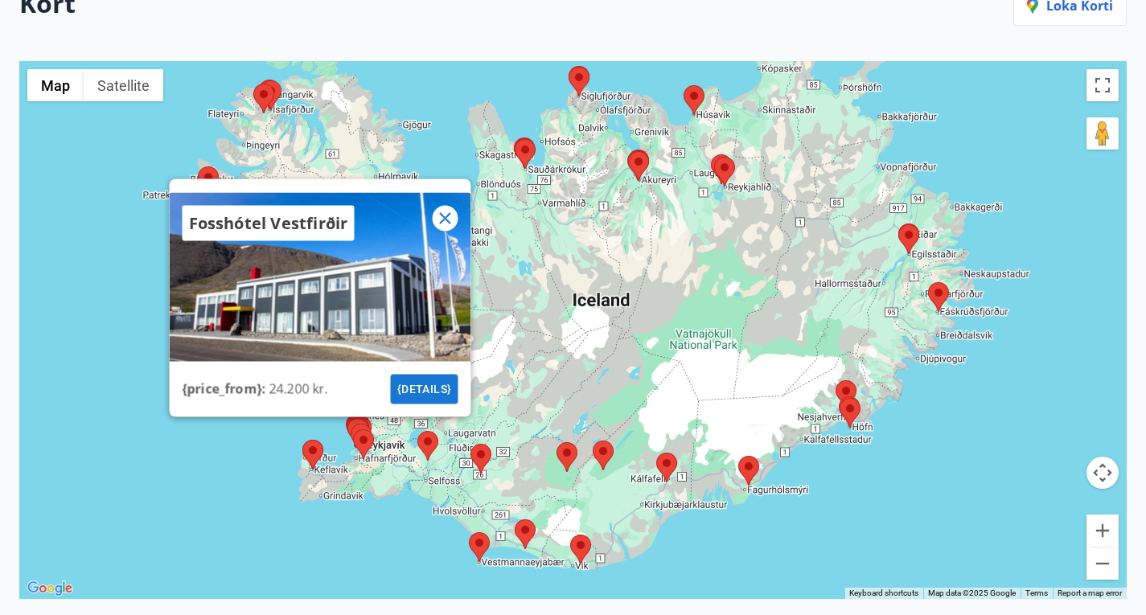
click at [449, 222] on icon at bounding box center [444, 217] width 19 height 19
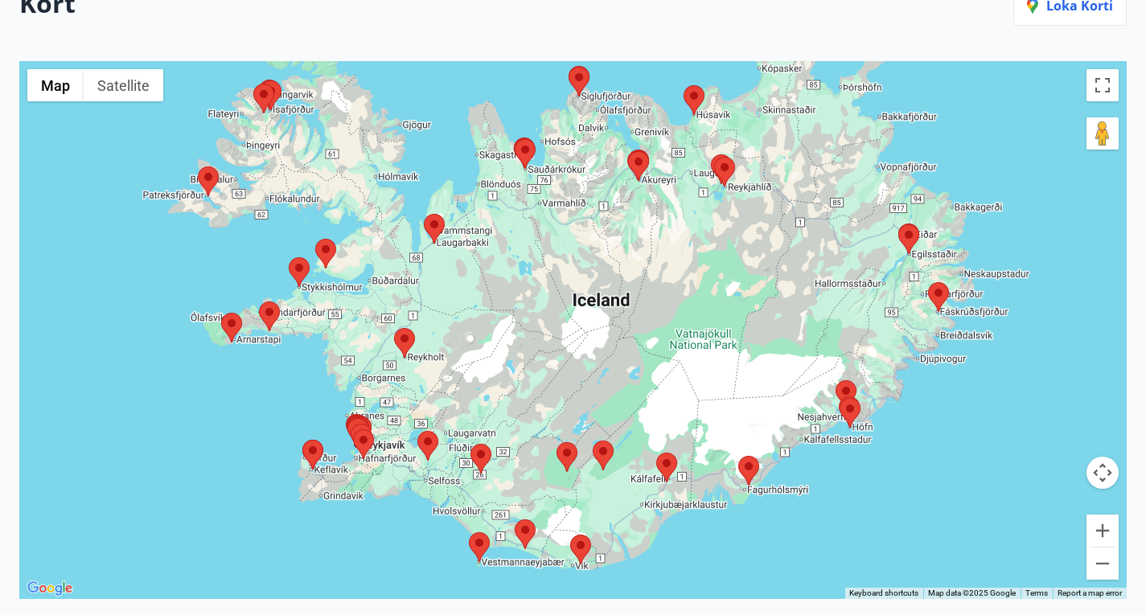
click at [315, 239] on area at bounding box center [315, 239] width 0 height 0
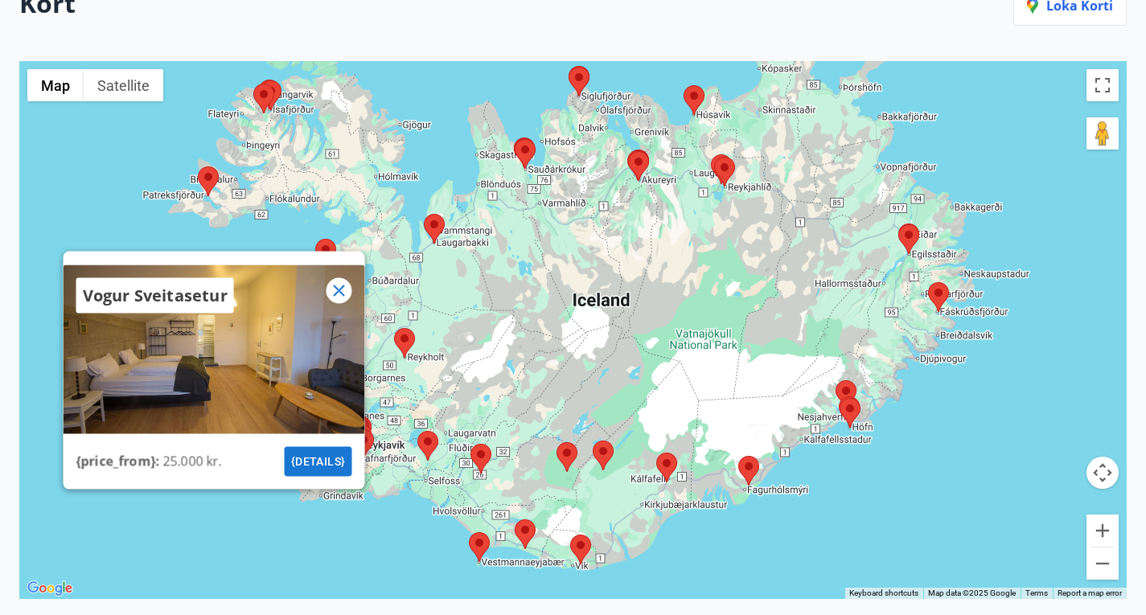
click at [339, 299] on icon at bounding box center [338, 290] width 19 height 19
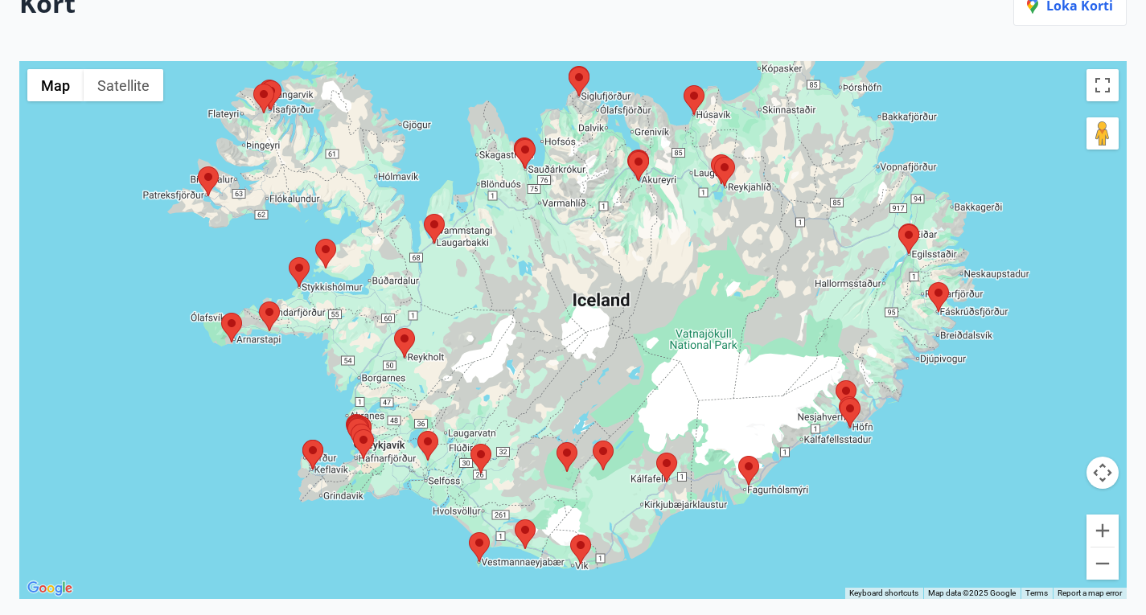
click at [259, 302] on area at bounding box center [259, 302] width 0 height 0
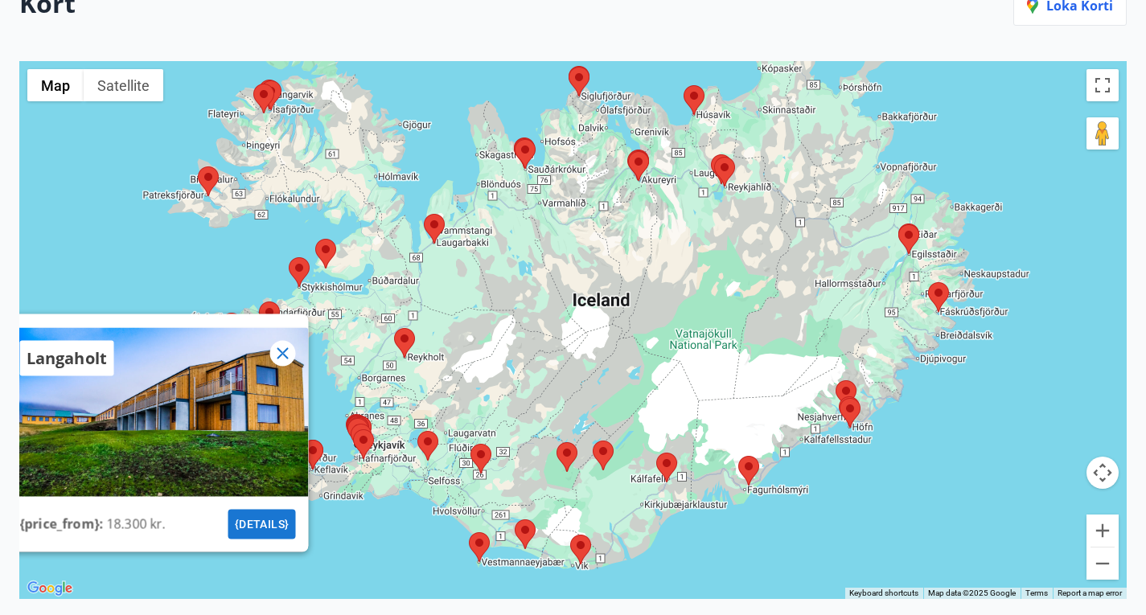
click at [280, 363] on icon at bounding box center [282, 352] width 19 height 19
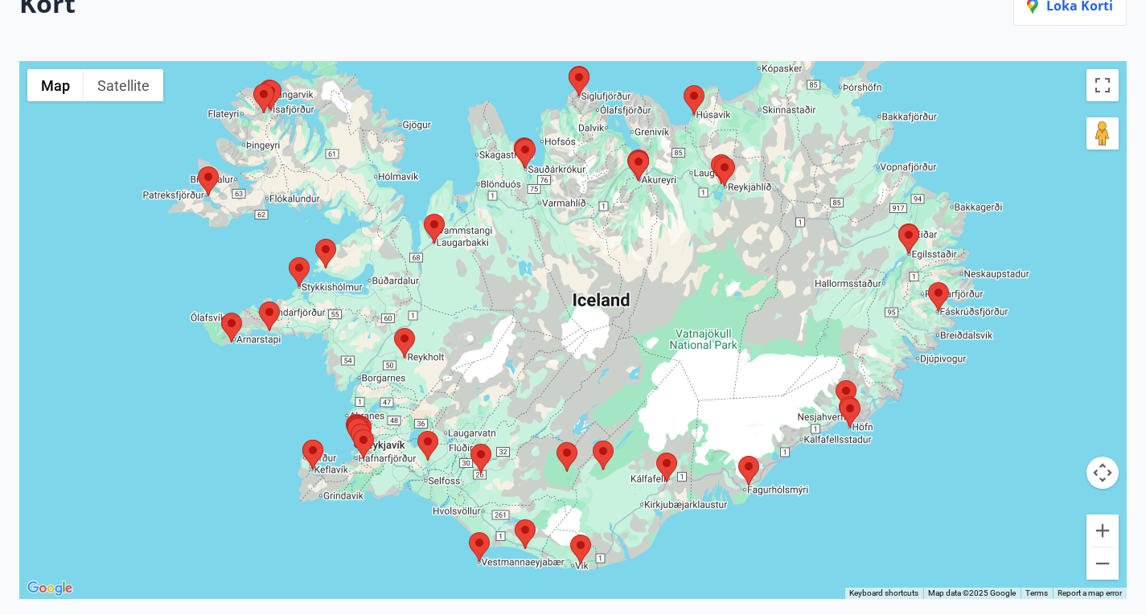
click at [221, 313] on area at bounding box center [221, 313] width 0 height 0
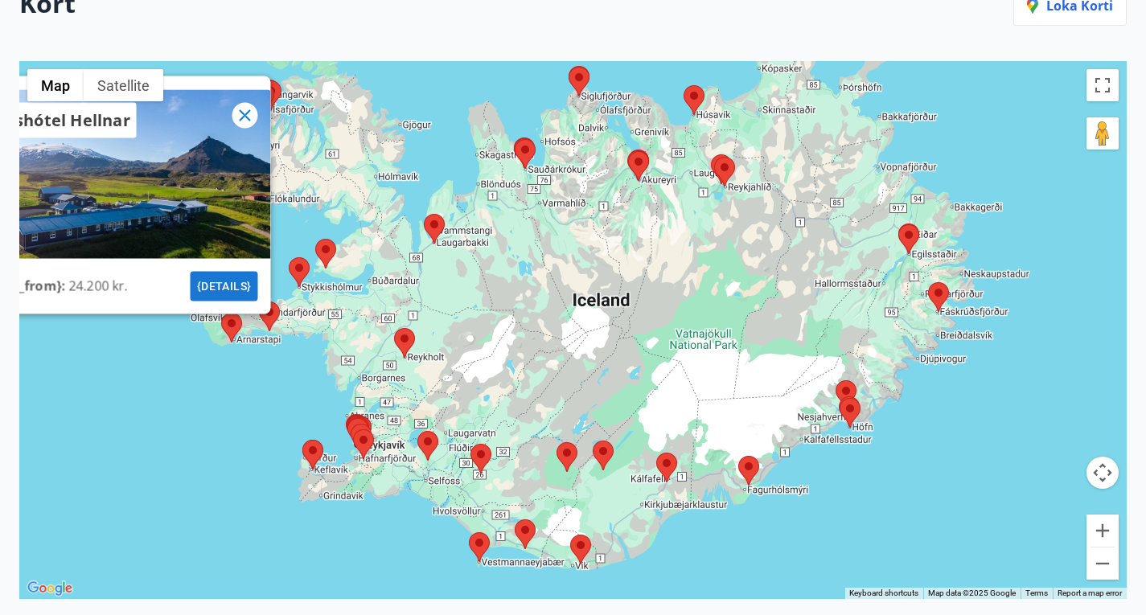
click at [241, 125] on icon at bounding box center [244, 114] width 19 height 19
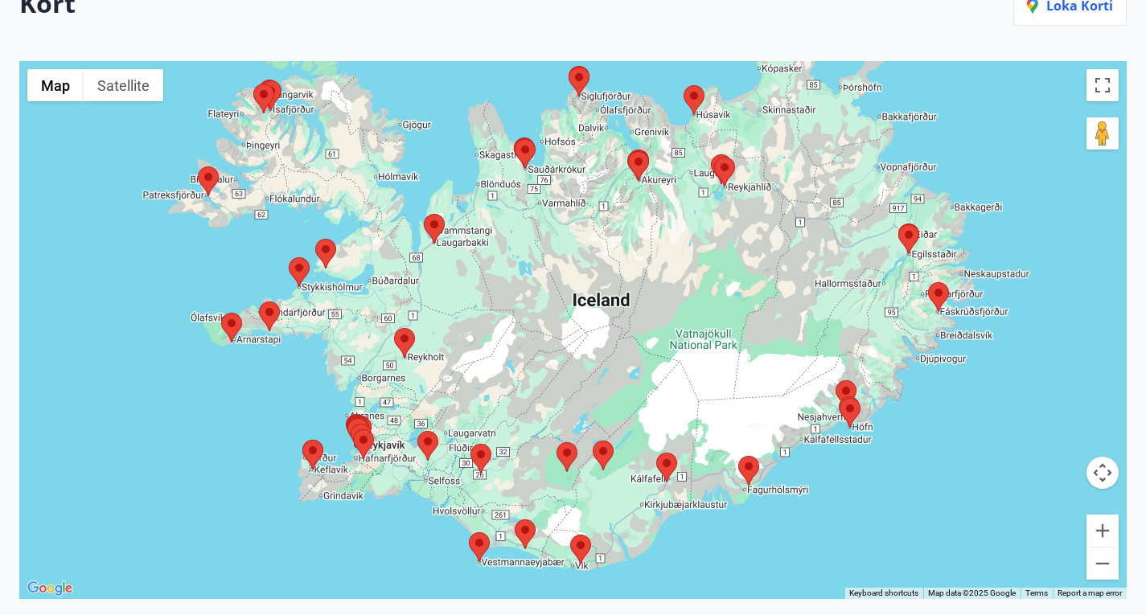
click at [470, 444] on area at bounding box center [470, 444] width 0 height 0
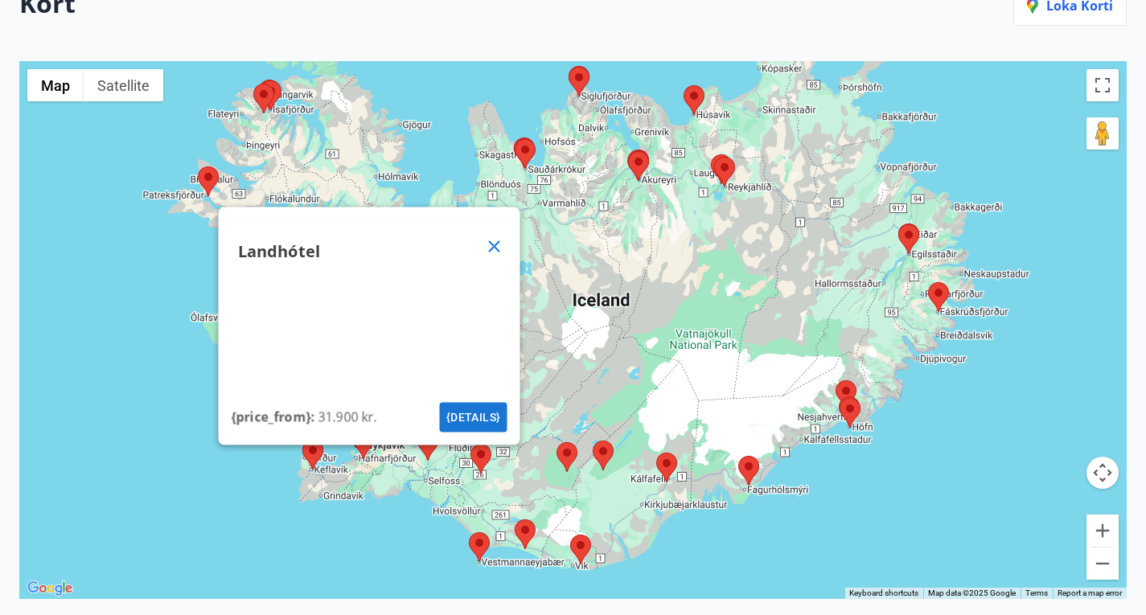
click at [499, 253] on icon at bounding box center [493, 245] width 19 height 19
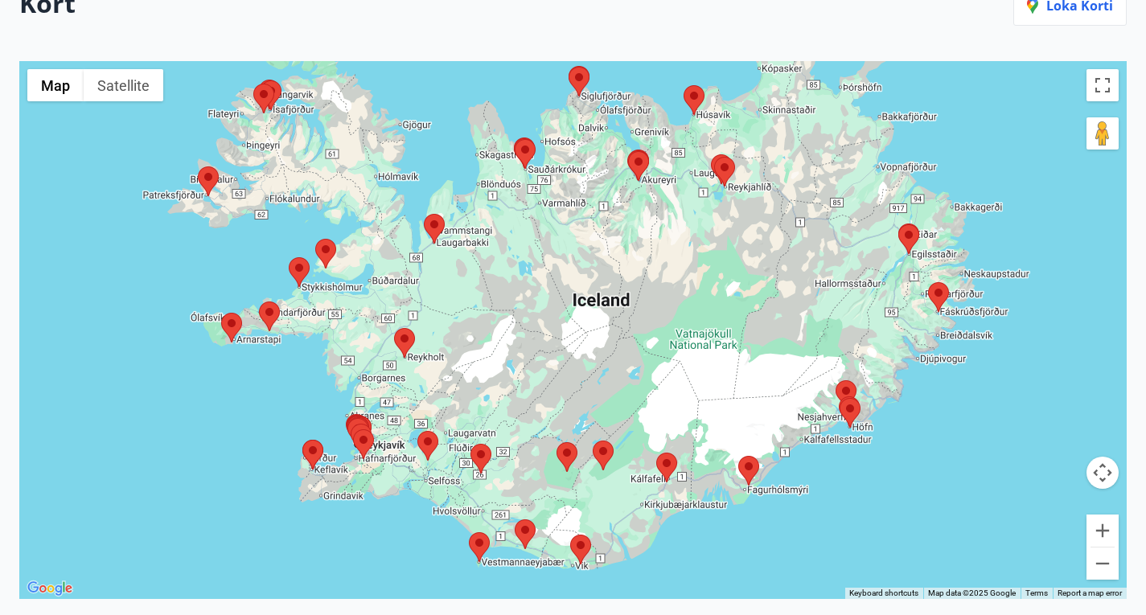
click at [556, 442] on area at bounding box center [556, 442] width 0 height 0
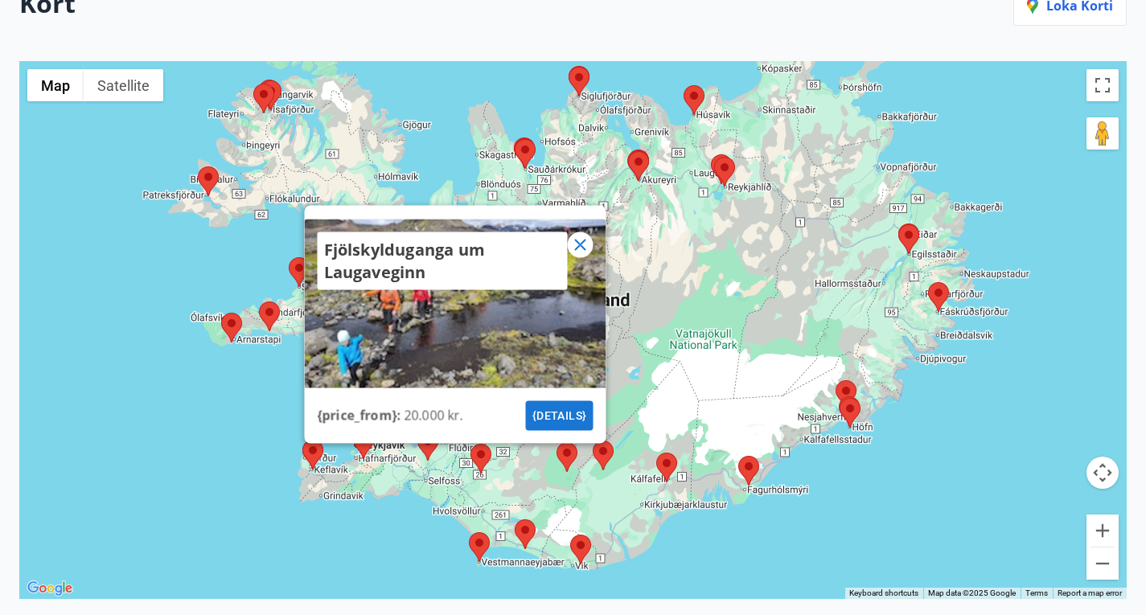
click at [575, 251] on icon at bounding box center [579, 244] width 19 height 19
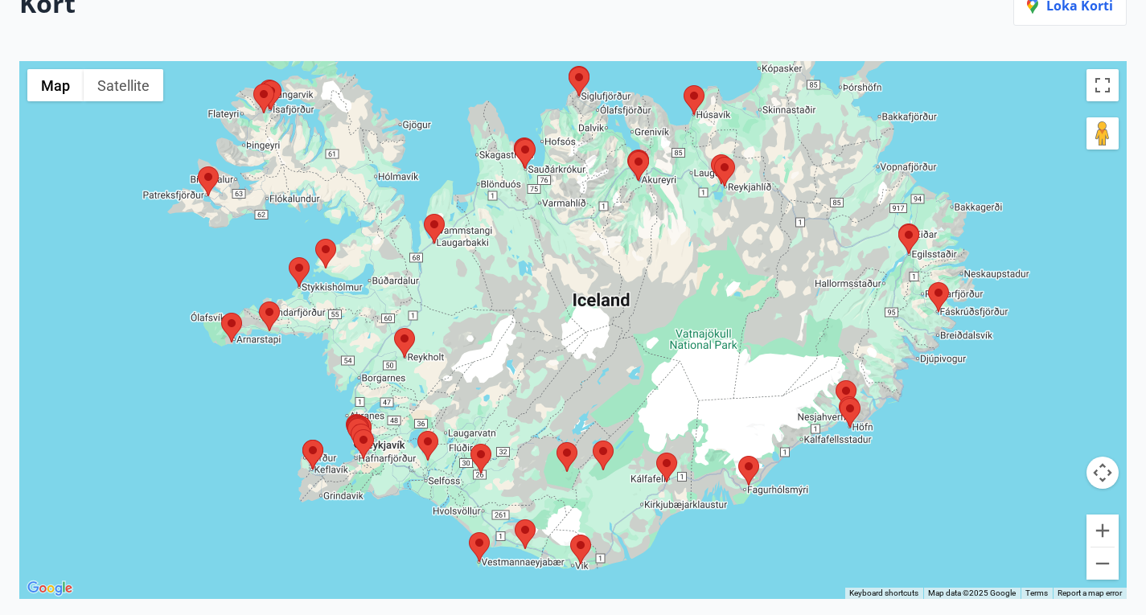
click at [593, 441] on area at bounding box center [593, 441] width 0 height 0
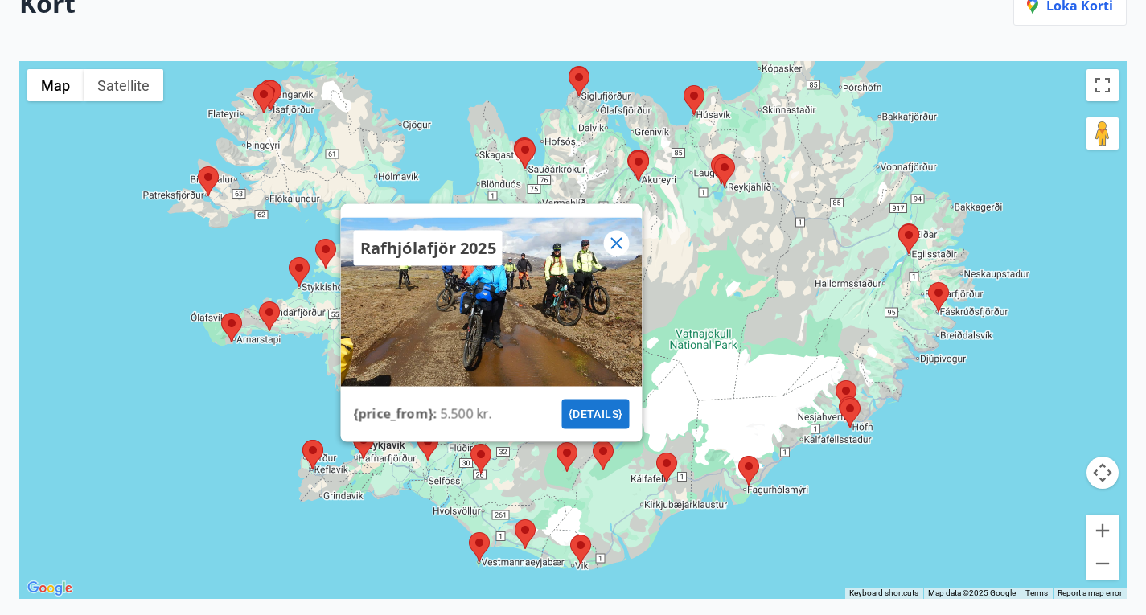
click at [614, 248] on icon at bounding box center [615, 242] width 19 height 19
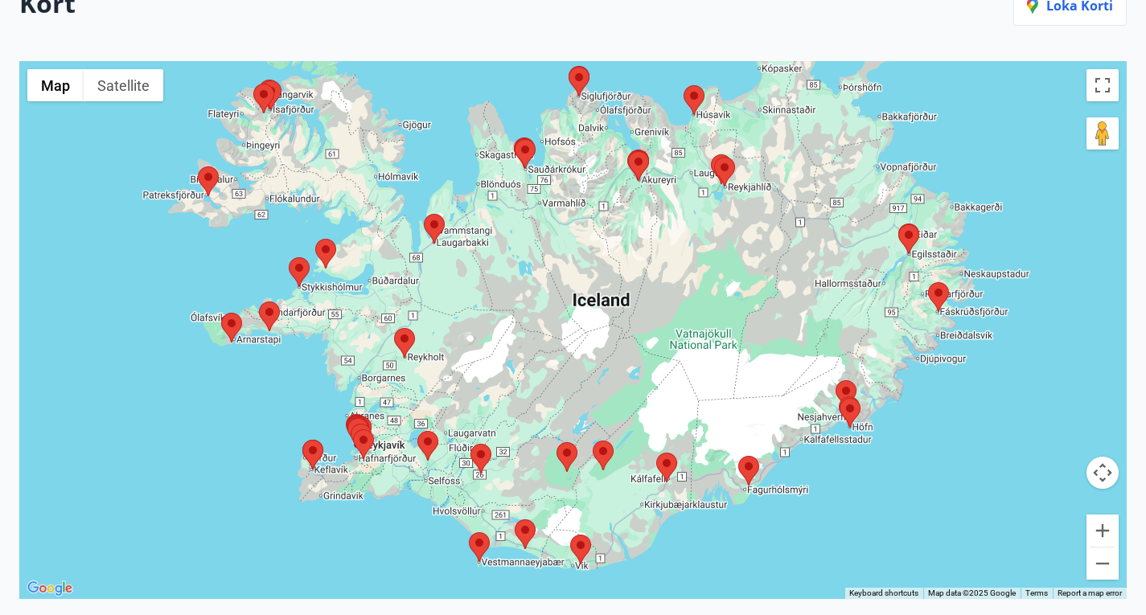
click at [656, 453] on area at bounding box center [656, 453] width 0 height 0
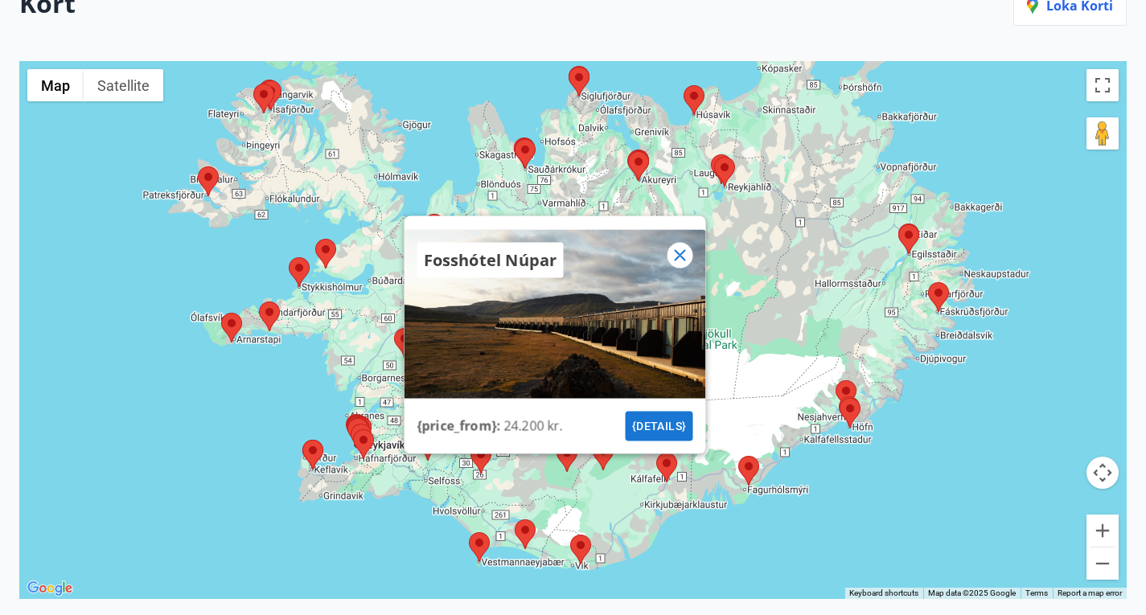
click at [680, 260] on icon at bounding box center [679, 254] width 19 height 19
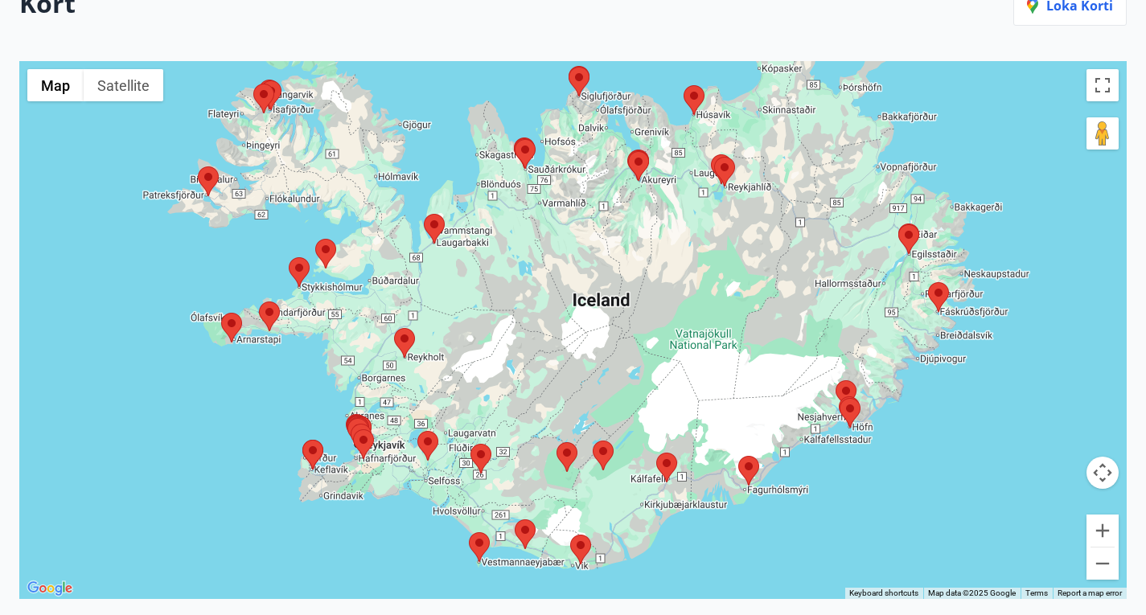
click at [738, 456] on area at bounding box center [738, 456] width 0 height 0
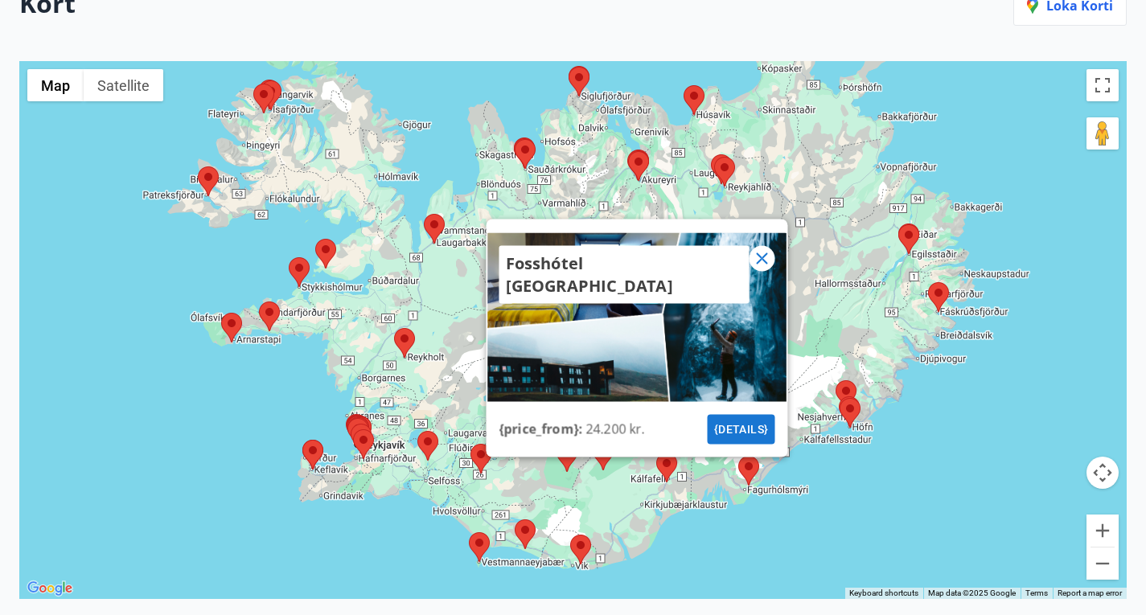
click at [763, 268] on icon at bounding box center [761, 257] width 19 height 19
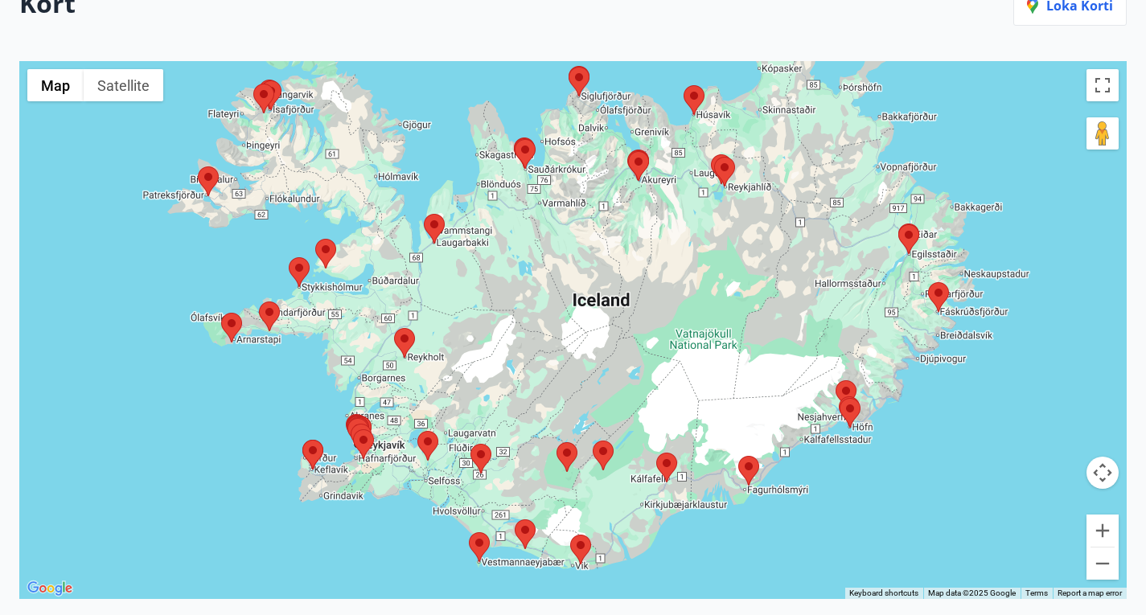
click at [840, 398] on area at bounding box center [840, 398] width 0 height 0
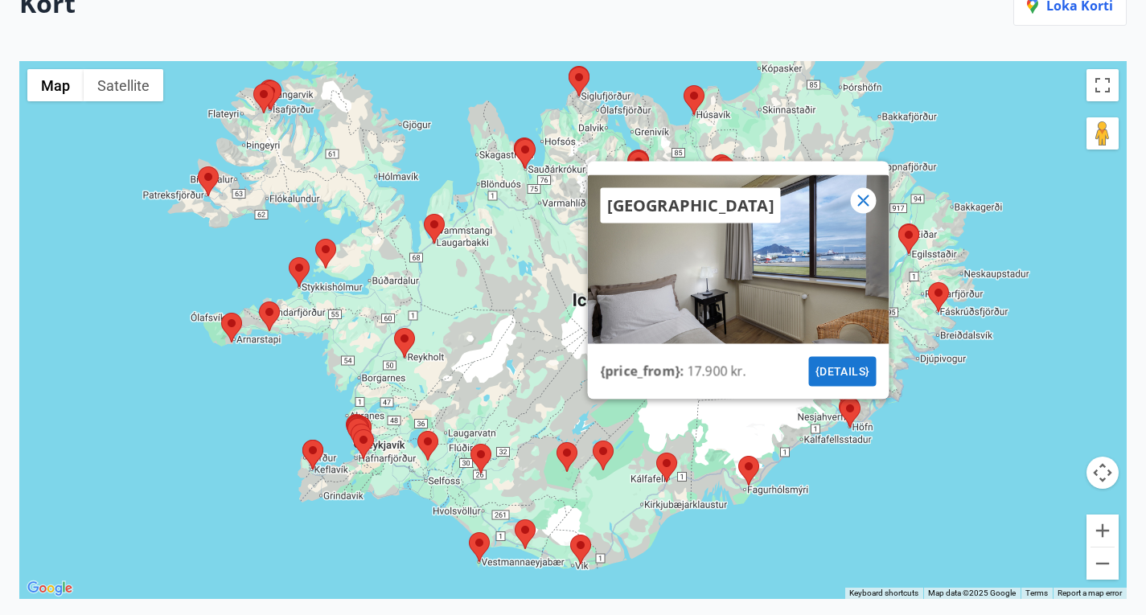
click at [858, 210] on icon at bounding box center [862, 200] width 19 height 19
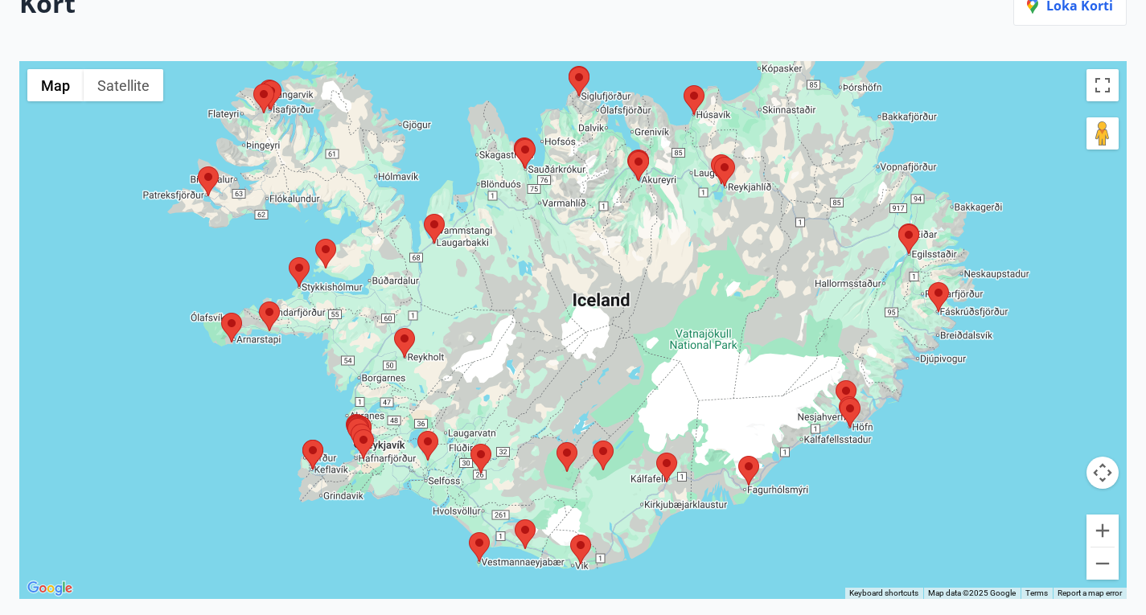
click at [835, 380] on area at bounding box center [835, 380] width 0 height 0
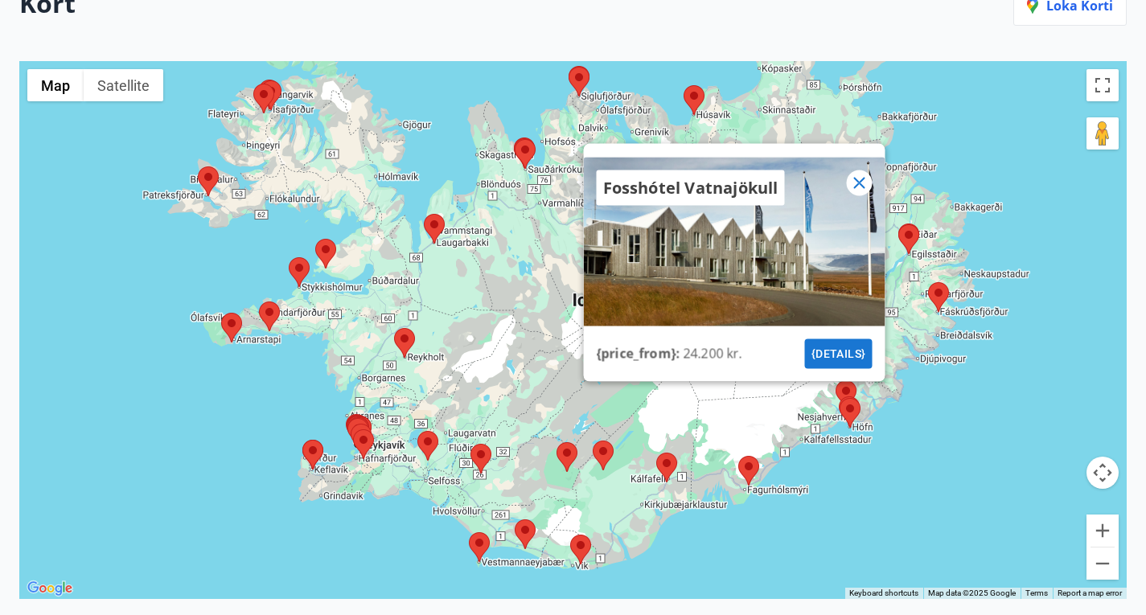
click at [860, 192] on icon at bounding box center [858, 182] width 19 height 19
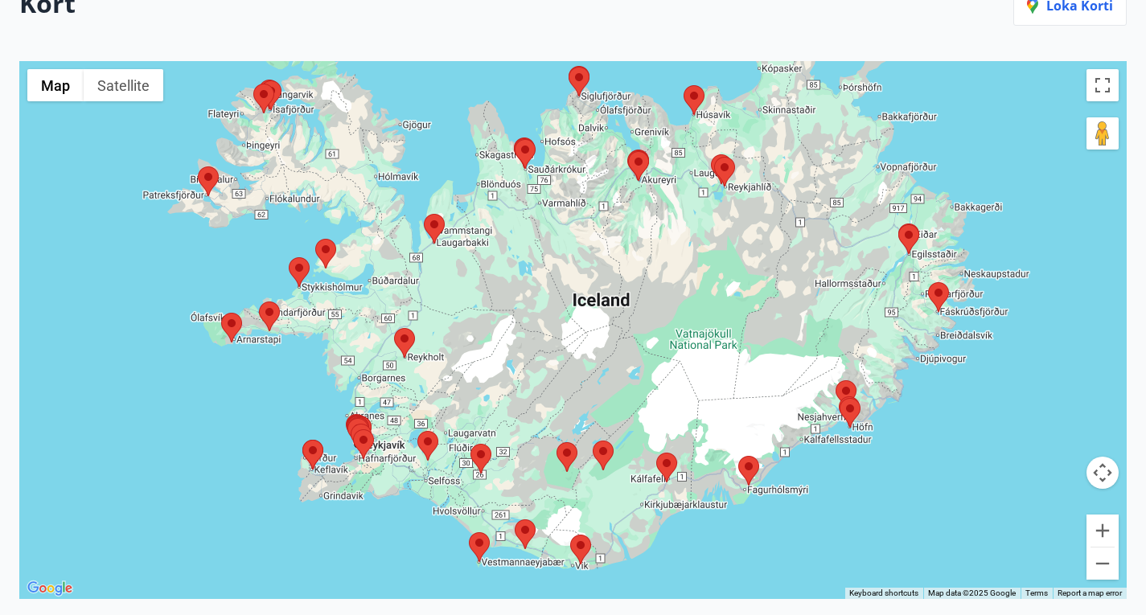
click at [928, 282] on area at bounding box center [928, 282] width 0 height 0
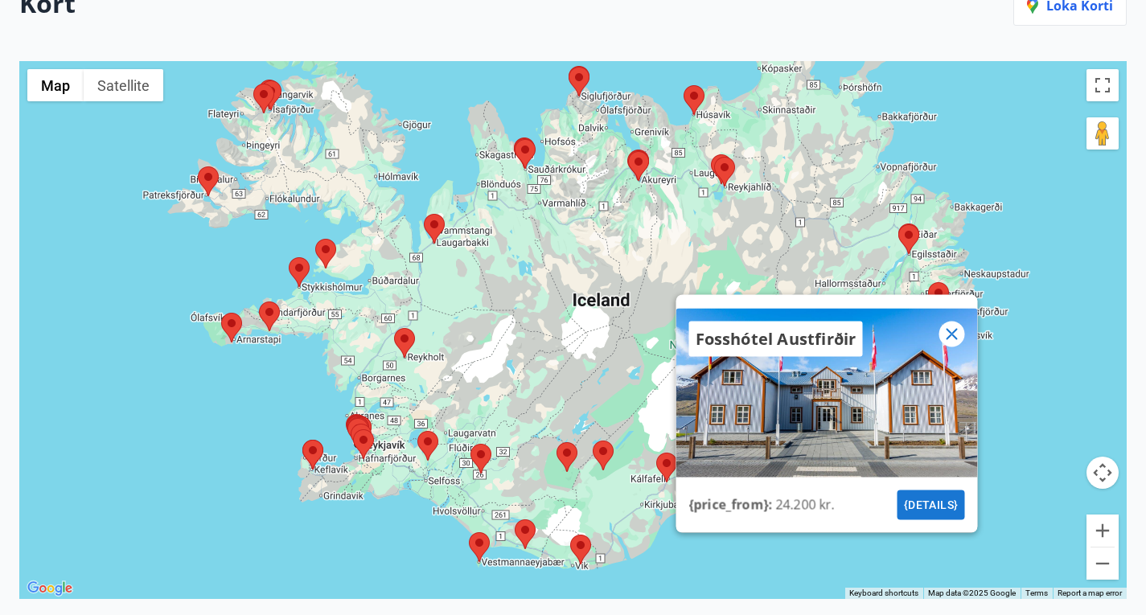
click at [957, 343] on icon at bounding box center [951, 333] width 19 height 19
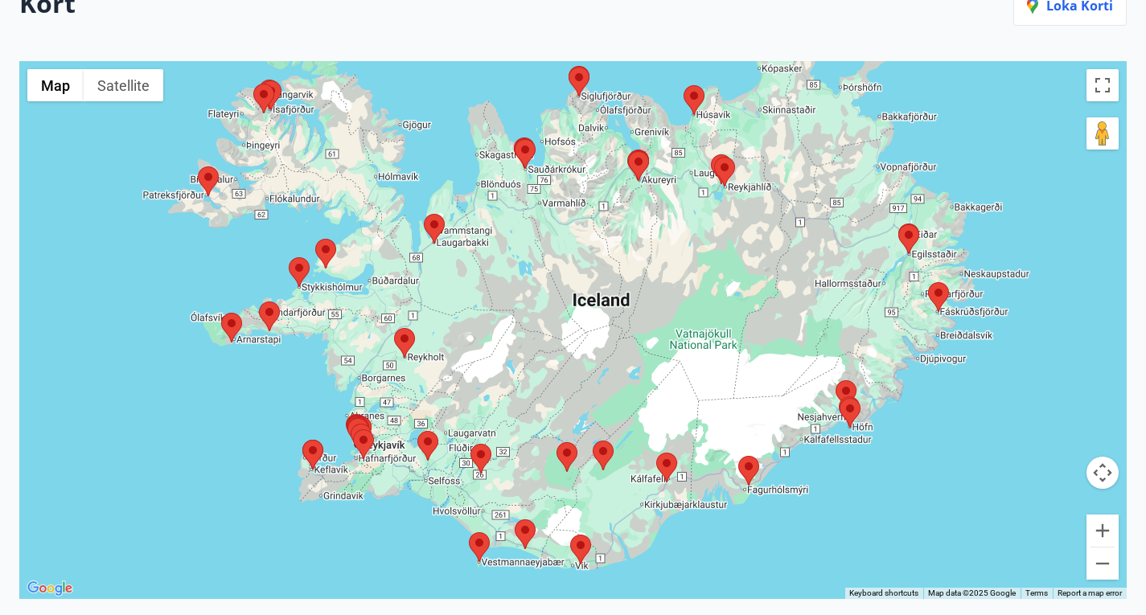
click at [898, 224] on area at bounding box center [898, 224] width 0 height 0
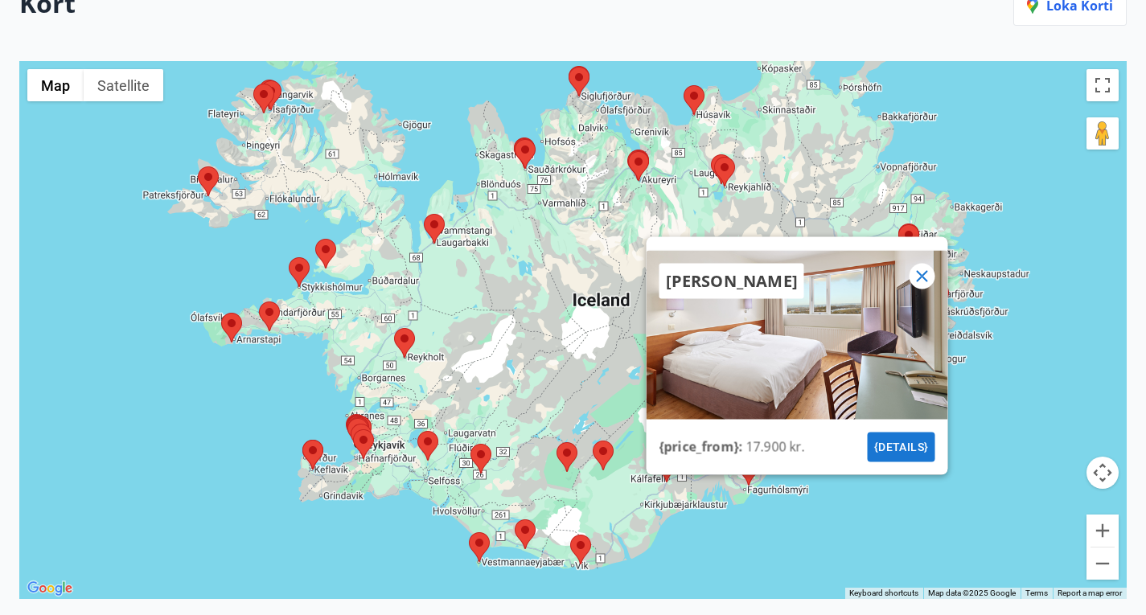
click at [924, 281] on icon at bounding box center [921, 275] width 11 height 11
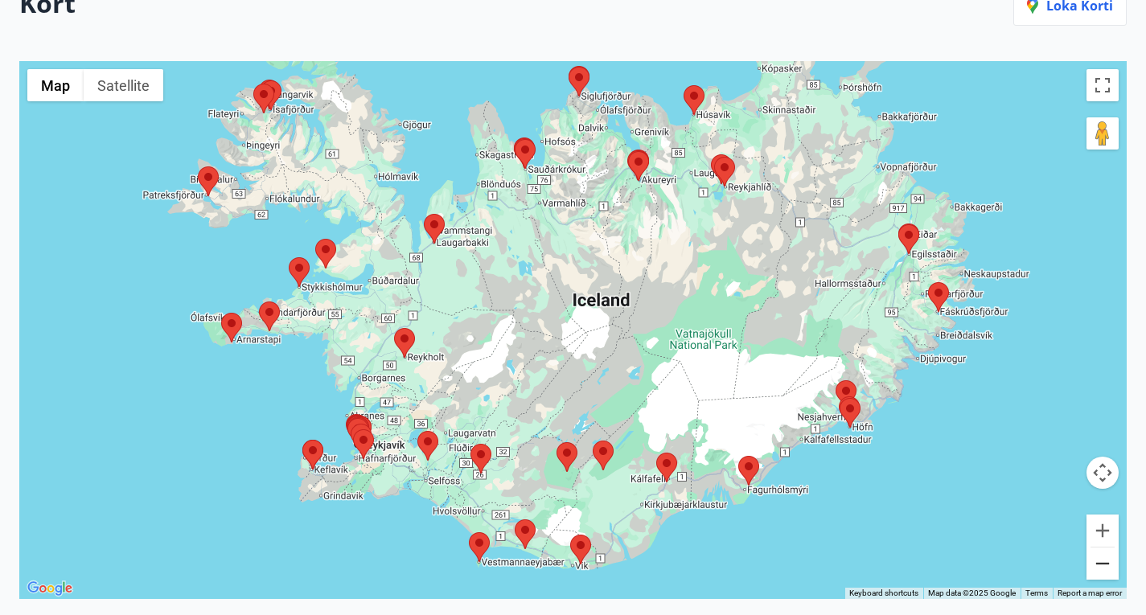
click at [1098, 570] on button "Zoom out" at bounding box center [1102, 564] width 32 height 32
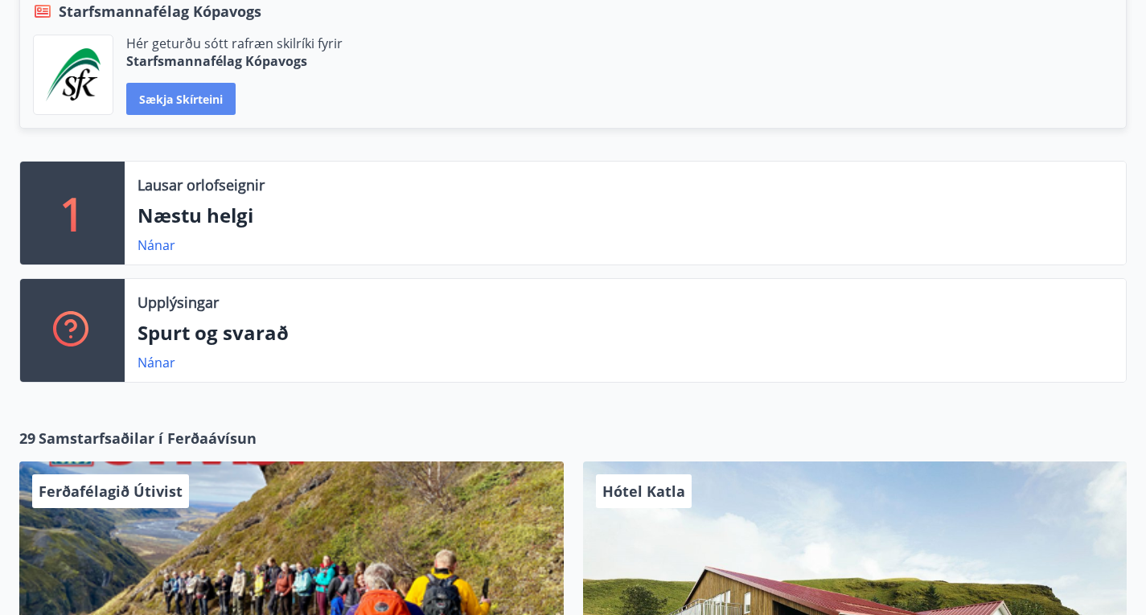
scroll to position [392, 0]
click at [236, 114] on button "Sækja skírteini" at bounding box center [180, 98] width 109 height 32
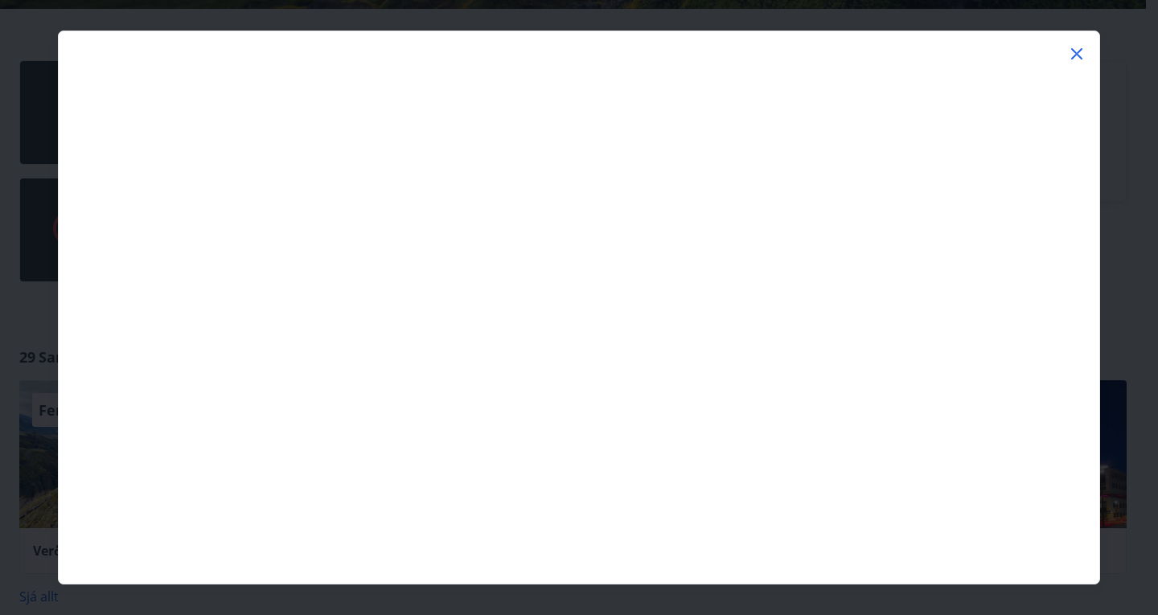
click at [1075, 51] on icon at bounding box center [1076, 53] width 19 height 19
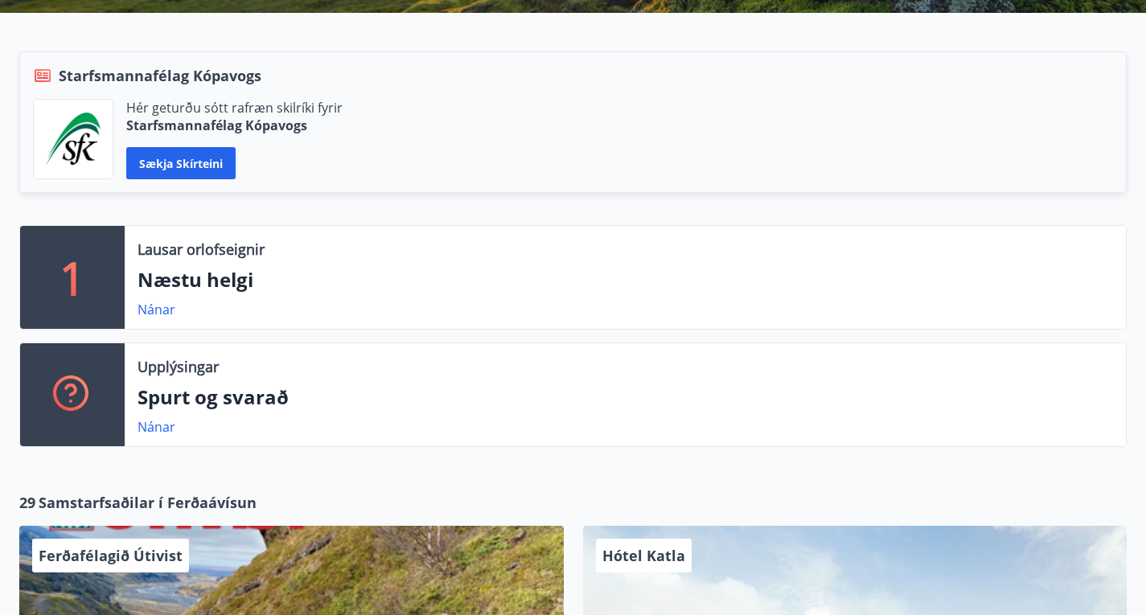
scroll to position [328, 0]
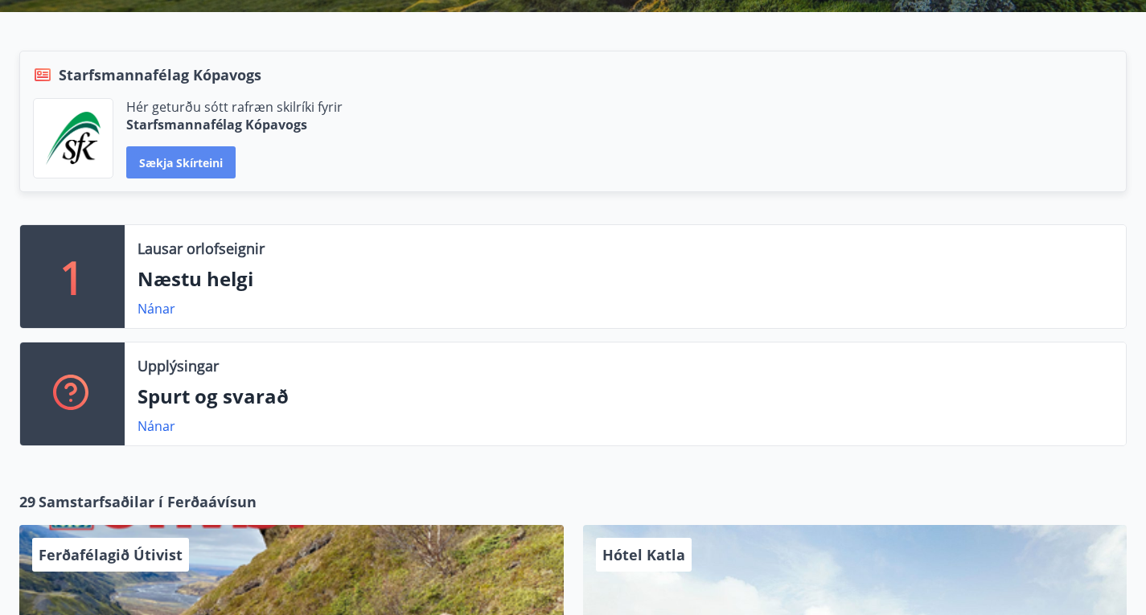
click at [236, 179] on button "Sækja skírteini" at bounding box center [180, 162] width 109 height 32
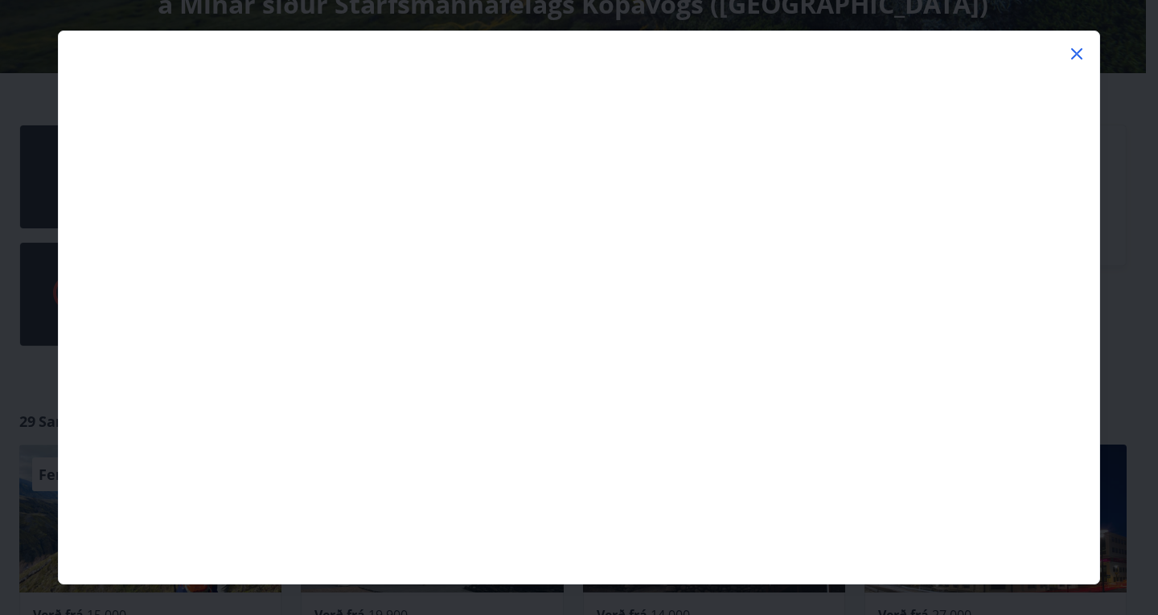
click at [1081, 54] on icon at bounding box center [1076, 53] width 19 height 19
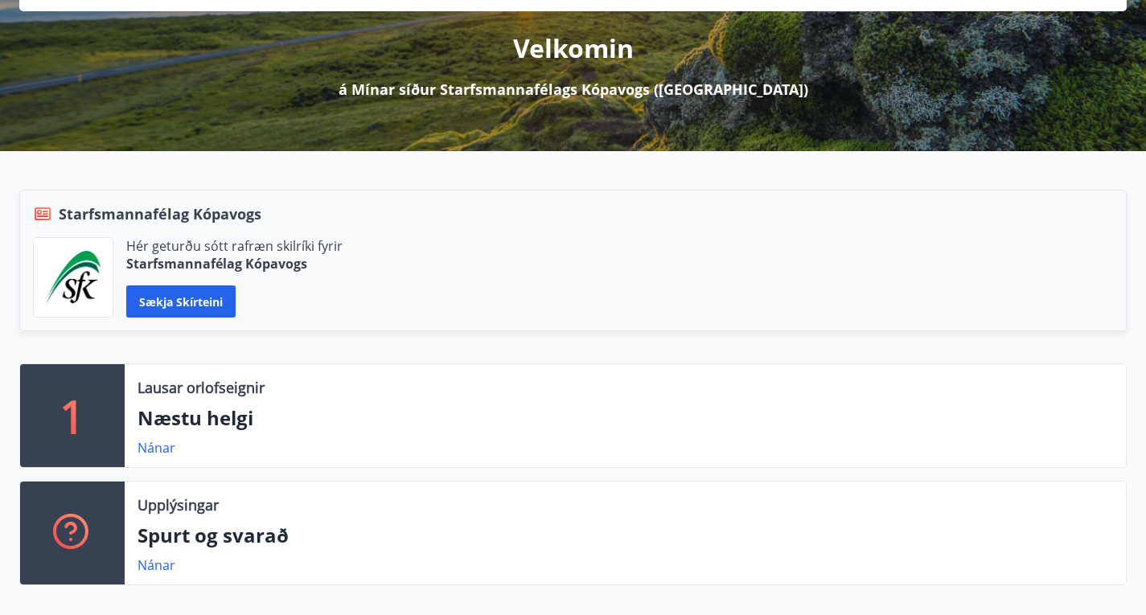
scroll to position [0, 0]
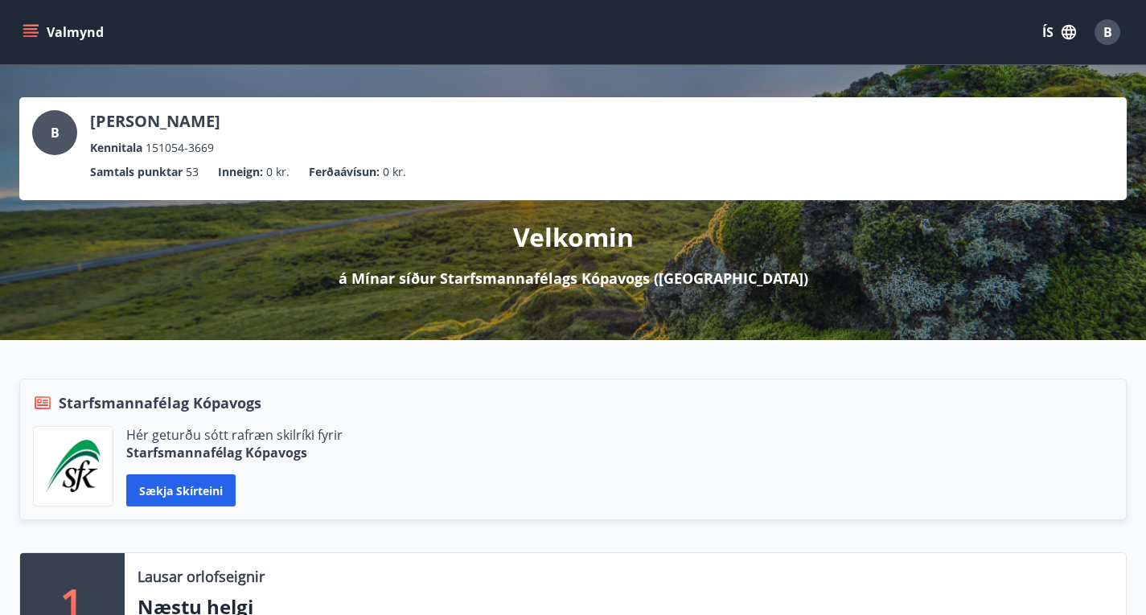
click at [51, 129] on span "B" at bounding box center [55, 133] width 9 height 18
drag, startPoint x: 134, startPoint y: 120, endPoint x: 14, endPoint y: 35, distance: 147.2
click at [27, 35] on icon "menu" at bounding box center [31, 32] width 16 height 16
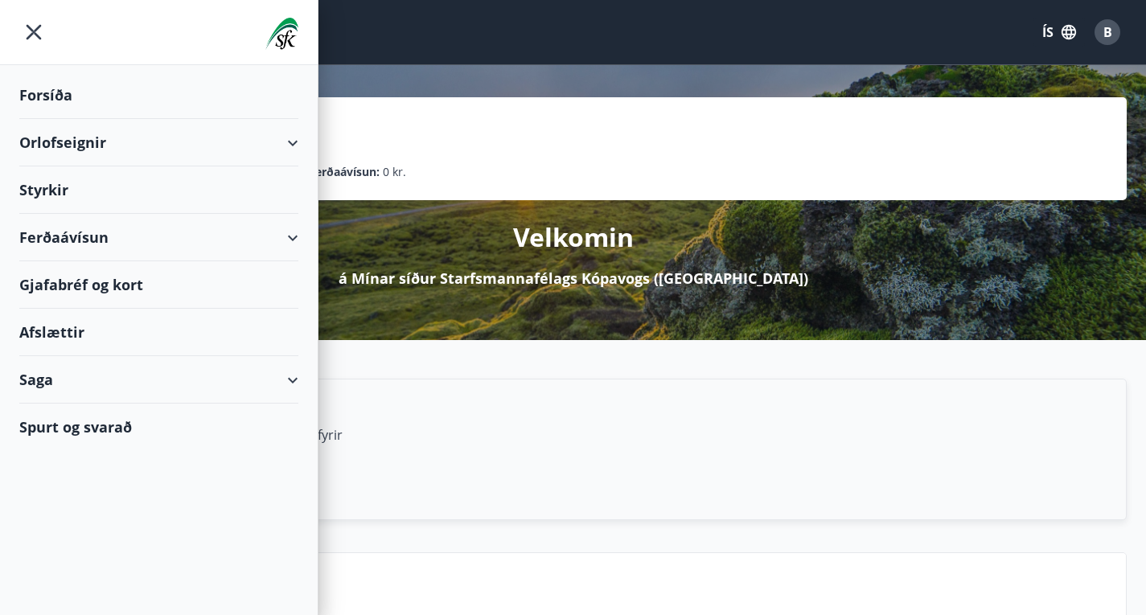
click at [281, 228] on div "Ferðaávísun" at bounding box center [158, 237] width 279 height 47
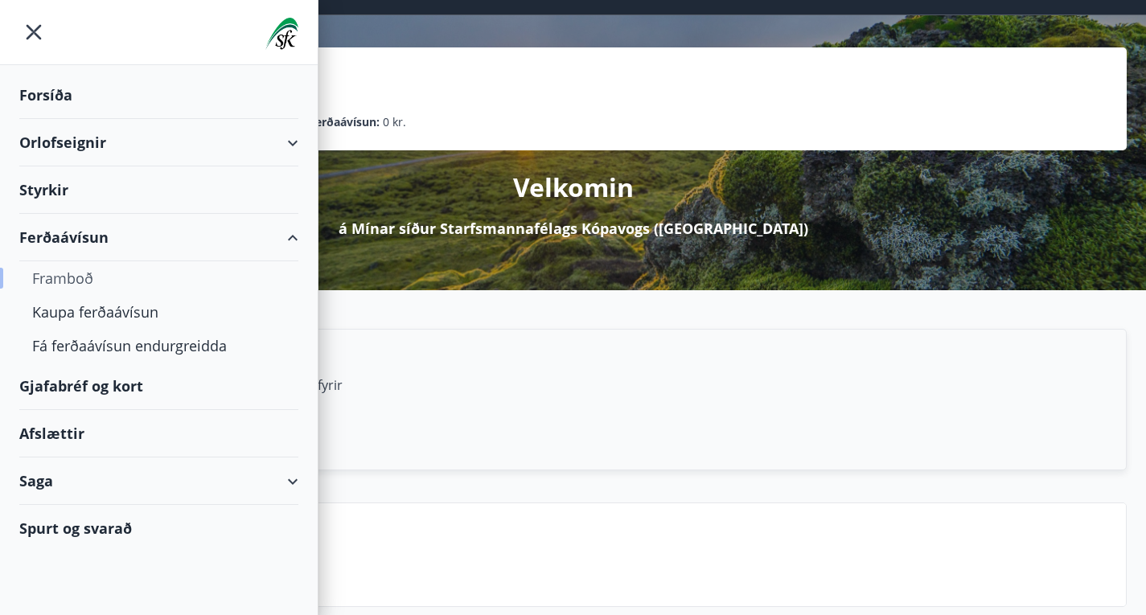
scroll to position [51, 0]
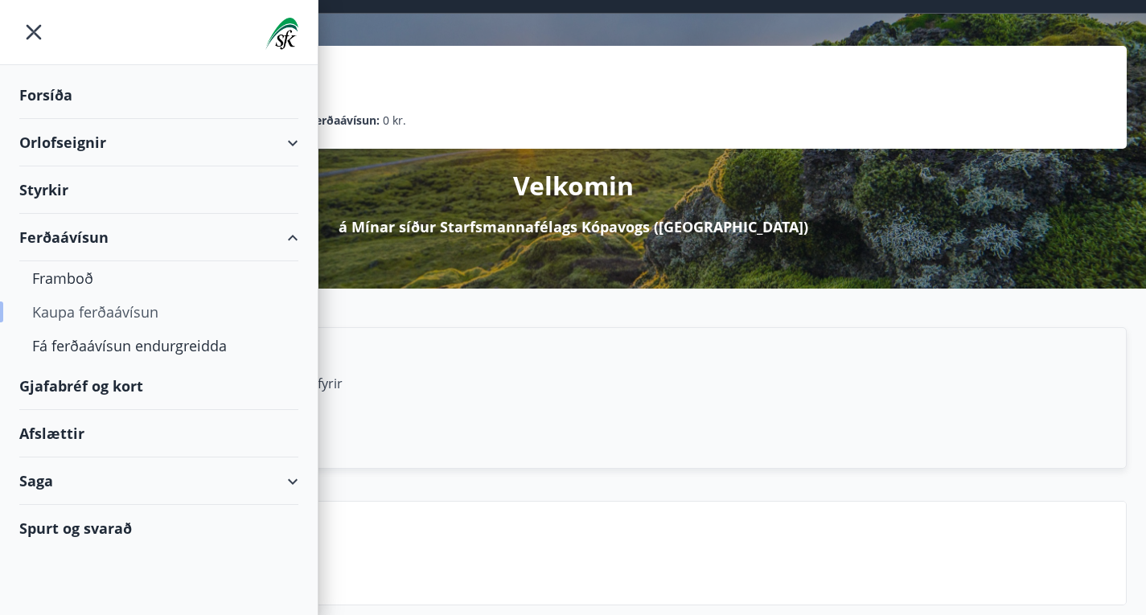
click at [129, 304] on div "Kaupa ferðaávísun" at bounding box center [158, 312] width 253 height 34
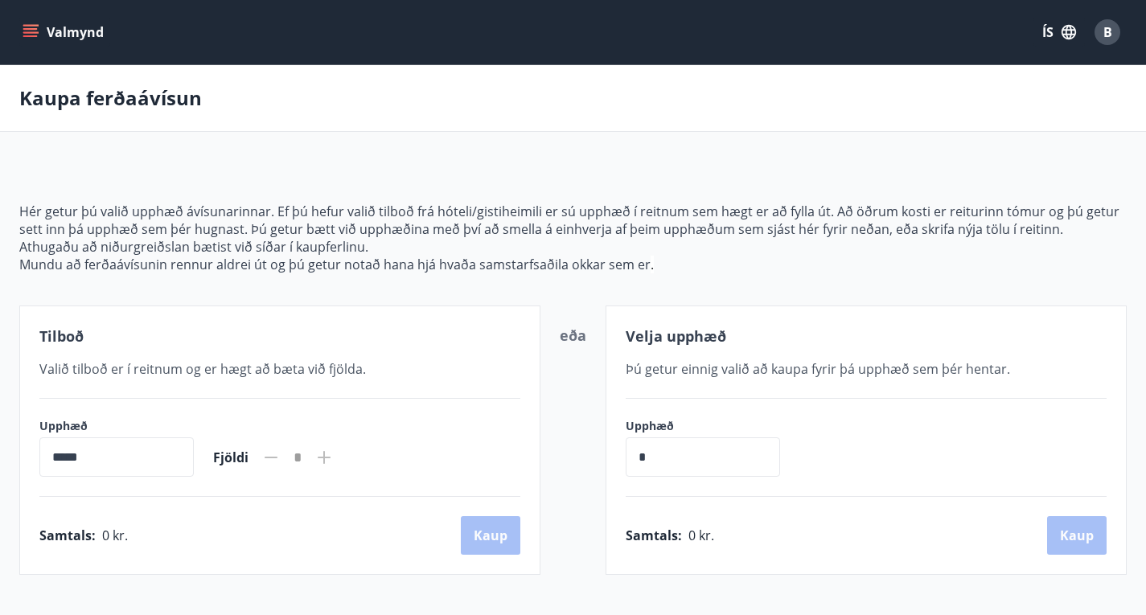
click at [25, 28] on icon "menu" at bounding box center [30, 29] width 14 height 2
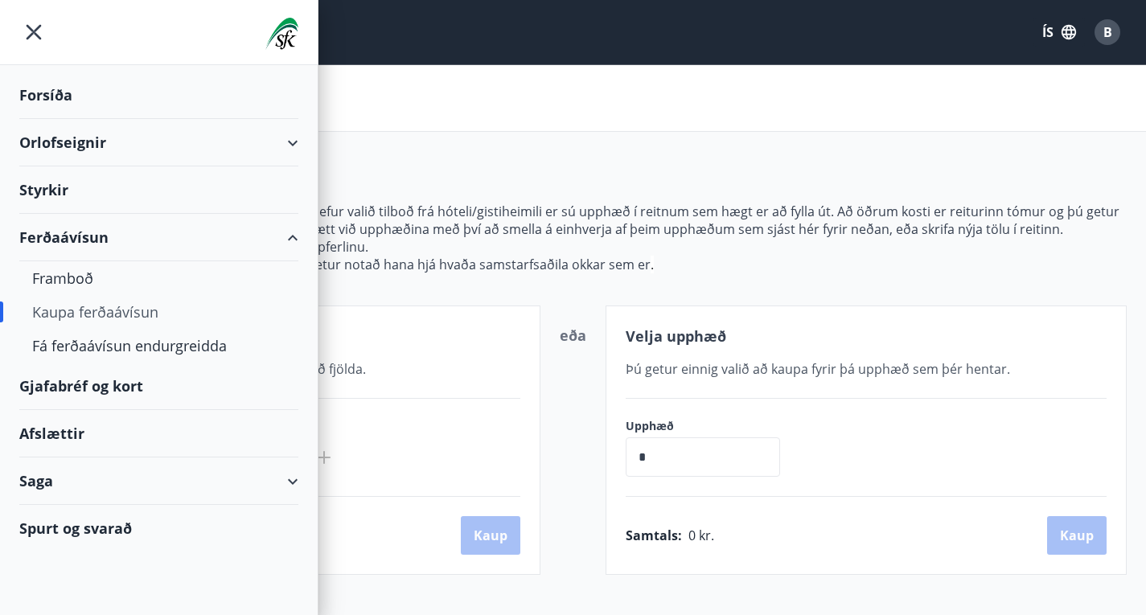
click at [72, 518] on div "Spurt og svarað" at bounding box center [158, 528] width 279 height 47
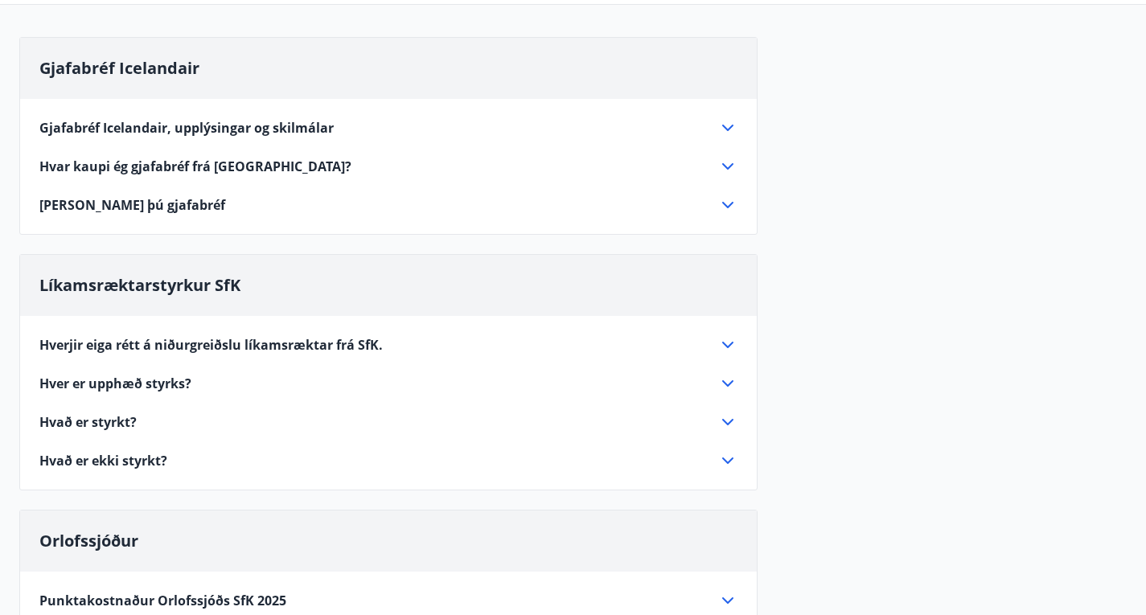
scroll to position [133, 0]
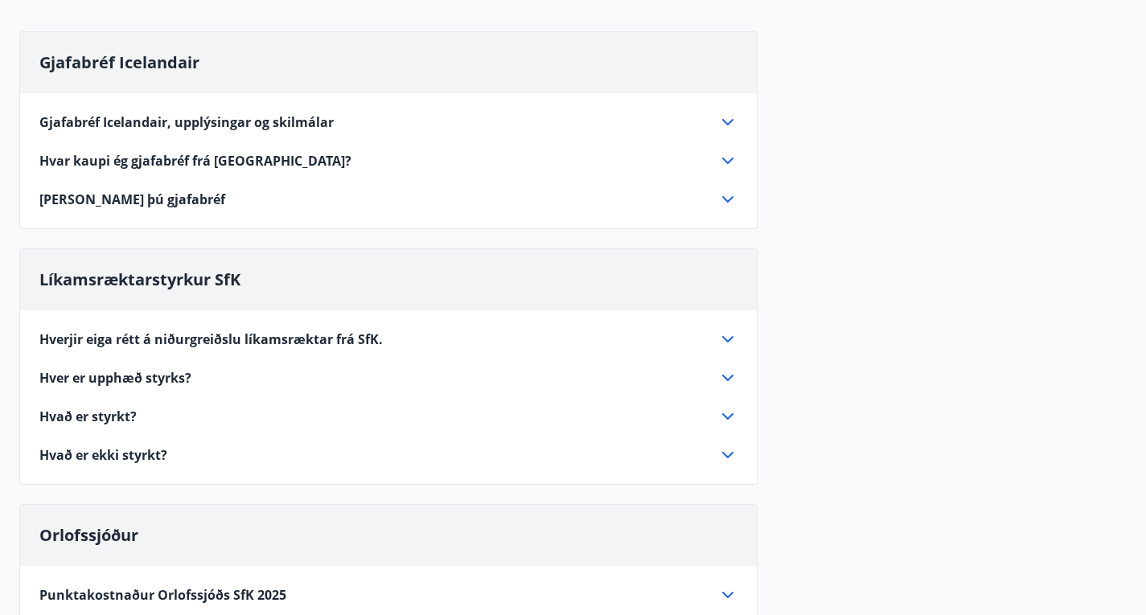
click at [729, 125] on icon at bounding box center [727, 122] width 11 height 6
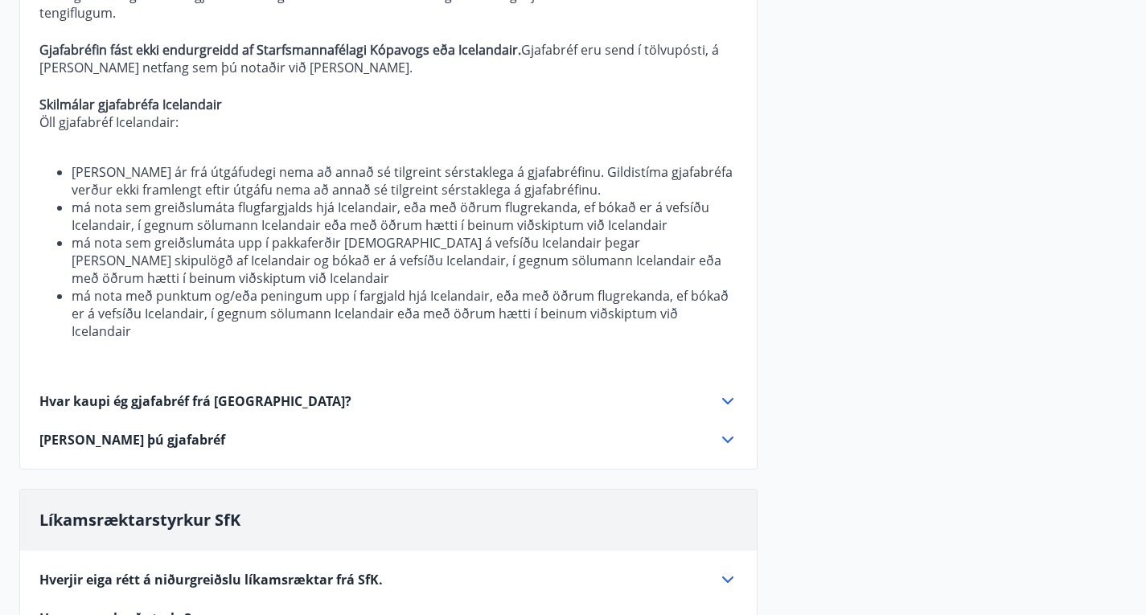
scroll to position [395, 0]
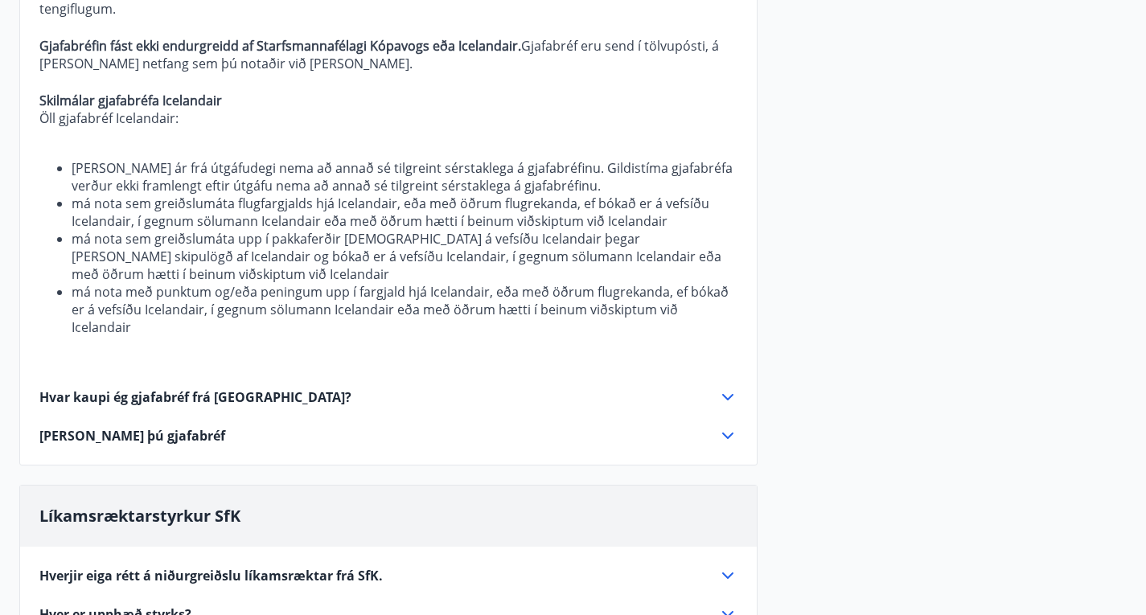
click at [727, 388] on icon at bounding box center [727, 397] width 19 height 19
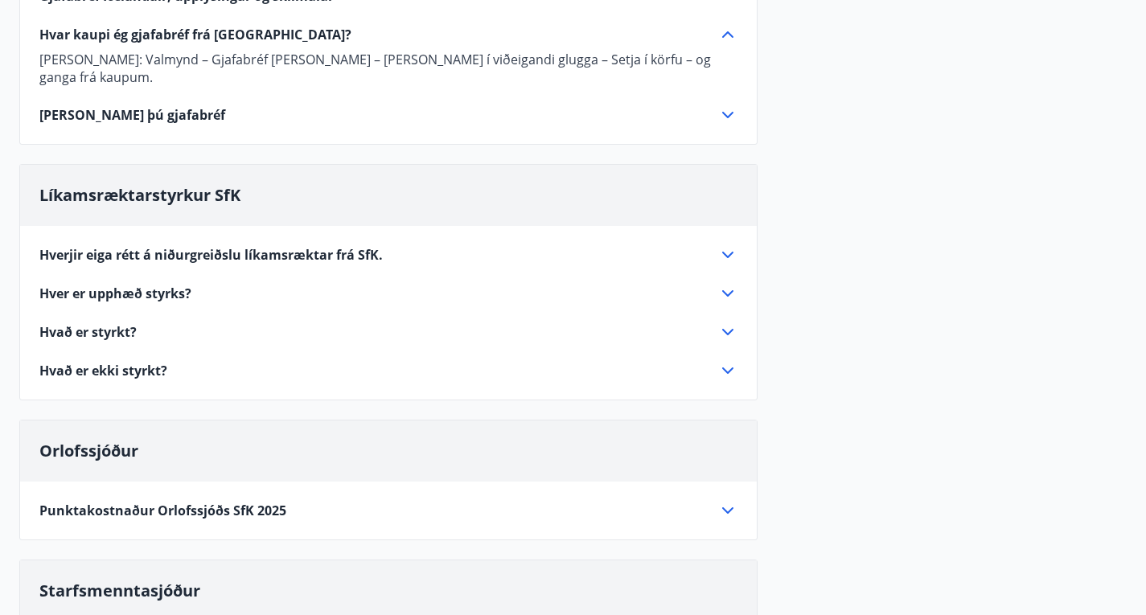
scroll to position [260, 0]
click at [723, 120] on icon at bounding box center [727, 114] width 19 height 19
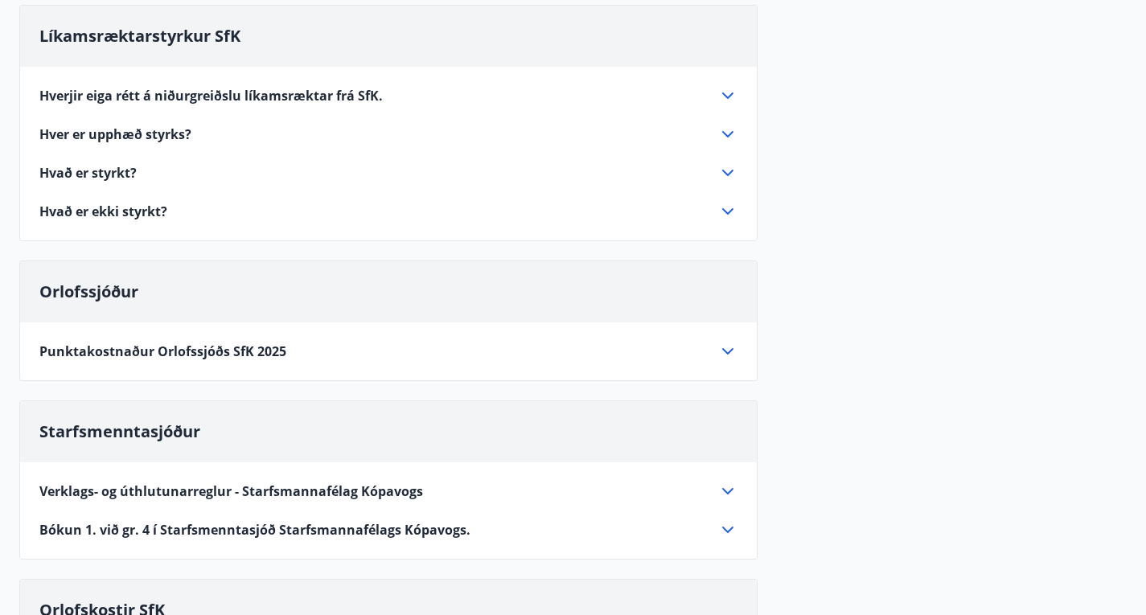
scroll to position [543, 0]
click at [720, 98] on icon at bounding box center [727, 94] width 19 height 19
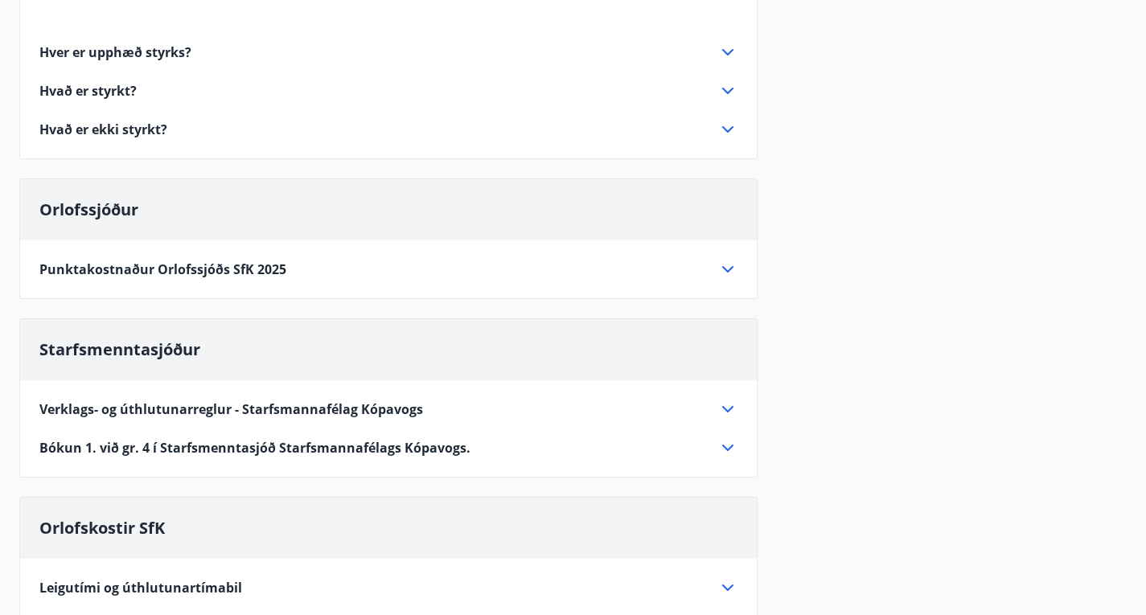
scroll to position [556, 0]
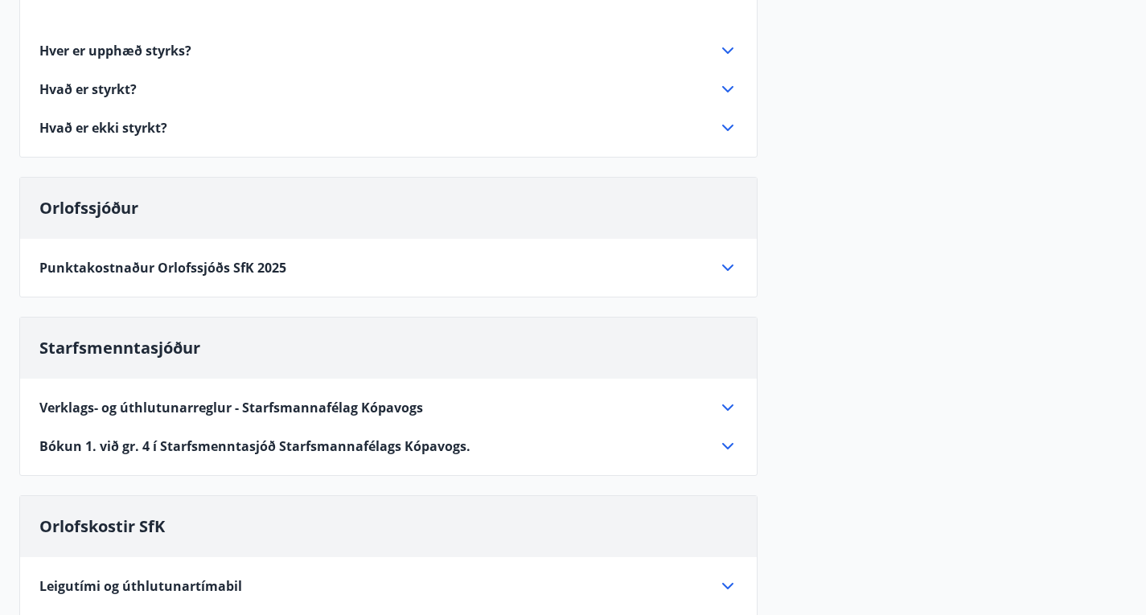
click at [738, 45] on div "Hverjir eiga rétt á niðurgreiðslu líkamsræktar frá SfK. Einungis félagsfólk Sta…" at bounding box center [388, 12] width 737 height 251
click at [729, 49] on icon at bounding box center [727, 50] width 19 height 19
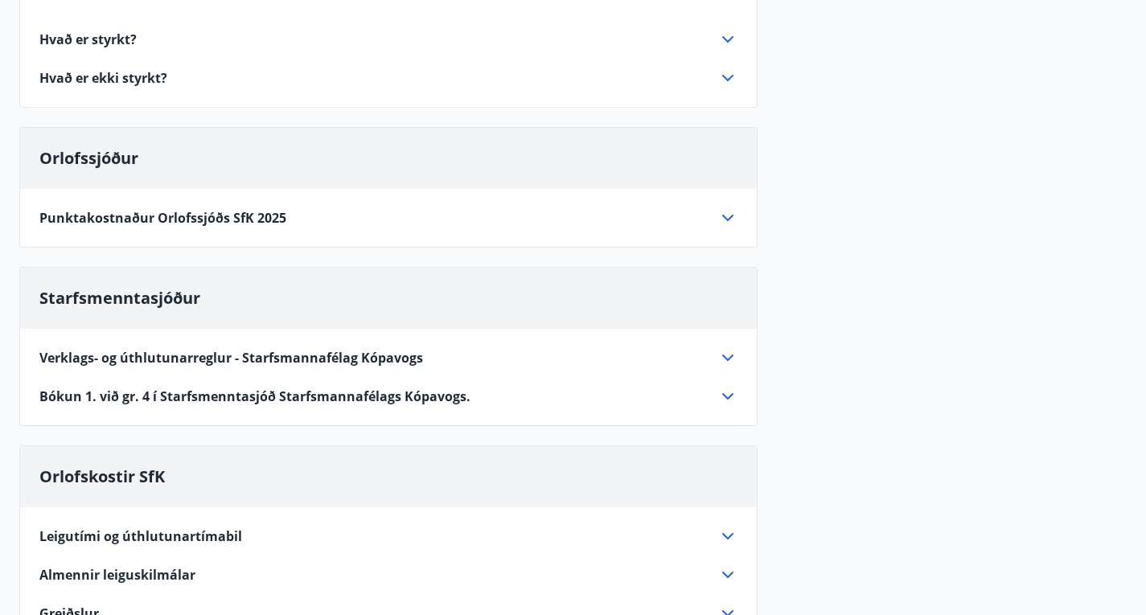
scroll to position [579, 0]
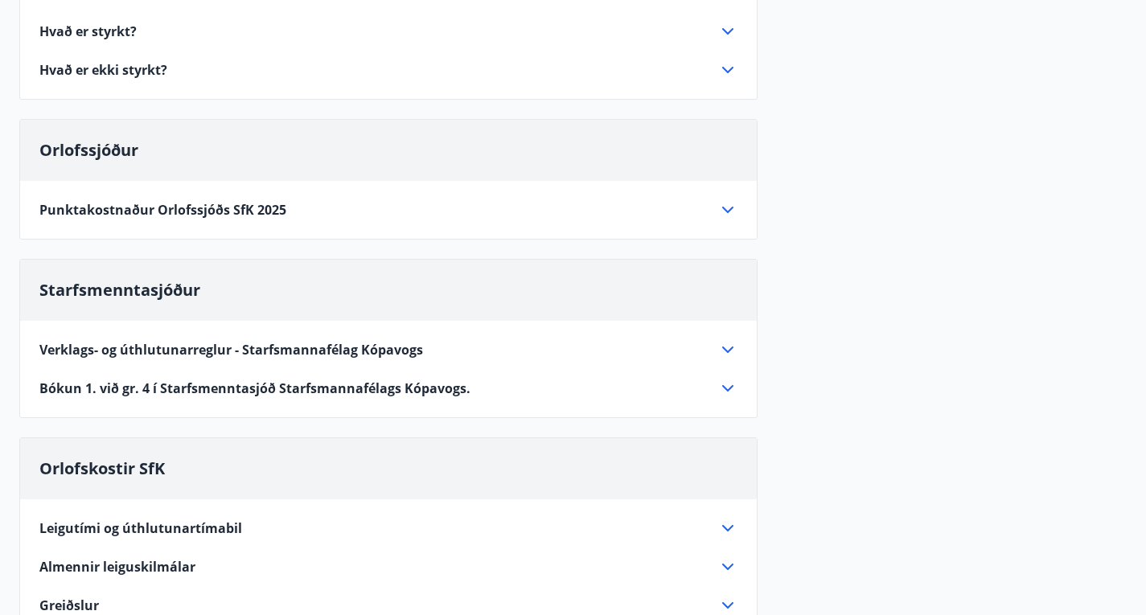
click at [729, 41] on icon at bounding box center [727, 31] width 19 height 19
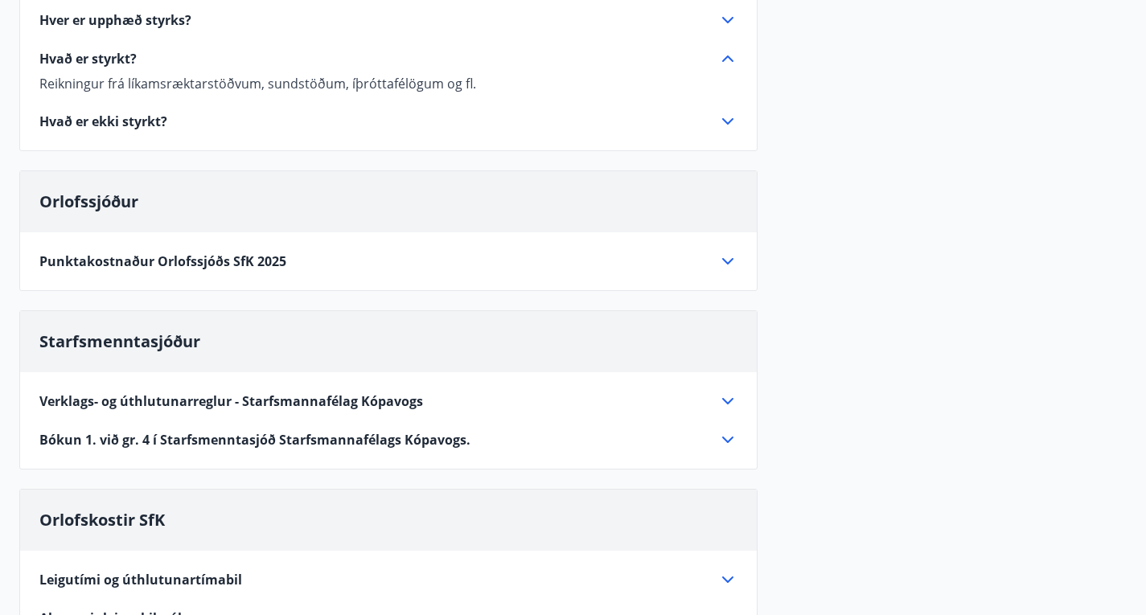
scroll to position [490, 0]
click at [719, 132] on icon at bounding box center [727, 122] width 19 height 19
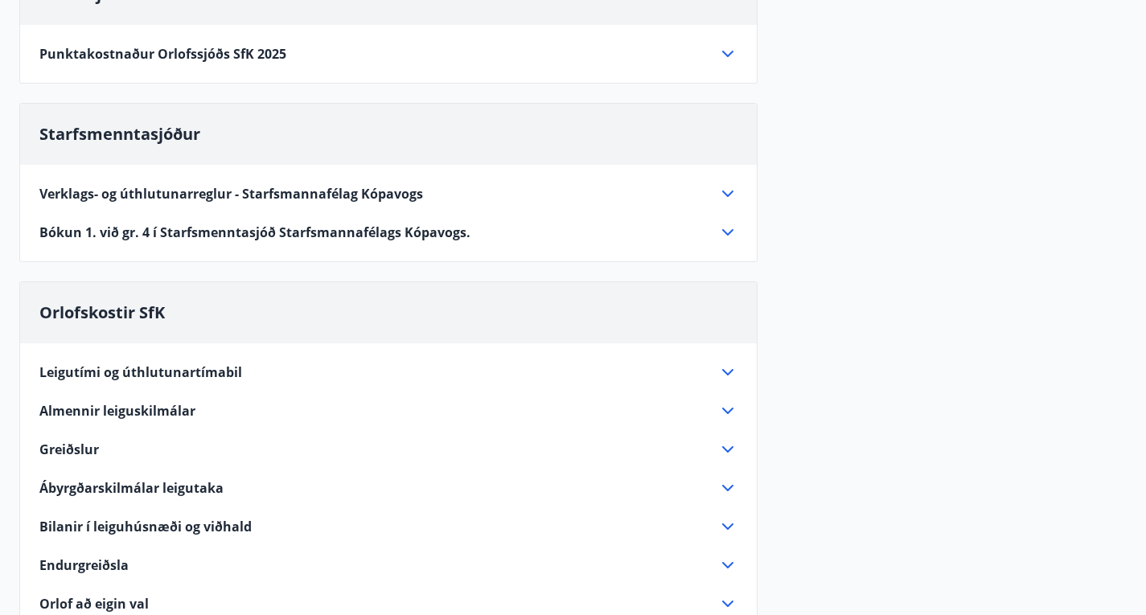
scroll to position [700, 0]
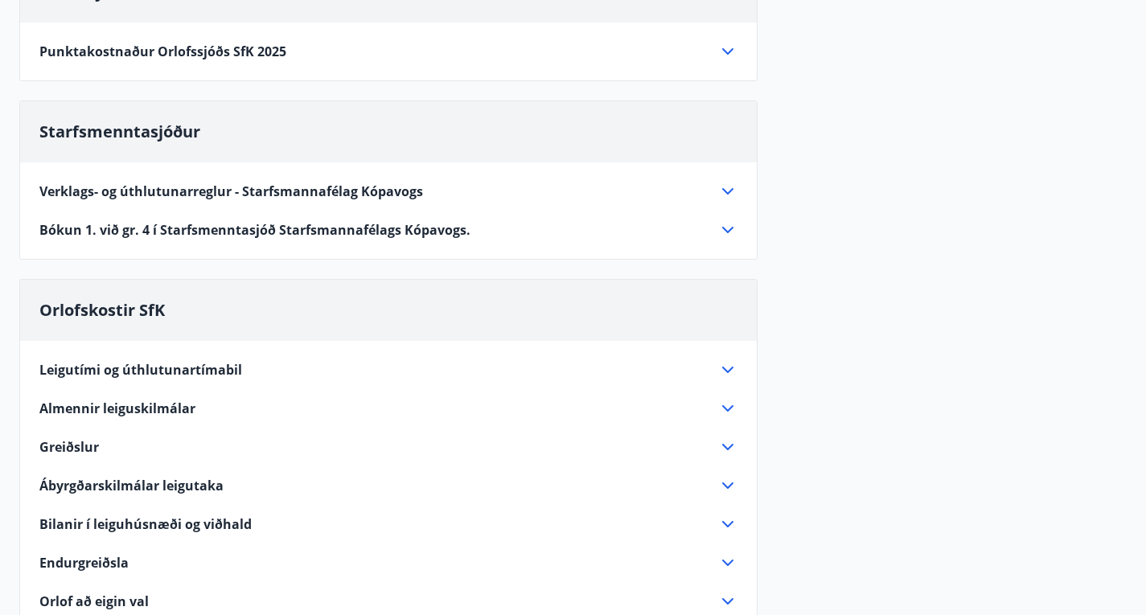
click at [723, 61] on icon at bounding box center [727, 51] width 19 height 19
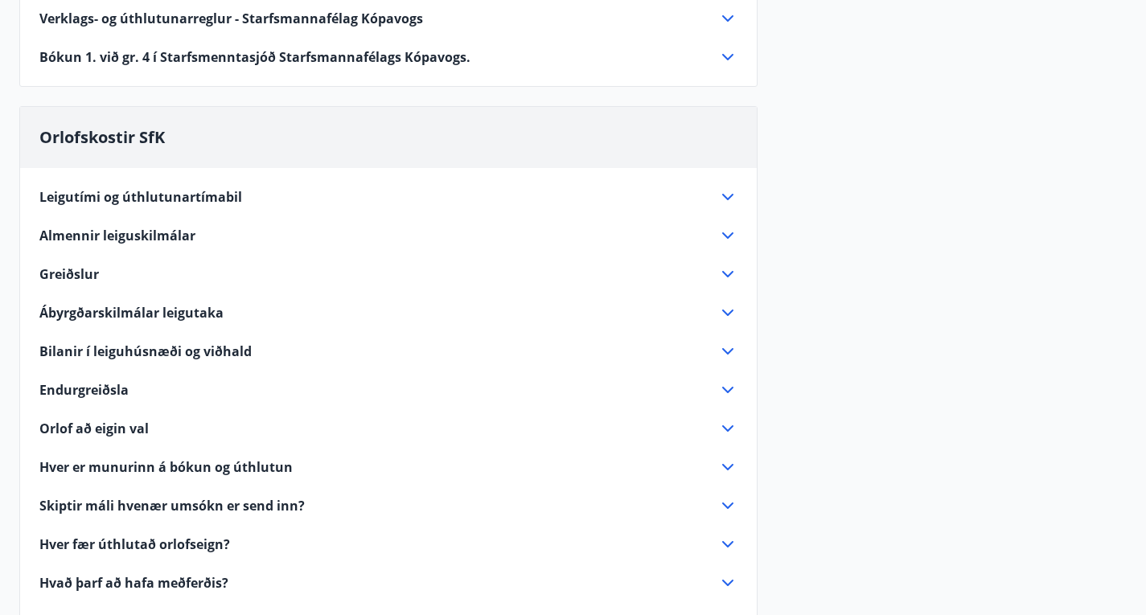
scroll to position [1123, 0]
click at [725, 21] on icon at bounding box center [727, 17] width 11 height 6
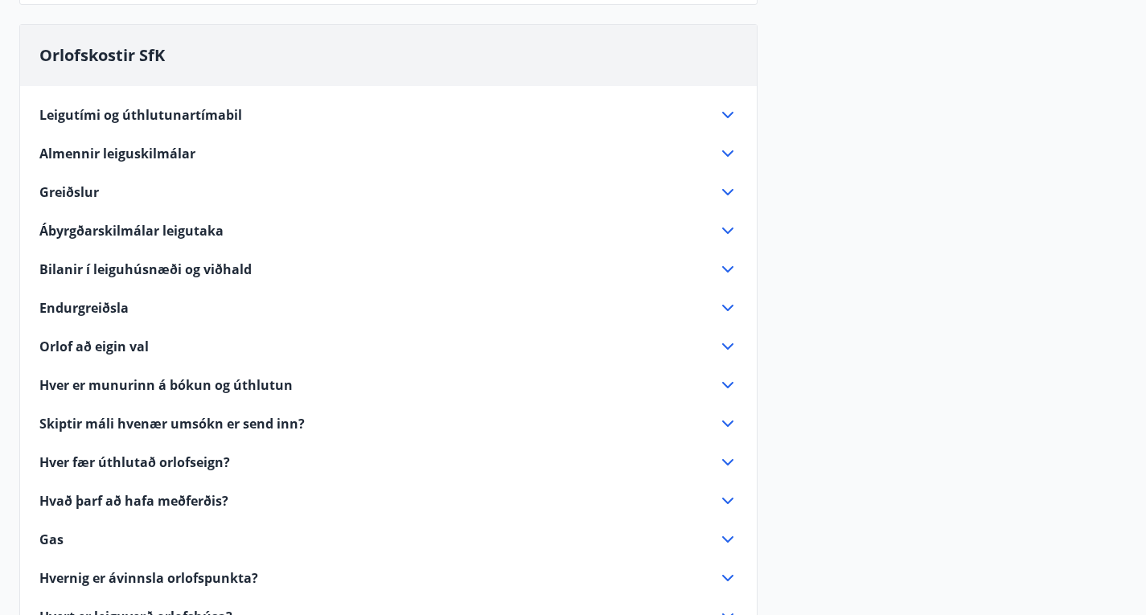
scroll to position [3126, 0]
click at [731, 105] on icon at bounding box center [727, 114] width 19 height 19
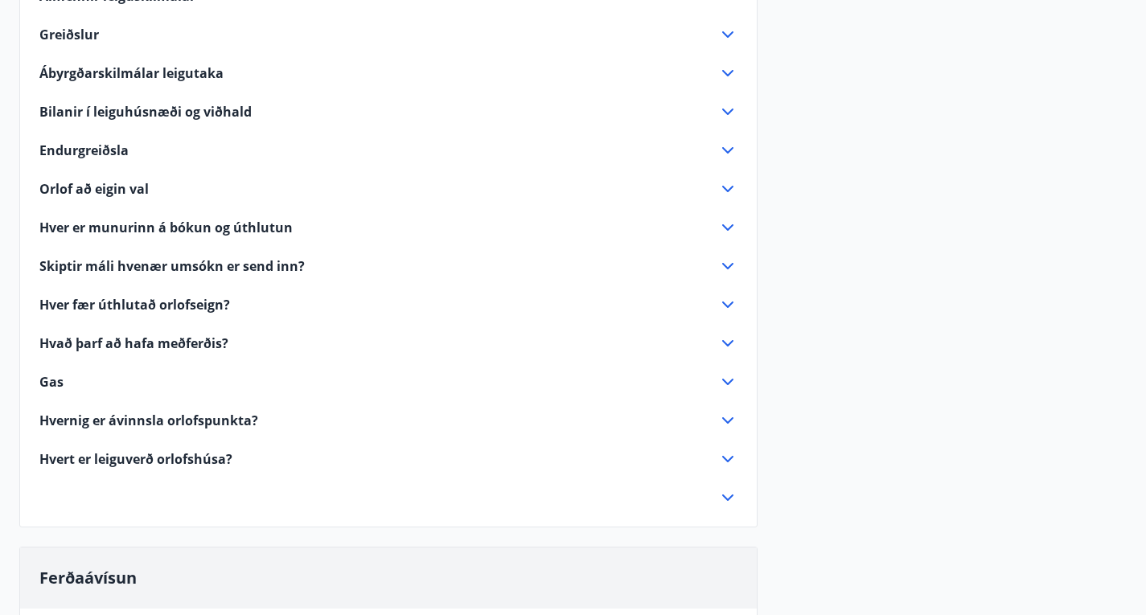
scroll to position [1131, 0]
click at [728, 43] on icon at bounding box center [727, 33] width 19 height 19
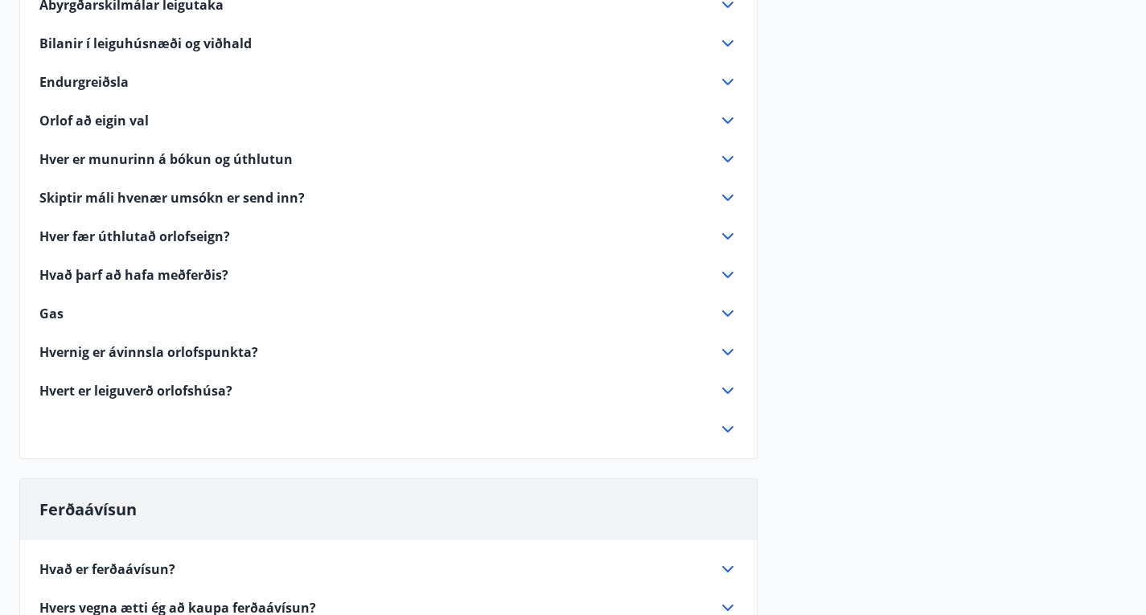
scroll to position [1420, 0]
click at [733, 91] on icon at bounding box center [727, 81] width 19 height 19
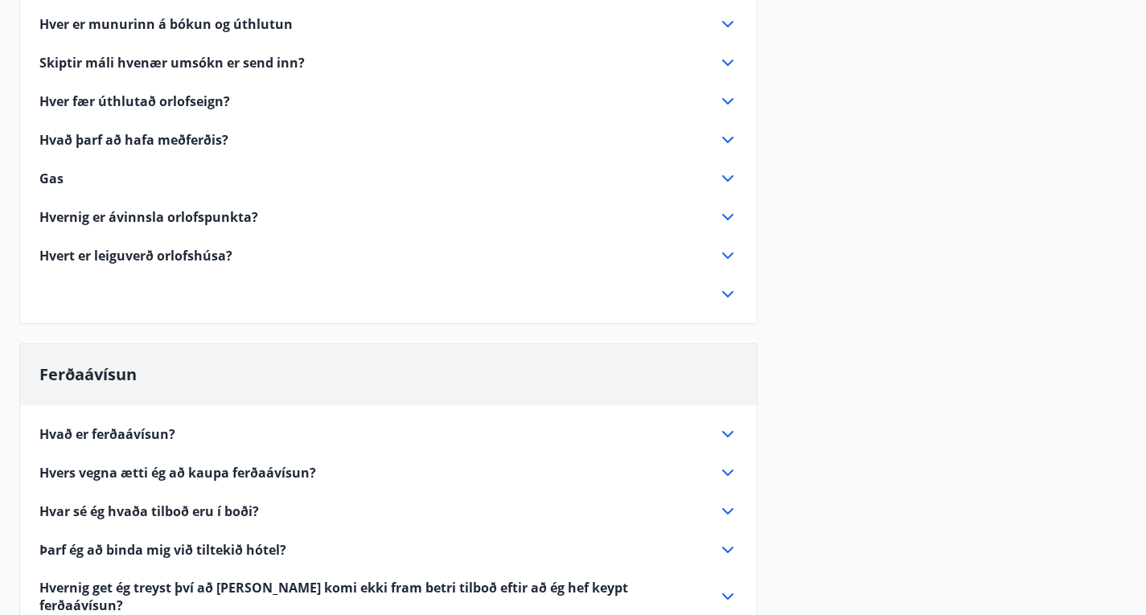
scroll to position [1463, 0]
click at [732, 33] on icon at bounding box center [727, 23] width 19 height 19
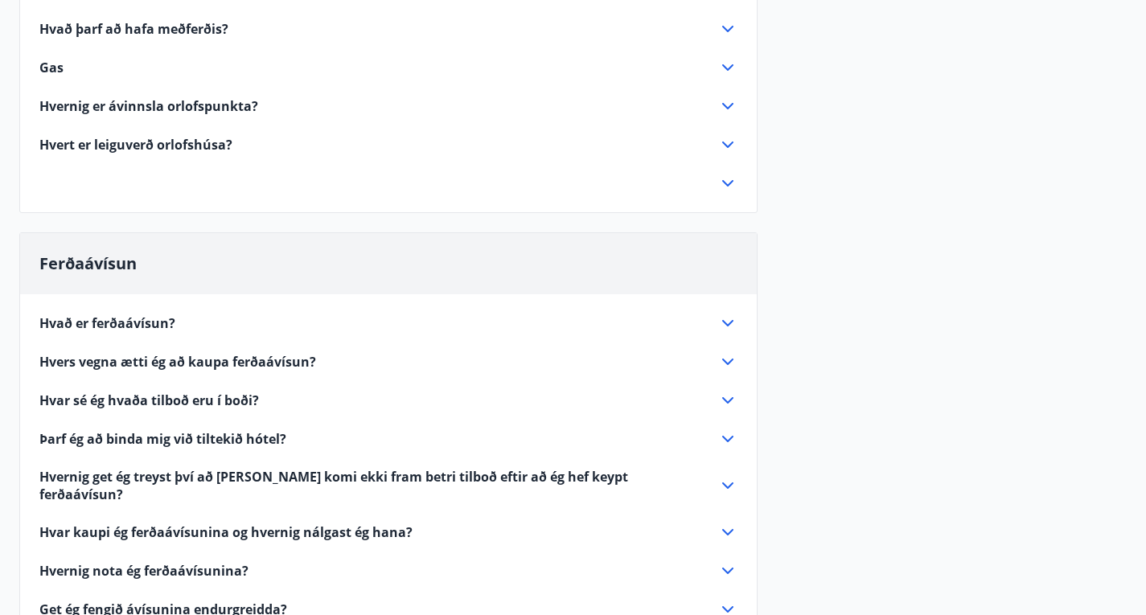
scroll to position [1500, 0]
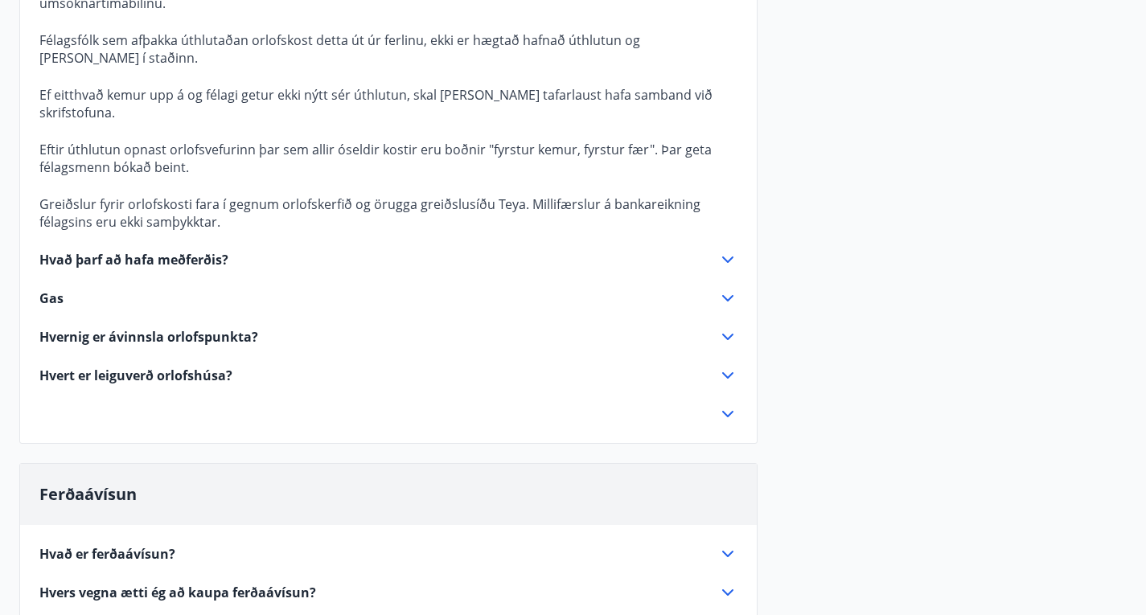
scroll to position [1578, 0]
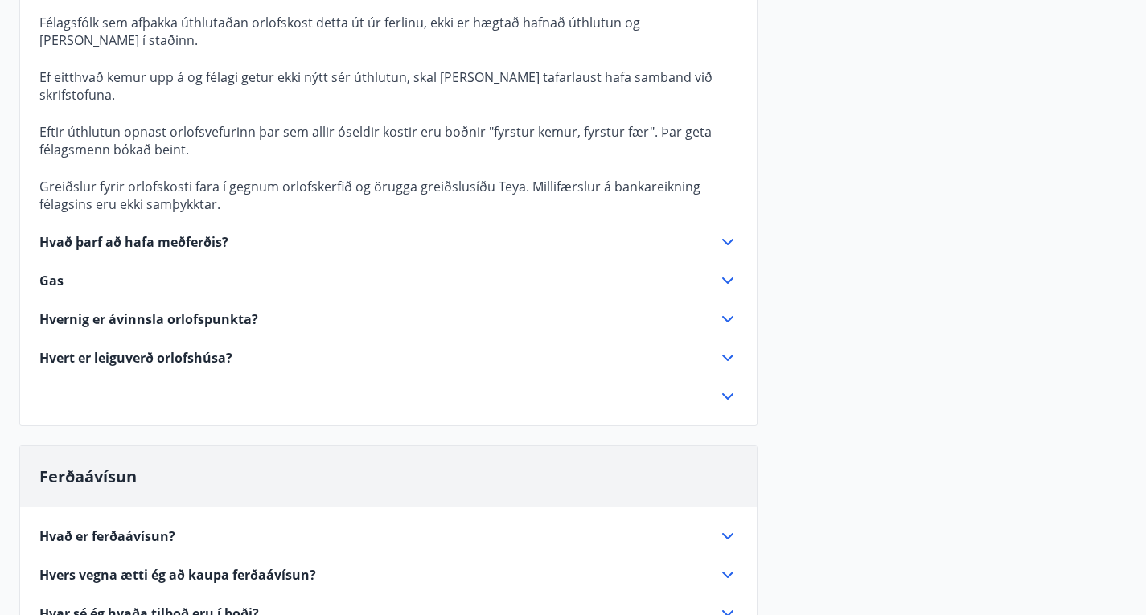
click at [726, 244] on icon at bounding box center [727, 241] width 19 height 19
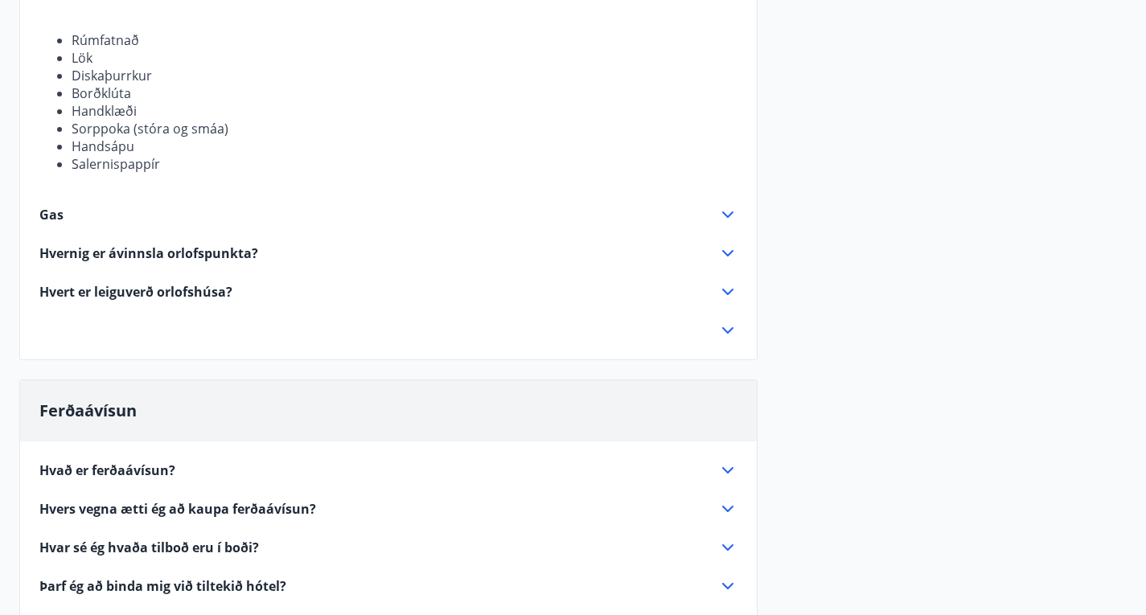
scroll to position [1465, 0]
click at [727, 226] on icon at bounding box center [727, 216] width 19 height 19
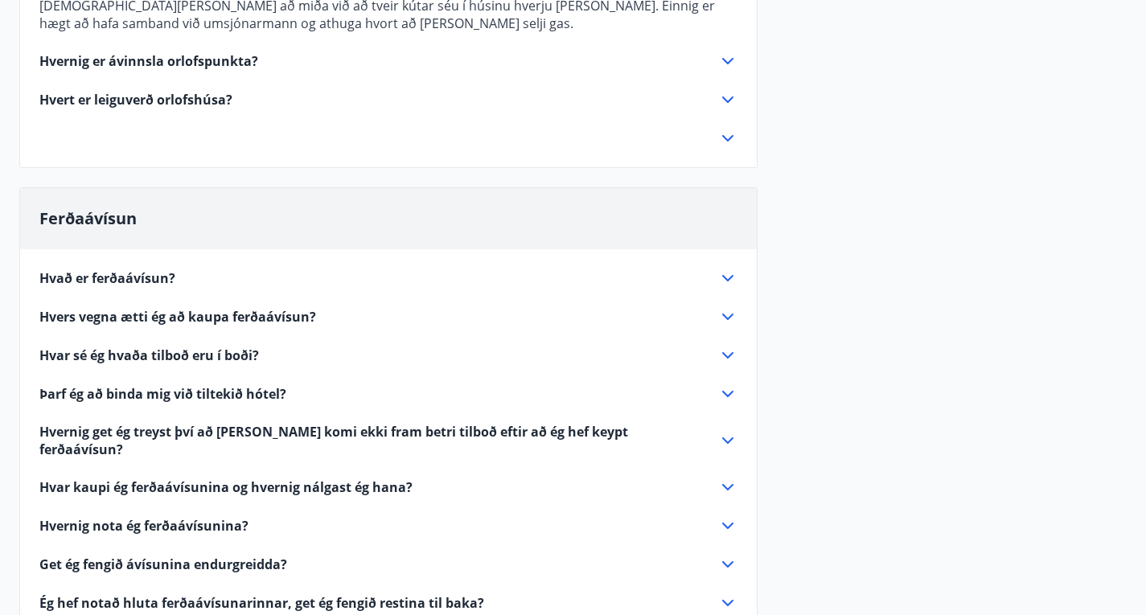
scroll to position [1527, 0]
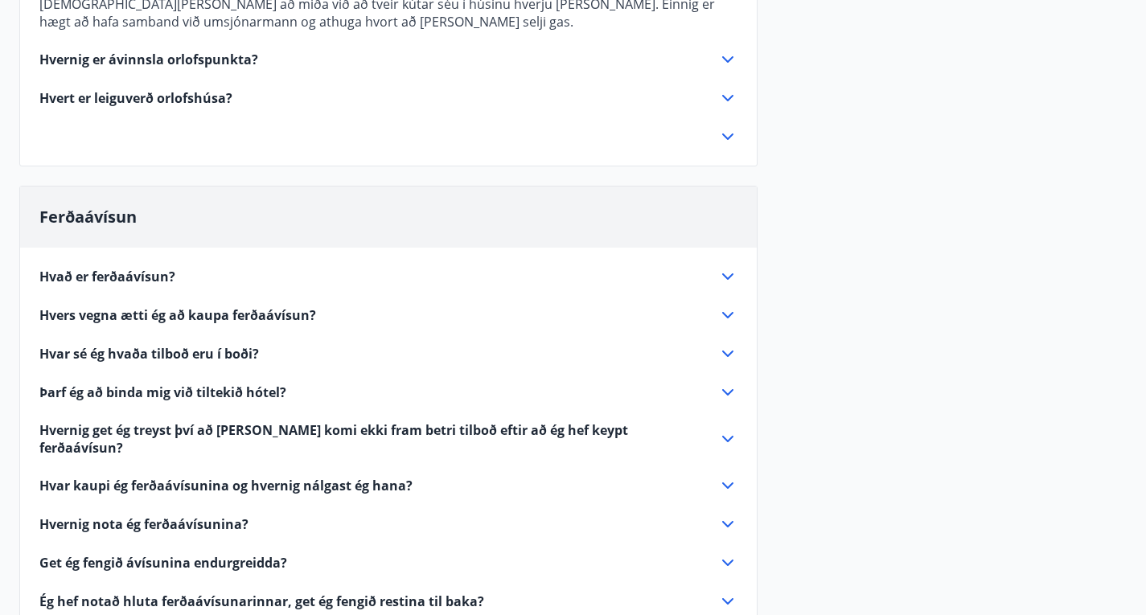
click at [727, 69] on icon at bounding box center [727, 59] width 19 height 19
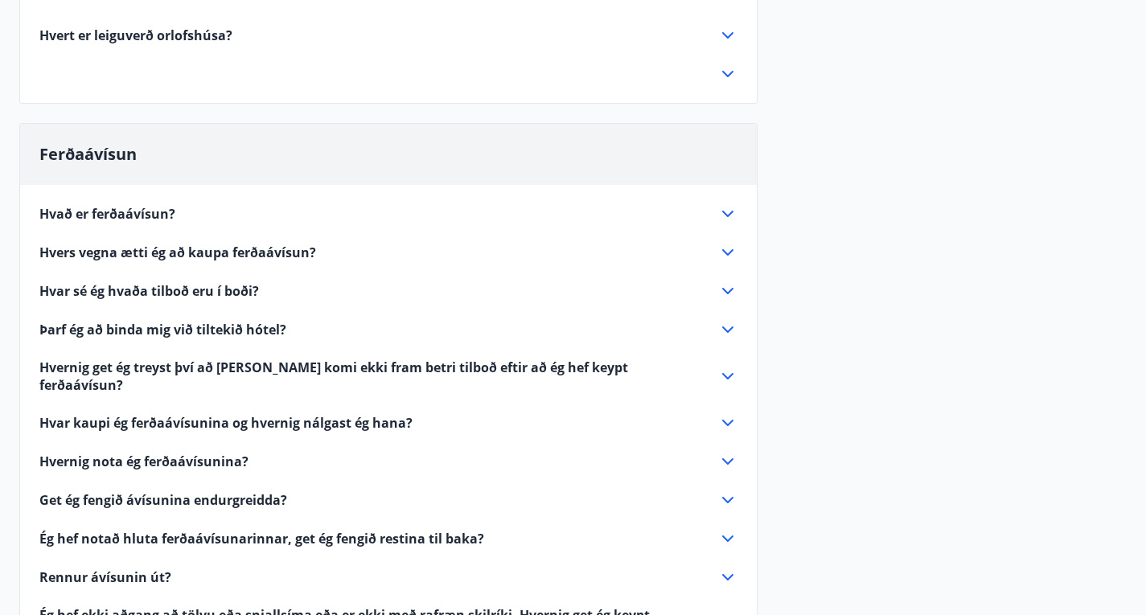
scroll to position [1702, 0]
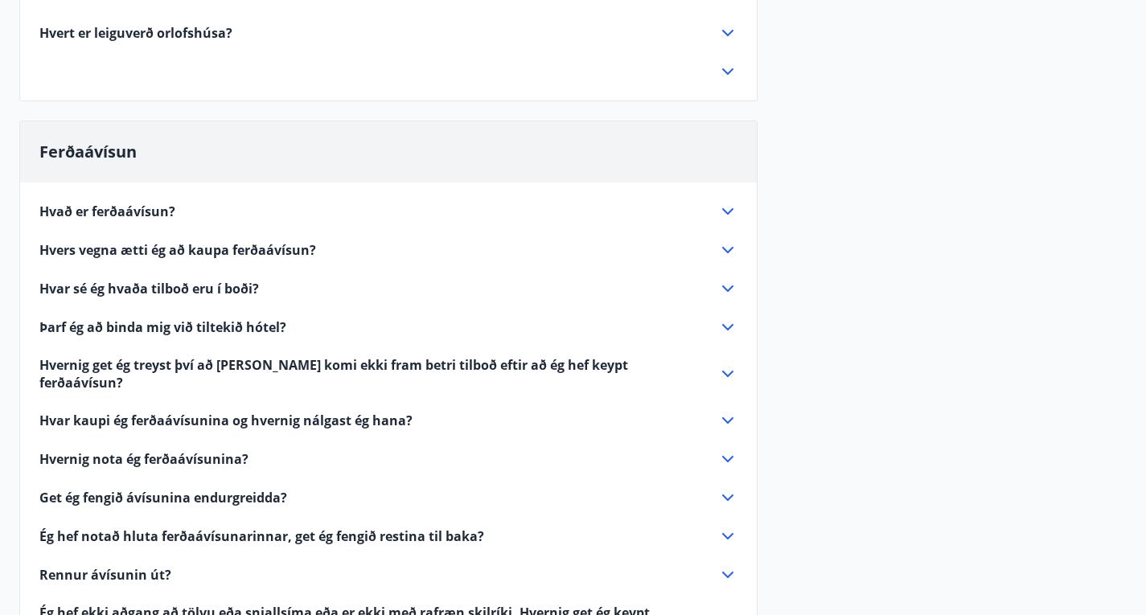
click at [730, 43] on icon at bounding box center [727, 32] width 19 height 19
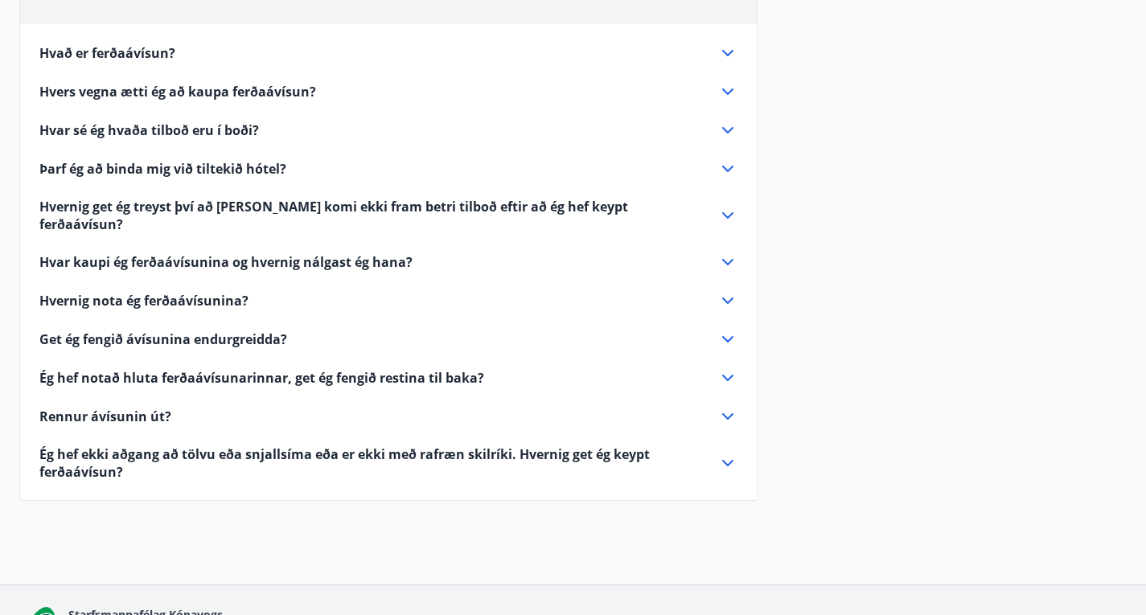
scroll to position [1771, 0]
click at [724, 55] on icon at bounding box center [727, 52] width 11 height 6
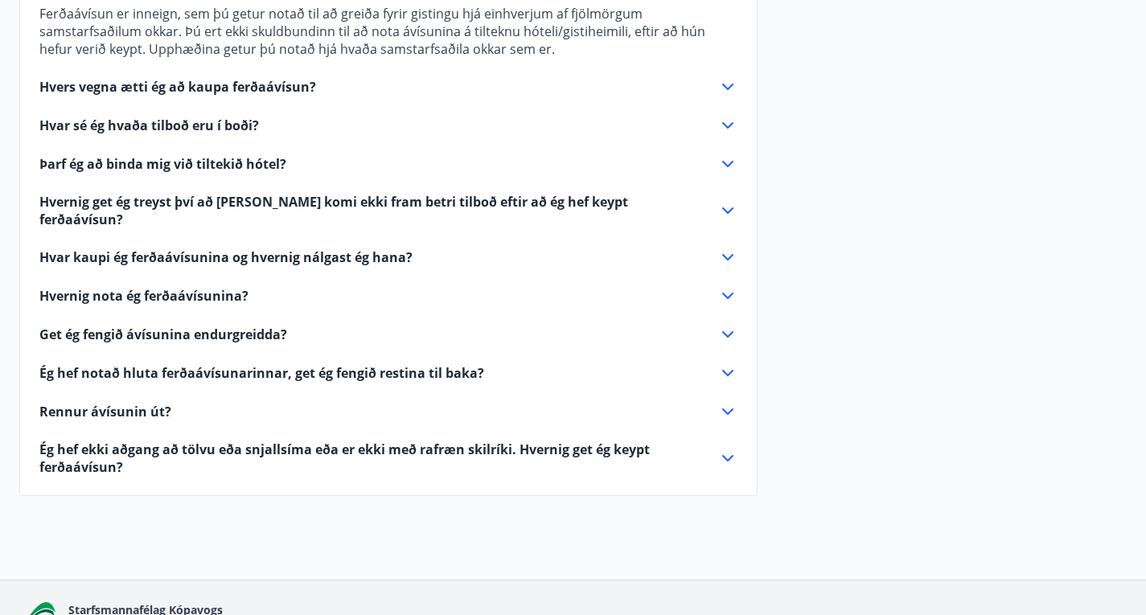
scroll to position [1739, 0]
click at [719, 96] on icon at bounding box center [727, 85] width 19 height 19
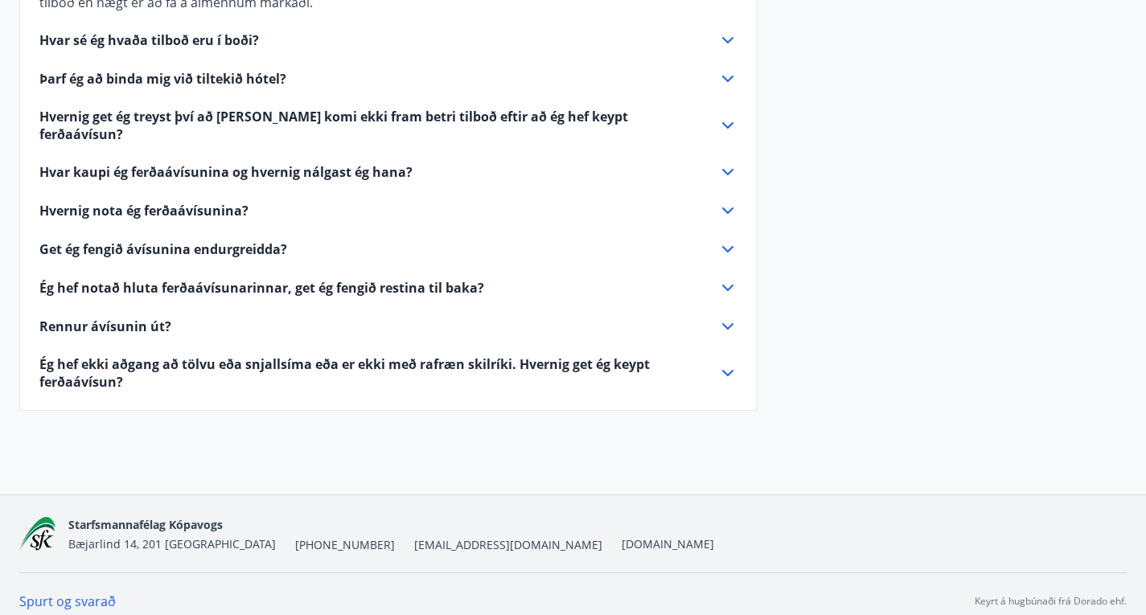
scroll to position [1825, 0]
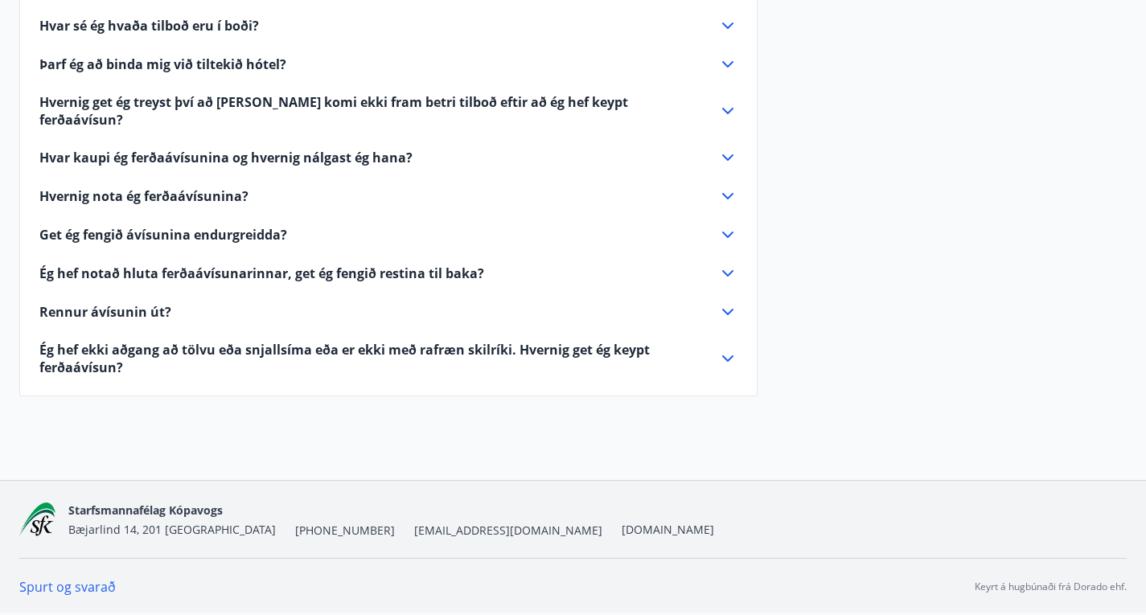
click at [724, 35] on icon at bounding box center [727, 25] width 19 height 19
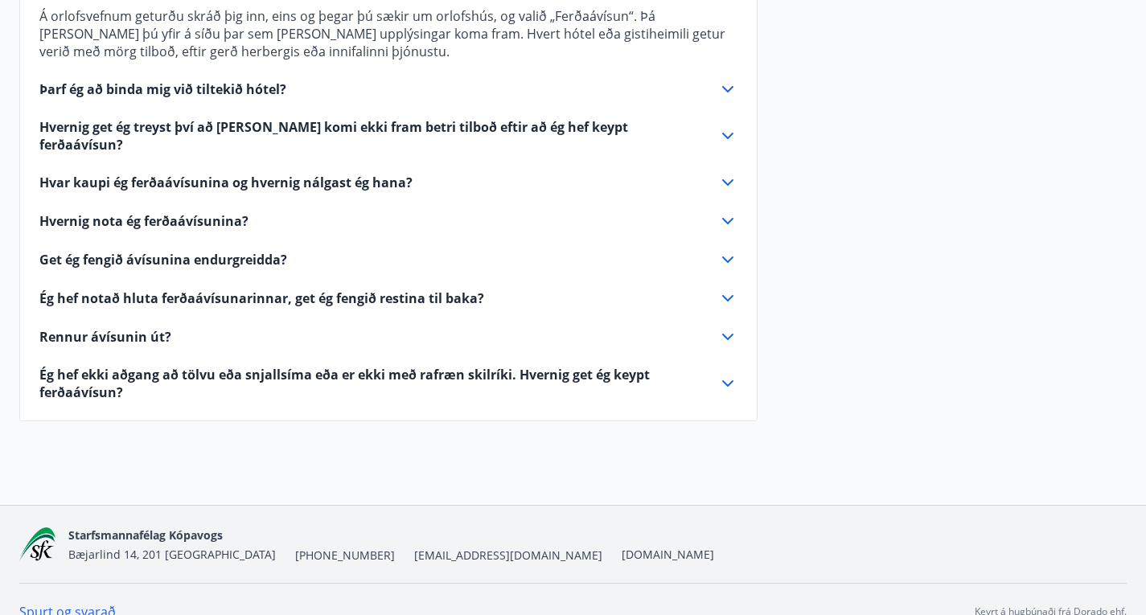
scroll to position [1842, 0]
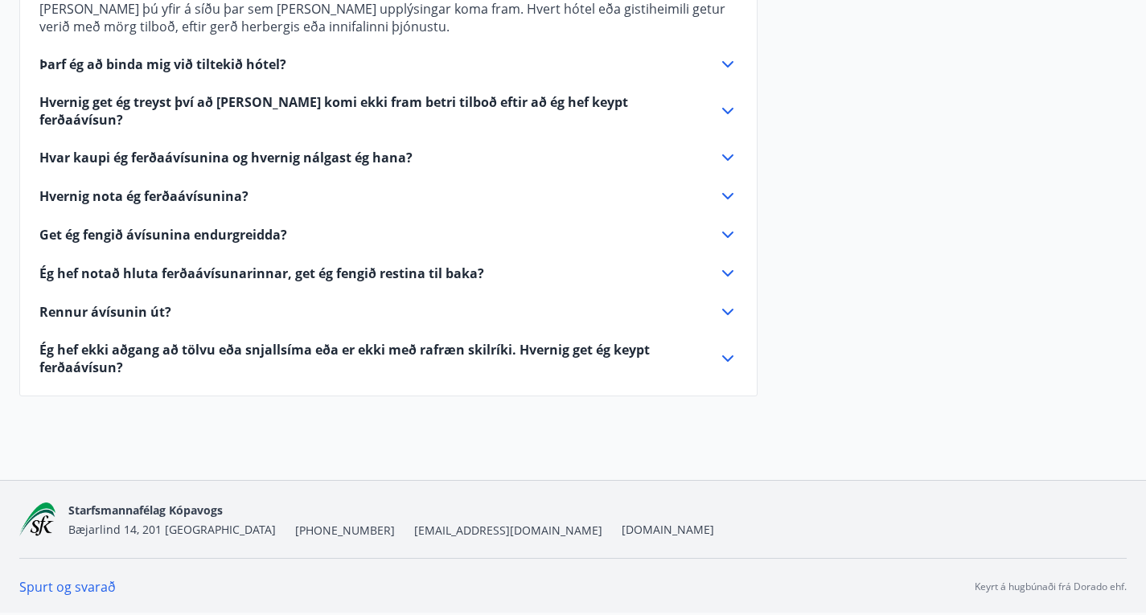
click at [724, 72] on icon at bounding box center [727, 64] width 19 height 19
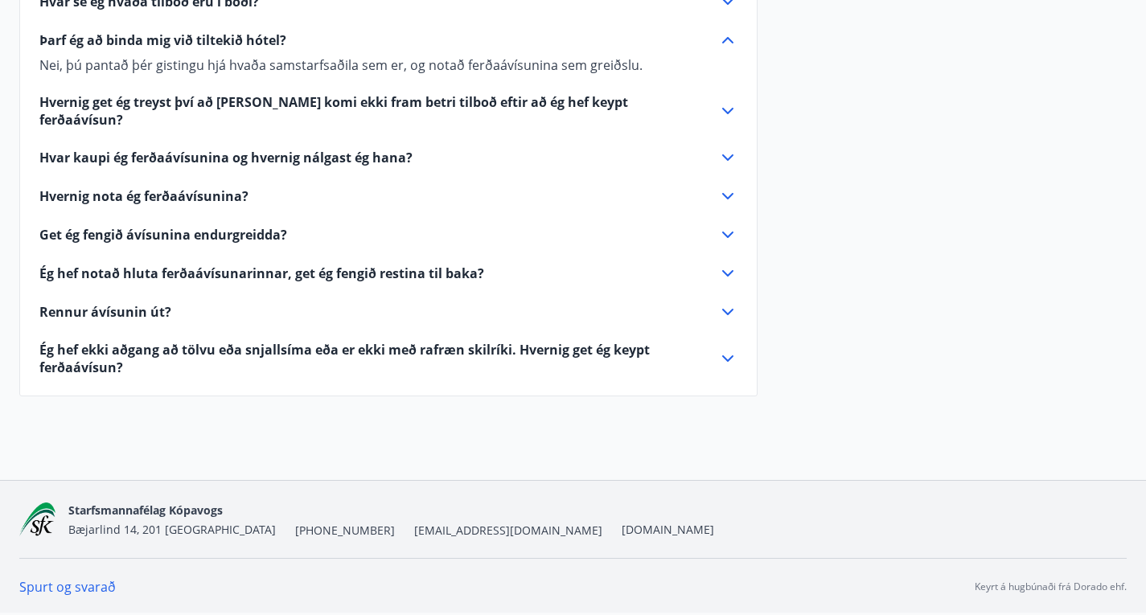
scroll to position [1807, 0]
click at [725, 114] on icon at bounding box center [727, 111] width 11 height 6
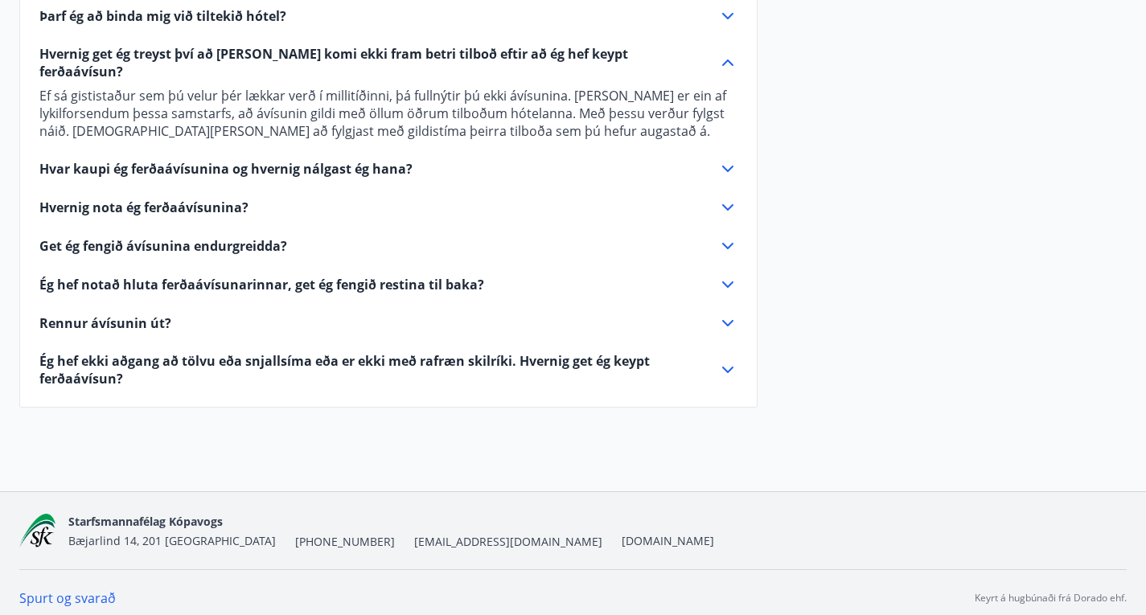
scroll to position [1842, 0]
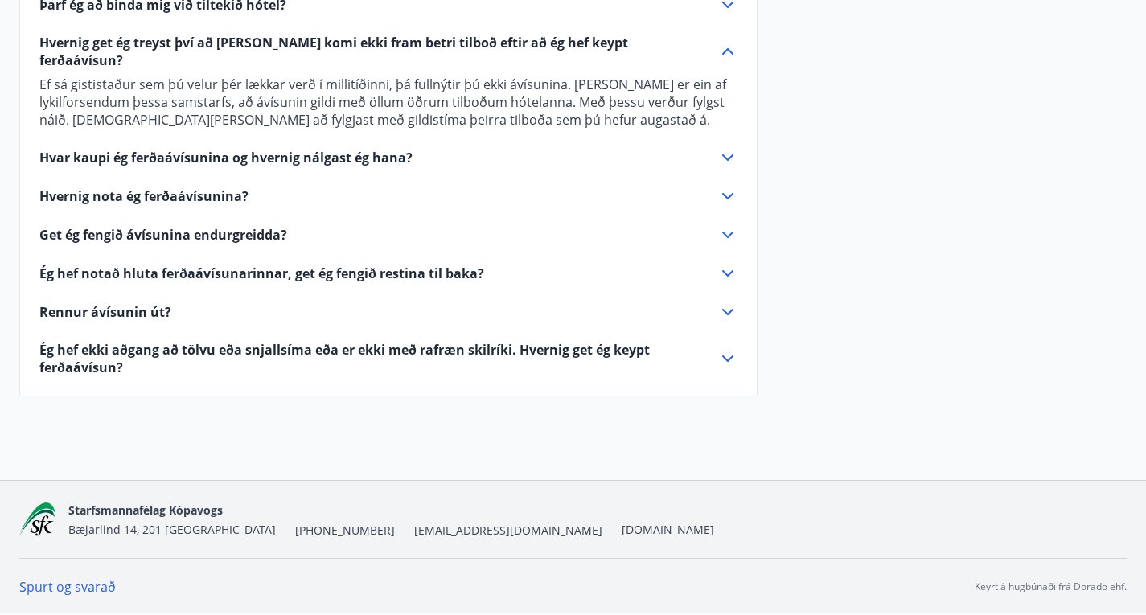
click at [728, 162] on icon at bounding box center [727, 157] width 19 height 19
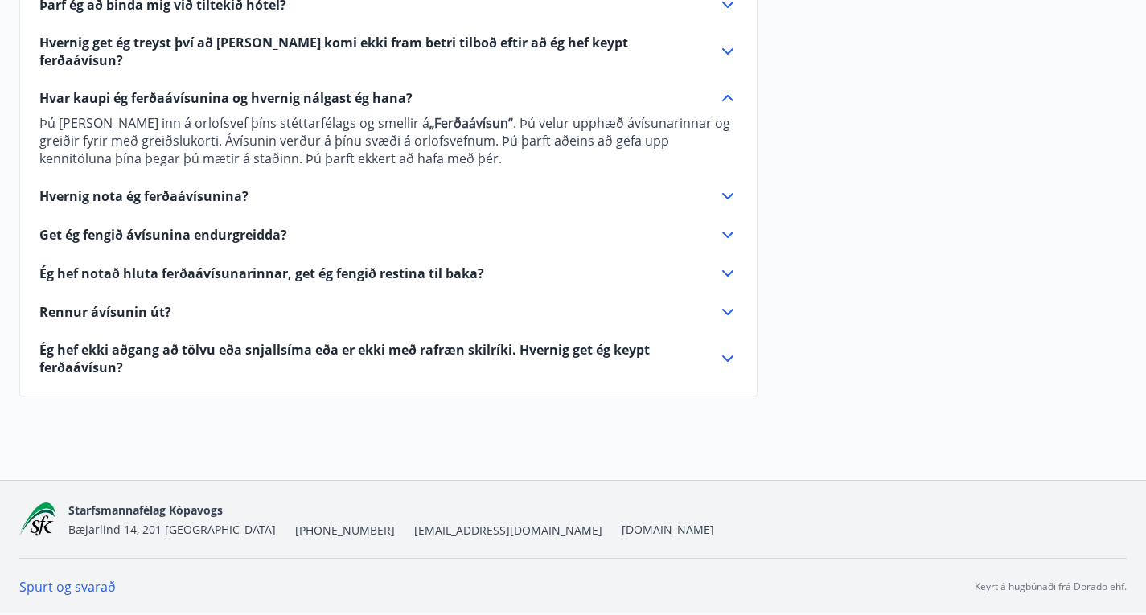
click at [726, 188] on icon at bounding box center [727, 196] width 19 height 19
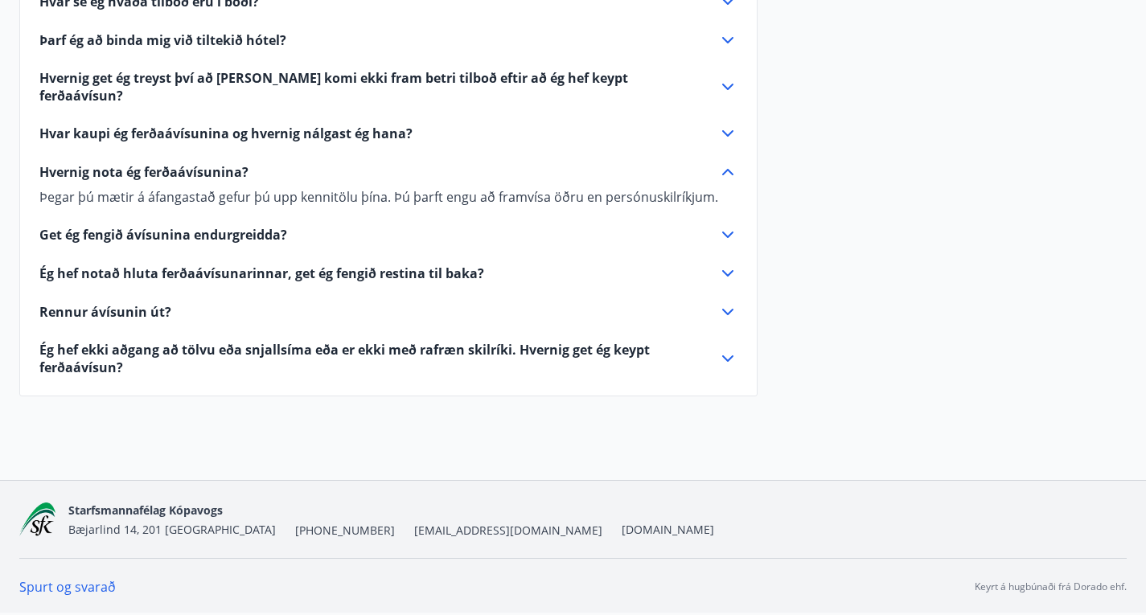
scroll to position [1807, 0]
click at [731, 230] on icon at bounding box center [727, 234] width 19 height 19
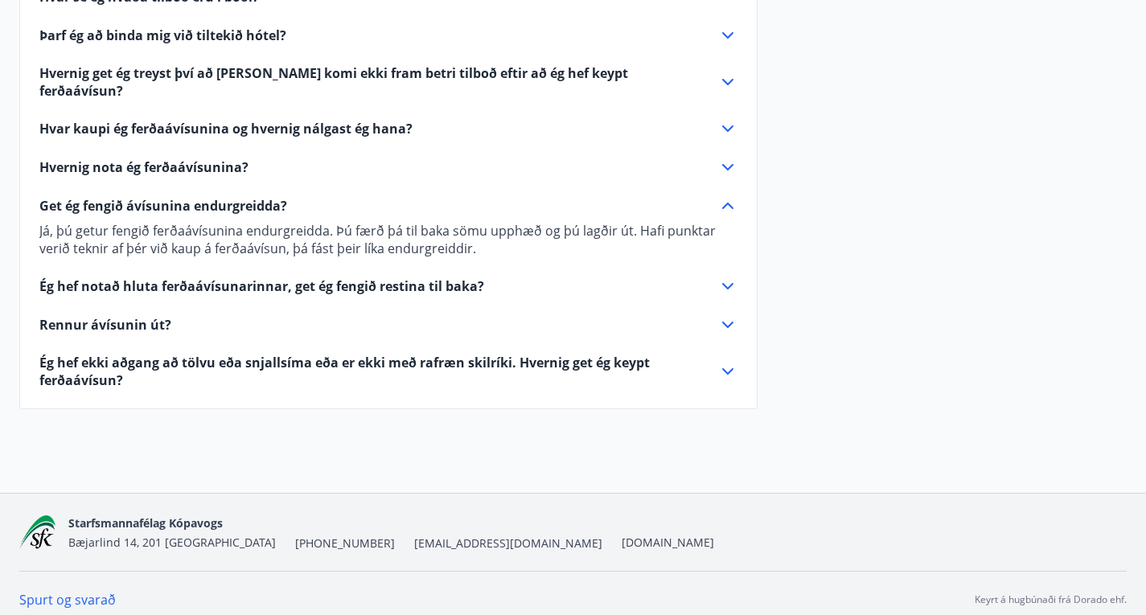
scroll to position [1825, 0]
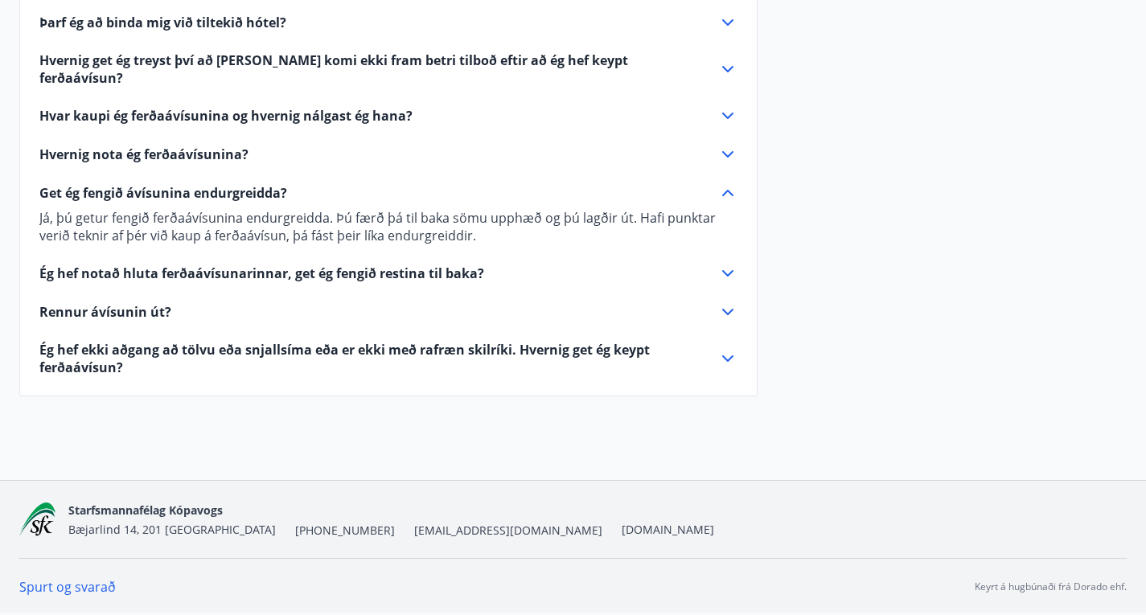
click at [726, 273] on icon at bounding box center [727, 273] width 11 height 6
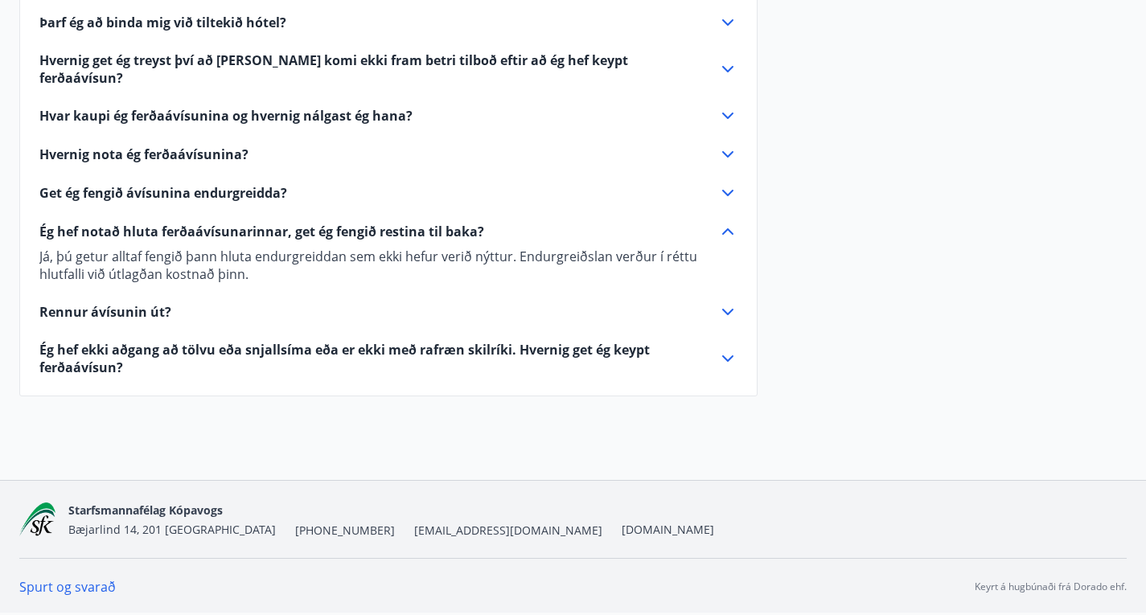
click at [725, 351] on icon at bounding box center [727, 358] width 19 height 19
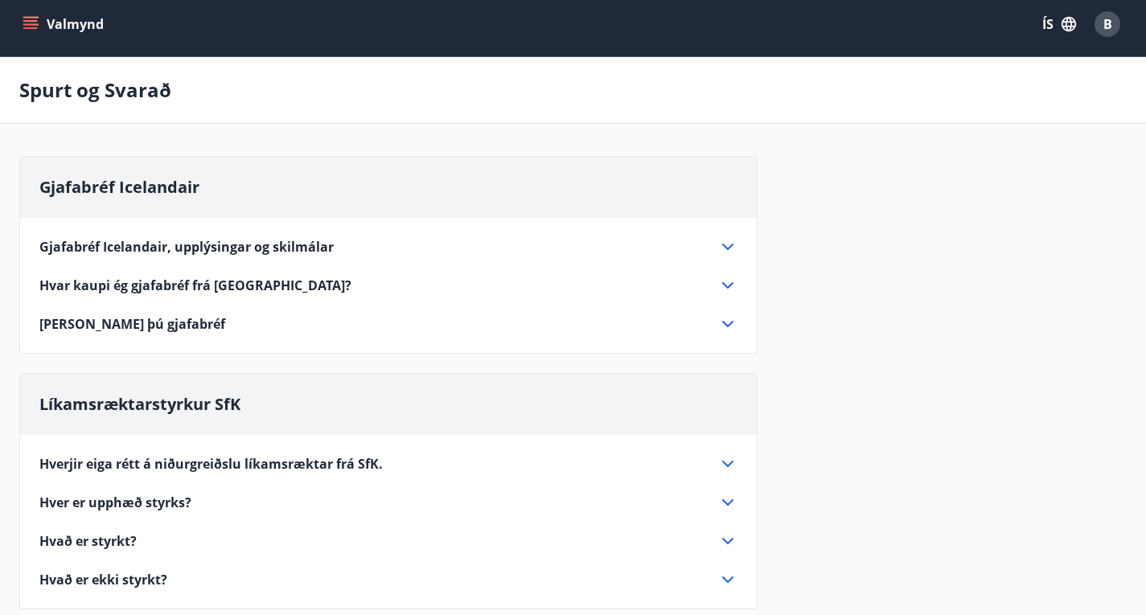
scroll to position [0, 0]
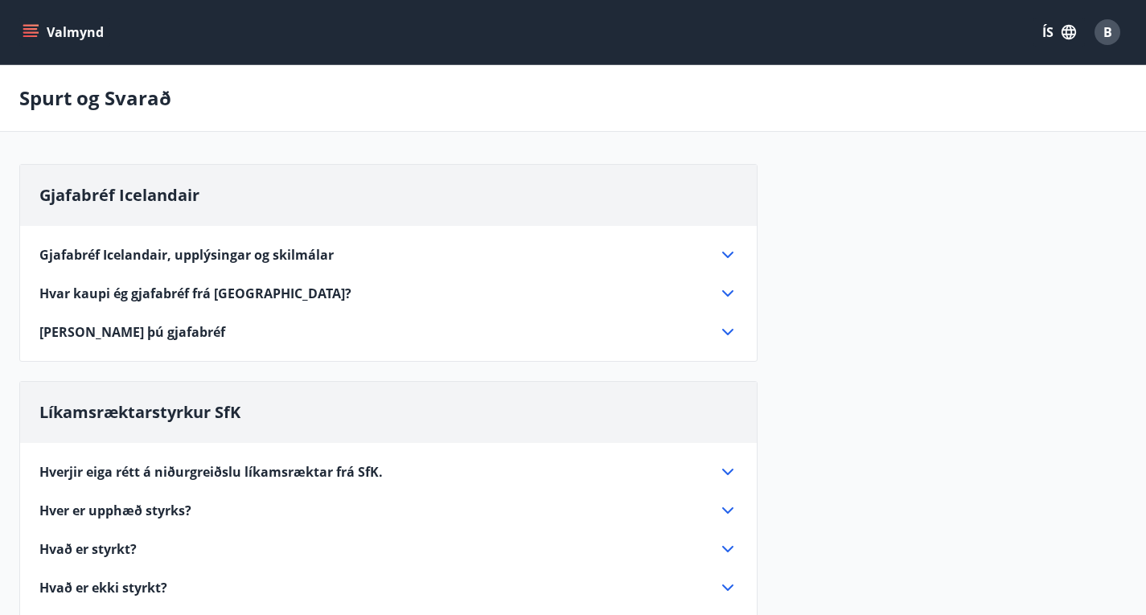
click at [27, 29] on icon "menu" at bounding box center [30, 29] width 14 height 2
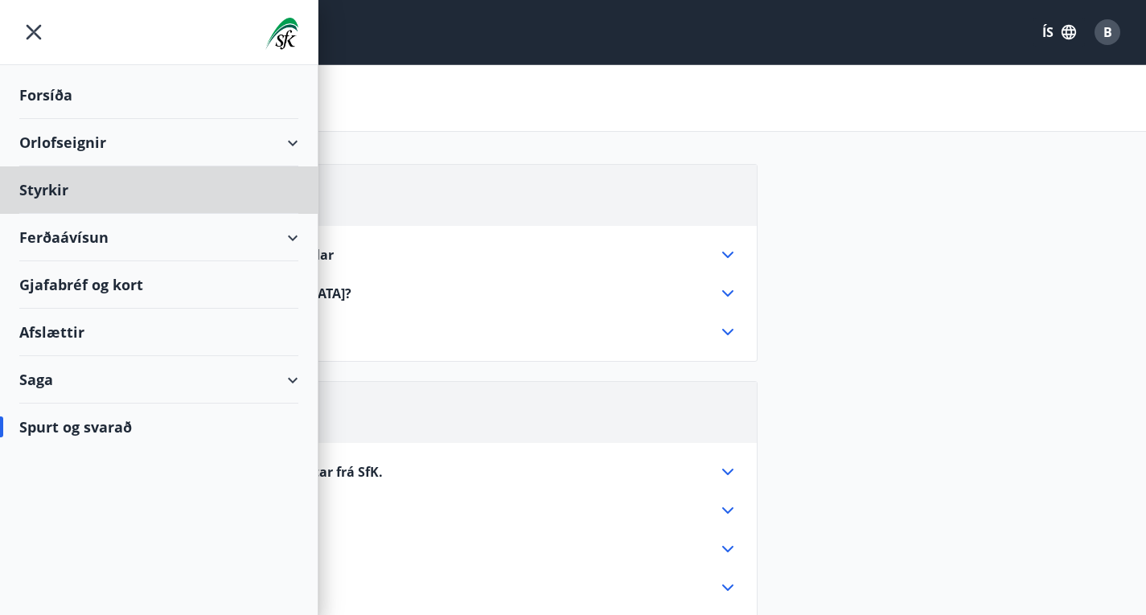
click at [43, 92] on div "Forsíða" at bounding box center [158, 95] width 279 height 47
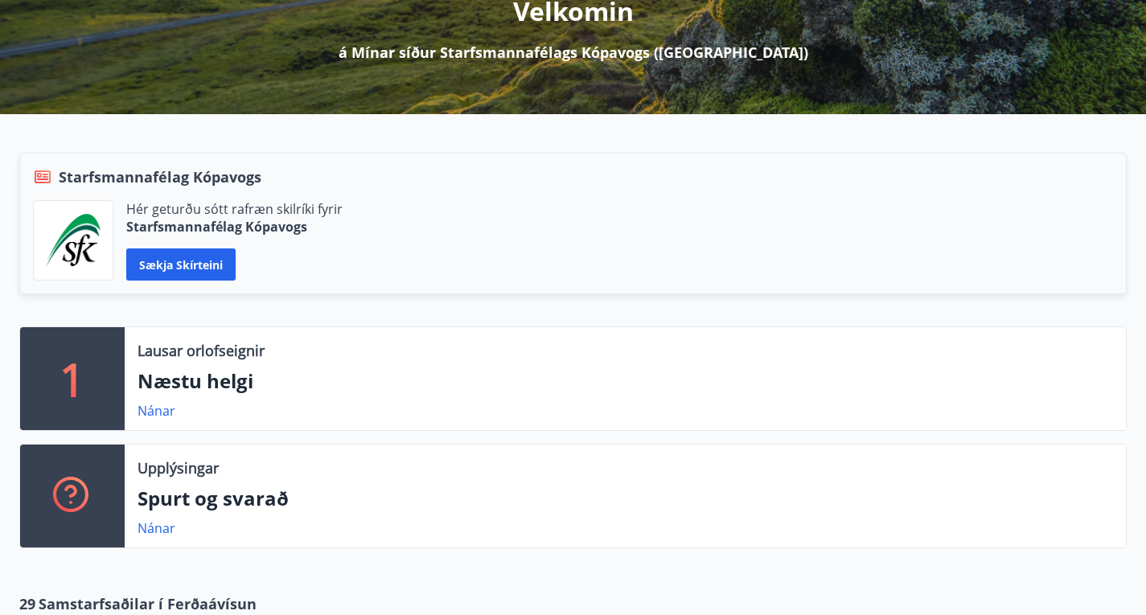
scroll to position [228, 0]
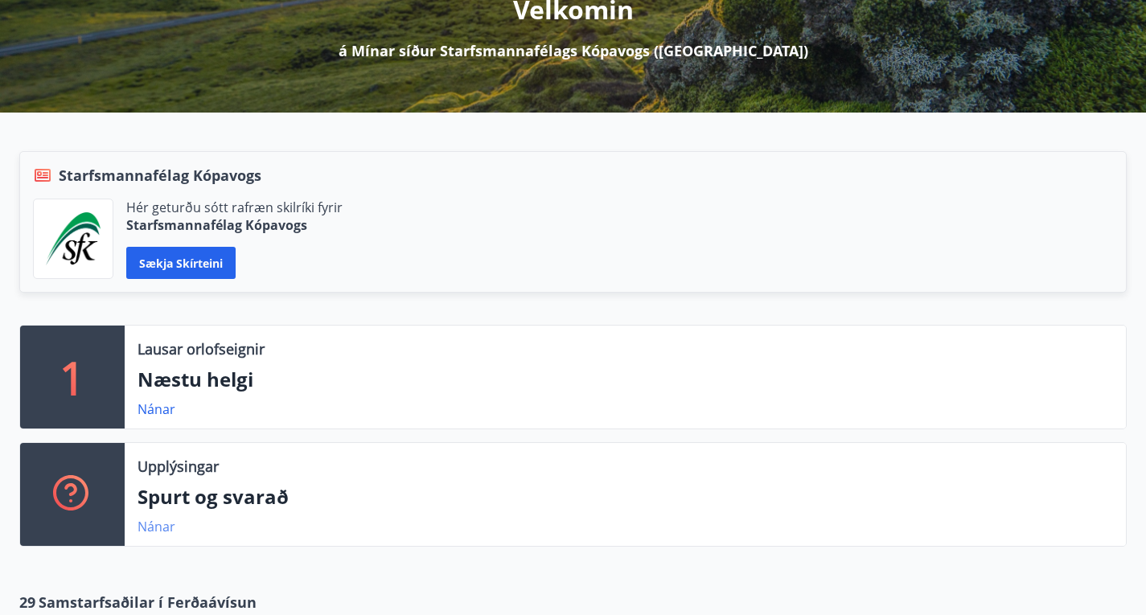
click at [150, 518] on link "Nánar" at bounding box center [157, 527] width 38 height 18
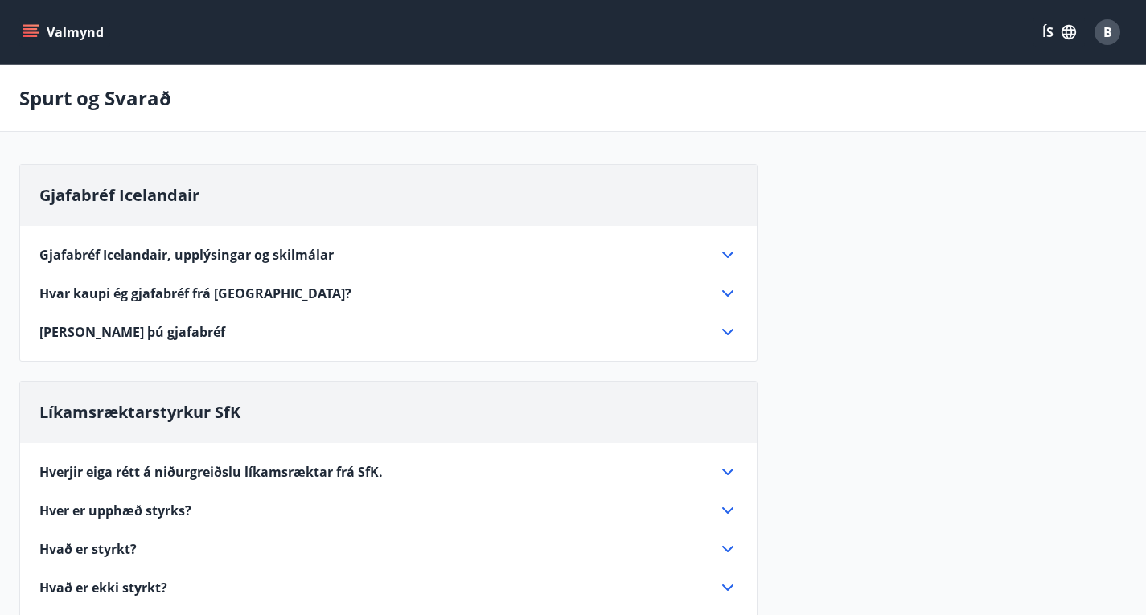
click at [35, 24] on icon "menu" at bounding box center [31, 32] width 16 height 16
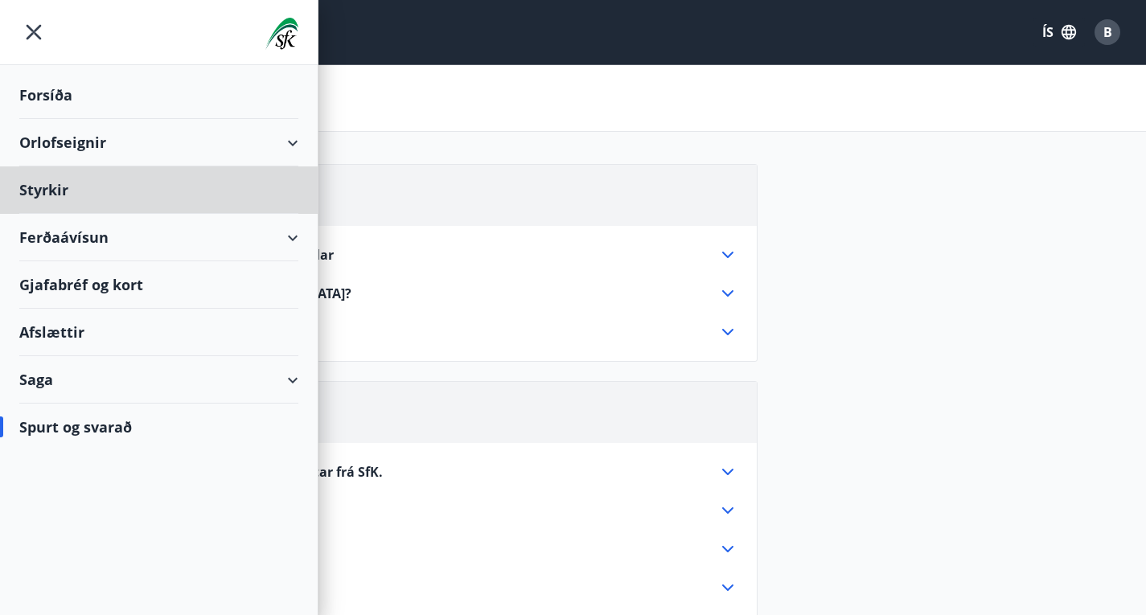
click at [52, 95] on div "Forsíða" at bounding box center [158, 95] width 279 height 47
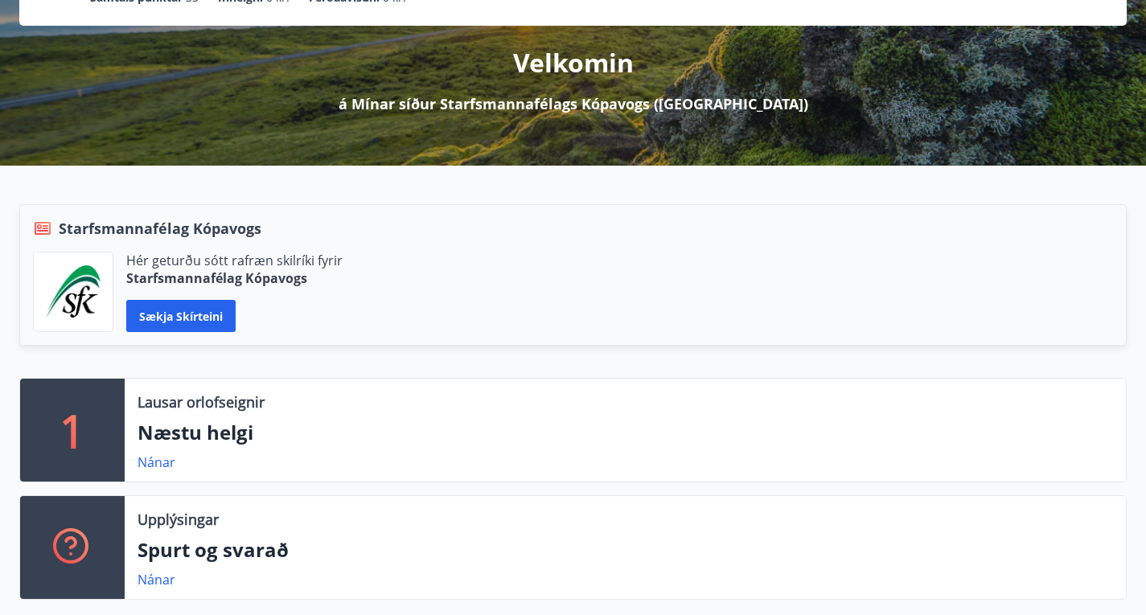
scroll to position [177, 0]
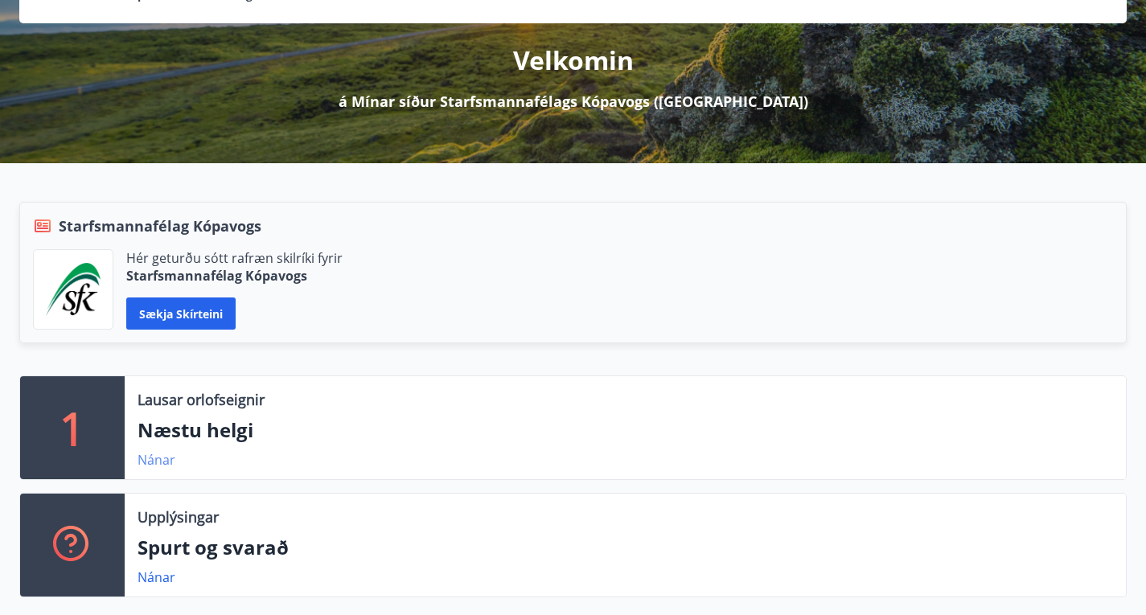
click at [149, 451] on link "Nánar" at bounding box center [157, 460] width 38 height 18
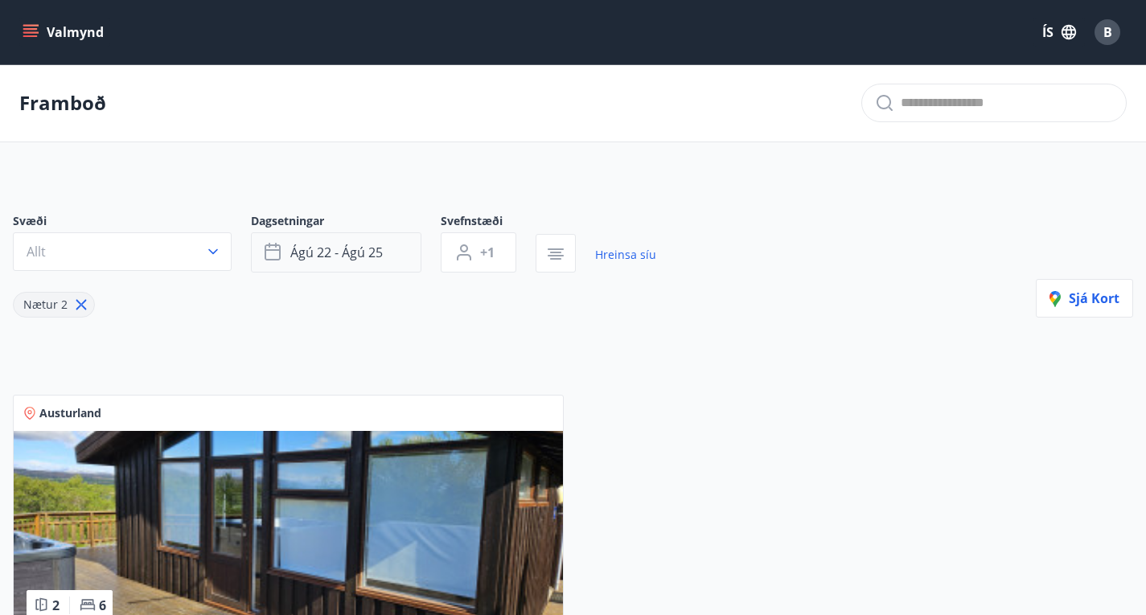
click at [269, 262] on icon "button" at bounding box center [274, 252] width 19 height 19
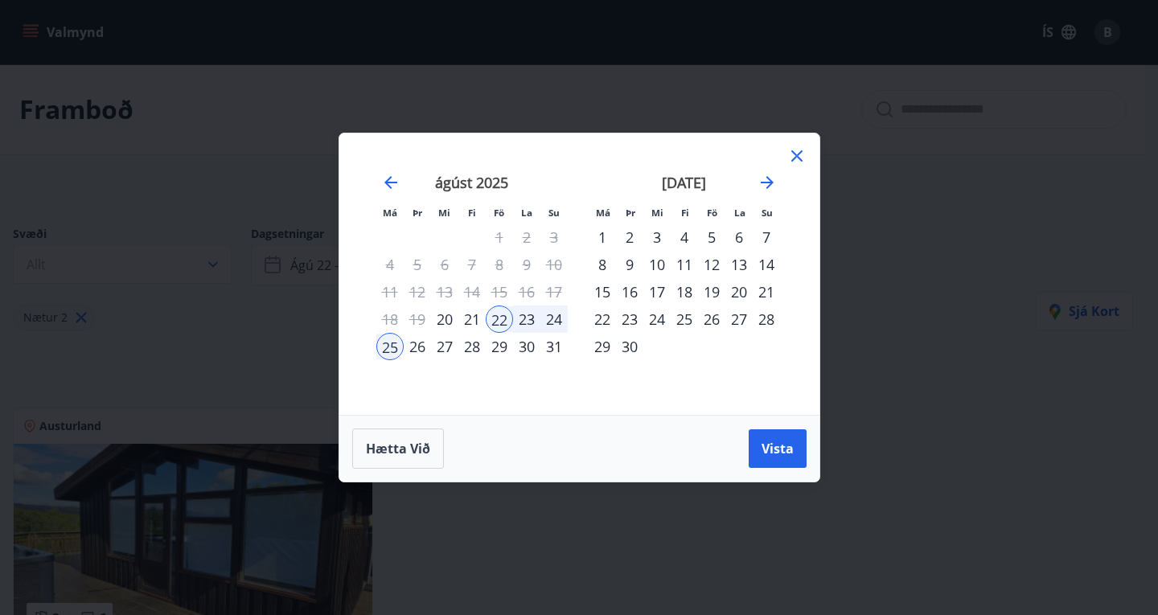
click at [498, 349] on div "29" at bounding box center [499, 346] width 27 height 27
click at [783, 444] on span "Vista" at bounding box center [778, 449] width 32 height 18
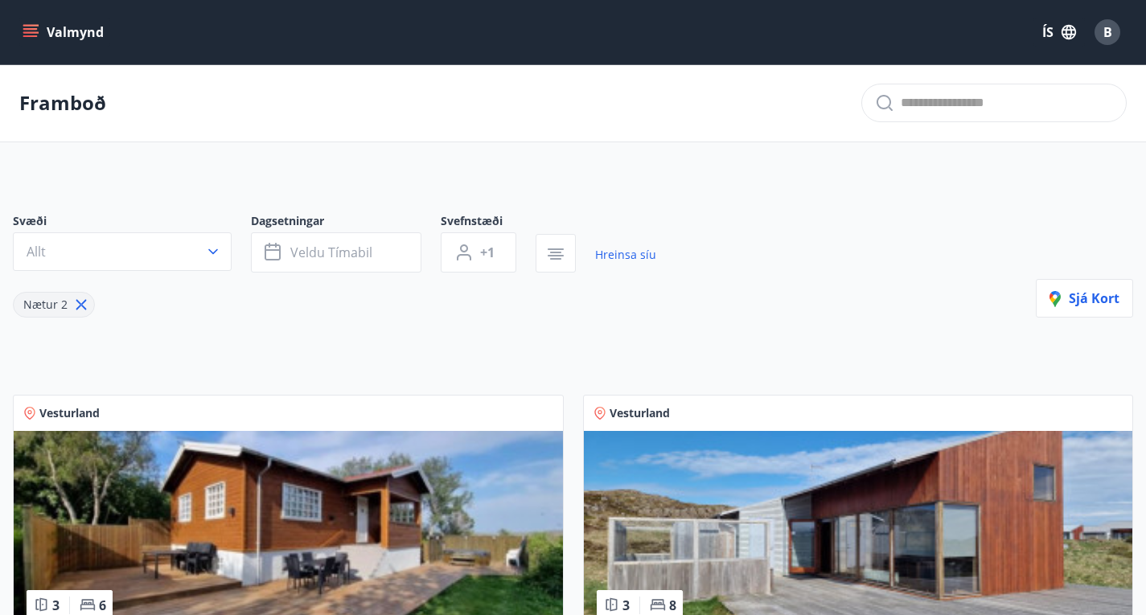
click at [34, 31] on icon "menu" at bounding box center [31, 32] width 16 height 16
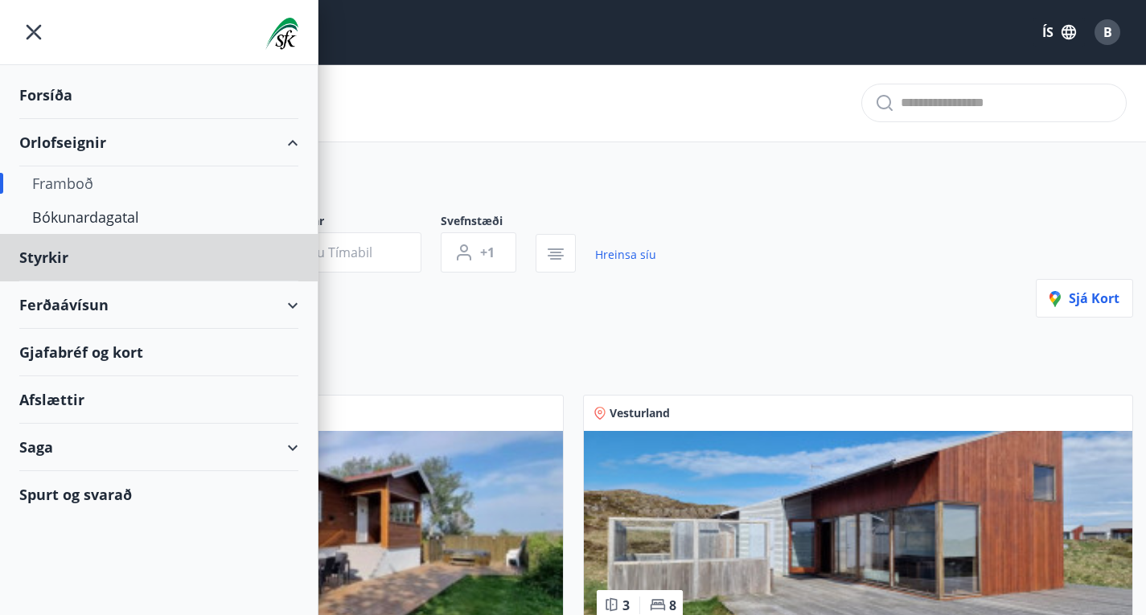
click at [35, 88] on div "Forsíða" at bounding box center [158, 95] width 279 height 47
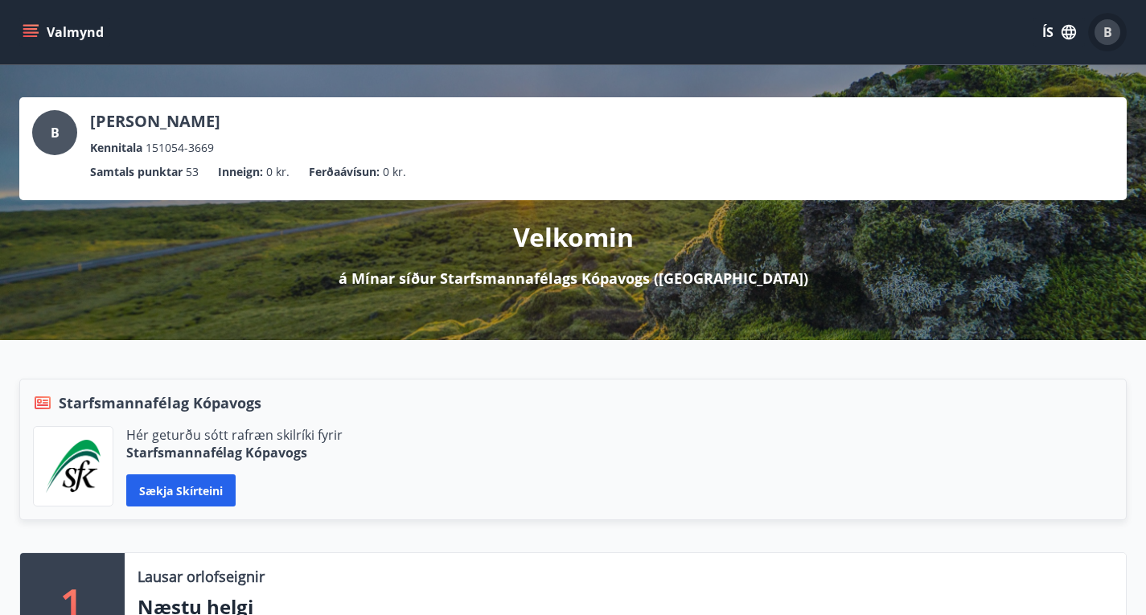
click at [1110, 28] on span "B" at bounding box center [1107, 32] width 9 height 18
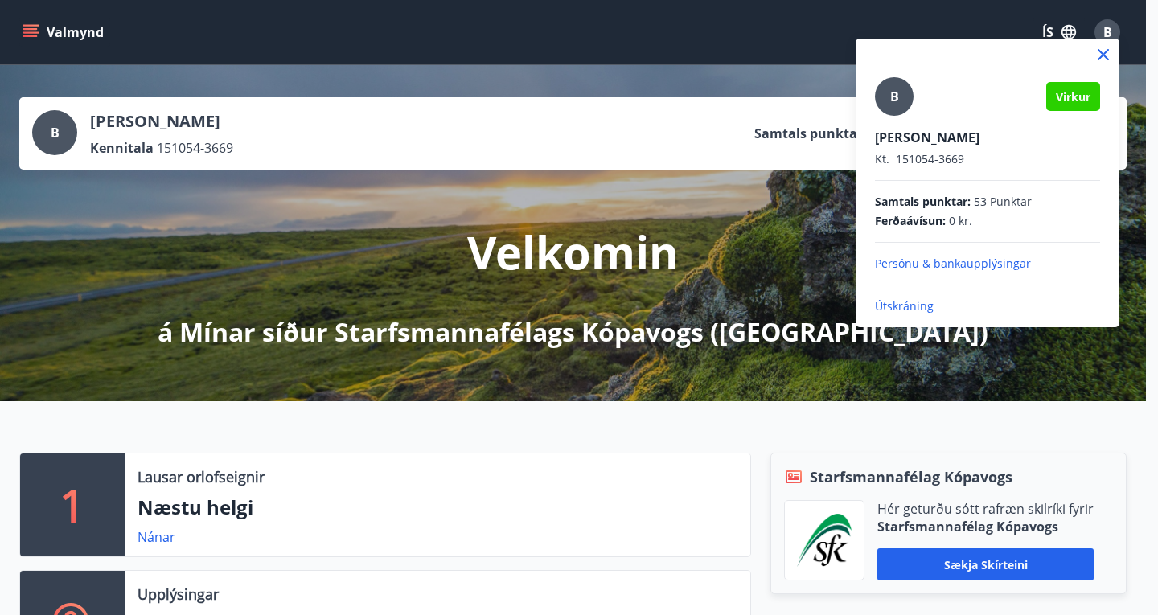
click at [893, 302] on p "Útskráning" at bounding box center [987, 306] width 225 height 16
